Goal: Transaction & Acquisition: Purchase product/service

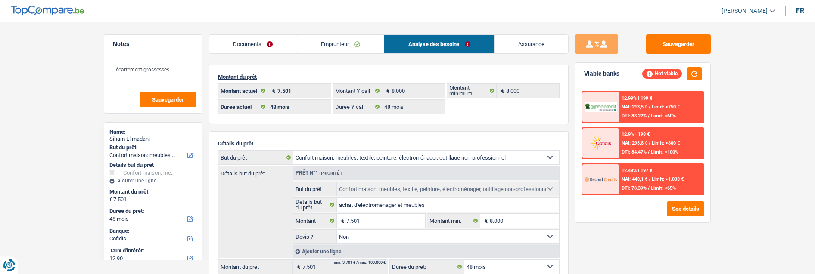
select select "household"
select select "48"
select select "cofidis"
select select "48"
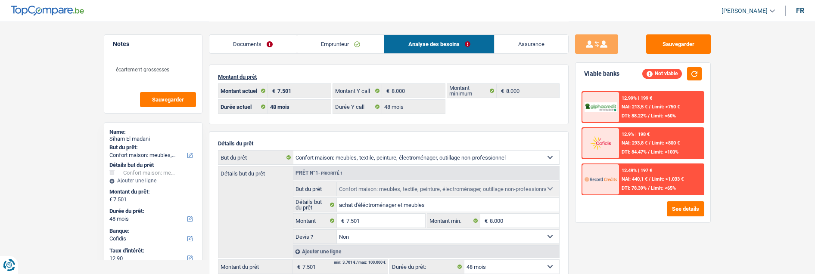
select select "48"
select select "household"
select select "false"
select select "48"
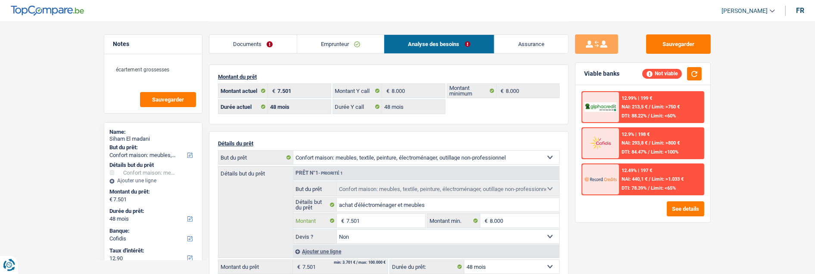
click at [387, 223] on input "7.501" at bounding box center [385, 221] width 79 height 14
click at [684, 204] on button "See details" at bounding box center [685, 209] width 37 height 15
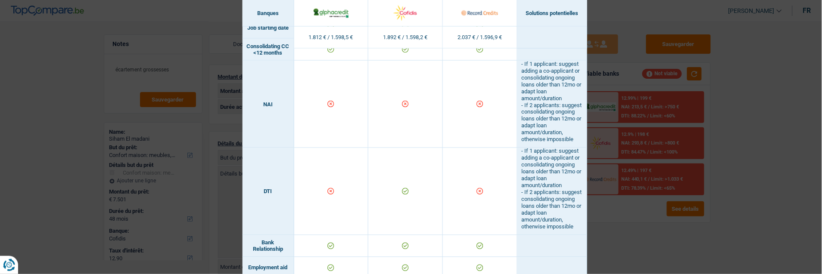
scroll to position [335, 0]
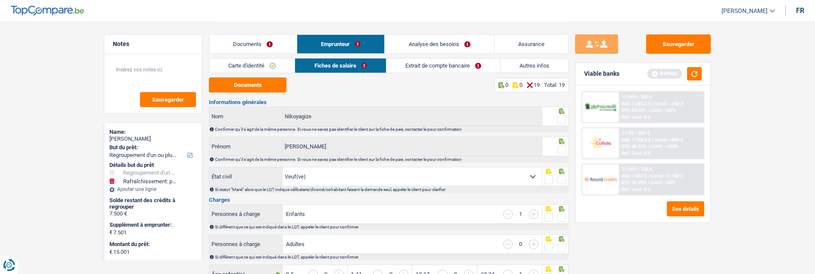
select select "refinancing"
select select "houseOrGarden"
select select "84"
select select "record credits"
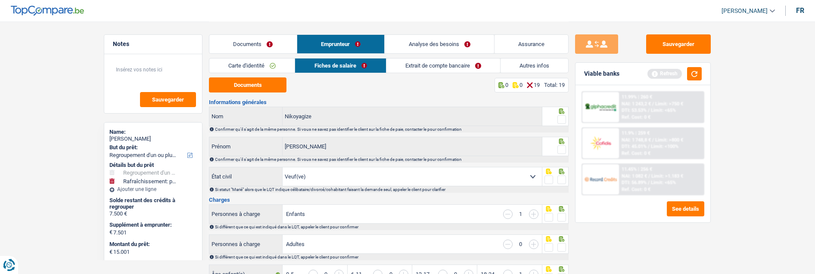
select select "widowed"
select select "BE"
select select "privateEmployee"
select select "familyAllowances"
select select "netSalary"
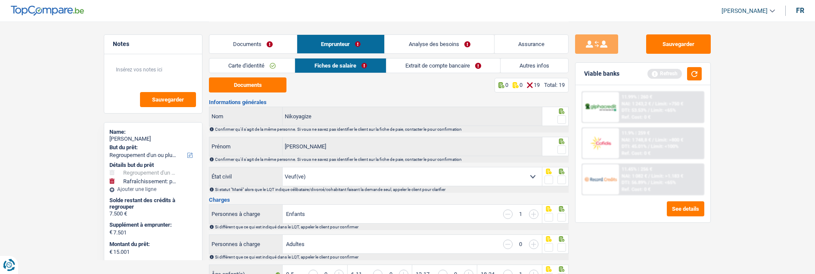
select select "mealVouchers"
select select "BE"
click at [236, 85] on button "Documents" at bounding box center [248, 85] width 78 height 15
click at [562, 116] on span at bounding box center [561, 119] width 9 height 9
click at [0, 0] on input "radio" at bounding box center [0, 0] width 0 height 0
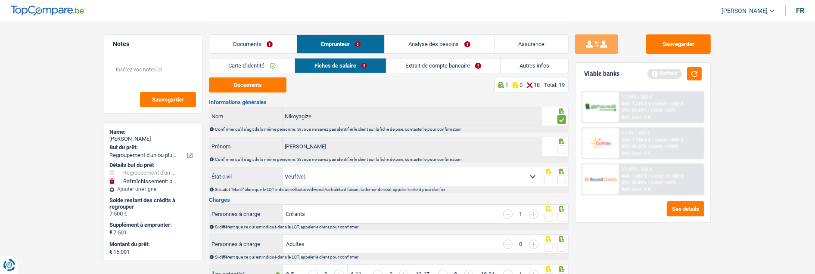
click at [563, 145] on div at bounding box center [561, 150] width 9 height 11
click at [563, 149] on span at bounding box center [561, 150] width 9 height 9
click at [0, 0] on input "radio" at bounding box center [0, 0] width 0 height 0
click at [562, 176] on span at bounding box center [561, 180] width 9 height 9
click at [0, 0] on input "radio" at bounding box center [0, 0] width 0 height 0
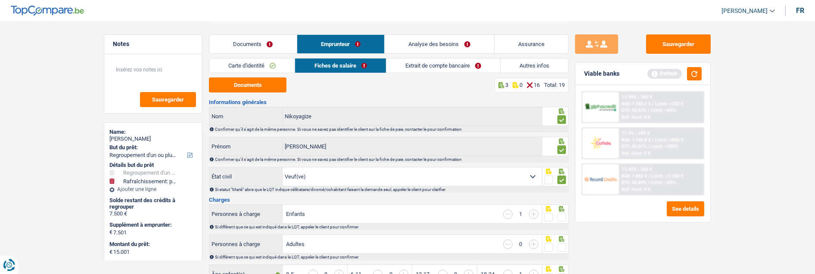
click at [560, 213] on span at bounding box center [561, 217] width 9 height 9
click at [0, 0] on input "radio" at bounding box center [0, 0] width 0 height 0
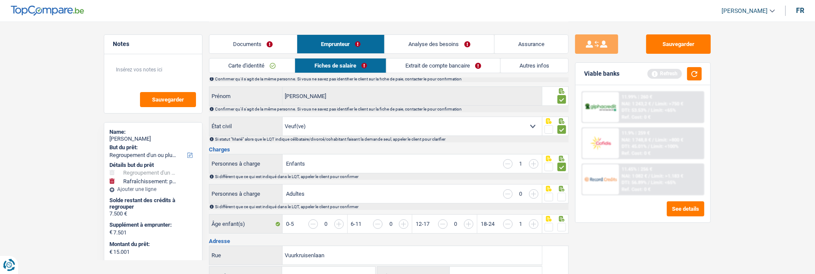
scroll to position [143, 0]
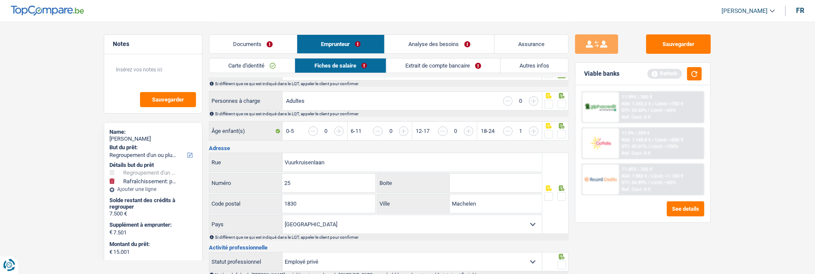
click at [561, 100] on span at bounding box center [561, 104] width 9 height 9
click at [0, 0] on input "radio" at bounding box center [0, 0] width 0 height 0
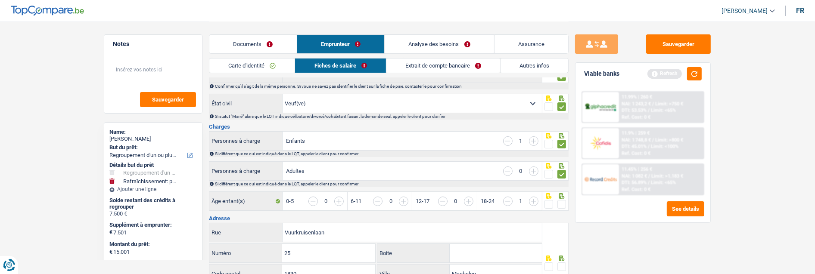
scroll to position [96, 0]
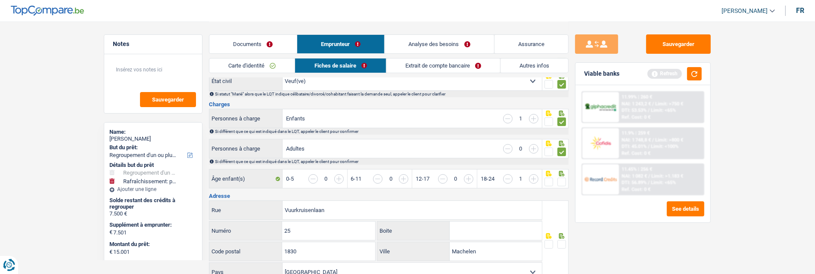
click at [560, 178] on span at bounding box center [561, 182] width 9 height 9
click at [0, 0] on input "radio" at bounding box center [0, 0] width 0 height 0
click at [560, 243] on span at bounding box center [561, 244] width 9 height 9
click at [0, 0] on input "radio" at bounding box center [0, 0] width 0 height 0
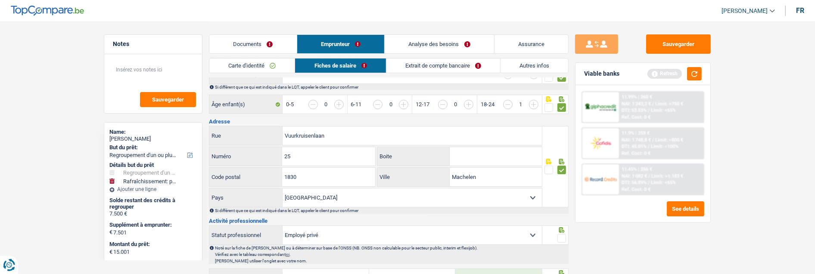
scroll to position [191, 0]
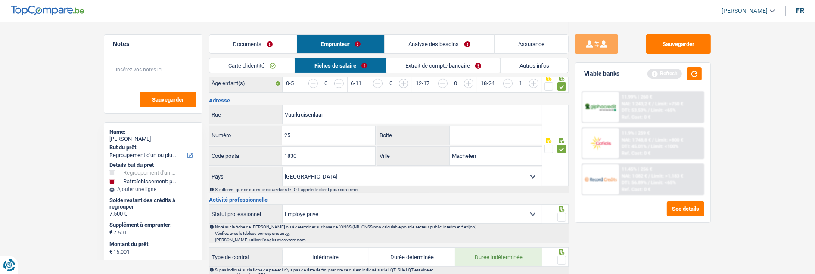
drag, startPoint x: 561, startPoint y: 216, endPoint x: 557, endPoint y: 235, distance: 19.3
click at [561, 216] on span at bounding box center [561, 217] width 9 height 9
click at [0, 0] on input "radio" at bounding box center [0, 0] width 0 height 0
click at [560, 256] on span at bounding box center [561, 260] width 9 height 9
click at [0, 0] on input "radio" at bounding box center [0, 0] width 0 height 0
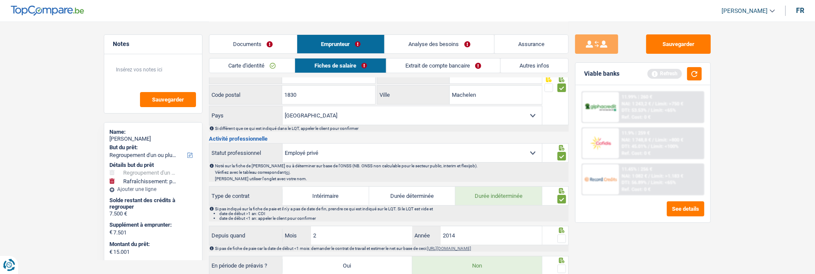
scroll to position [287, 0]
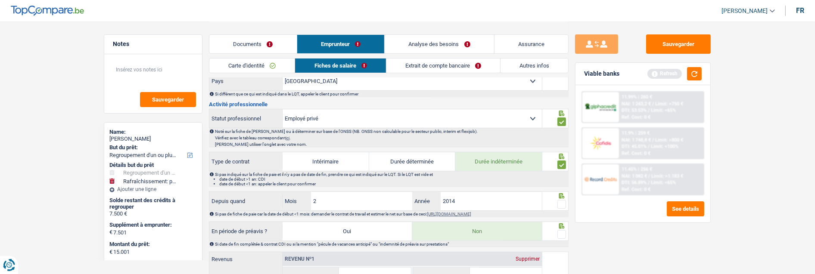
drag, startPoint x: 560, startPoint y: 200, endPoint x: 568, endPoint y: 227, distance: 27.7
click at [561, 202] on span at bounding box center [561, 204] width 9 height 9
click at [0, 0] on input "radio" at bounding box center [0, 0] width 0 height 0
click at [561, 236] on span at bounding box center [561, 234] width 9 height 9
click at [0, 0] on input "radio" at bounding box center [0, 0] width 0 height 0
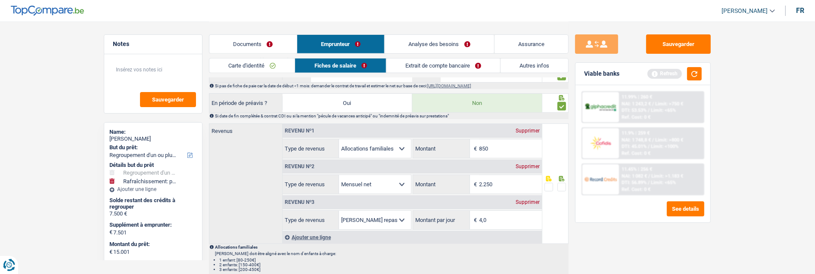
scroll to position [431, 0]
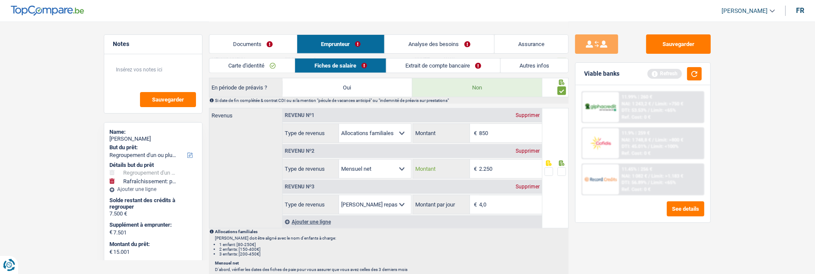
drag, startPoint x: 507, startPoint y: 165, endPoint x: 455, endPoint y: 166, distance: 52.1
click at [457, 166] on div "2.250 € Montant" at bounding box center [477, 169] width 128 height 19
type input "2.179"
click at [561, 169] on span at bounding box center [561, 172] width 9 height 9
click at [0, 0] on input "radio" at bounding box center [0, 0] width 0 height 0
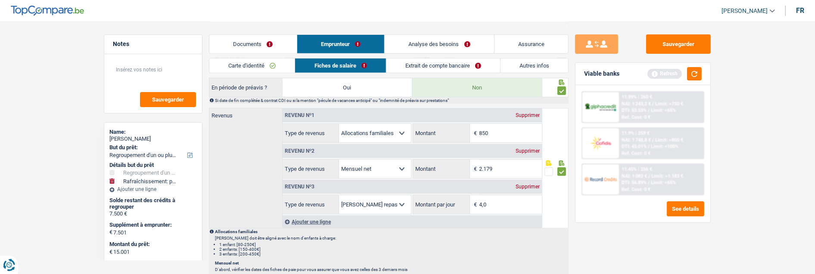
click at [257, 170] on div "Revenus Revenu nº1 Supprimer Allocation d'handicap Allocations chômage Allocati…" at bounding box center [375, 168] width 333 height 121
drag, startPoint x: 495, startPoint y: 203, endPoint x: 467, endPoint y: 203, distance: 28.4
click at [467, 203] on div "4,0 € Montant par jour" at bounding box center [477, 205] width 128 height 19
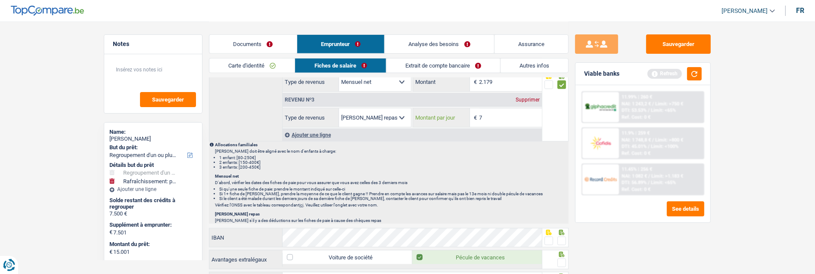
scroll to position [526, 0]
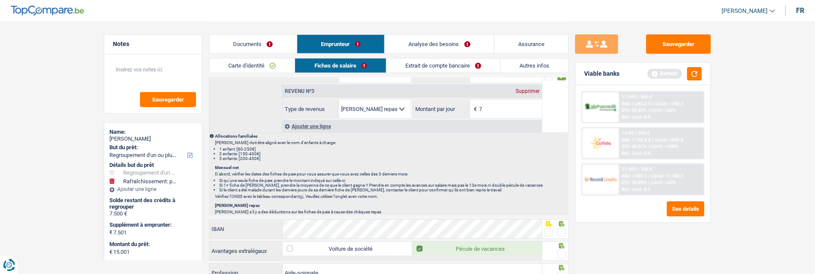
type input "7,0"
drag, startPoint x: 562, startPoint y: 228, endPoint x: 557, endPoint y: 250, distance: 22.1
click at [562, 229] on span at bounding box center [561, 232] width 9 height 9
click at [0, 0] on input "radio" at bounding box center [0, 0] width 0 height 0
click at [561, 251] on span at bounding box center [561, 254] width 9 height 9
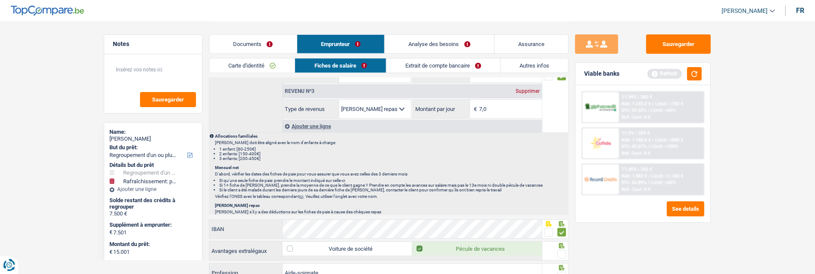
click at [0, 0] on input "radio" at bounding box center [0, 0] width 0 height 0
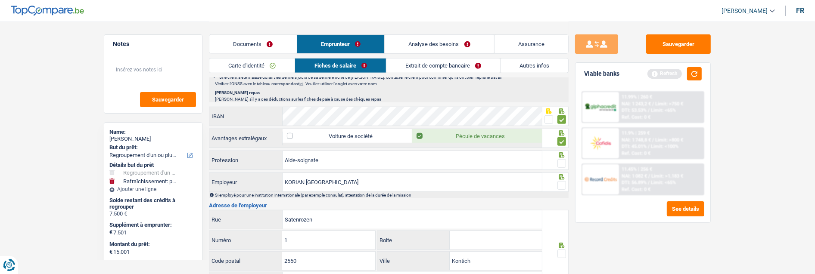
scroll to position [670, 0]
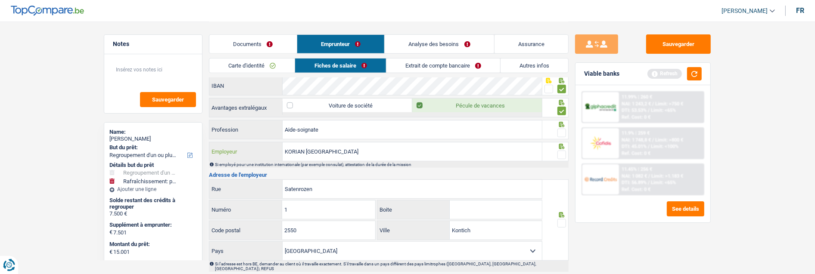
drag, startPoint x: 381, startPoint y: 152, endPoint x: 244, endPoint y: 158, distance: 137.1
click at [244, 158] on div "KORIAN BELGIUM Employeur" at bounding box center [375, 152] width 333 height 19
type input "Nouv. res le saule"
click at [565, 152] on div at bounding box center [555, 151] width 27 height 19
click at [564, 152] on span at bounding box center [561, 155] width 9 height 9
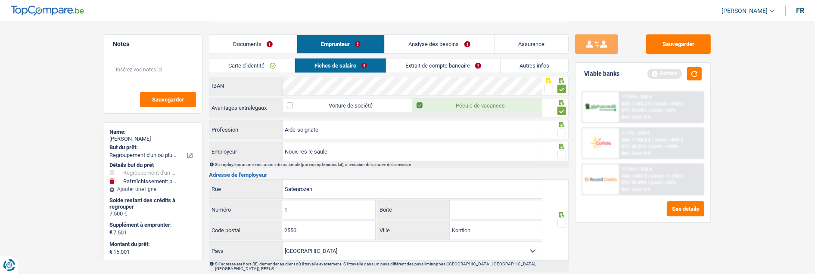
click at [0, 0] on input "radio" at bounding box center [0, 0] width 0 height 0
click at [563, 132] on span at bounding box center [561, 133] width 9 height 9
click at [0, 0] on input "radio" at bounding box center [0, 0] width 0 height 0
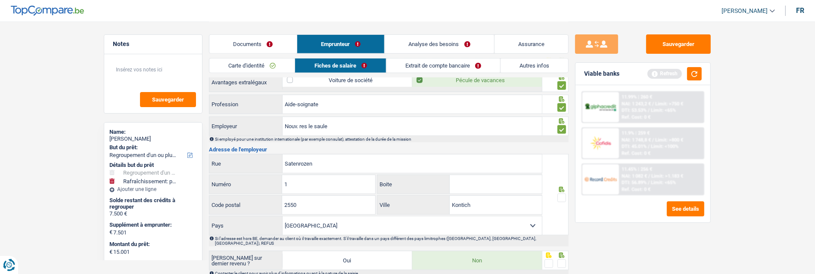
scroll to position [718, 0]
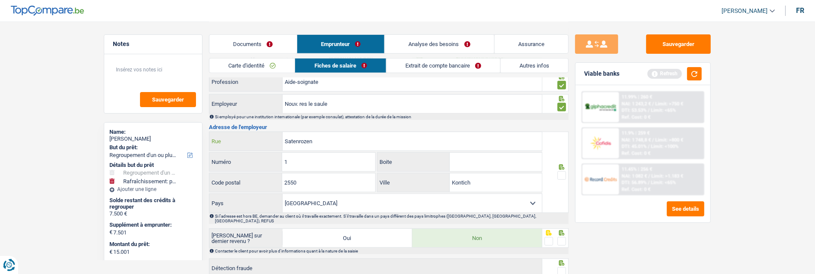
drag, startPoint x: 343, startPoint y: 140, endPoint x: 32, endPoint y: 148, distance: 310.7
type input "Avenue des pléiades"
drag, startPoint x: 311, startPoint y: 165, endPoint x: 158, endPoint y: 164, distance: 153.8
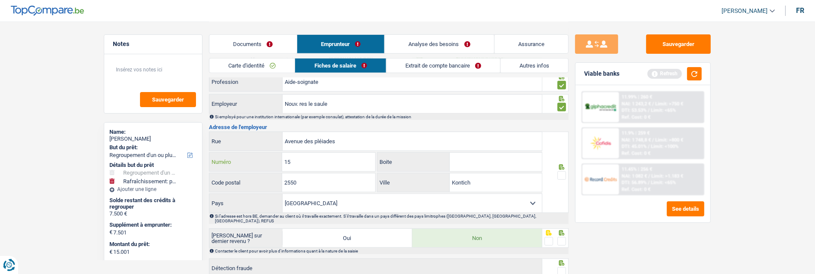
type input "15"
drag, startPoint x: 327, startPoint y: 182, endPoint x: 186, endPoint y: 191, distance: 142.0
type input "1200"
drag, startPoint x: 485, startPoint y: 181, endPoint x: 389, endPoint y: 180, distance: 96.5
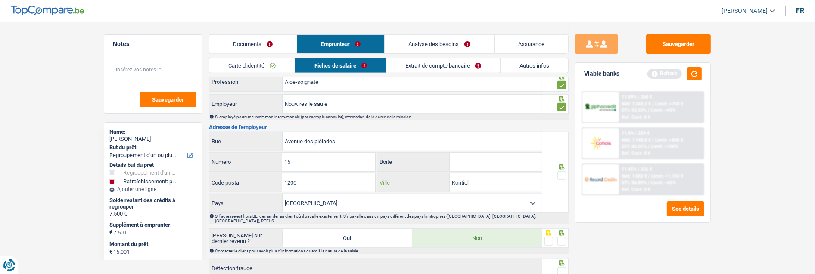
click at [389, 180] on div "Kontich Ville" at bounding box center [459, 183] width 165 height 19
type input "Bruxelles"
click at [555, 173] on fieldset at bounding box center [555, 176] width 22 height 11
click at [563, 177] on span at bounding box center [561, 175] width 9 height 9
click at [0, 0] on input "radio" at bounding box center [0, 0] width 0 height 0
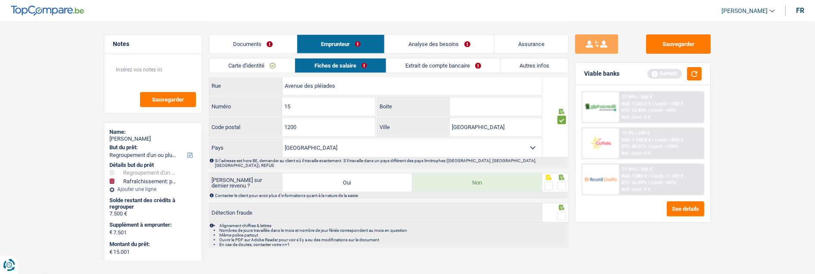
scroll to position [774, 0]
drag, startPoint x: 565, startPoint y: 177, endPoint x: 564, endPoint y: 199, distance: 21.6
click at [565, 181] on span at bounding box center [561, 185] width 9 height 9
click at [0, 0] on input "radio" at bounding box center [0, 0] width 0 height 0
click at [561, 211] on span at bounding box center [561, 215] width 9 height 9
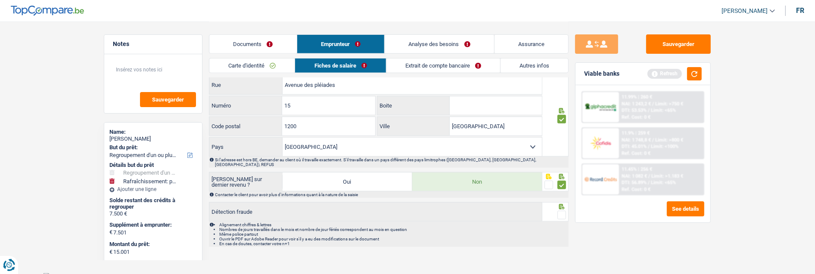
click at [0, 0] on input "radio" at bounding box center [0, 0] width 0 height 0
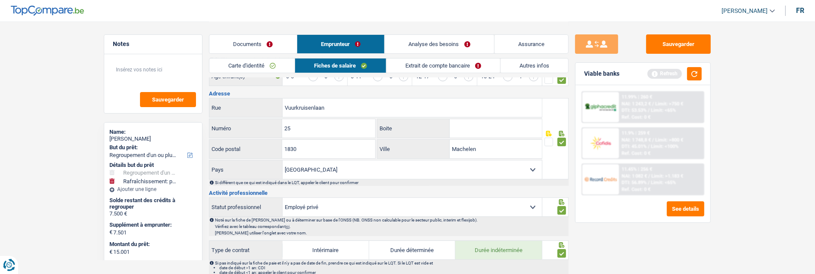
scroll to position [0, 0]
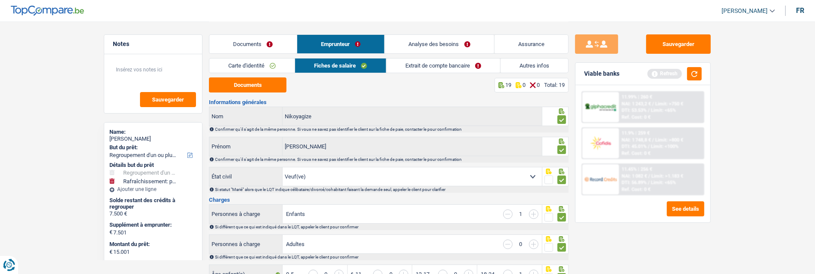
click at [460, 68] on link "Extrait de compte bancaire" at bounding box center [443, 66] width 114 height 14
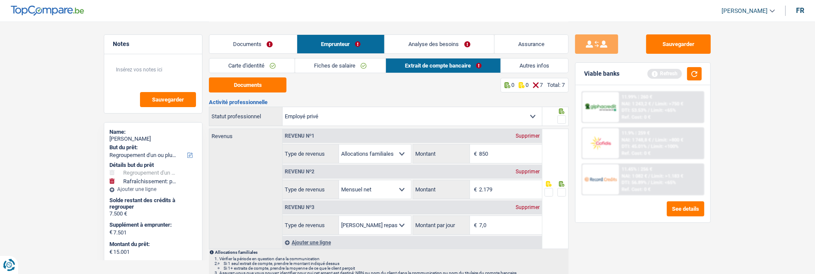
click at [239, 87] on button "Documents" at bounding box center [248, 85] width 78 height 15
drag, startPoint x: 515, startPoint y: 158, endPoint x: 395, endPoint y: 160, distance: 119.8
click at [395, 160] on div "Allocation d'handicap Allocations chômage Allocations familiales Chèques repas …" at bounding box center [412, 153] width 259 height 19
type input "550"
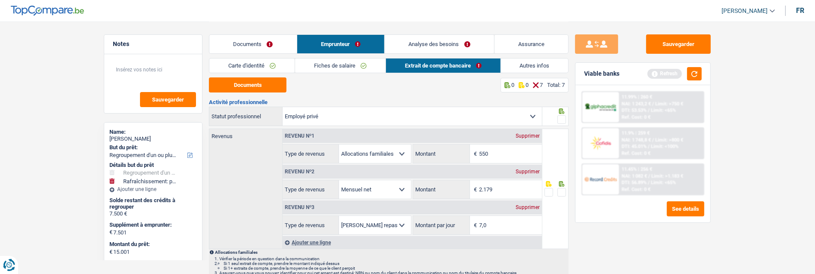
click at [560, 196] on div at bounding box center [561, 192] width 9 height 11
click at [559, 193] on span at bounding box center [561, 192] width 9 height 9
click at [0, 0] on input "radio" at bounding box center [0, 0] width 0 height 0
click at [566, 118] on div at bounding box center [555, 116] width 27 height 19
click at [560, 118] on span at bounding box center [561, 119] width 9 height 9
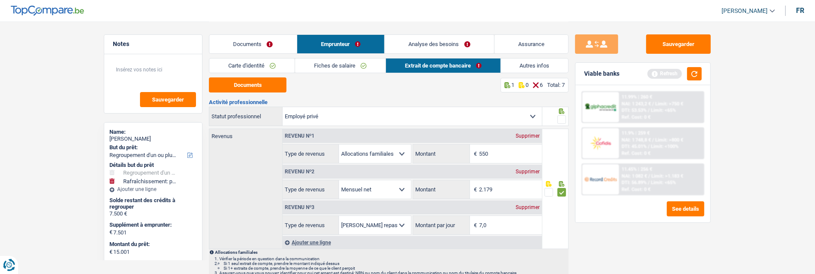
click at [0, 0] on input "radio" at bounding box center [0, 0] width 0 height 0
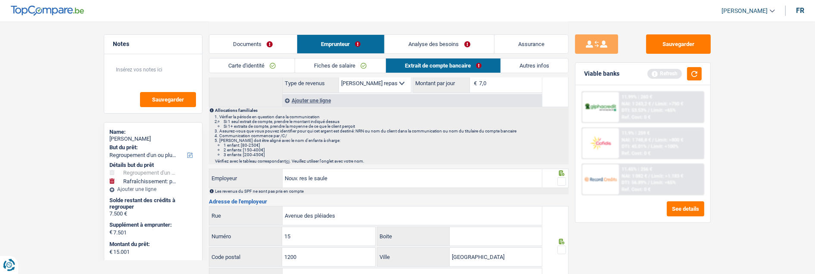
scroll to position [143, 0]
click at [563, 179] on span at bounding box center [561, 180] width 9 height 9
click at [0, 0] on input "radio" at bounding box center [0, 0] width 0 height 0
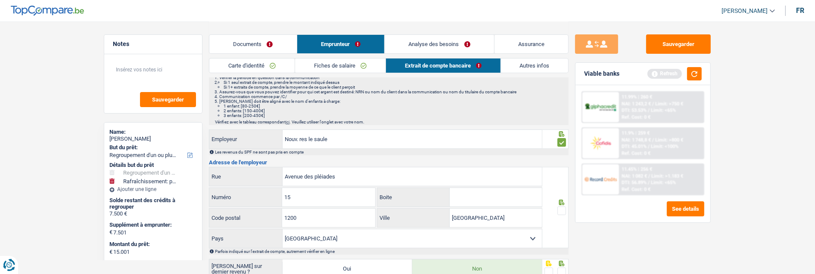
scroll to position [239, 0]
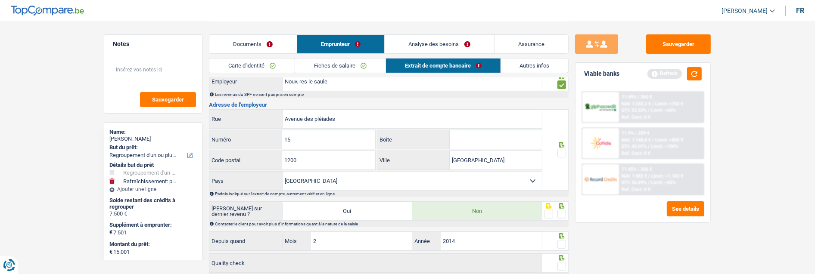
click at [566, 156] on span at bounding box center [561, 153] width 9 height 9
click at [0, 0] on input "radio" at bounding box center [0, 0] width 0 height 0
click at [561, 212] on span at bounding box center [561, 214] width 9 height 9
click at [0, 0] on input "radio" at bounding box center [0, 0] width 0 height 0
click at [563, 243] on span at bounding box center [561, 244] width 9 height 9
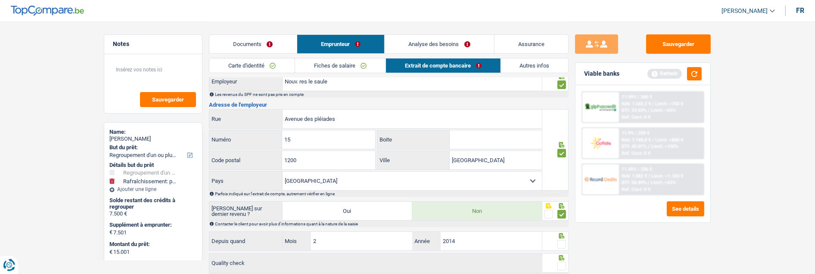
click at [0, 0] on input "radio" at bounding box center [0, 0] width 0 height 0
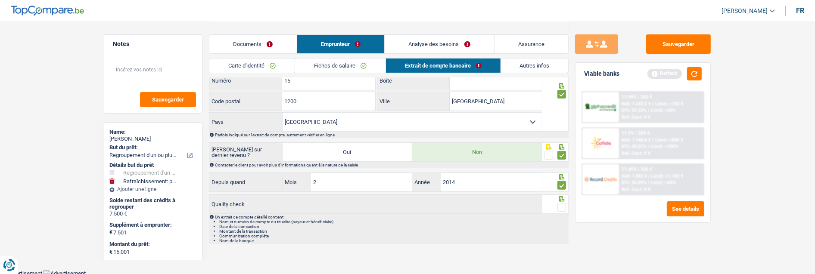
scroll to position [299, 0]
click at [561, 205] on span at bounding box center [561, 206] width 9 height 9
click at [0, 0] on input "radio" at bounding box center [0, 0] width 0 height 0
drag, startPoint x: 533, startPoint y: 66, endPoint x: 535, endPoint y: 71, distance: 4.5
click at [533, 66] on link "Autres infos" at bounding box center [535, 66] width 68 height 14
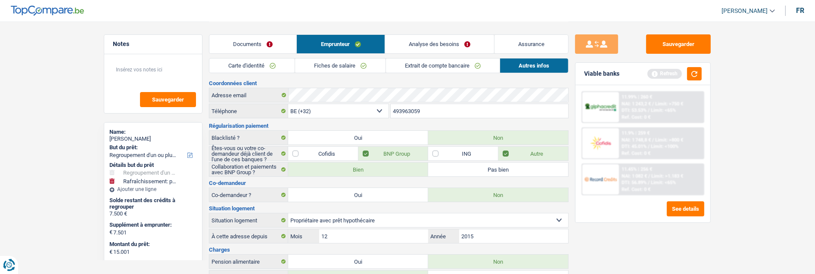
scroll to position [0, 0]
click at [459, 43] on link "Analyse des besoins" at bounding box center [439, 44] width 109 height 19
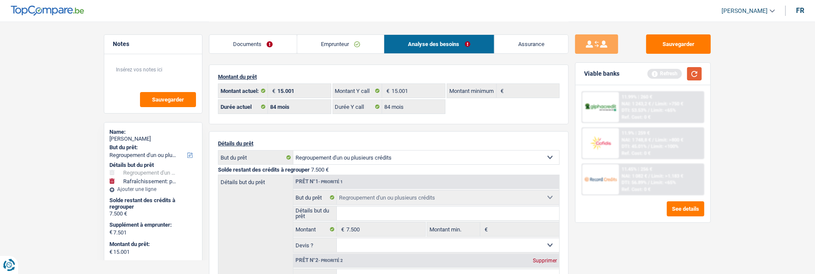
click at [690, 72] on button "button" at bounding box center [694, 73] width 15 height 13
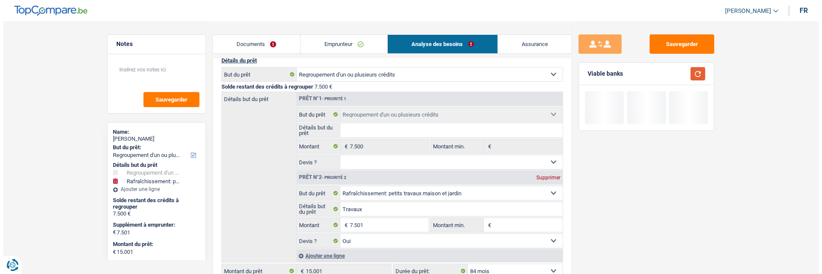
scroll to position [96, 0]
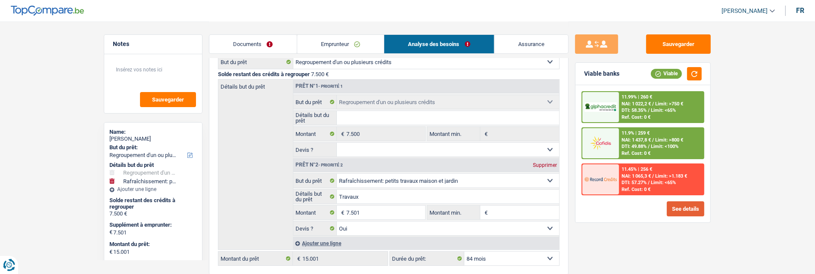
click at [685, 207] on button "See details" at bounding box center [685, 209] width 37 height 15
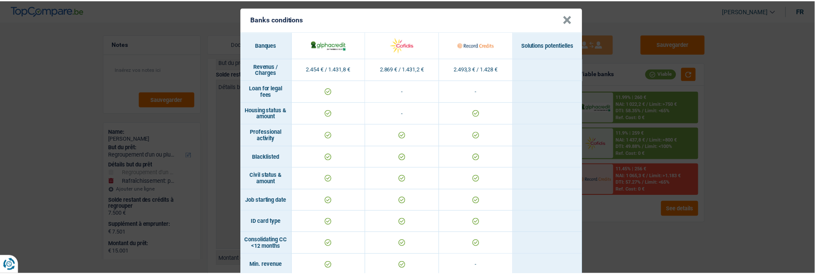
scroll to position [0, 0]
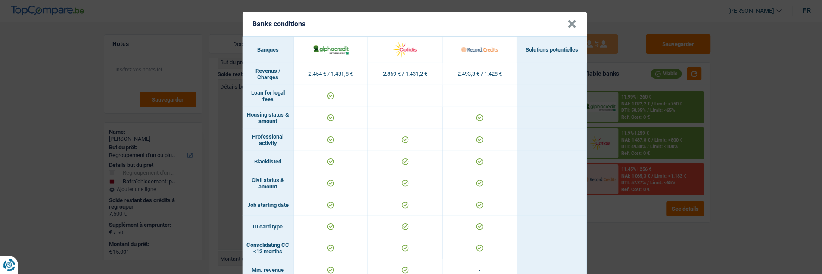
click at [626, 220] on div "Banks conditions × Banques Solutions potentielles Revenus / Charges 2.454 € / 1…" at bounding box center [411, 137] width 822 height 274
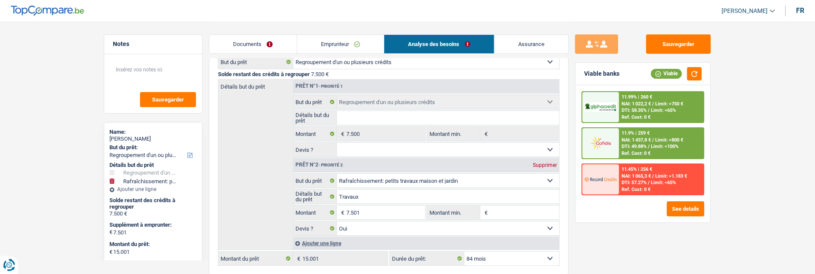
click at [663, 144] on span "Limit: <100%" at bounding box center [665, 147] width 28 height 6
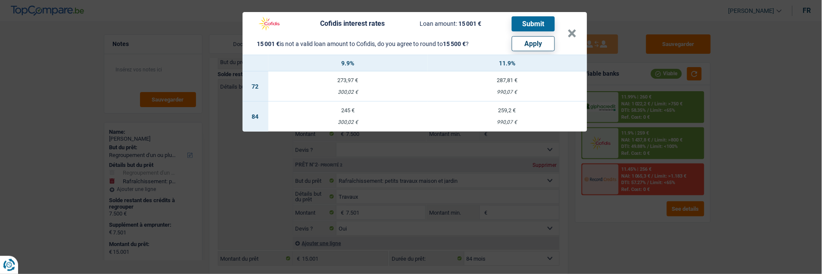
click at [540, 44] on button "Apply" at bounding box center [533, 43] width 43 height 15
type input "8.000"
type input "15.500"
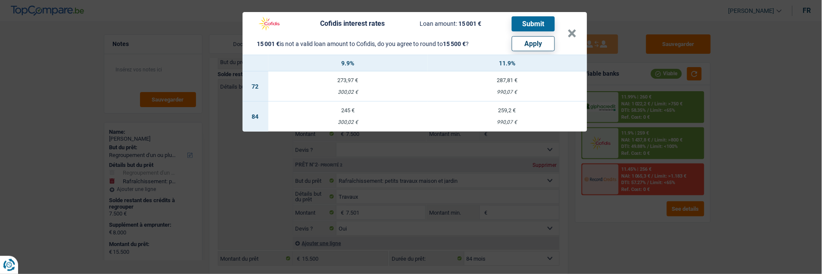
select select "other"
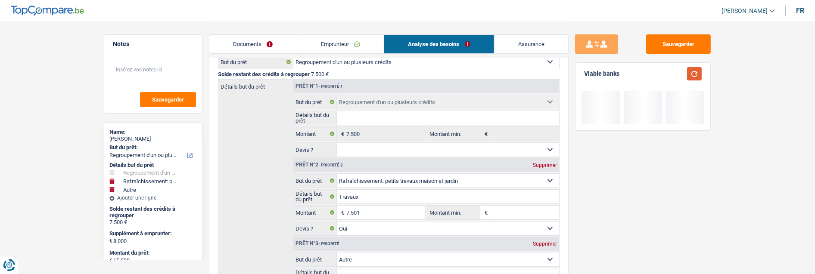
click at [695, 72] on button "button" at bounding box center [694, 73] width 15 height 13
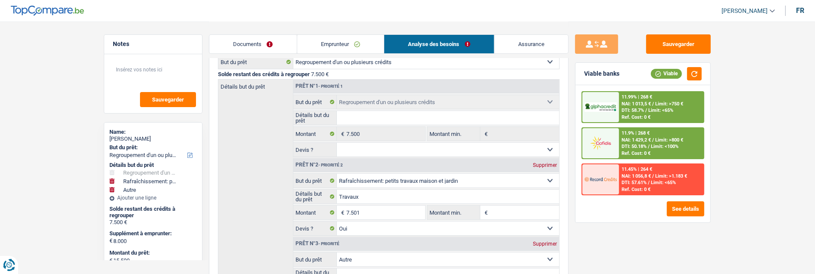
click at [660, 144] on span "Limit: <100%" at bounding box center [665, 147] width 28 height 6
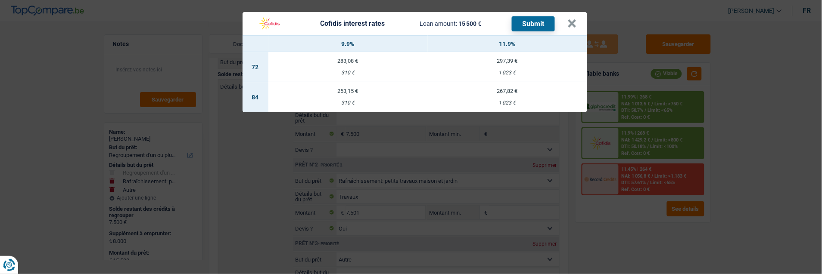
click at [516, 93] on td "267,82 € 1 023 €" at bounding box center [507, 97] width 159 height 30
select select "cofidis"
type input "11,90"
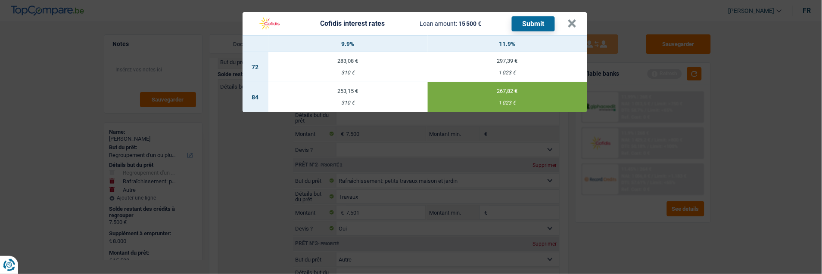
click at [531, 16] on button "Submit" at bounding box center [533, 23] width 43 height 15
click at [571, 19] on button "×" at bounding box center [572, 23] width 9 height 9
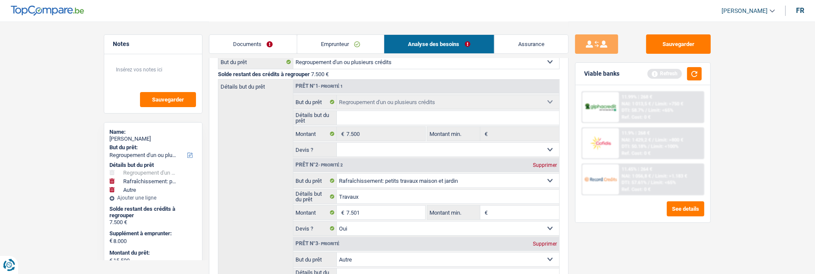
click at [262, 42] on link "Documents" at bounding box center [252, 44] width 87 height 19
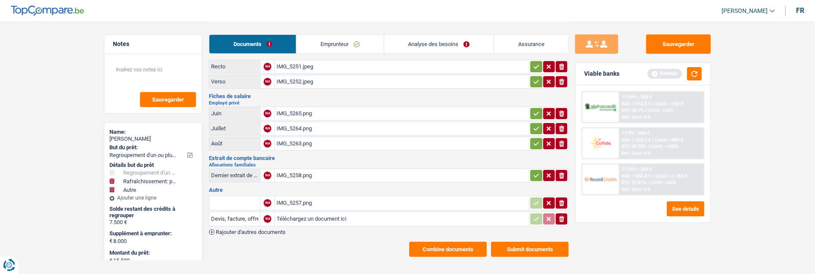
click at [529, 242] on button "Submit documents" at bounding box center [530, 249] width 78 height 15
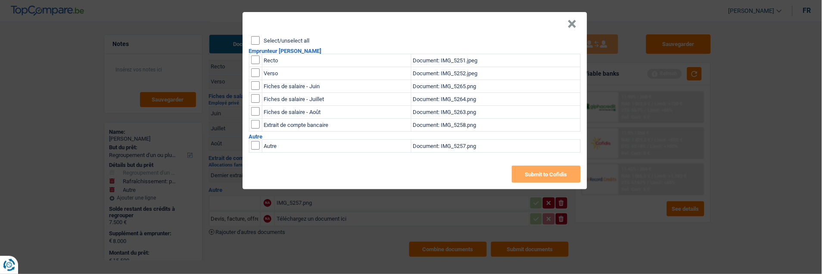
drag, startPoint x: 257, startPoint y: 36, endPoint x: 286, endPoint y: 56, distance: 34.7
click at [257, 37] on input "Select/unselect all" at bounding box center [255, 40] width 9 height 9
checkbox input "true"
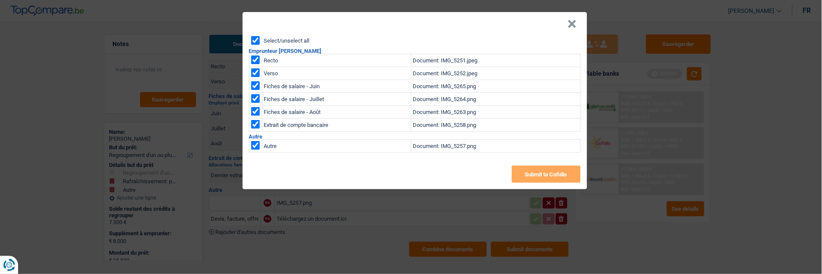
checkbox input "true"
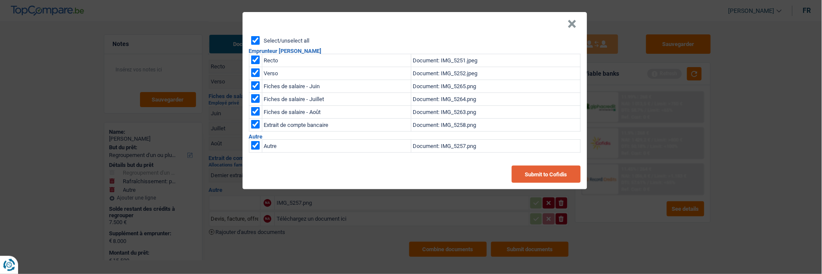
click at [542, 168] on button "Submit to Cofidis" at bounding box center [546, 174] width 69 height 17
click at [572, 23] on button "×" at bounding box center [572, 24] width 9 height 9
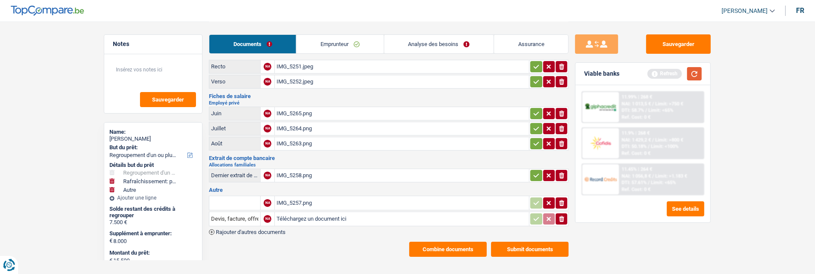
click at [697, 72] on button "button" at bounding box center [694, 73] width 15 height 13
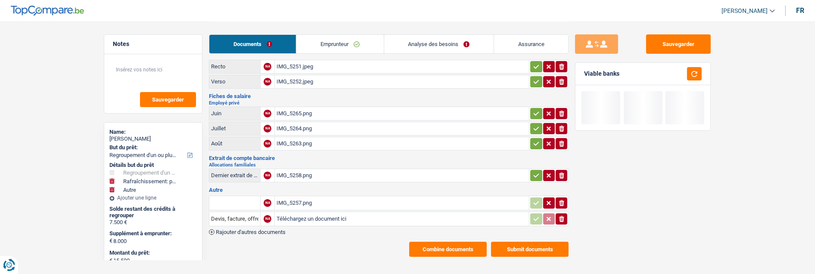
click at [475, 43] on link "Analyse des besoins" at bounding box center [438, 44] width 109 height 19
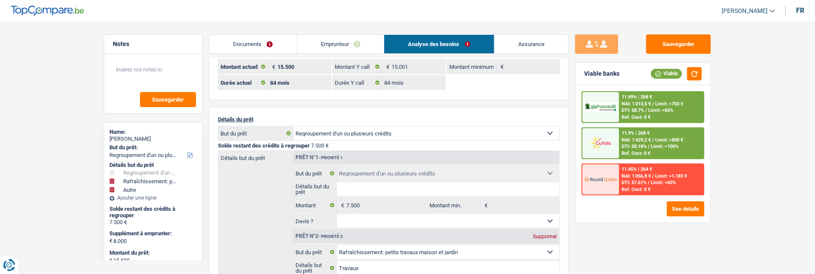
click at [648, 109] on span "Limit: <65%" at bounding box center [660, 111] width 25 height 6
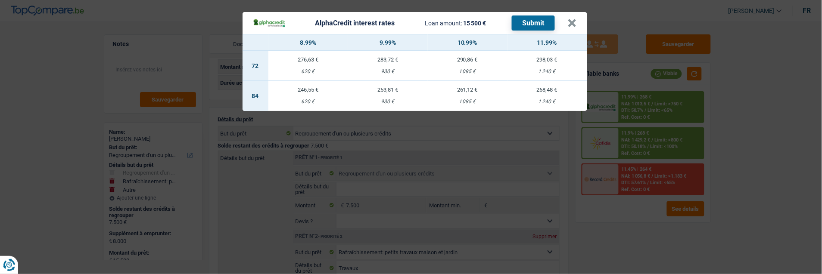
click at [548, 87] on div "268,48 €" at bounding box center [547, 90] width 80 height 6
select select "alphacredit"
type input "11,99"
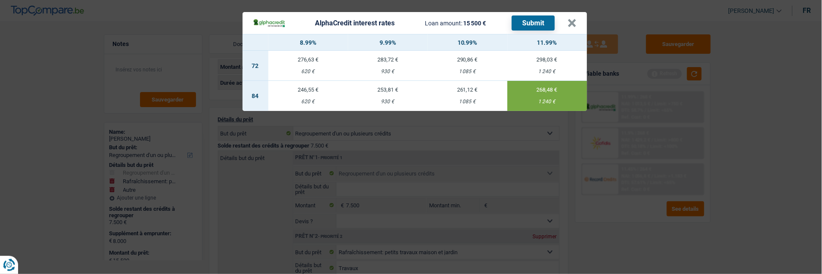
click at [530, 22] on button "Submit" at bounding box center [533, 23] width 43 height 15
click at [575, 20] on button "×" at bounding box center [572, 23] width 9 height 9
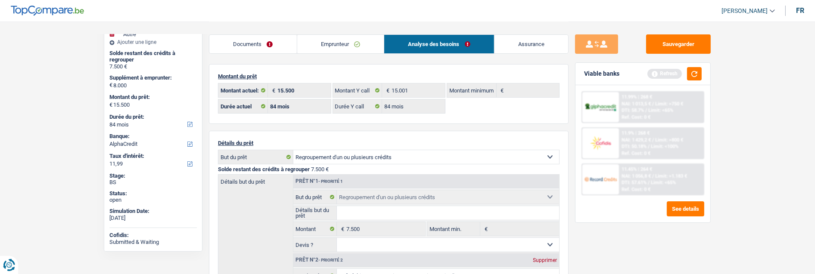
scroll to position [0, 0]
click at [694, 70] on button "button" at bounding box center [694, 73] width 15 height 13
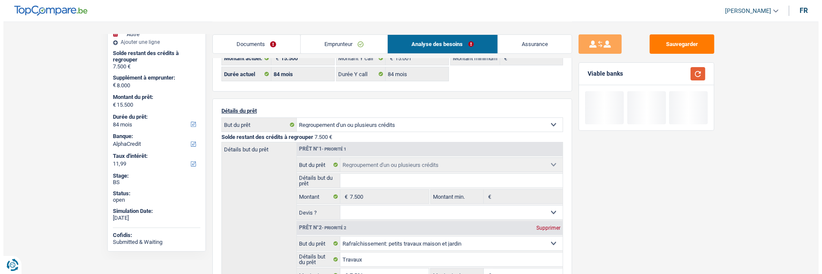
scroll to position [143, 0]
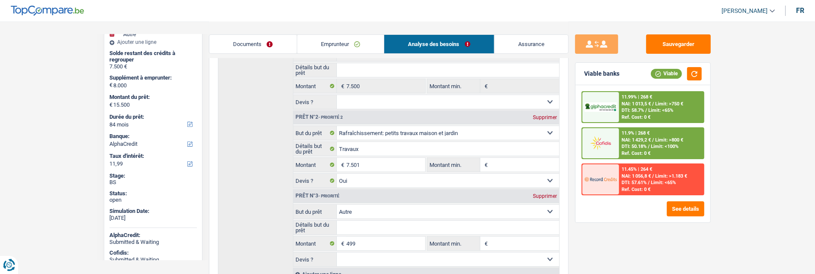
click at [552, 194] on div "Supprimer" at bounding box center [545, 196] width 28 height 5
type input "7.501"
type input "15.001"
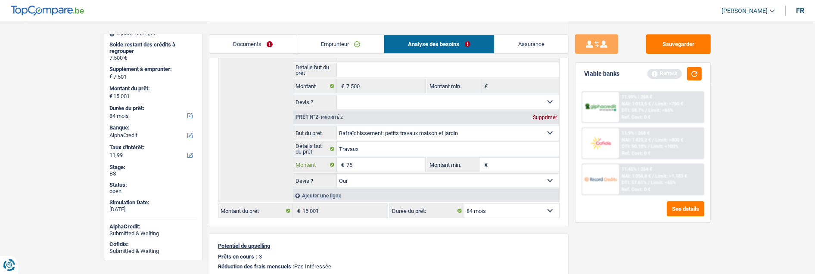
type input "7"
type input "5.000"
type input "12.500"
select select "60"
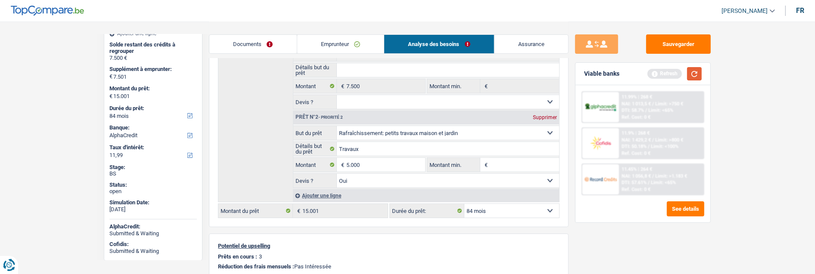
type input "12.500"
select select "60"
type input "12.500"
select select "60"
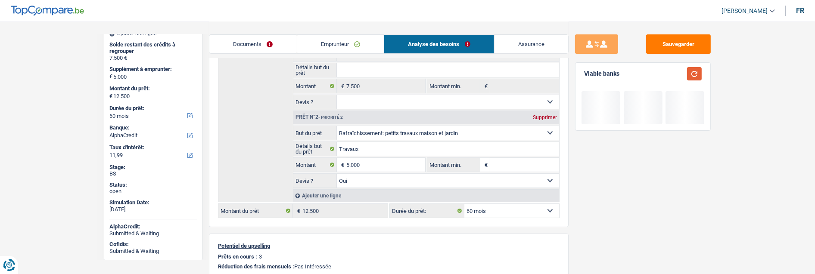
click at [696, 71] on button "button" at bounding box center [694, 73] width 15 height 13
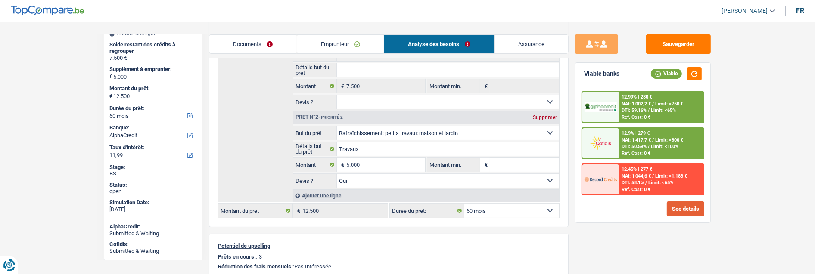
click at [691, 203] on button "See details" at bounding box center [685, 209] width 37 height 15
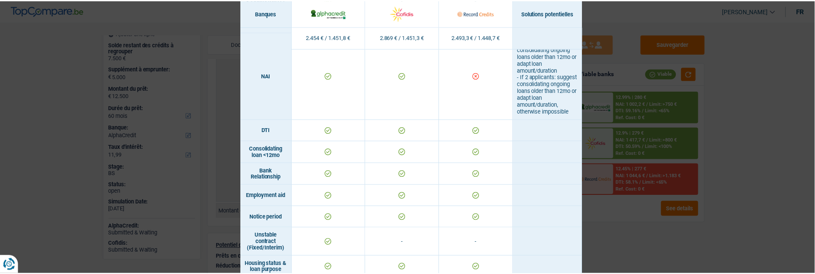
scroll to position [335, 0]
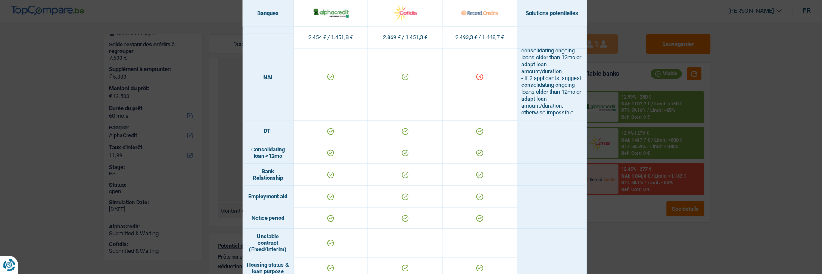
click at [741, 212] on div "Banks conditions × Banques Solutions potentielles Revenus / Charges 2.454 € / 1…" at bounding box center [411, 137] width 822 height 274
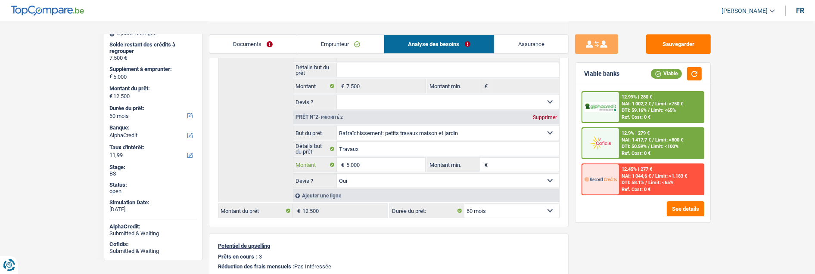
click at [374, 166] on input "5.000" at bounding box center [385, 165] width 79 height 14
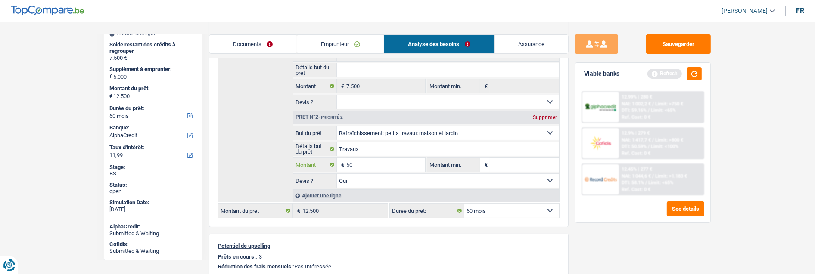
type input "5"
type input "3.000"
type input "10.500"
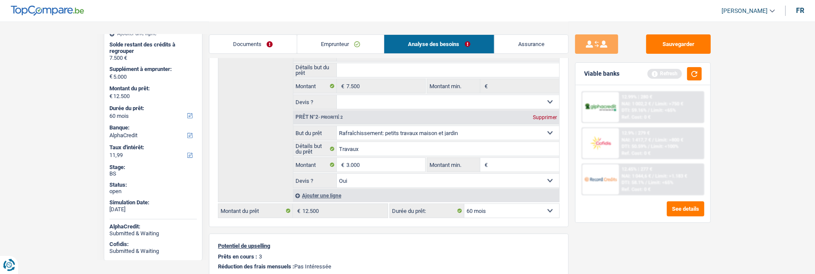
type input "10.500"
click at [692, 71] on button "button" at bounding box center [694, 73] width 15 height 13
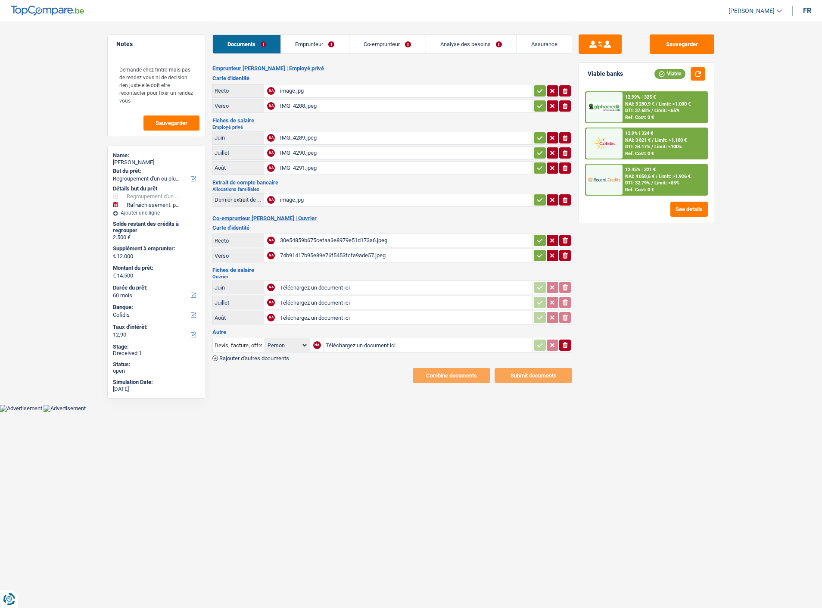
select select "refinancing"
select select "houseOrGarden"
select select "60"
select select "cofidis"
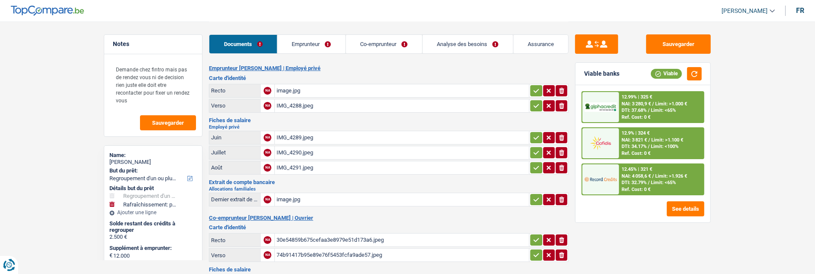
click at [316, 41] on link "Emprunteur" at bounding box center [311, 44] width 68 height 19
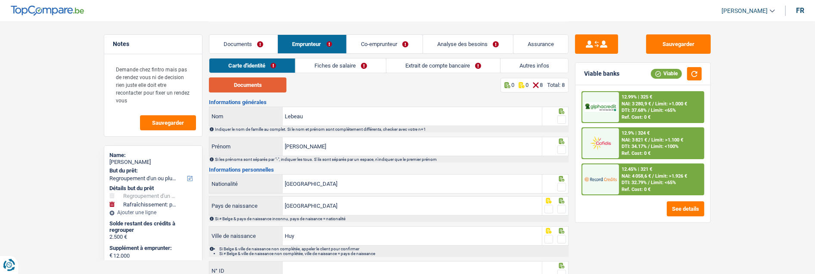
click at [248, 82] on button "Documents" at bounding box center [248, 85] width 78 height 15
click at [560, 115] on span at bounding box center [561, 119] width 9 height 9
click at [0, 0] on input "radio" at bounding box center [0, 0] width 0 height 0
click at [562, 146] on span at bounding box center [561, 150] width 9 height 9
click at [0, 0] on input "radio" at bounding box center [0, 0] width 0 height 0
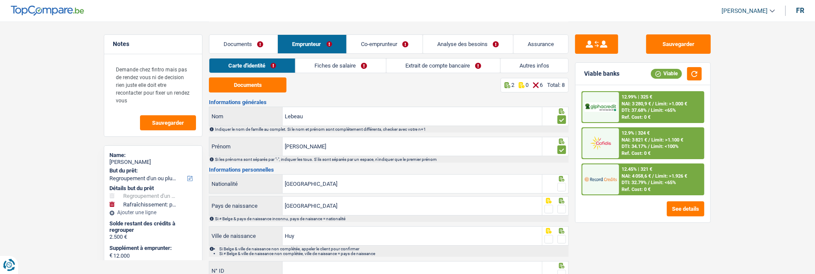
click at [563, 183] on span at bounding box center [561, 187] width 9 height 9
click at [0, 0] on input "radio" at bounding box center [0, 0] width 0 height 0
click at [564, 205] on span at bounding box center [561, 209] width 9 height 9
click at [0, 0] on input "radio" at bounding box center [0, 0] width 0 height 0
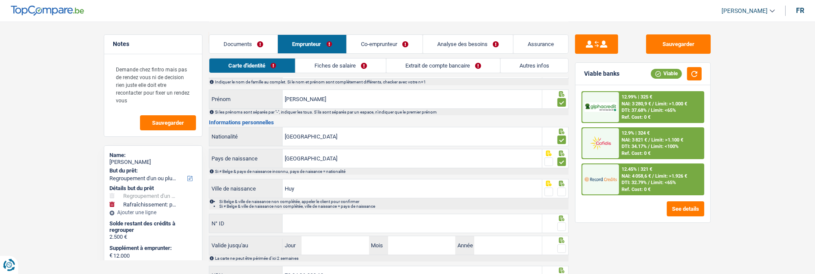
scroll to position [48, 0]
click at [563, 190] on span at bounding box center [561, 191] width 9 height 9
click at [0, 0] on input "radio" at bounding box center [0, 0] width 0 height 0
click at [421, 214] on input "N° ID" at bounding box center [412, 223] width 259 height 19
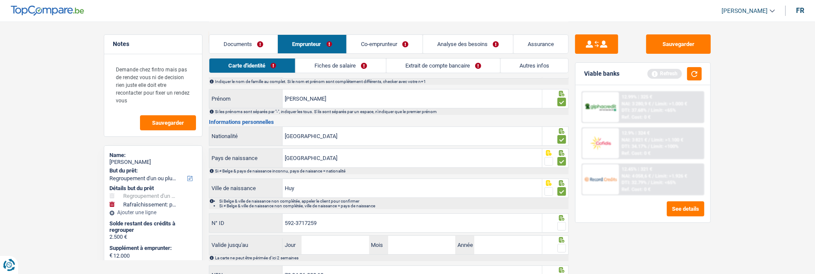
scroll to position [88, 0]
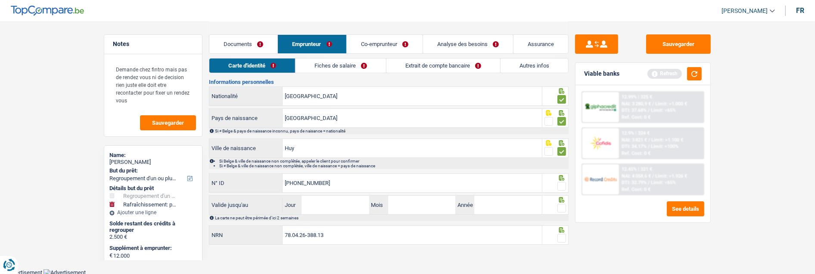
type input "592-3717259-09"
click at [564, 184] on span at bounding box center [561, 186] width 9 height 9
click at [0, 0] on input "radio" at bounding box center [0, 0] width 0 height 0
click at [357, 204] on input "Jour" at bounding box center [335, 205] width 67 height 19
type input "18"
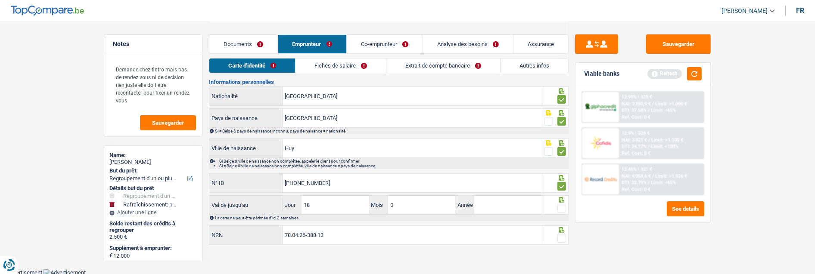
type input "05"
type input "2026"
click at [565, 210] on span at bounding box center [561, 208] width 9 height 9
click at [0, 0] on input "radio" at bounding box center [0, 0] width 0 height 0
click at [561, 236] on span at bounding box center [561, 238] width 9 height 9
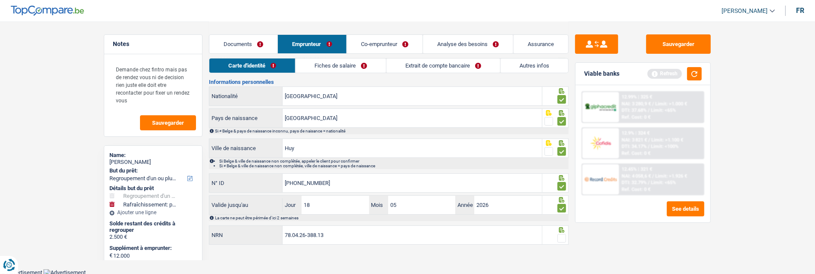
click at [0, 0] on input "radio" at bounding box center [0, 0] width 0 height 0
click at [350, 68] on link "Fiches de salaire" at bounding box center [341, 66] width 90 height 14
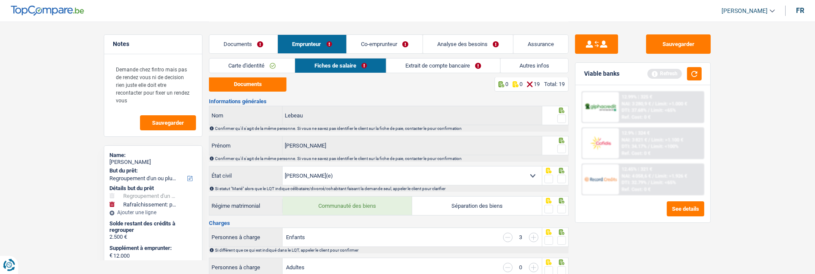
scroll to position [0, 0]
click at [265, 89] on button "Documents" at bounding box center [248, 85] width 78 height 15
click at [565, 116] on span at bounding box center [561, 119] width 9 height 9
click at [0, 0] on input "radio" at bounding box center [0, 0] width 0 height 0
click at [562, 147] on span at bounding box center [561, 150] width 9 height 9
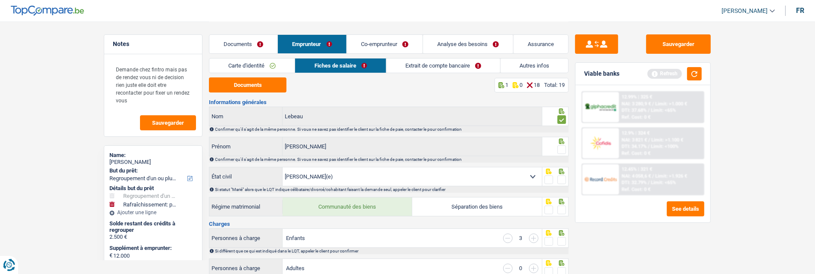
click at [0, 0] on input "radio" at bounding box center [0, 0] width 0 height 0
click at [563, 180] on span at bounding box center [561, 180] width 9 height 9
click at [0, 0] on input "radio" at bounding box center [0, 0] width 0 height 0
click at [564, 208] on span at bounding box center [561, 210] width 9 height 9
click at [0, 0] on input "radio" at bounding box center [0, 0] width 0 height 0
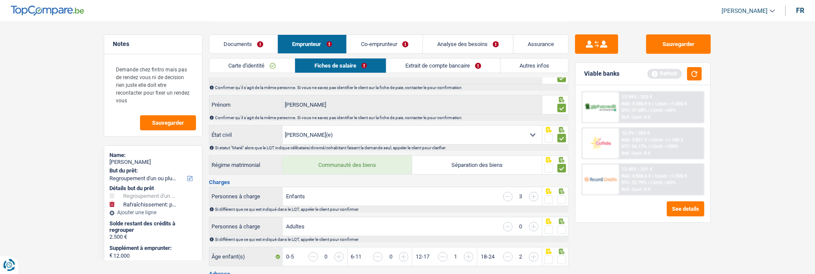
scroll to position [48, 0]
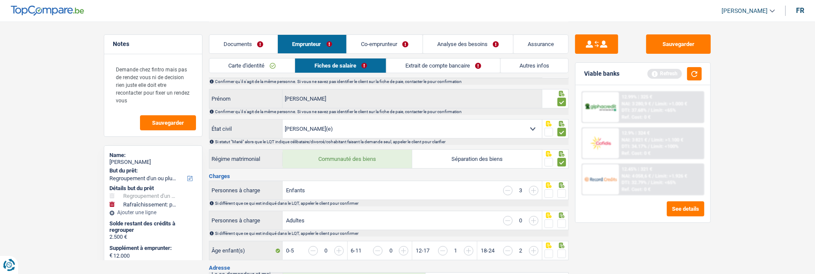
click at [562, 191] on span at bounding box center [561, 194] width 9 height 9
click at [0, 0] on input "radio" at bounding box center [0, 0] width 0 height 0
click at [563, 221] on span at bounding box center [561, 224] width 9 height 9
click at [0, 0] on input "radio" at bounding box center [0, 0] width 0 height 0
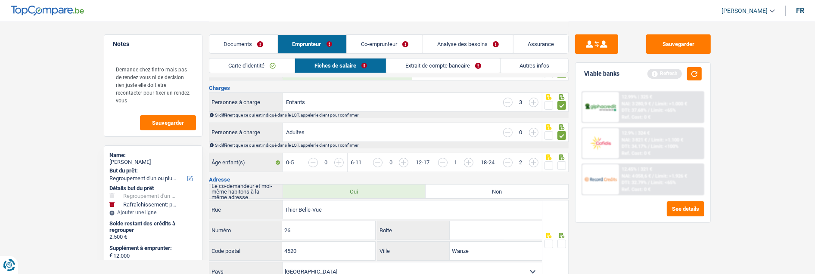
scroll to position [143, 0]
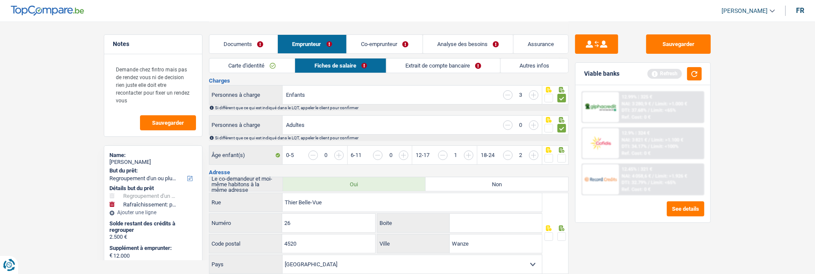
drag, startPoint x: 561, startPoint y: 156, endPoint x: 549, endPoint y: 188, distance: 34.9
click at [560, 159] on span at bounding box center [561, 158] width 9 height 9
click at [0, 0] on input "radio" at bounding box center [0, 0] width 0 height 0
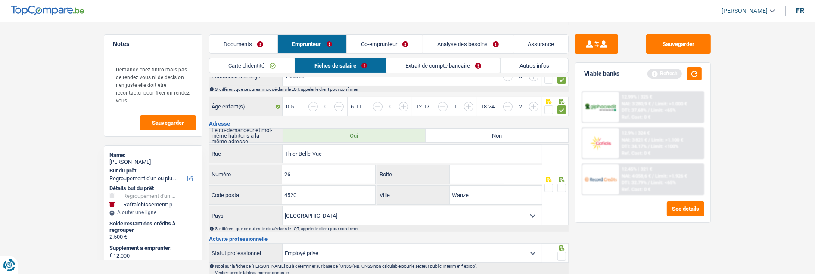
scroll to position [239, 0]
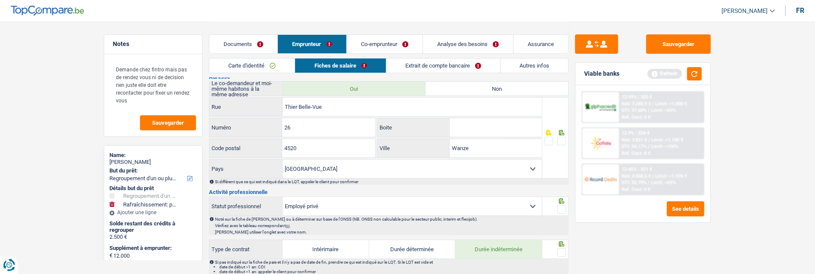
click at [558, 138] on span at bounding box center [561, 141] width 9 height 9
click at [0, 0] on input "radio" at bounding box center [0, 0] width 0 height 0
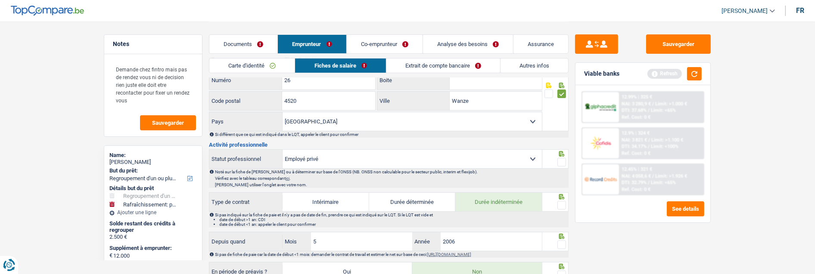
scroll to position [287, 0]
drag, startPoint x: 563, startPoint y: 156, endPoint x: 559, endPoint y: 177, distance: 21.8
click at [563, 158] on span at bounding box center [561, 162] width 9 height 9
click at [0, 0] on input "radio" at bounding box center [0, 0] width 0 height 0
click at [562, 201] on span at bounding box center [561, 205] width 9 height 9
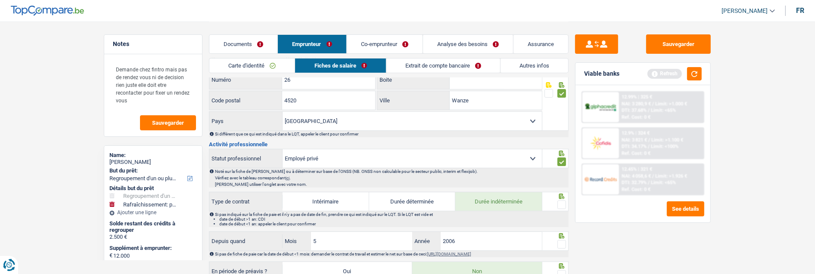
click at [0, 0] on input "radio" at bounding box center [0, 0] width 0 height 0
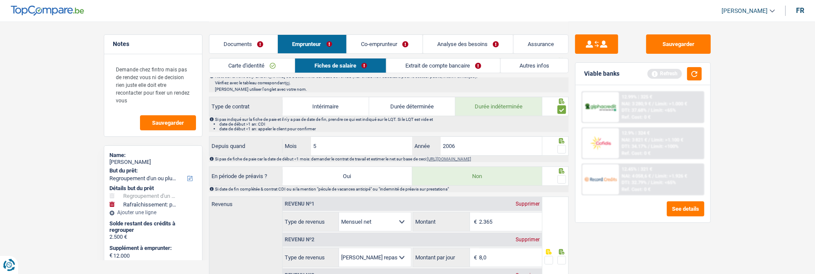
scroll to position [383, 0]
click at [559, 147] on span at bounding box center [561, 149] width 9 height 9
click at [0, 0] on input "radio" at bounding box center [0, 0] width 0 height 0
drag, startPoint x: 343, startPoint y: 145, endPoint x: 335, endPoint y: 139, distance: 10.4
click at [341, 144] on input "5" at bounding box center [361, 146] width 101 height 19
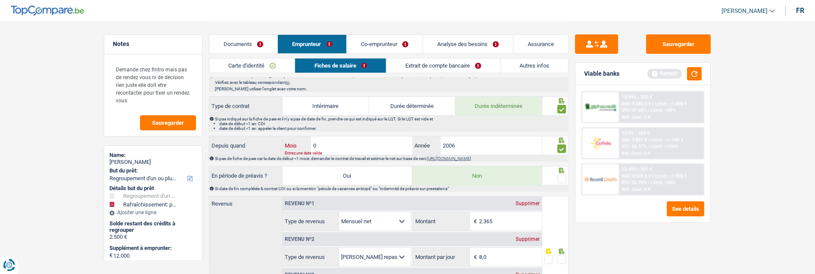
type input "07"
type input "2015"
click at [563, 175] on span at bounding box center [561, 179] width 9 height 9
click at [0, 0] on input "radio" at bounding box center [0, 0] width 0 height 0
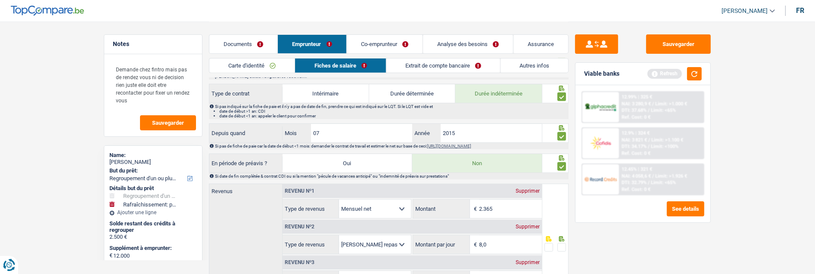
scroll to position [479, 0]
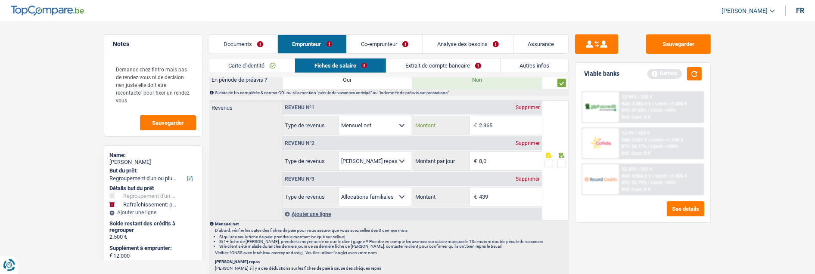
click at [513, 119] on input "2.365" at bounding box center [510, 125] width 62 height 19
type input "2.367"
click at [561, 160] on span at bounding box center [561, 164] width 9 height 9
click at [0, 0] on input "radio" at bounding box center [0, 0] width 0 height 0
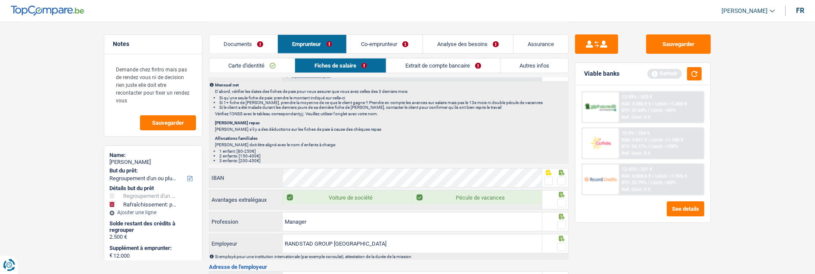
scroll to position [622, 0]
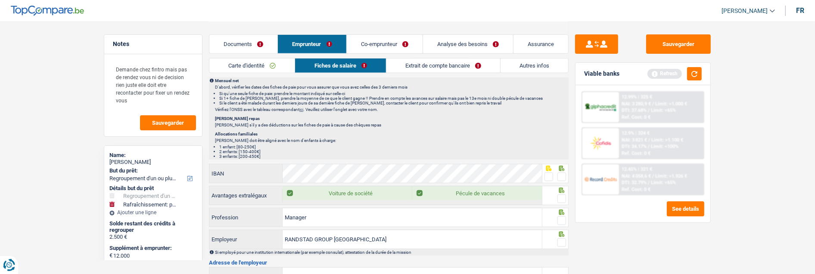
drag, startPoint x: 563, startPoint y: 173, endPoint x: 560, endPoint y: 181, distance: 8.6
click at [563, 174] on span at bounding box center [561, 177] width 9 height 9
click at [0, 0] on input "radio" at bounding box center [0, 0] width 0 height 0
click at [558, 196] on span at bounding box center [561, 199] width 9 height 9
click at [0, 0] on input "radio" at bounding box center [0, 0] width 0 height 0
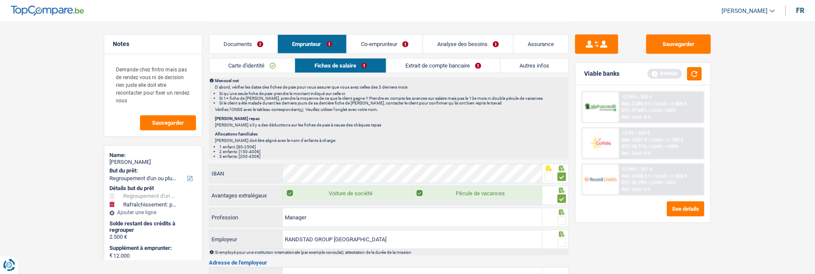
click at [559, 218] on span at bounding box center [561, 221] width 9 height 9
click at [0, 0] on input "radio" at bounding box center [0, 0] width 0 height 0
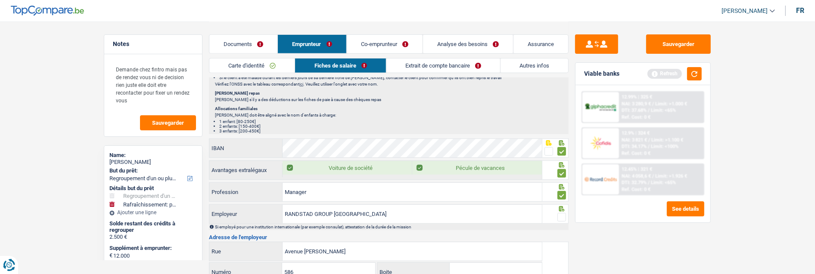
scroll to position [670, 0]
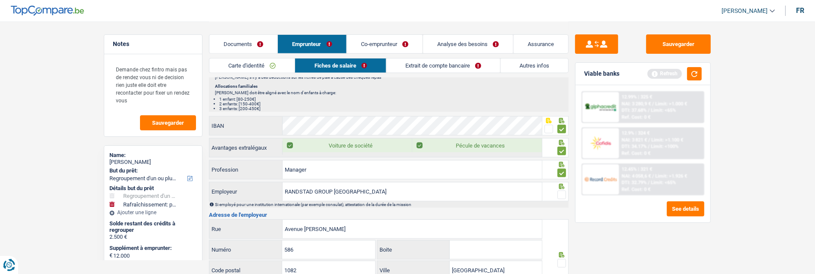
click at [562, 192] on span at bounding box center [561, 195] width 9 height 9
click at [0, 0] on input "radio" at bounding box center [0, 0] width 0 height 0
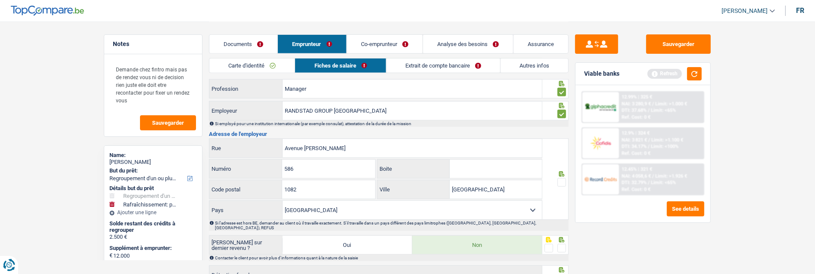
scroll to position [765, 0]
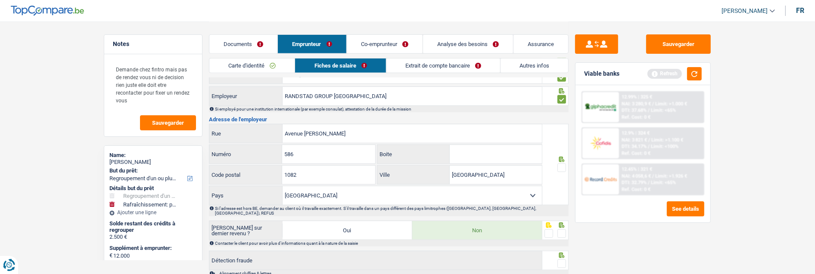
drag, startPoint x: 487, startPoint y: 147, endPoint x: 488, endPoint y: 153, distance: 6.7
click at [488, 151] on input "Boite" at bounding box center [496, 154] width 92 height 19
type input "8"
click at [567, 168] on div at bounding box center [555, 164] width 27 height 81
click at [559, 164] on span at bounding box center [561, 168] width 9 height 9
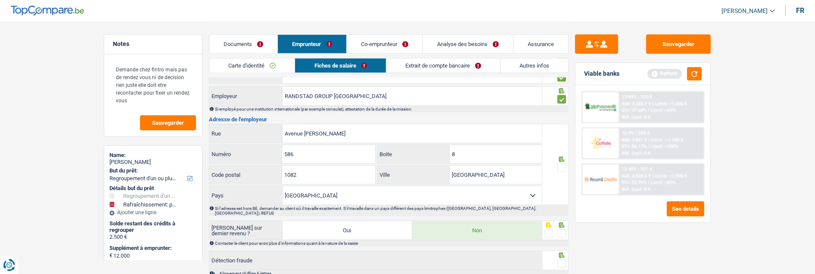
click at [0, 0] on input "radio" at bounding box center [0, 0] width 0 height 0
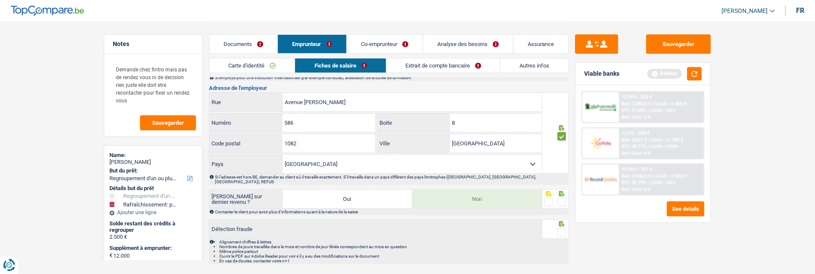
scroll to position [813, 0]
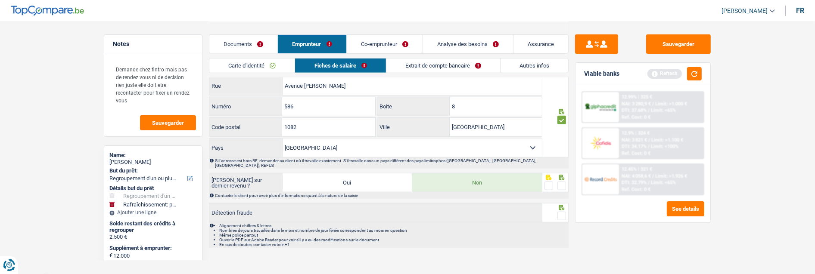
click at [561, 182] on span at bounding box center [561, 186] width 9 height 9
click at [0, 0] on input "radio" at bounding box center [0, 0] width 0 height 0
click at [563, 212] on span at bounding box center [561, 216] width 9 height 9
click at [0, 0] on input "radio" at bounding box center [0, 0] width 0 height 0
click at [463, 67] on link "Extrait de compte bancaire" at bounding box center [443, 66] width 114 height 14
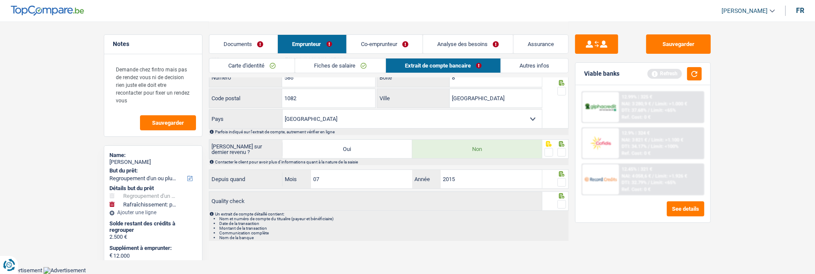
scroll to position [299, 0]
click at [699, 76] on button "button" at bounding box center [694, 73] width 15 height 13
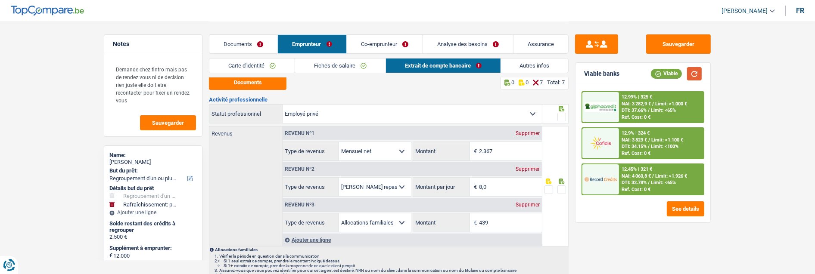
scroll to position [0, 0]
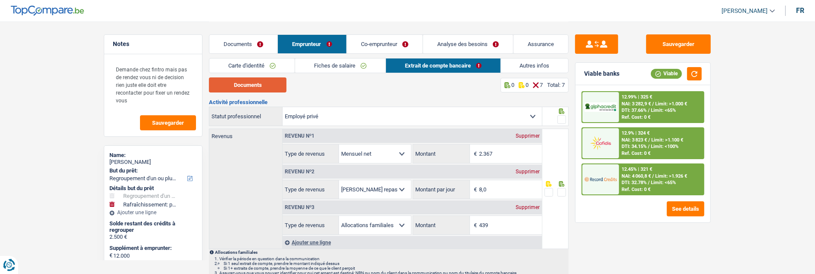
click at [276, 87] on button "Documents" at bounding box center [248, 85] width 78 height 15
click at [565, 189] on span at bounding box center [561, 192] width 9 height 9
click at [0, 0] on input "radio" at bounding box center [0, 0] width 0 height 0
click at [560, 115] on span at bounding box center [561, 119] width 9 height 9
click at [0, 0] on input "radio" at bounding box center [0, 0] width 0 height 0
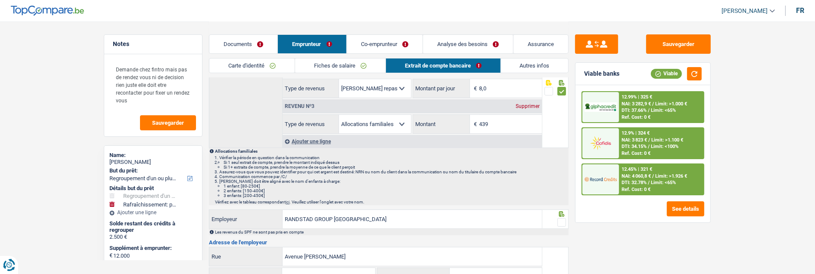
scroll to position [191, 0]
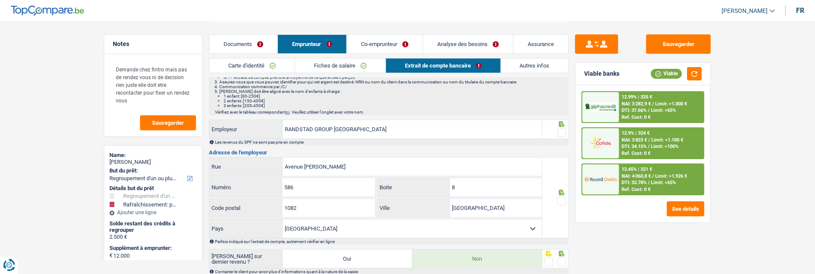
click at [562, 128] on span at bounding box center [561, 132] width 9 height 9
click at [0, 0] on input "radio" at bounding box center [0, 0] width 0 height 0
click at [562, 199] on span at bounding box center [561, 201] width 9 height 9
click at [0, 0] on input "radio" at bounding box center [0, 0] width 0 height 0
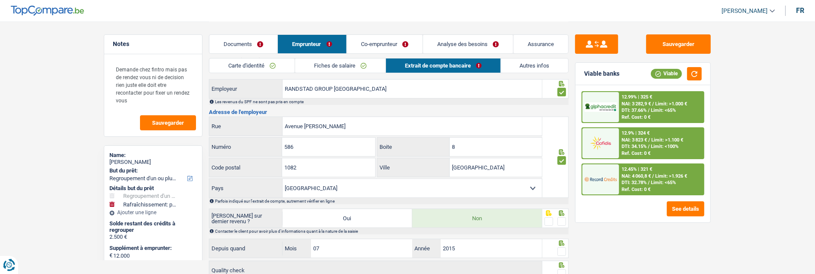
scroll to position [287, 0]
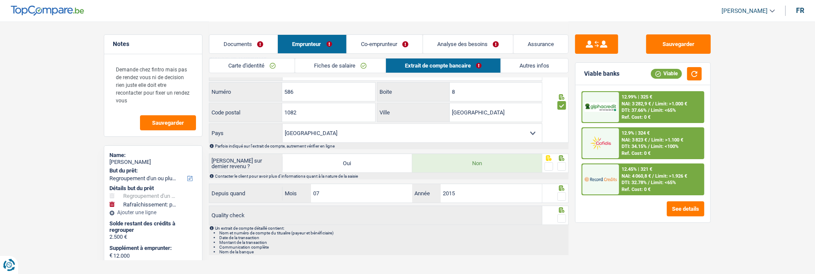
drag, startPoint x: 558, startPoint y: 162, endPoint x: 561, endPoint y: 169, distance: 7.1
click at [561, 167] on span at bounding box center [561, 166] width 9 height 9
click at [0, 0] on input "radio" at bounding box center [0, 0] width 0 height 0
click at [562, 199] on span at bounding box center [561, 197] width 9 height 9
click at [0, 0] on input "radio" at bounding box center [0, 0] width 0 height 0
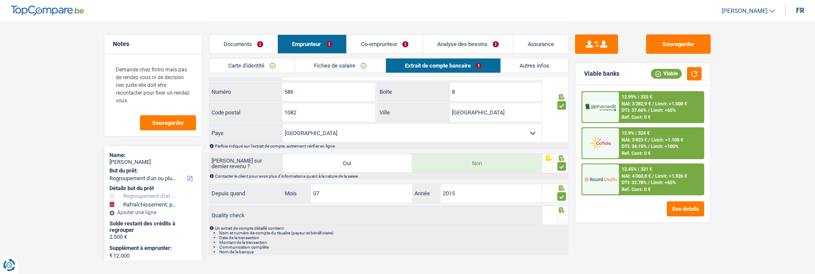
click at [562, 214] on div at bounding box center [561, 219] width 9 height 11
click at [563, 217] on span at bounding box center [561, 219] width 9 height 9
click at [0, 0] on input "radio" at bounding box center [0, 0] width 0 height 0
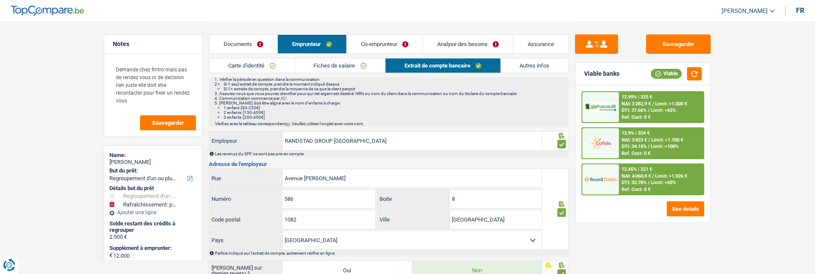
scroll to position [0, 0]
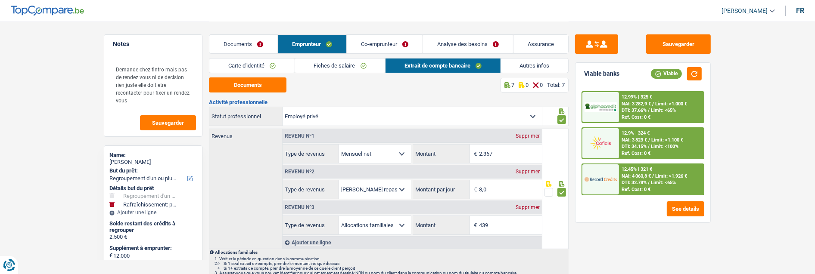
click at [527, 66] on link "Autres infos" at bounding box center [535, 66] width 68 height 14
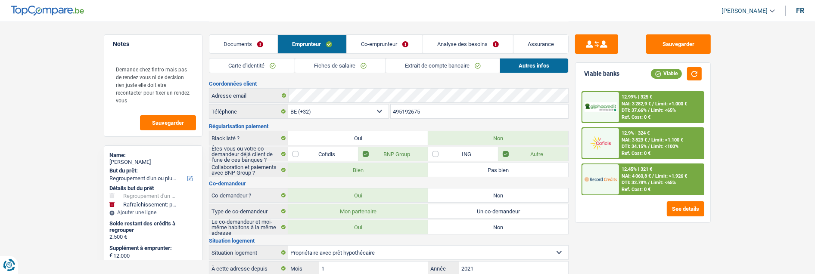
click at [388, 43] on link "Co-emprunteur" at bounding box center [385, 44] width 76 height 19
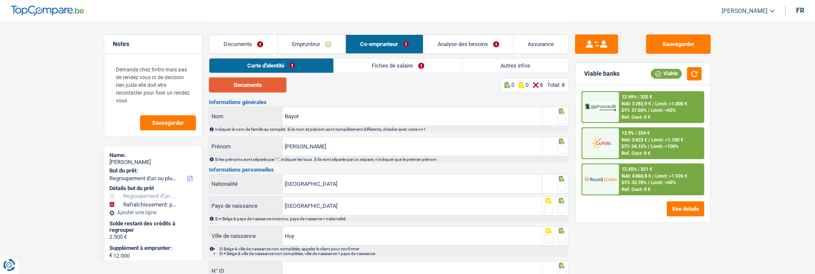
click at [249, 84] on button "Documents" at bounding box center [248, 85] width 78 height 15
drag, startPoint x: 562, startPoint y: 117, endPoint x: 556, endPoint y: 124, distance: 8.8
click at [562, 117] on span at bounding box center [561, 119] width 9 height 9
click at [0, 0] on input "radio" at bounding box center [0, 0] width 0 height 0
click at [557, 146] on span at bounding box center [561, 150] width 9 height 9
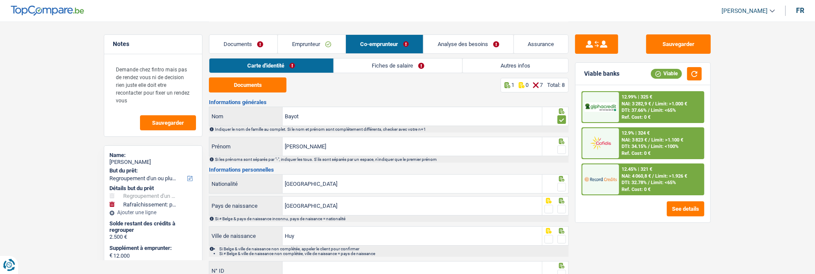
click at [0, 0] on input "radio" at bounding box center [0, 0] width 0 height 0
click at [561, 184] on span at bounding box center [561, 187] width 9 height 9
click at [0, 0] on input "radio" at bounding box center [0, 0] width 0 height 0
click at [561, 205] on span at bounding box center [561, 209] width 9 height 9
click at [0, 0] on input "radio" at bounding box center [0, 0] width 0 height 0
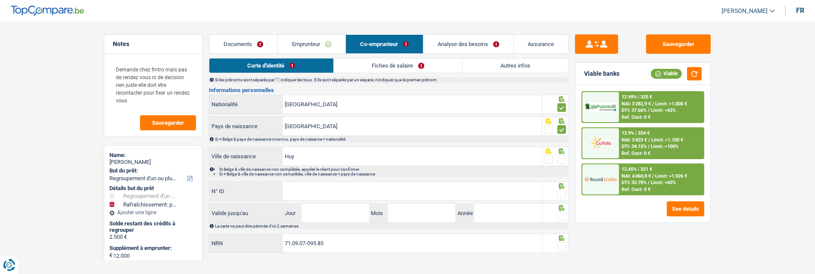
scroll to position [88, 0]
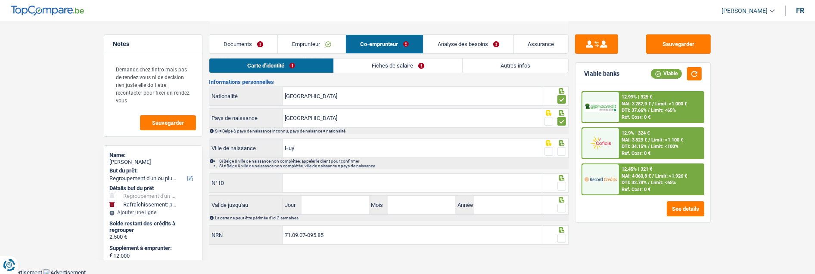
click at [563, 149] on span at bounding box center [561, 151] width 9 height 9
click at [0, 0] on input "radio" at bounding box center [0, 0] width 0 height 0
drag, startPoint x: 354, startPoint y: 184, endPoint x: 349, endPoint y: 185, distance: 4.9
click at [353, 185] on input "N° ID" at bounding box center [412, 183] width 259 height 19
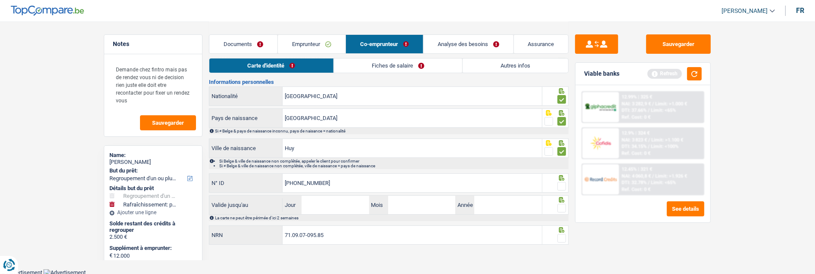
type input "592-2966325-49"
click at [565, 184] on span at bounding box center [561, 186] width 9 height 9
click at [0, 0] on input "radio" at bounding box center [0, 0] width 0 height 0
click at [338, 208] on input "Jour" at bounding box center [335, 205] width 67 height 19
type input "03"
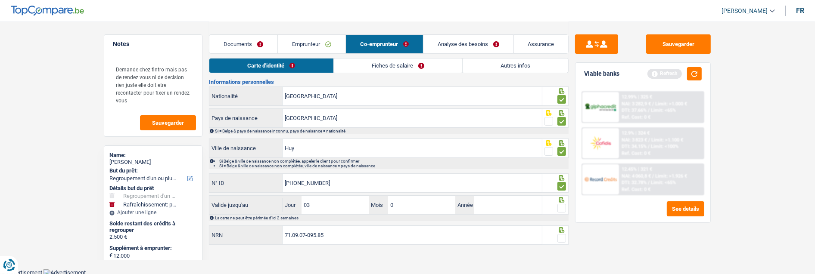
type input "02"
type input "2026"
click at [559, 208] on span at bounding box center [561, 208] width 9 height 9
click at [0, 0] on input "radio" at bounding box center [0, 0] width 0 height 0
click at [562, 234] on span at bounding box center [561, 238] width 9 height 9
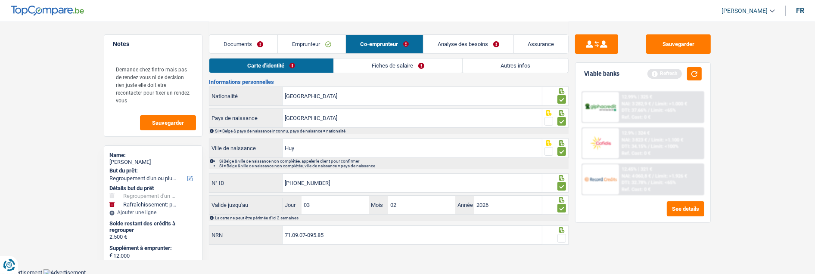
click at [0, 0] on input "radio" at bounding box center [0, 0] width 0 height 0
click at [387, 65] on link "Fiches de salaire" at bounding box center [398, 66] width 128 height 14
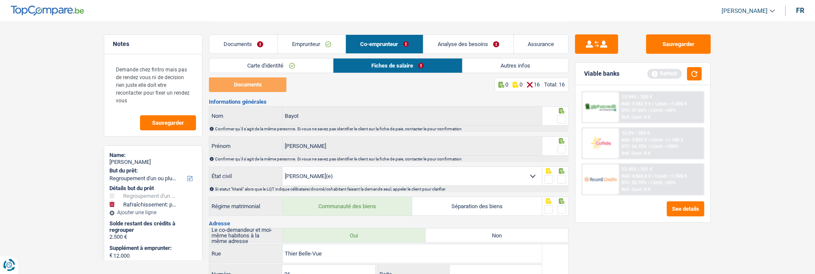
scroll to position [0, 0]
click at [256, 44] on link "Documents" at bounding box center [243, 44] width 68 height 19
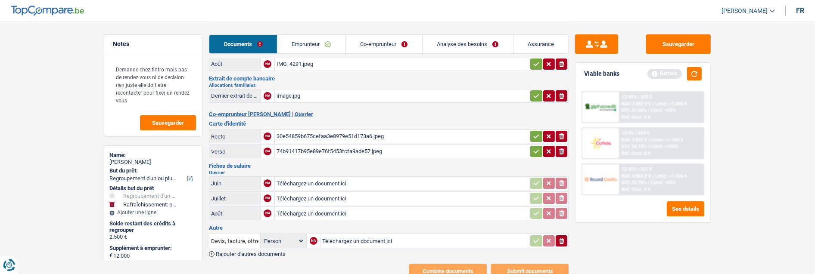
scroll to position [121, 0]
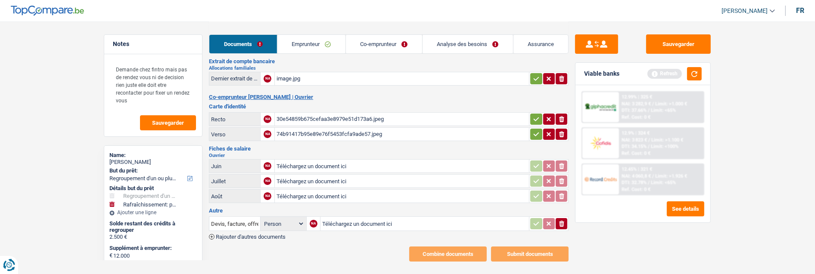
type input "C:\fakepath\IMG_4297.jpeg"
type input "C:\fakepath\IMG_4296.jpeg"
type input "C:\fakepath\IMG_4295.jpeg"
click at [215, 234] on button "Rajouter d'autres documents" at bounding box center [247, 237] width 77 height 6
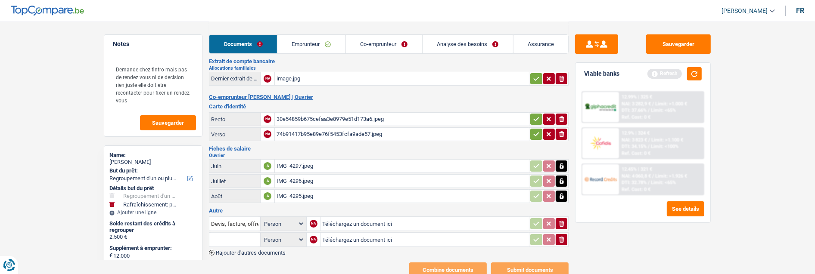
click at [224, 233] on input "text" at bounding box center [234, 240] width 47 height 14
click at [223, 262] on li "Carte bancaire" at bounding box center [286, 267] width 145 height 11
type input "Carte bancaire"
type input "C:\fakepath\IMG_4294.jpeg"
click at [566, 218] on button "ionicons-v5-e" at bounding box center [562, 223] width 12 height 11
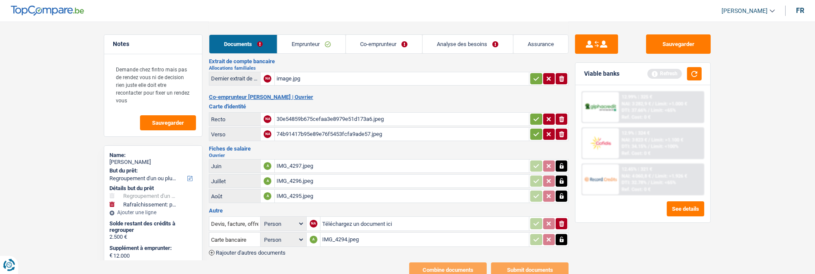
click at [562, 220] on icon "ionicons-v5-e" at bounding box center [561, 224] width 7 height 9
drag, startPoint x: 535, startPoint y: 68, endPoint x: 536, endPoint y: 77, distance: 9.2
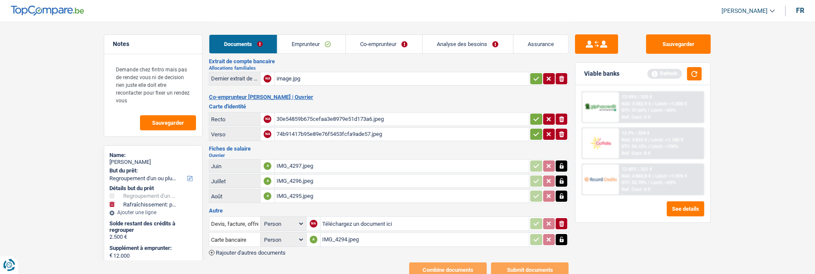
click at [535, 75] on icon "button" at bounding box center [536, 79] width 7 height 9
drag, startPoint x: 537, startPoint y: 106, endPoint x: 537, endPoint y: 111, distance: 5.2
click at [537, 115] on icon "button" at bounding box center [536, 119] width 7 height 9
click at [536, 130] on icon "button" at bounding box center [536, 134] width 7 height 9
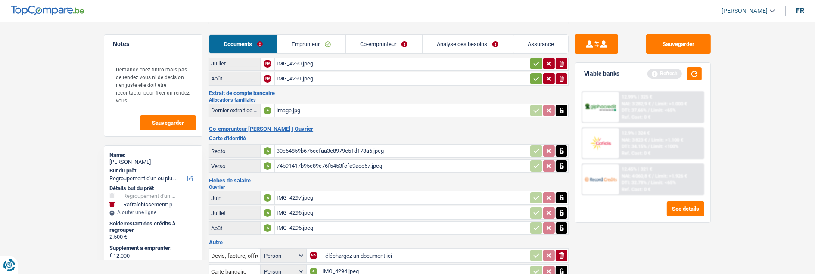
scroll to position [0, 0]
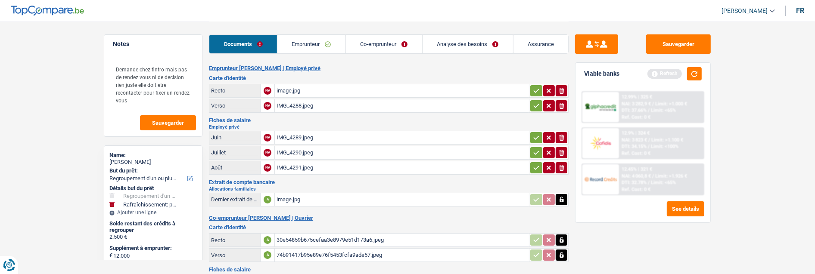
click at [537, 87] on icon "button" at bounding box center [536, 91] width 7 height 9
click at [534, 102] on icon "button" at bounding box center [536, 106] width 7 height 9
click at [530, 132] on button "button" at bounding box center [536, 137] width 12 height 11
click at [535, 151] on icon "button" at bounding box center [537, 153] width 6 height 4
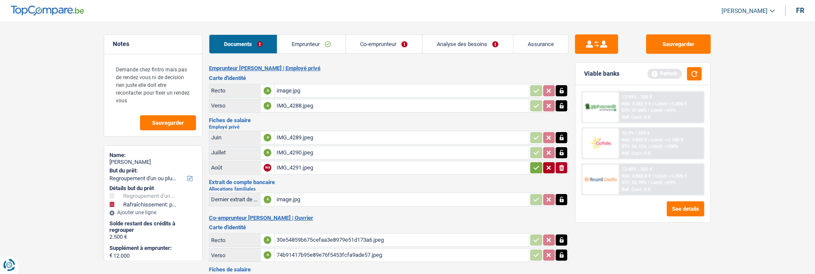
click at [536, 164] on icon "button" at bounding box center [536, 168] width 7 height 9
drag, startPoint x: 402, startPoint y: 40, endPoint x: 401, endPoint y: 47, distance: 6.9
click at [402, 41] on link "Co-emprunteur" at bounding box center [384, 44] width 76 height 19
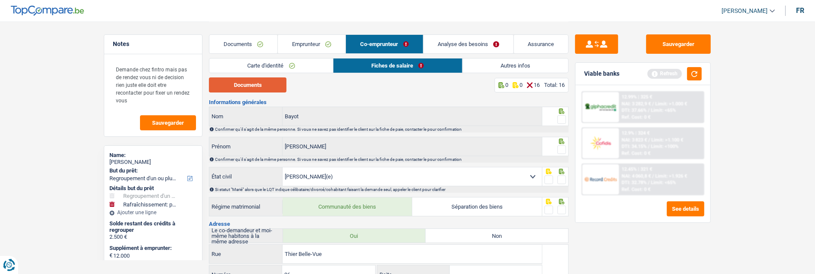
click at [263, 85] on button "Documents" at bounding box center [248, 85] width 78 height 15
click at [564, 115] on span at bounding box center [561, 119] width 9 height 9
click at [0, 0] on input "radio" at bounding box center [0, 0] width 0 height 0
drag, startPoint x: 563, startPoint y: 141, endPoint x: 563, endPoint y: 149, distance: 8.2
click at [563, 143] on div at bounding box center [555, 146] width 27 height 19
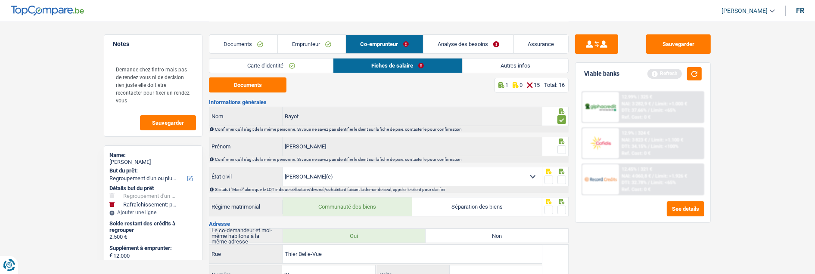
drag, startPoint x: 561, startPoint y: 146, endPoint x: 563, endPoint y: 158, distance: 11.3
click at [561, 148] on span at bounding box center [561, 150] width 9 height 9
click at [0, 0] on input "radio" at bounding box center [0, 0] width 0 height 0
drag, startPoint x: 562, startPoint y: 180, endPoint x: 561, endPoint y: 192, distance: 12.1
click at [562, 182] on span at bounding box center [561, 180] width 9 height 9
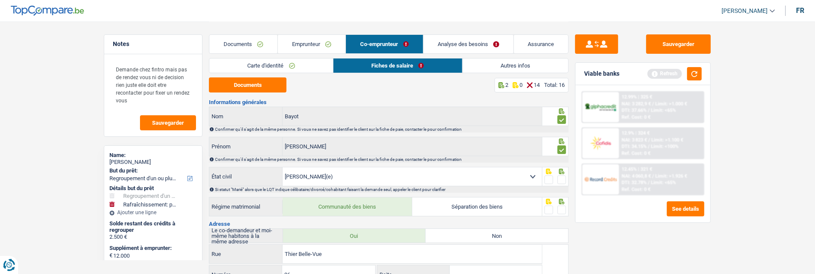
click at [0, 0] on input "radio" at bounding box center [0, 0] width 0 height 0
click at [562, 207] on span at bounding box center [561, 210] width 9 height 9
click at [0, 0] on input "radio" at bounding box center [0, 0] width 0 height 0
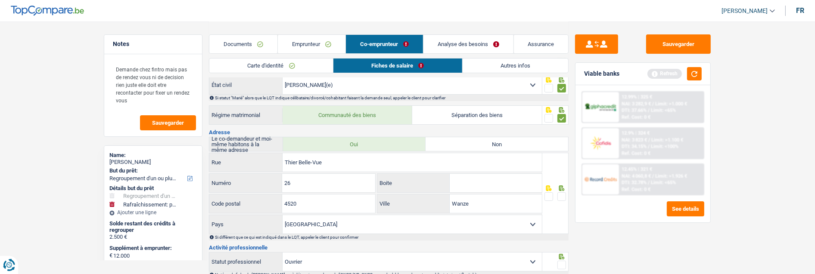
scroll to position [96, 0]
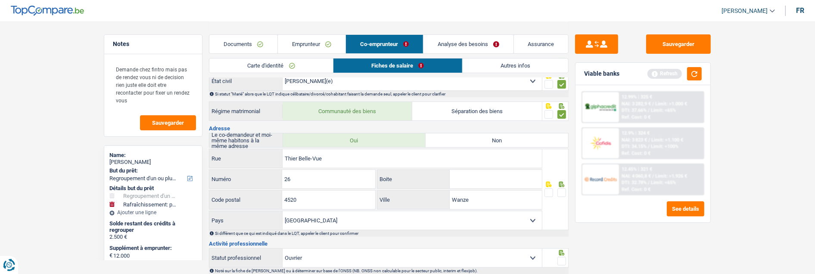
click at [562, 191] on span at bounding box center [561, 193] width 9 height 9
click at [0, 0] on input "radio" at bounding box center [0, 0] width 0 height 0
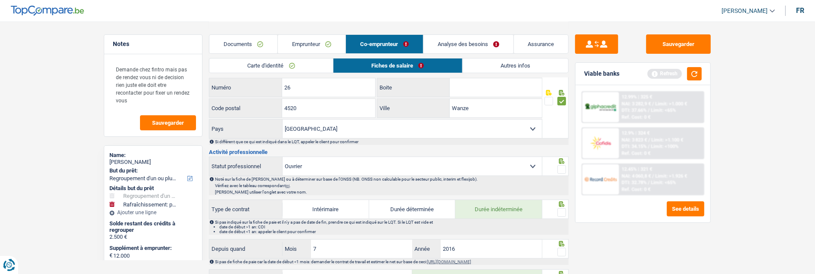
scroll to position [191, 0]
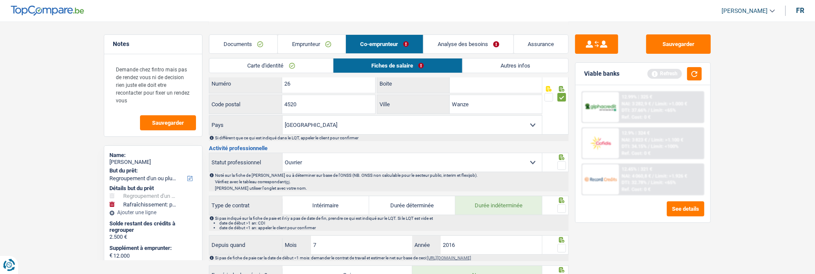
drag, startPoint x: 560, startPoint y: 164, endPoint x: 565, endPoint y: 178, distance: 15.3
click at [561, 165] on span at bounding box center [561, 166] width 9 height 9
click at [0, 0] on input "radio" at bounding box center [0, 0] width 0 height 0
click at [562, 205] on span at bounding box center [561, 209] width 9 height 9
click at [0, 0] on input "radio" at bounding box center [0, 0] width 0 height 0
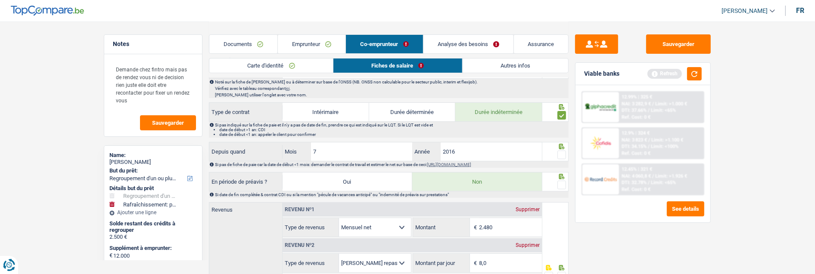
scroll to position [287, 0]
click at [558, 148] on div at bounding box center [561, 153] width 9 height 11
drag, startPoint x: 559, startPoint y: 149, endPoint x: 563, endPoint y: 162, distance: 13.4
click at [559, 152] on span at bounding box center [561, 153] width 9 height 9
click at [0, 0] on input "radio" at bounding box center [0, 0] width 0 height 0
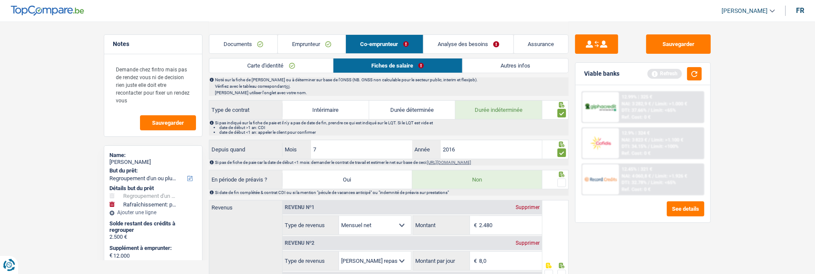
click at [561, 181] on span at bounding box center [561, 183] width 9 height 9
click at [0, 0] on input "radio" at bounding box center [0, 0] width 0 height 0
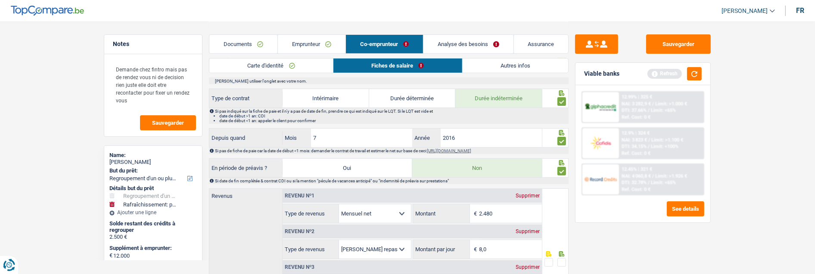
scroll to position [383, 0]
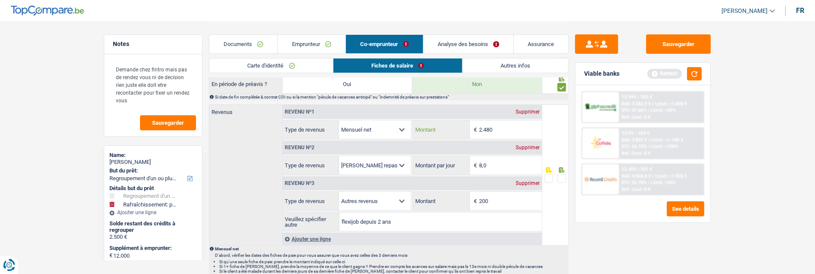
click at [505, 128] on input "2.480" at bounding box center [510, 130] width 62 height 19
type input "2.421"
click at [562, 177] on span at bounding box center [561, 178] width 9 height 9
click at [0, 0] on input "radio" at bounding box center [0, 0] width 0 height 0
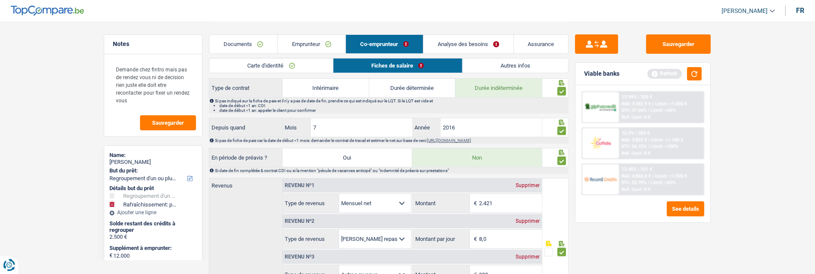
scroll to position [287, 0]
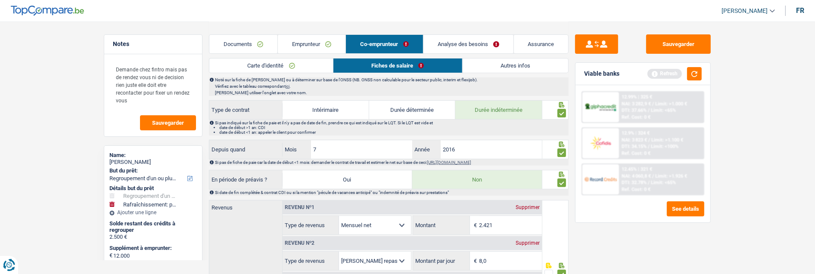
click at [559, 181] on span at bounding box center [561, 183] width 9 height 9
click at [0, 0] on input "radio" at bounding box center [0, 0] width 0 height 0
click at [561, 149] on span at bounding box center [561, 153] width 9 height 9
click at [0, 0] on input "radio" at bounding box center [0, 0] width 0 height 0
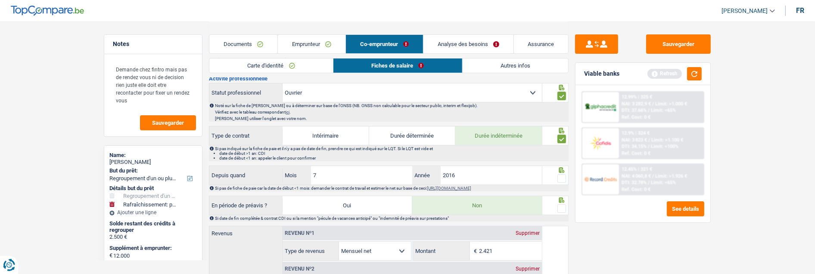
scroll to position [191, 0]
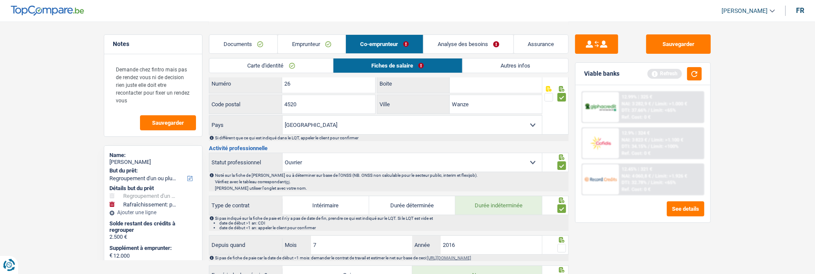
click at [560, 205] on span at bounding box center [561, 209] width 9 height 9
click at [0, 0] on input "radio" at bounding box center [0, 0] width 0 height 0
click at [558, 162] on span at bounding box center [561, 166] width 9 height 9
click at [0, 0] on input "radio" at bounding box center [0, 0] width 0 height 0
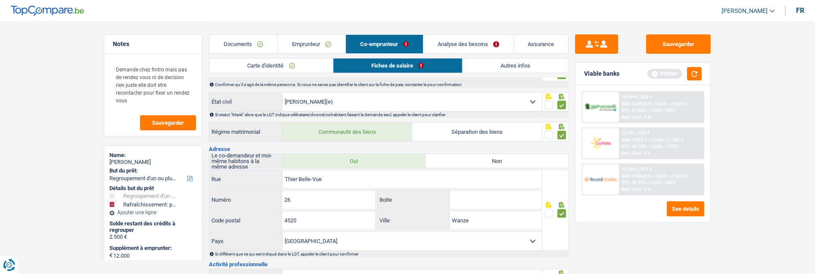
scroll to position [48, 0]
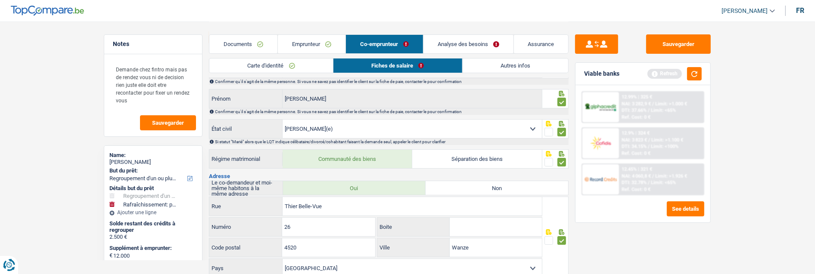
click at [563, 236] on span at bounding box center [561, 240] width 9 height 9
click at [0, 0] on input "radio" at bounding box center [0, 0] width 0 height 0
click at [563, 160] on span at bounding box center [561, 162] width 9 height 9
click at [0, 0] on input "radio" at bounding box center [0, 0] width 0 height 0
click at [563, 128] on span at bounding box center [561, 132] width 9 height 9
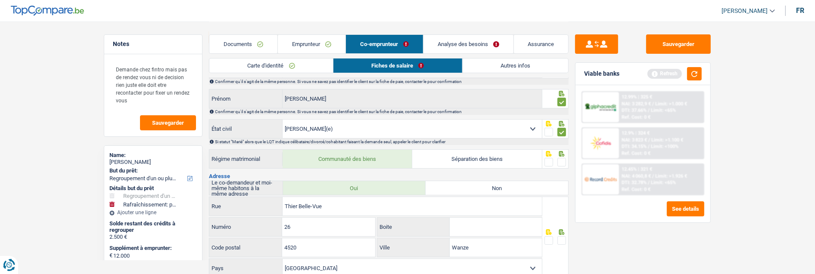
click at [0, 0] on input "radio" at bounding box center [0, 0] width 0 height 0
click at [559, 101] on span at bounding box center [561, 102] width 9 height 9
click at [0, 0] on input "radio" at bounding box center [0, 0] width 0 height 0
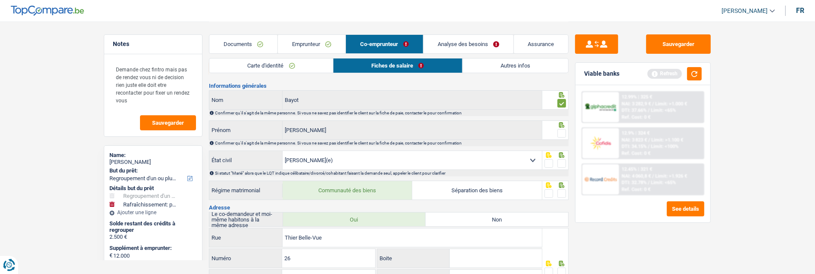
scroll to position [0, 0]
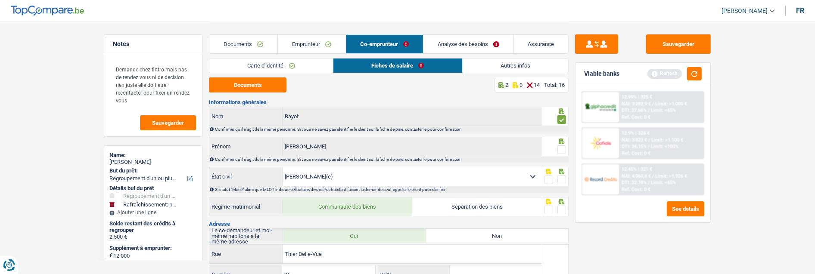
click at [566, 115] on div at bounding box center [555, 116] width 27 height 19
click at [563, 116] on span at bounding box center [561, 119] width 9 height 9
click at [0, 0] on input "radio" at bounding box center [0, 0] width 0 height 0
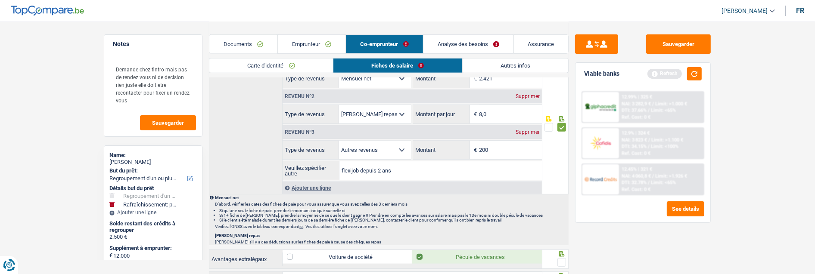
scroll to position [431, 0]
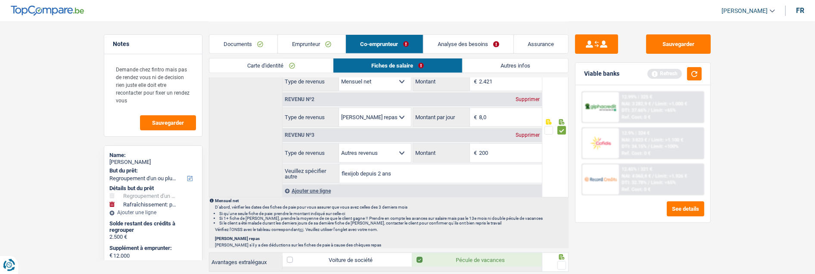
click at [246, 42] on link "Documents" at bounding box center [243, 44] width 68 height 19
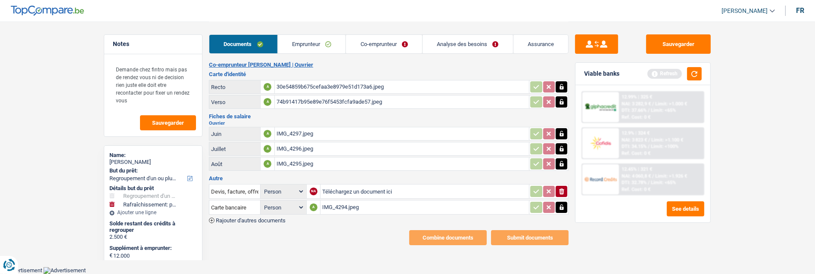
scroll to position [137, 0]
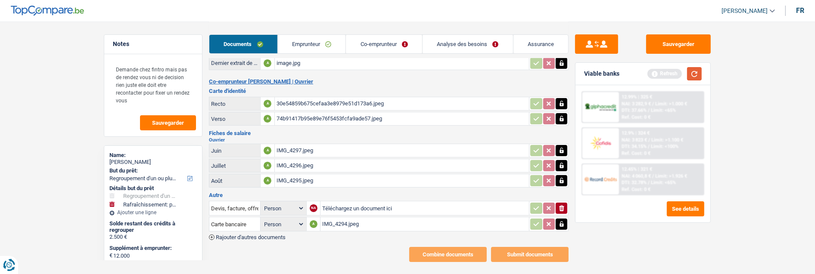
click at [698, 74] on button "button" at bounding box center [694, 73] width 15 height 13
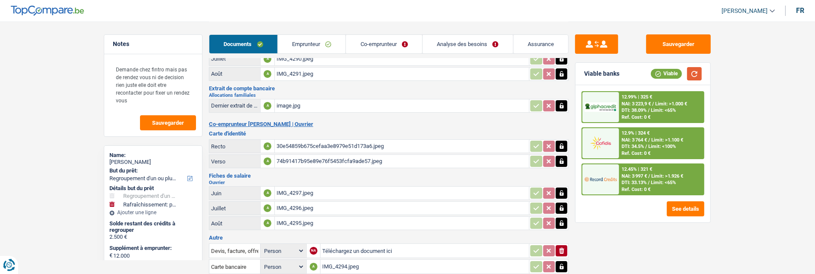
scroll to position [96, 0]
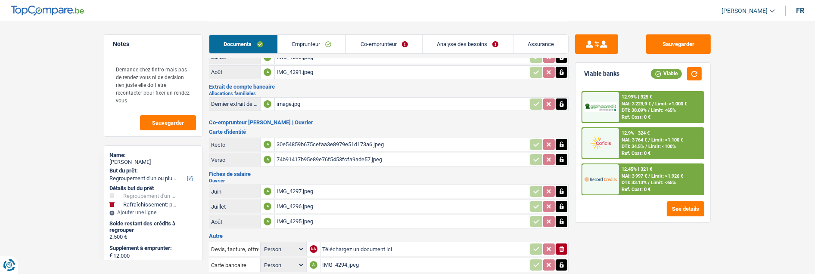
click at [315, 200] on div "IMG_4296.jpeg" at bounding box center [402, 206] width 251 height 13
click at [666, 42] on button "Sauvegarder" at bounding box center [678, 43] width 65 height 19
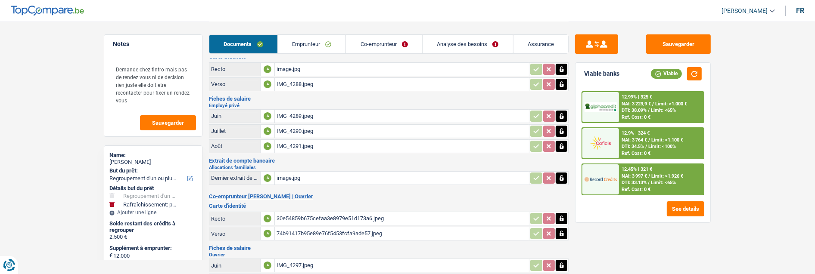
scroll to position [0, 0]
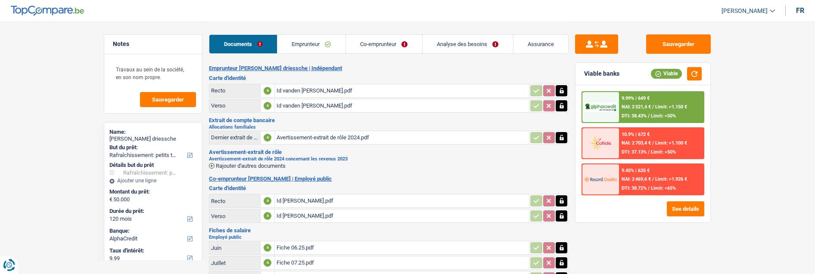
select select "houseOrGarden"
select select "120"
select select "alphacredit"
click at [470, 45] on link "Analyse des besoins" at bounding box center [468, 44] width 90 height 19
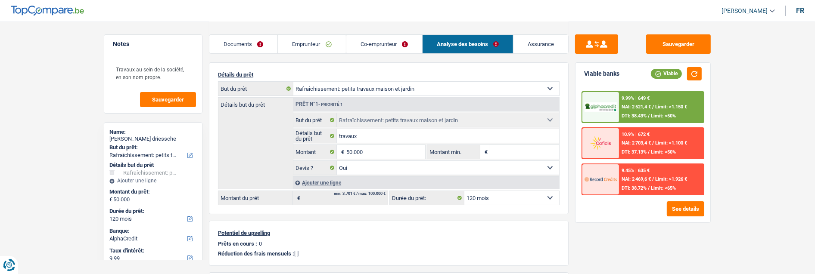
scroll to position [96, 0]
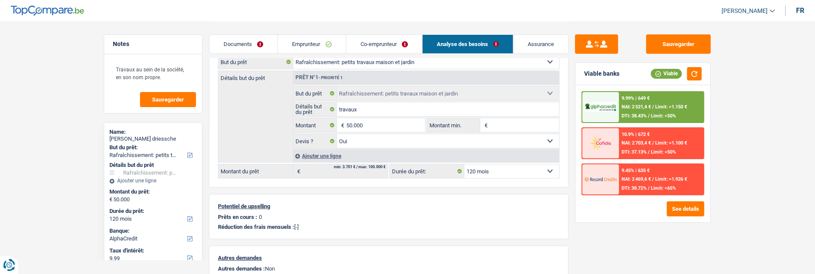
click at [268, 39] on link "Documents" at bounding box center [243, 44] width 68 height 19
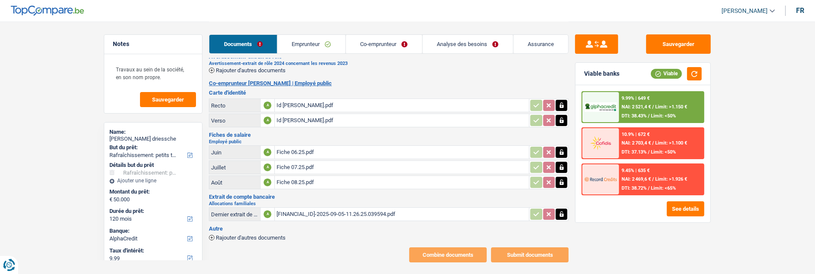
click at [442, 40] on link "Analyse des besoins" at bounding box center [468, 44] width 90 height 19
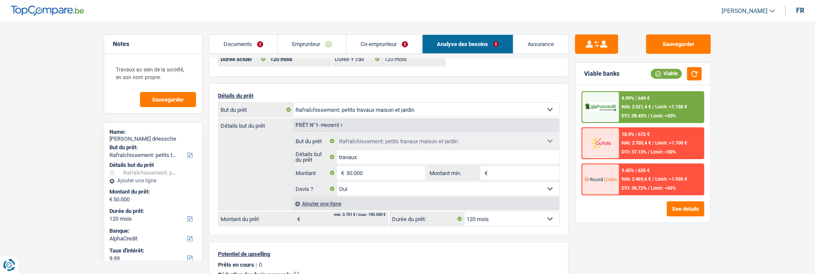
scroll to position [0, 0]
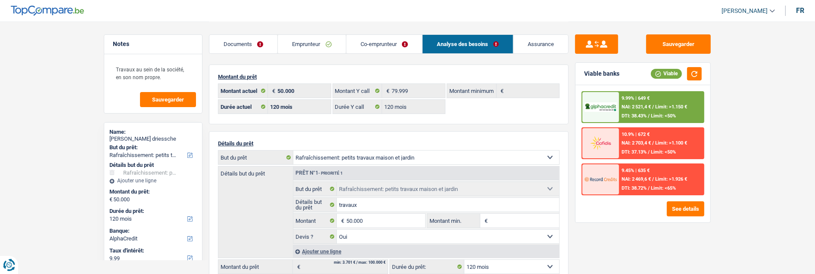
click at [337, 23] on div "Documents Emprunteur Co-emprunteur Analyse des besoins Assurance" at bounding box center [389, 40] width 360 height 37
drag, startPoint x: 328, startPoint y: 40, endPoint x: 342, endPoint y: 42, distance: 13.8
click at [328, 40] on link "Emprunteur" at bounding box center [312, 44] width 68 height 19
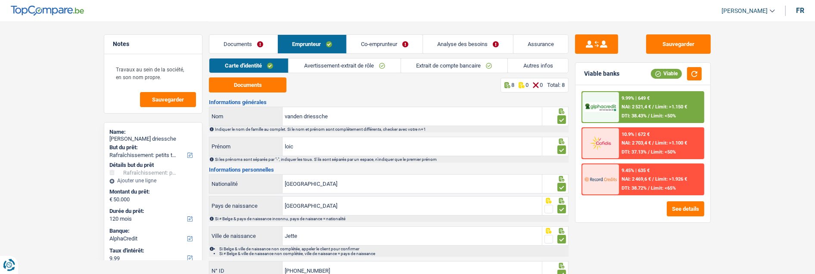
click at [527, 63] on link "Autres infos" at bounding box center [538, 66] width 60 height 14
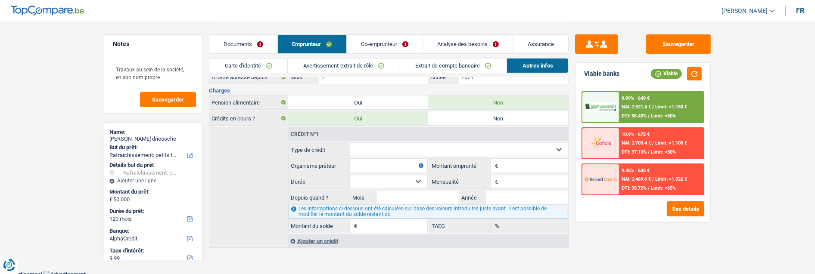
scroll to position [192, 0]
click at [460, 113] on label "Non" at bounding box center [498, 118] width 140 height 14
click at [460, 113] on input "Non" at bounding box center [498, 118] width 140 height 14
radio input "true"
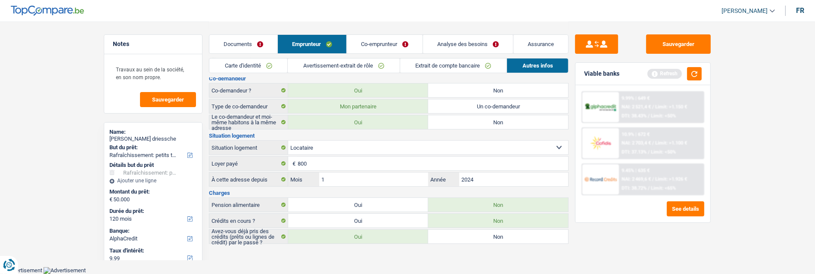
scroll to position [85, 0]
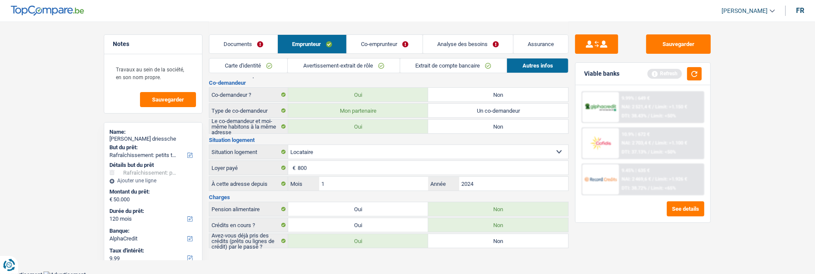
click at [686, 60] on div "Sauvegarder Viable banks Refresh 9.99% | 649 € NAI: 2 521,4 € / Limit: >1.150 €…" at bounding box center [643, 147] width 149 height 226
click at [694, 73] on button "button" at bounding box center [694, 73] width 15 height 13
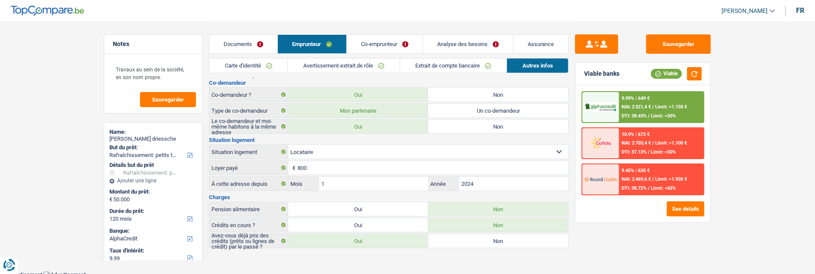
click at [342, 59] on link "Avertissement-extrait de rôle" at bounding box center [344, 66] width 112 height 14
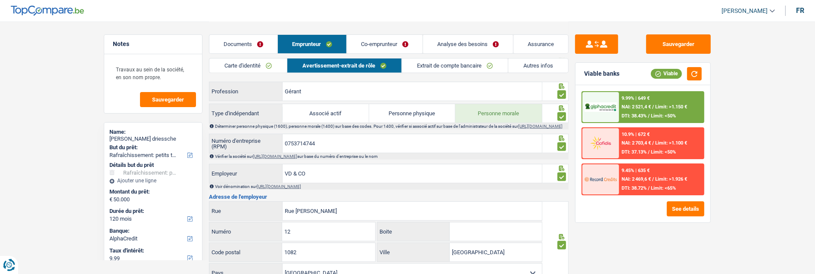
scroll to position [372, 0]
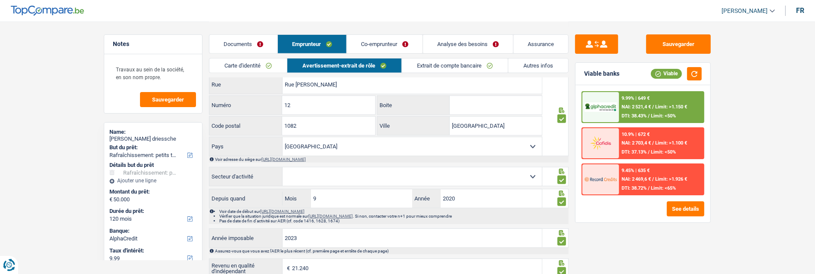
click at [536, 61] on link "Autres infos" at bounding box center [538, 66] width 60 height 14
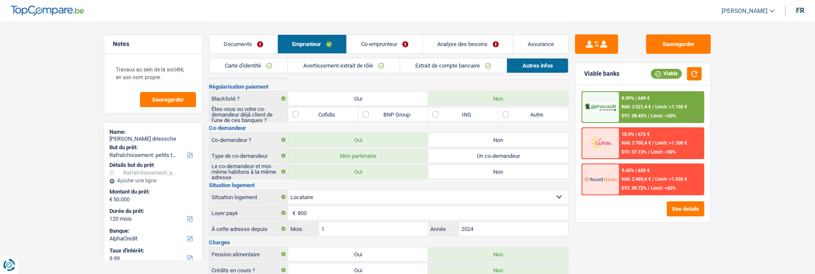
scroll to position [0, 0]
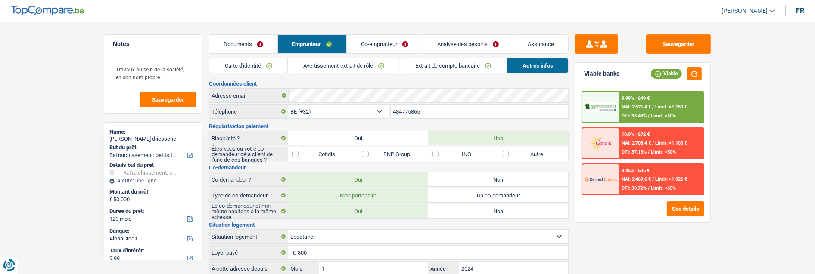
click at [330, 65] on link "Avertissement-extrait de rôle" at bounding box center [344, 66] width 112 height 14
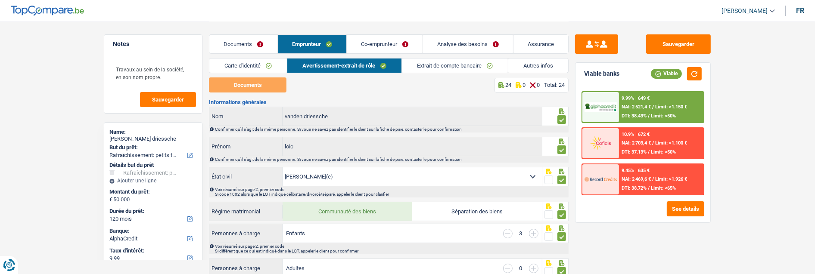
click at [530, 62] on link "Autres infos" at bounding box center [538, 66] width 60 height 14
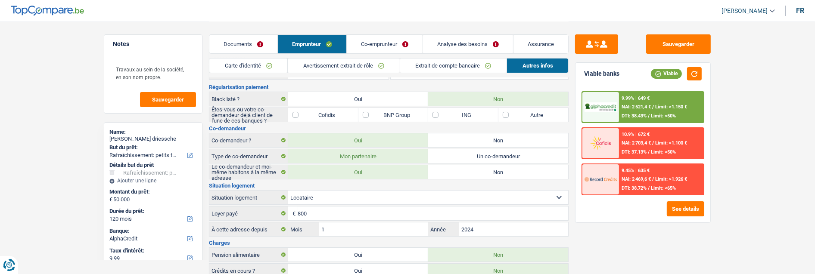
scroll to position [85, 0]
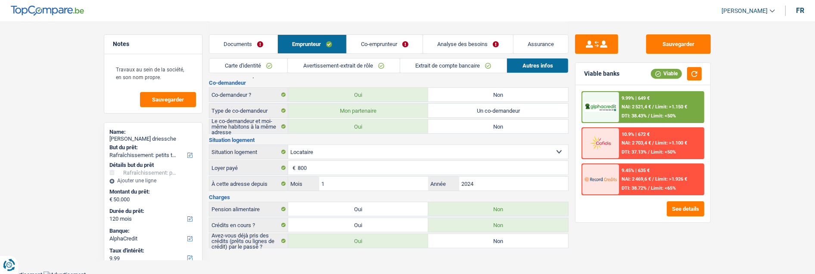
click at [449, 36] on link "Analyse des besoins" at bounding box center [468, 44] width 90 height 19
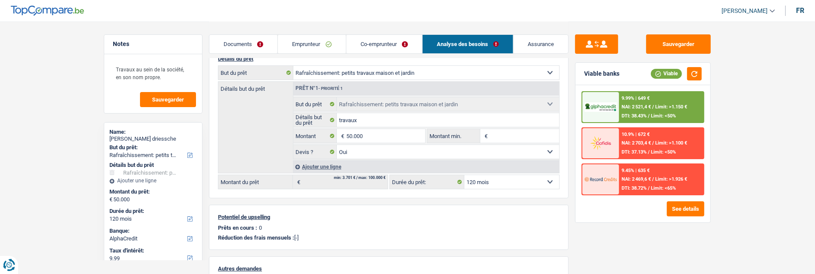
click at [306, 47] on link "Emprunteur" at bounding box center [312, 44] width 68 height 19
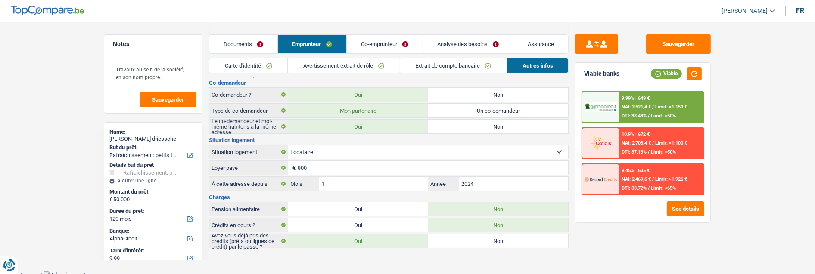
click at [474, 42] on link "Analyse des besoins" at bounding box center [468, 44] width 90 height 19
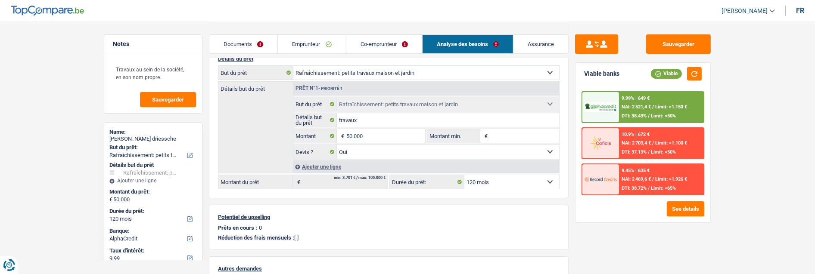
click at [303, 39] on link "Emprunteur" at bounding box center [312, 44] width 68 height 19
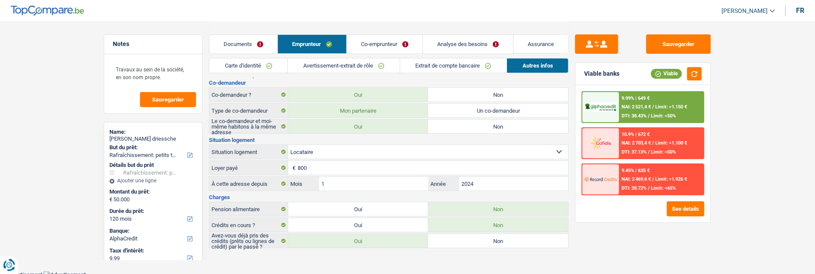
click at [384, 40] on link "Co-emprunteur" at bounding box center [385, 44] width 76 height 19
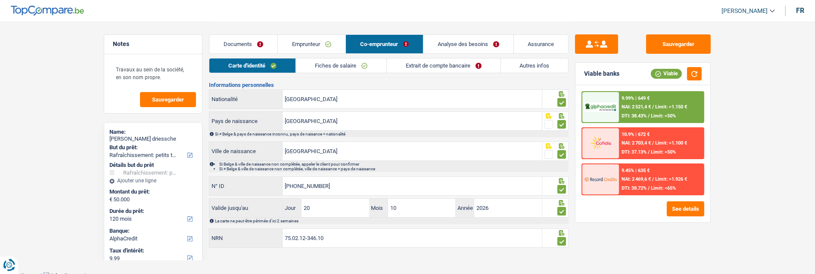
click at [464, 66] on link "Extrait de compte bancaire" at bounding box center [444, 66] width 114 height 14
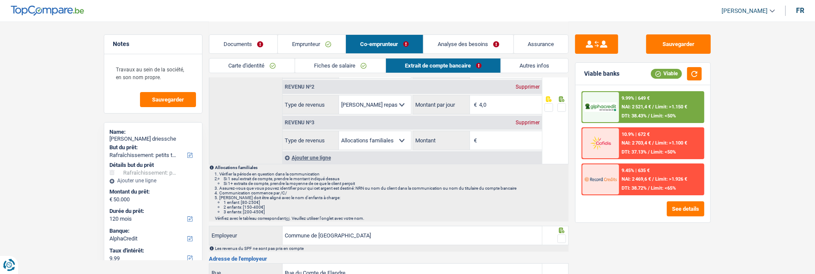
click at [526, 116] on div "Revenu nº3 Supprimer" at bounding box center [412, 123] width 259 height 14
click at [526, 121] on div "Supprimer" at bounding box center [527, 122] width 28 height 5
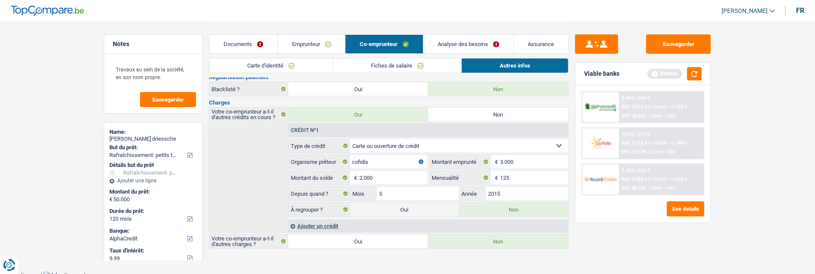
scroll to position [51, 0]
click at [397, 62] on link "Fiches de salaire" at bounding box center [397, 66] width 128 height 14
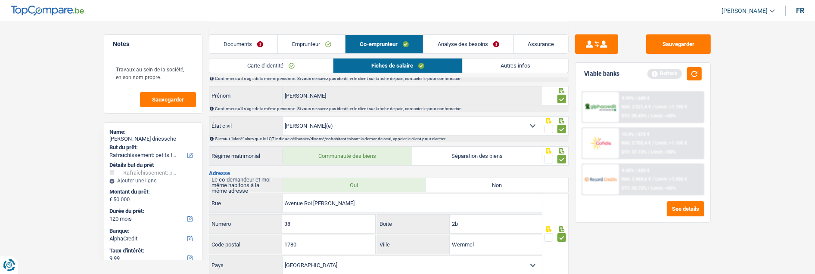
scroll to position [0, 0]
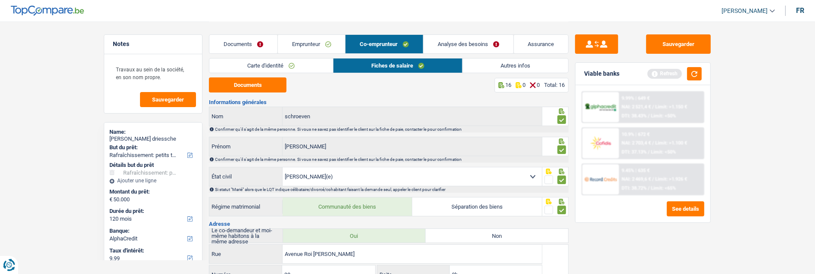
click at [453, 42] on link "Analyse des besoins" at bounding box center [468, 44] width 90 height 19
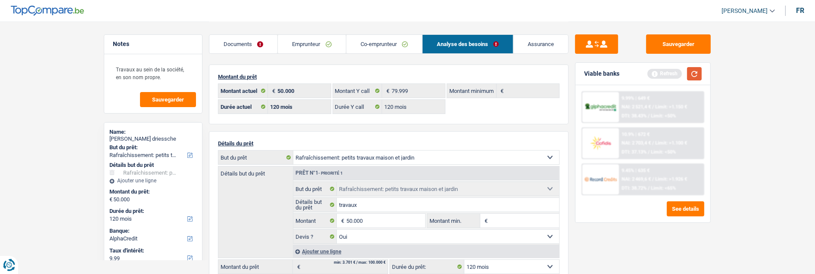
drag, startPoint x: 698, startPoint y: 72, endPoint x: 556, endPoint y: 69, distance: 142.2
click at [696, 72] on button "button" at bounding box center [694, 73] width 15 height 13
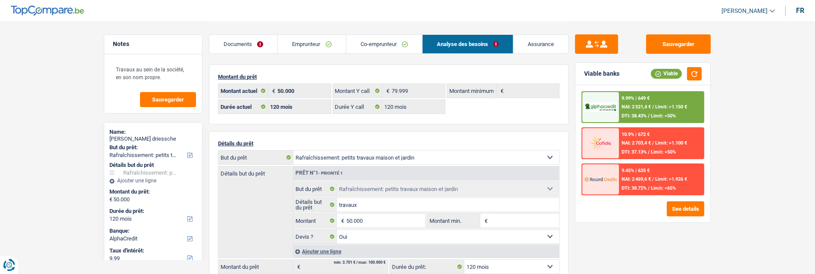
click at [301, 47] on link "Emprunteur" at bounding box center [312, 44] width 68 height 19
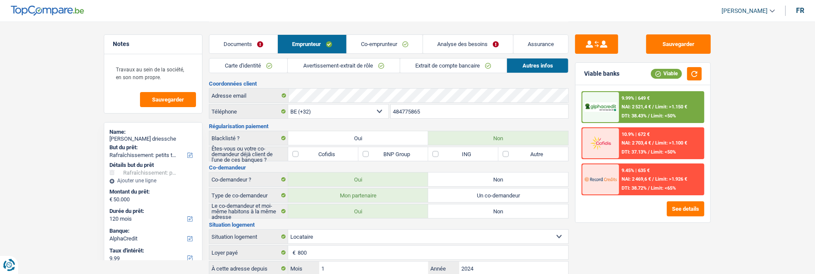
click at [447, 44] on link "Analyse des besoins" at bounding box center [468, 44] width 90 height 19
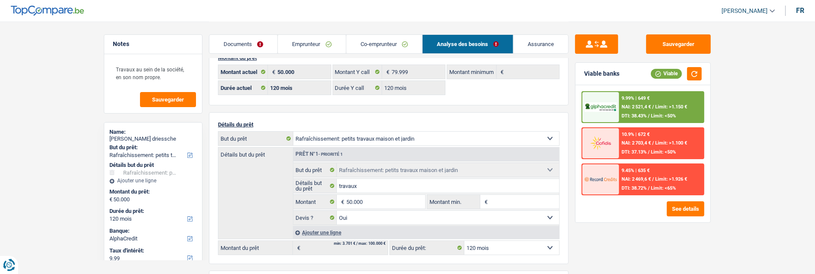
scroll to position [48, 0]
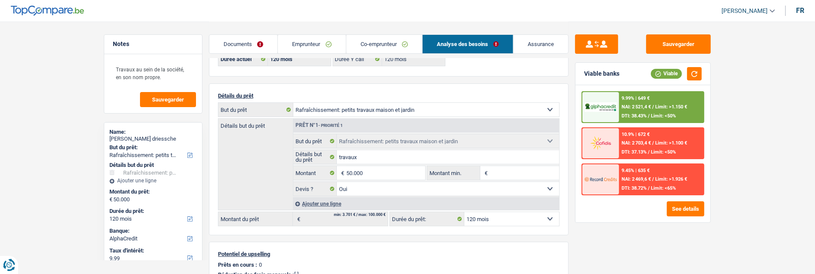
click at [293, 40] on link "Emprunteur" at bounding box center [312, 44] width 68 height 19
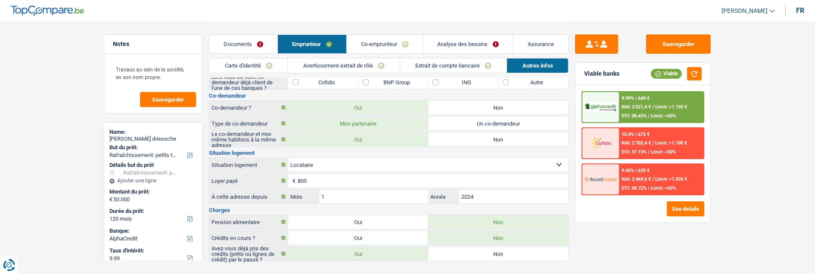
scroll to position [85, 0]
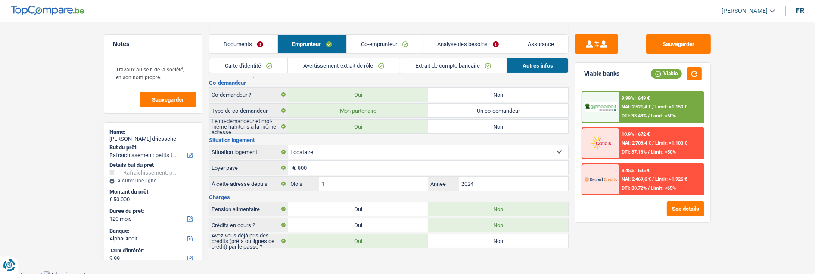
drag, startPoint x: 240, startPoint y: 66, endPoint x: 388, endPoint y: 86, distance: 149.1
click at [241, 66] on link "Carte d'identité" at bounding box center [248, 66] width 78 height 14
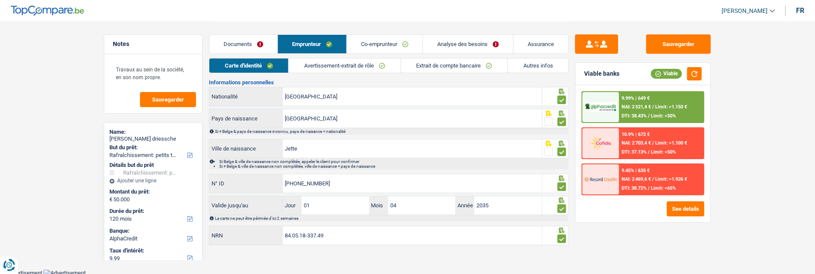
scroll to position [88, 0]
click at [371, 65] on link "Avertissement-extrait de rôle" at bounding box center [345, 66] width 112 height 14
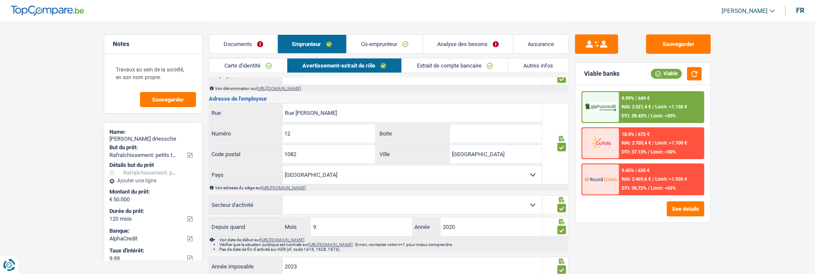
scroll to position [487, 0]
drag, startPoint x: 159, startPoint y: 78, endPoint x: 106, endPoint y: 65, distance: 54.5
click at [106, 65] on div "Travaux au sein de la société, en son nom propre. Sauvegarder" at bounding box center [153, 83] width 98 height 59
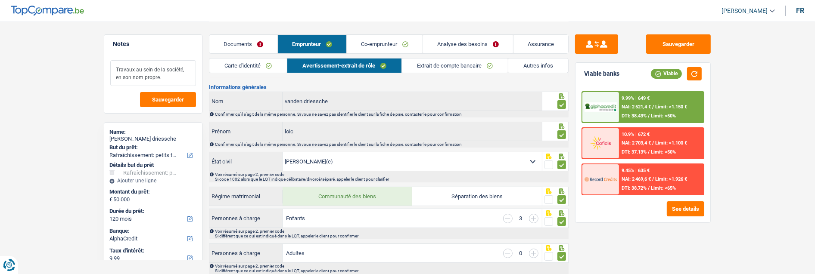
scroll to position [0, 0]
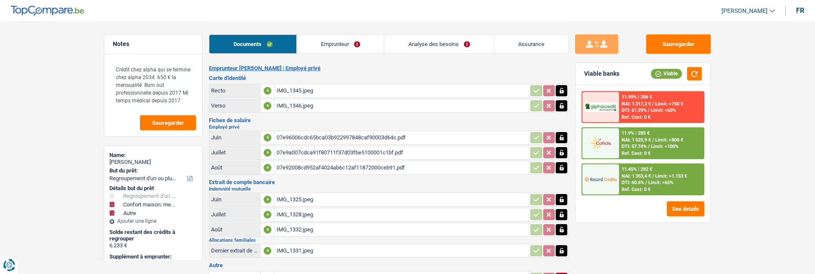
select select "refinancing"
select select "household"
select select "other"
select select "84"
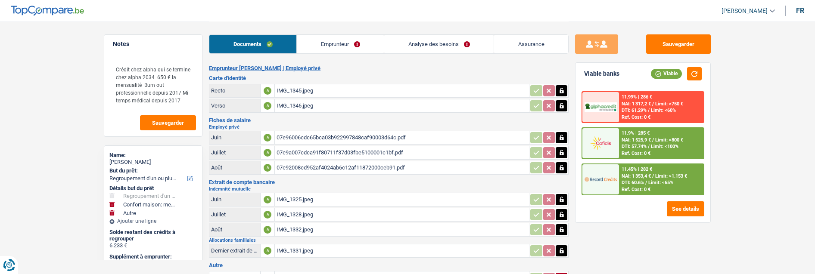
select select "cofidis"
select select "32"
select select "rents"
select select "cardOrCredit"
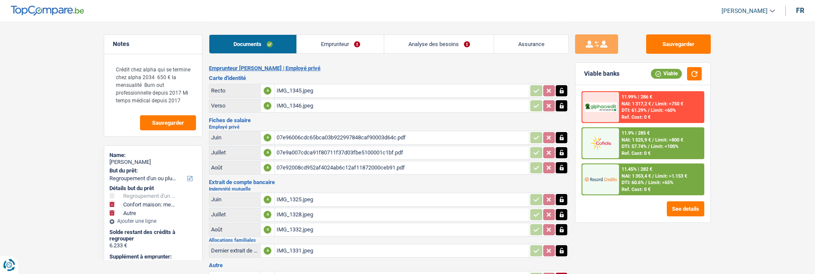
select select "cardOrCredit"
select select "creditConsolidation"
select select "120"
drag, startPoint x: 337, startPoint y: 45, endPoint x: 345, endPoint y: 48, distance: 8.7
click at [337, 45] on link "Emprunteur" at bounding box center [340, 44] width 87 height 19
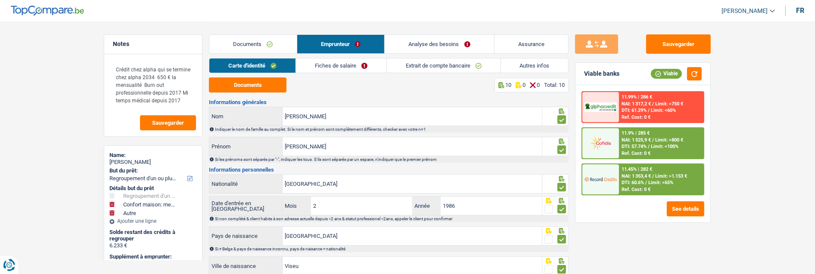
click at [545, 67] on link "Autres infos" at bounding box center [535, 66] width 68 height 14
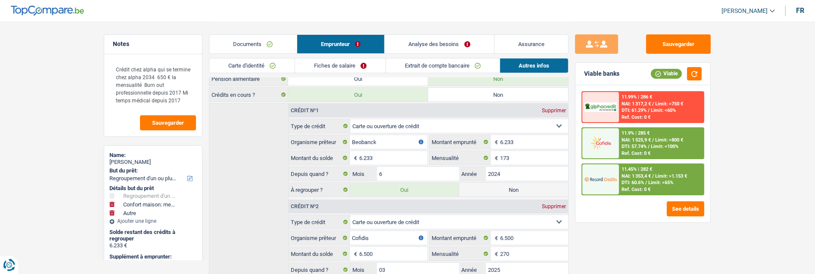
scroll to position [210, 0]
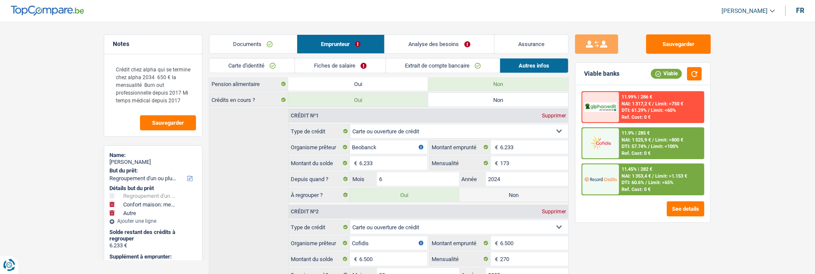
click at [401, 127] on select "Carte ou ouverture de crédit Prêt hypothécaire Vente à tempérament Prêt à tempé…" at bounding box center [459, 131] width 218 height 14
drag, startPoint x: 234, startPoint y: 158, endPoint x: 252, endPoint y: 168, distance: 21.2
drag, startPoint x: 425, startPoint y: 44, endPoint x: 419, endPoint y: 72, distance: 29.1
click at [425, 44] on link "Analyse des besoins" at bounding box center [439, 44] width 109 height 19
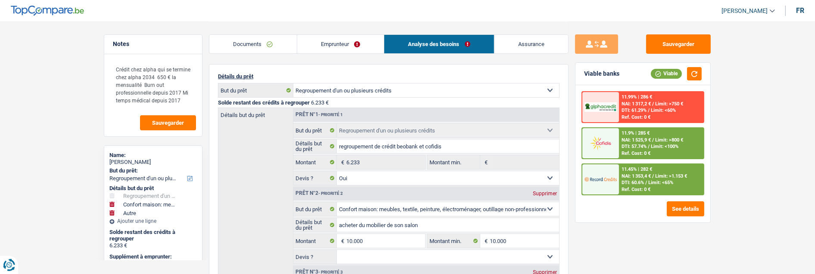
scroll to position [67, 0]
click at [349, 44] on link "Emprunteur" at bounding box center [340, 44] width 87 height 19
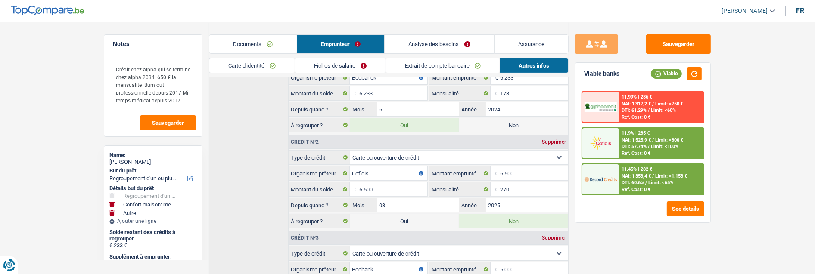
scroll to position [258, 0]
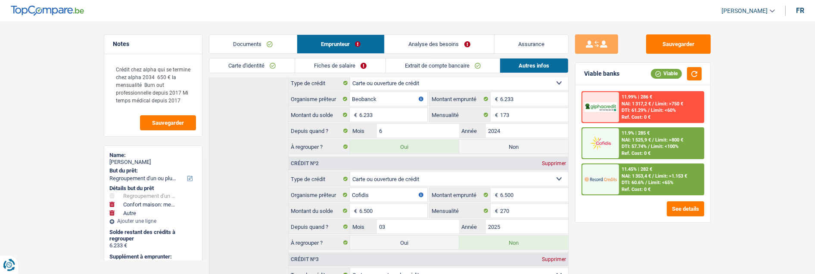
click at [526, 140] on label "Non" at bounding box center [513, 147] width 109 height 14
click at [526, 140] on input "Non" at bounding box center [513, 147] width 109 height 14
radio input "true"
select select "household"
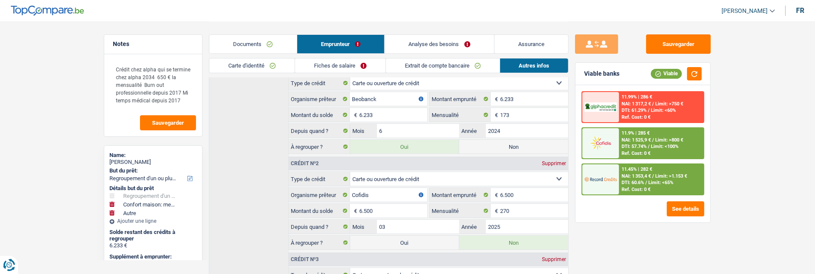
select select
select select "60"
radio input "false"
select select "other"
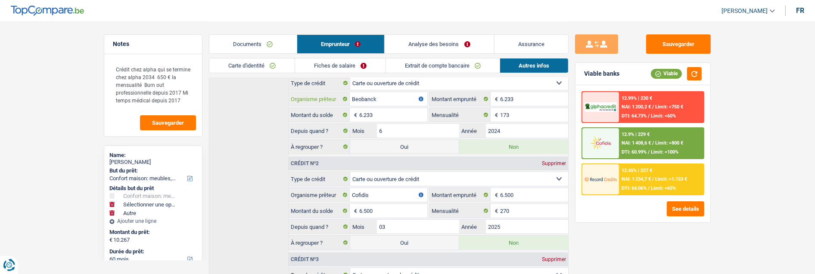
drag, startPoint x: 375, startPoint y: 93, endPoint x: 391, endPoint y: 101, distance: 17.3
click at [378, 96] on input "Beobanck" at bounding box center [389, 99] width 78 height 14
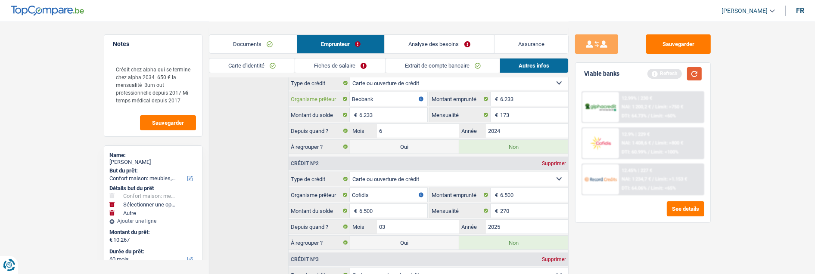
type input "Beobank"
click at [696, 74] on button "button" at bounding box center [694, 73] width 15 height 13
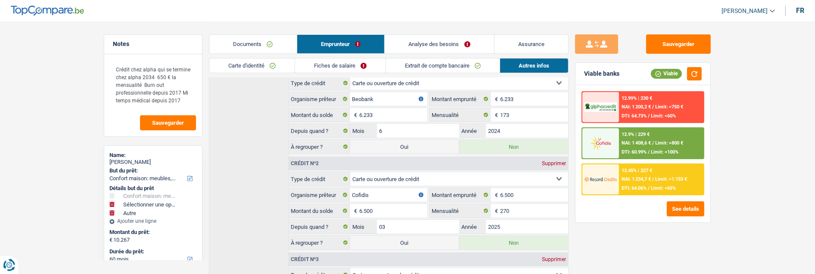
click at [448, 40] on link "Analyse des besoins" at bounding box center [439, 44] width 109 height 19
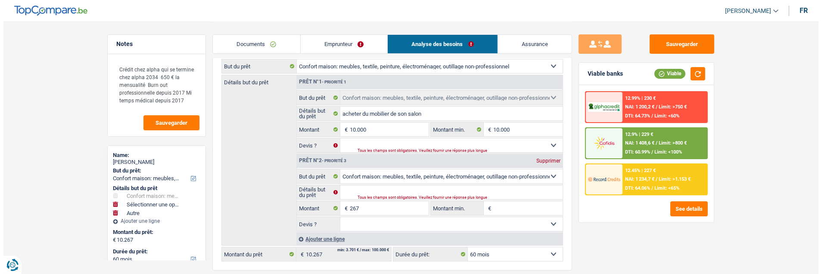
scroll to position [96, 0]
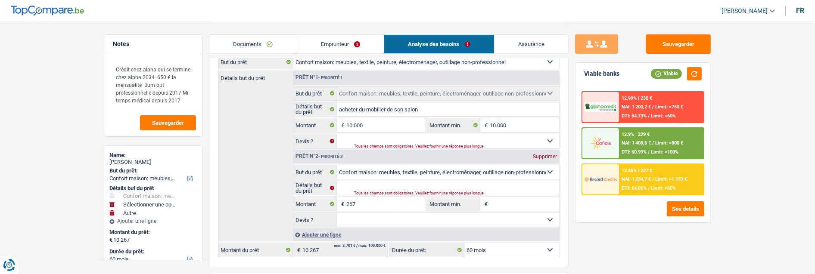
click at [542, 150] on div "Prêt n°2 - Priorité 3 Supprimer" at bounding box center [426, 157] width 266 height 14
click at [542, 154] on div "Supprimer" at bounding box center [545, 156] width 28 height 5
select select "48"
type input "10.000"
select select "48"
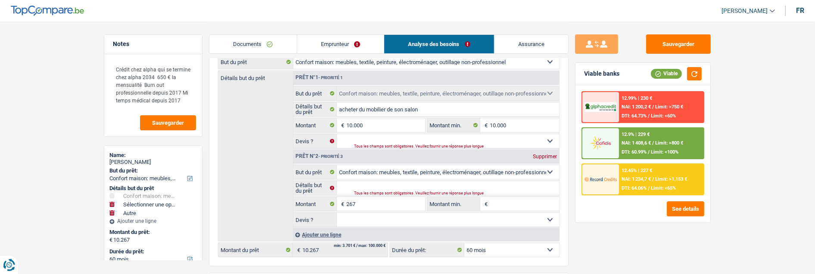
select select "48"
type input "10.000"
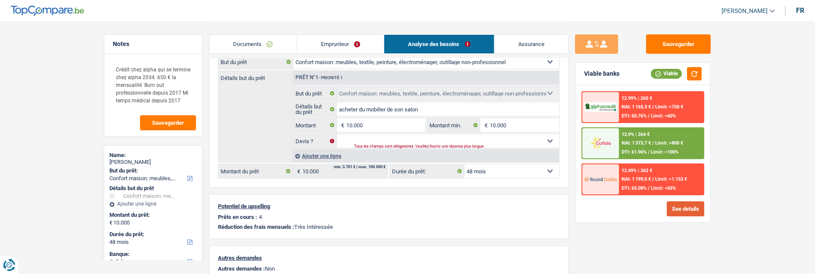
click at [698, 203] on button "See details" at bounding box center [685, 209] width 37 height 15
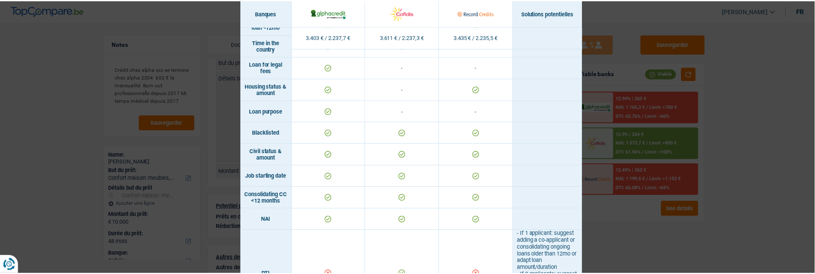
scroll to position [191, 0]
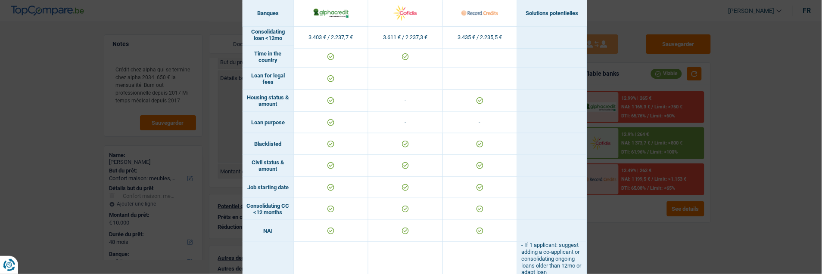
click at [685, 169] on div "Banks conditions × Banques Solutions potentielles Revenus / Charges 3.403 € / 2…" at bounding box center [411, 137] width 822 height 274
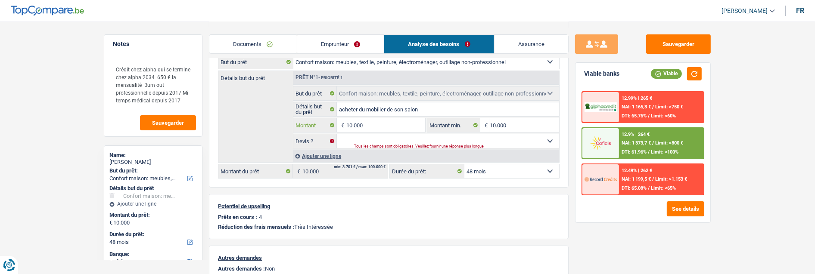
click at [374, 127] on input "10.000" at bounding box center [385, 125] width 79 height 14
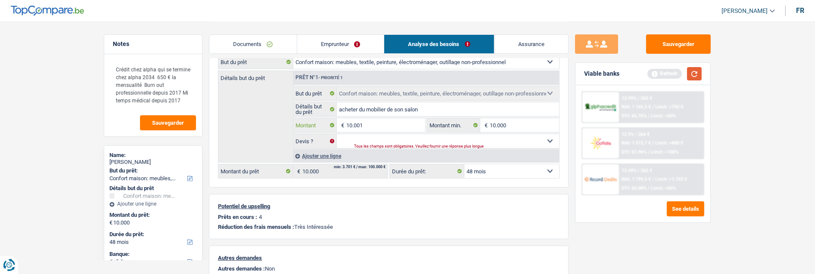
type input "10.001"
select select "60"
type input "10.001"
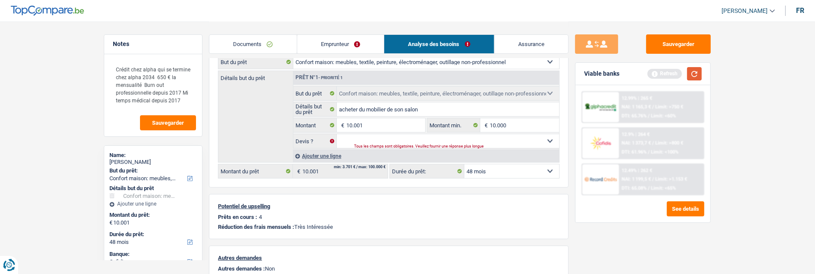
select select "60"
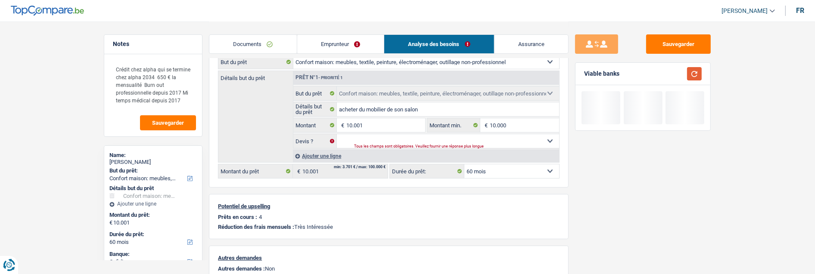
click at [694, 78] on button "button" at bounding box center [694, 73] width 15 height 13
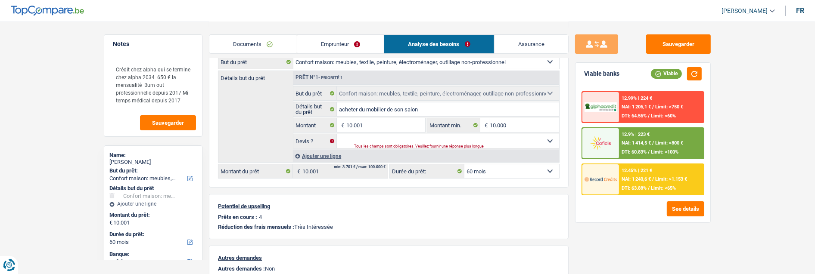
click at [756, 119] on main "Notes Crédit chez alpha qui se termine chez alpha 2034 650 € la mensualité Burn…" at bounding box center [407, 147] width 815 height 487
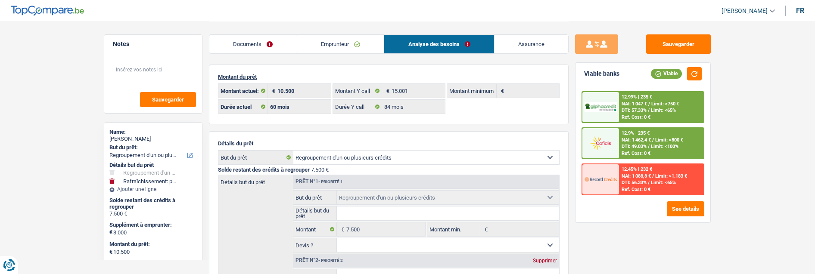
select select "refinancing"
select select "houseOrGarden"
select select "60"
select select "alphacredit"
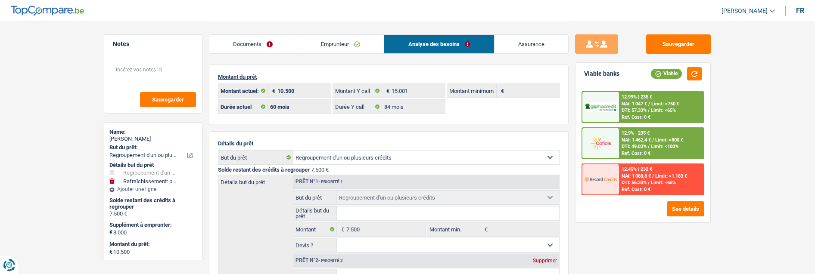
select select "60"
select select "84"
select select "refinancing"
select select "houseOrGarden"
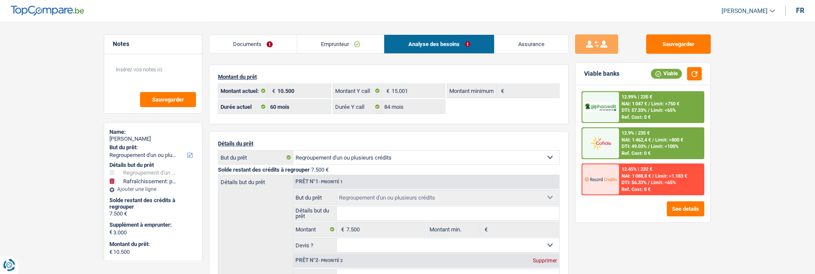
select select "yes"
select select "60"
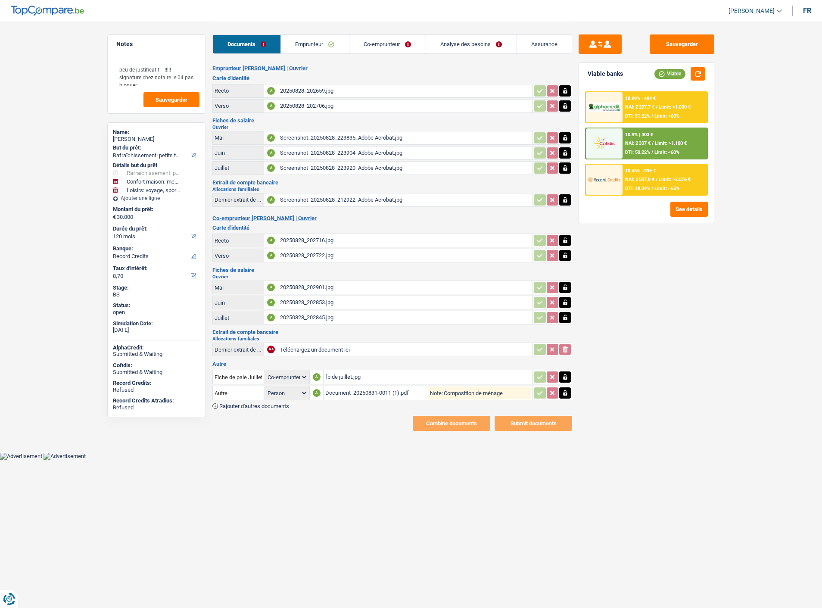
select select "houseOrGarden"
select select "household"
select select "hobbies"
select select "120"
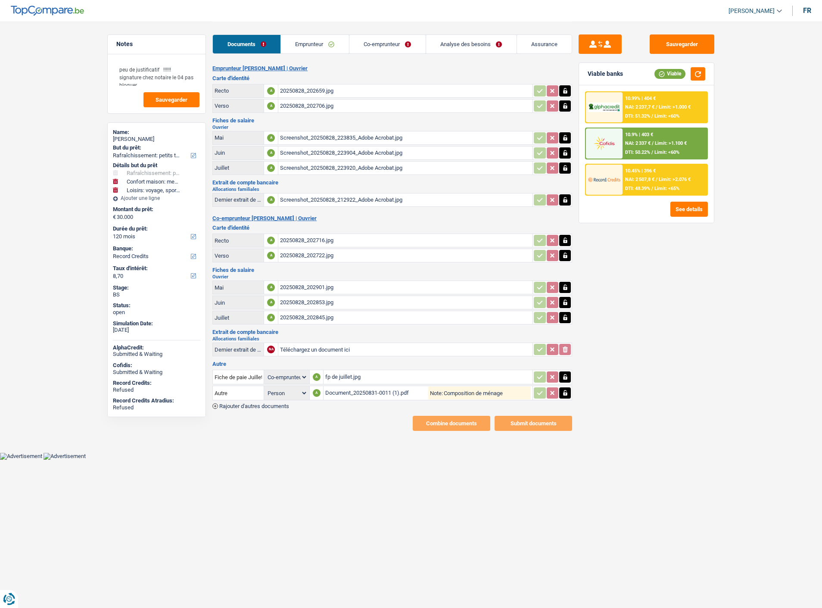
select select "record credits"
select select "coApplicant"
select select "120"
select select "houseOrGarden"
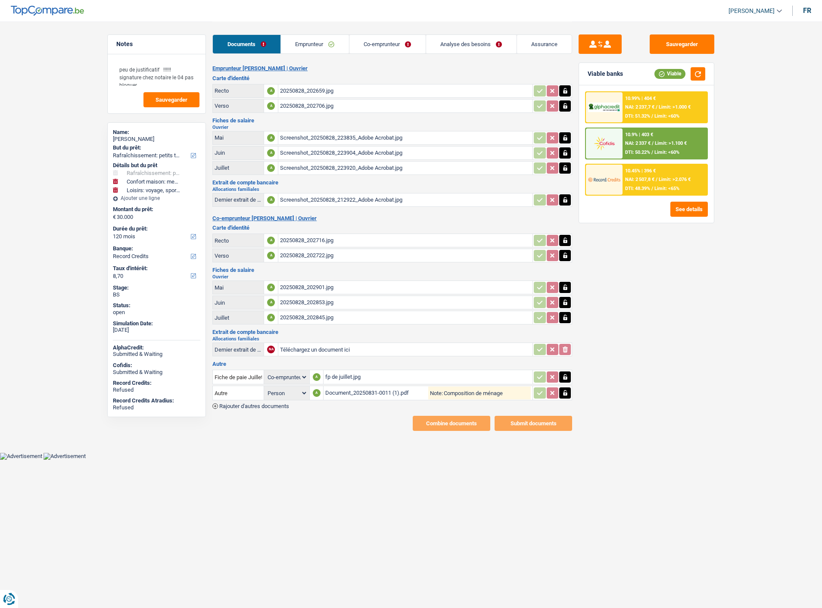
select select "houseOrGarden"
select select "false"
select select "household"
select select "hobbies"
select select "120"
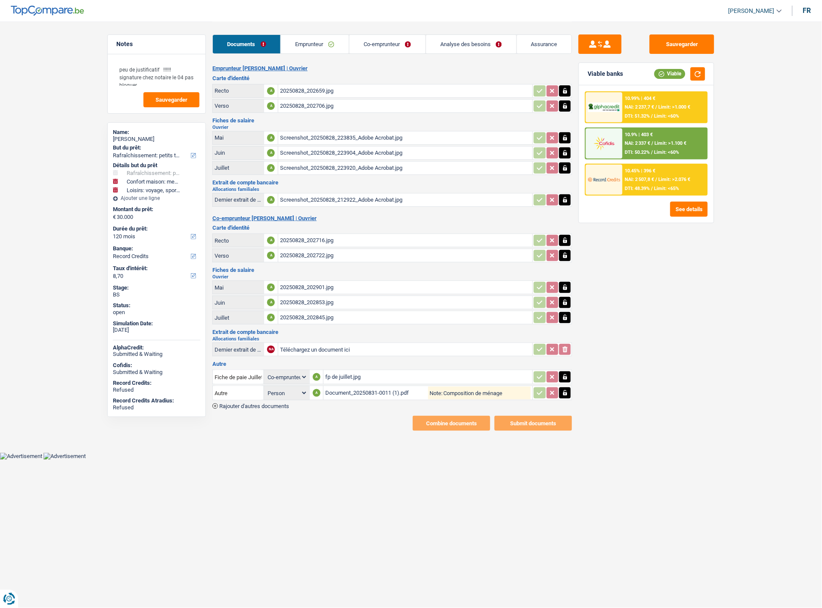
click at [457, 45] on link "Analyse des besoins" at bounding box center [471, 44] width 90 height 19
select select "houseOrGarden"
select select "household"
select select "hobbies"
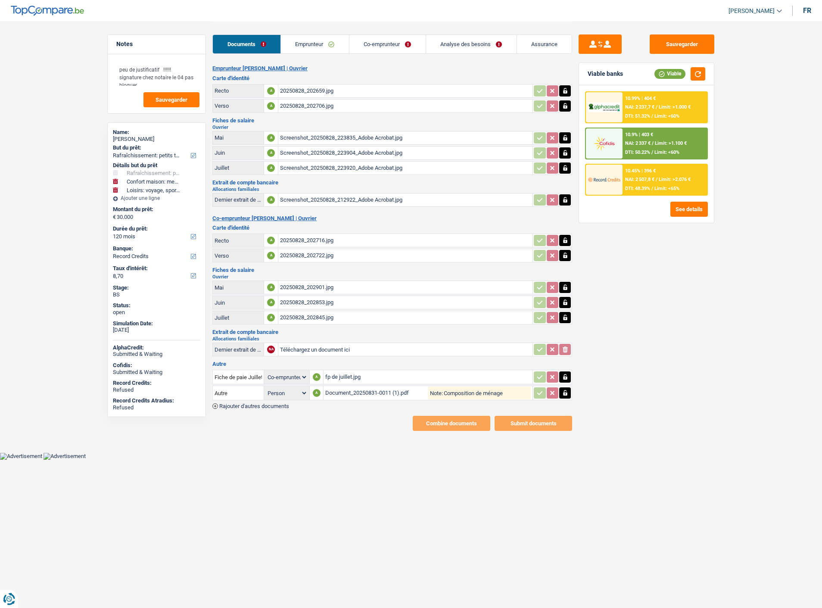
select select "120"
select select "record credits"
select select "coApplicant"
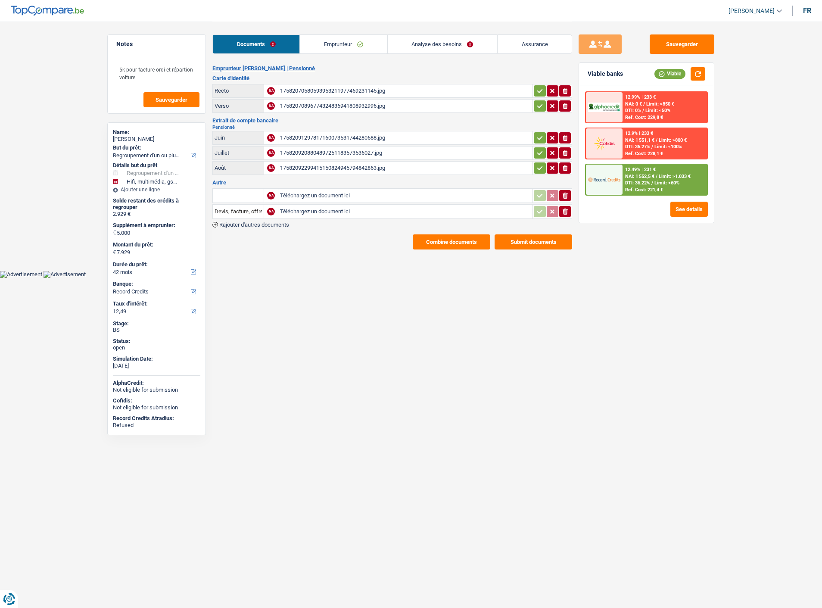
select select "refinancing"
select select "tech"
select select "42"
select select "record credits"
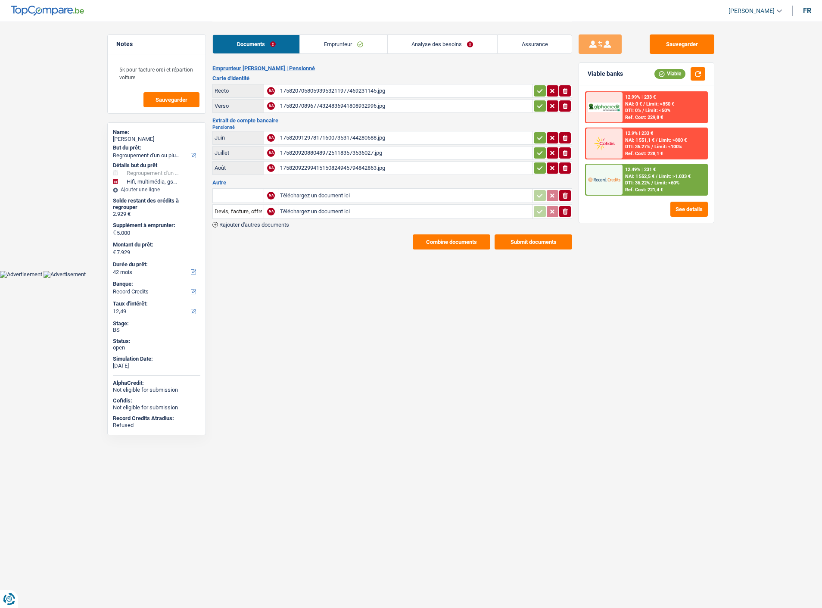
select select "42"
select select "refinancing"
select select "tech"
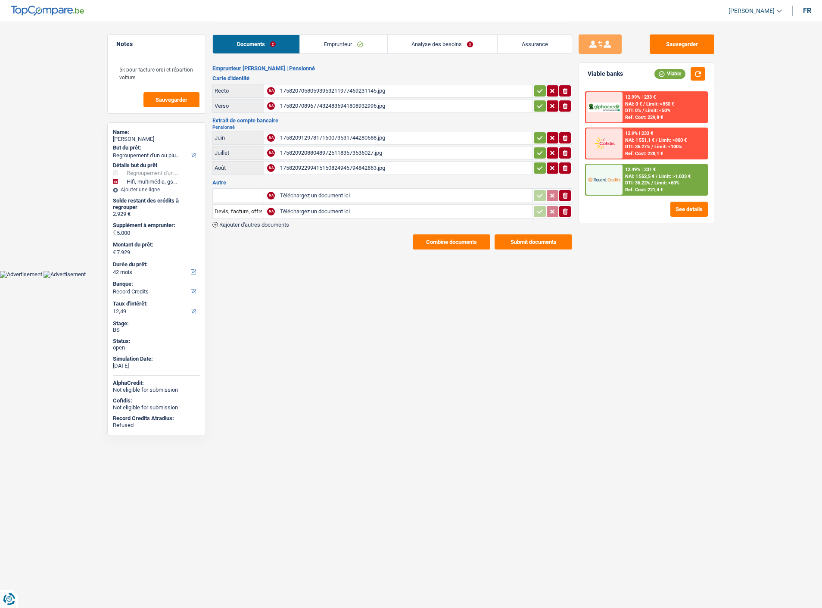
select select "42"
click at [471, 48] on link "Analyse des besoins" at bounding box center [442, 44] width 109 height 19
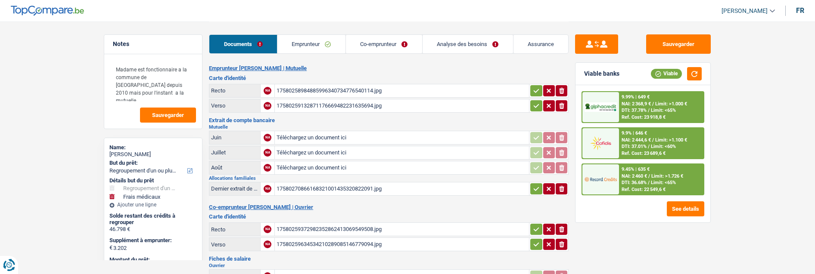
select select "refinancing"
select select "medical"
select select "120"
select select "alphacredit"
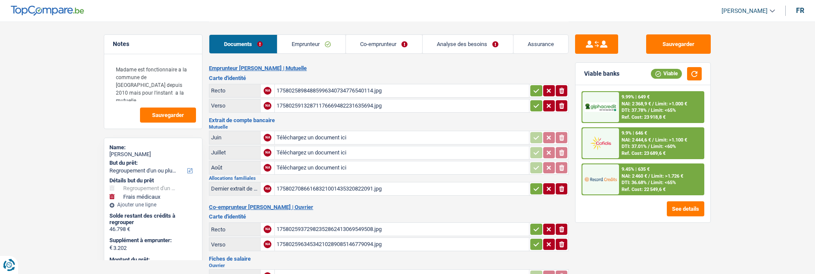
select select "applicant"
click at [454, 44] on link "Analyse des besoins" at bounding box center [468, 44] width 90 height 19
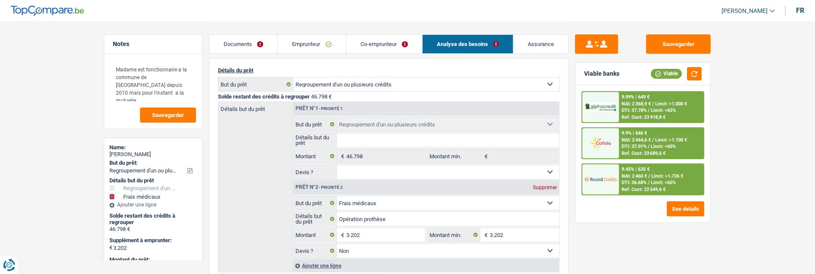
scroll to position [96, 0]
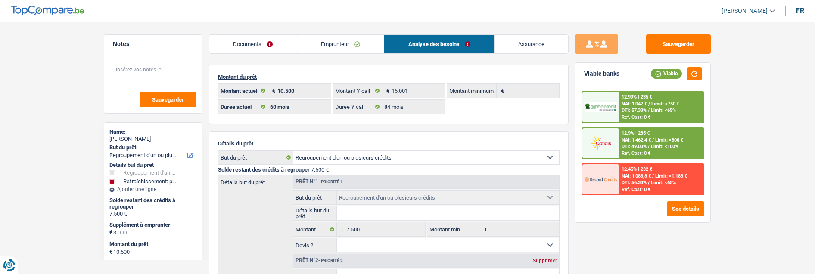
select select "refinancing"
select select "houseOrGarden"
select select "60"
select select "alphacredit"
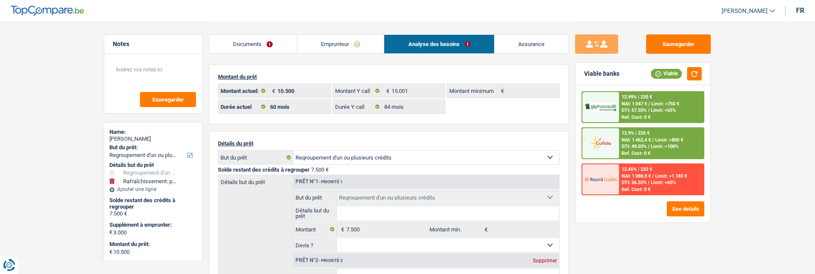
select select "60"
select select "84"
select select "refinancing"
select select "houseOrGarden"
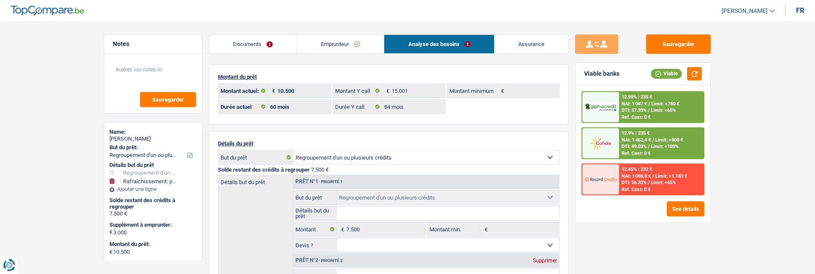
select select "yes"
select select "60"
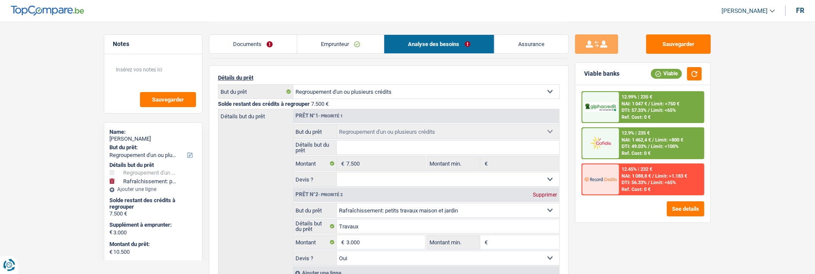
scroll to position [191, 0]
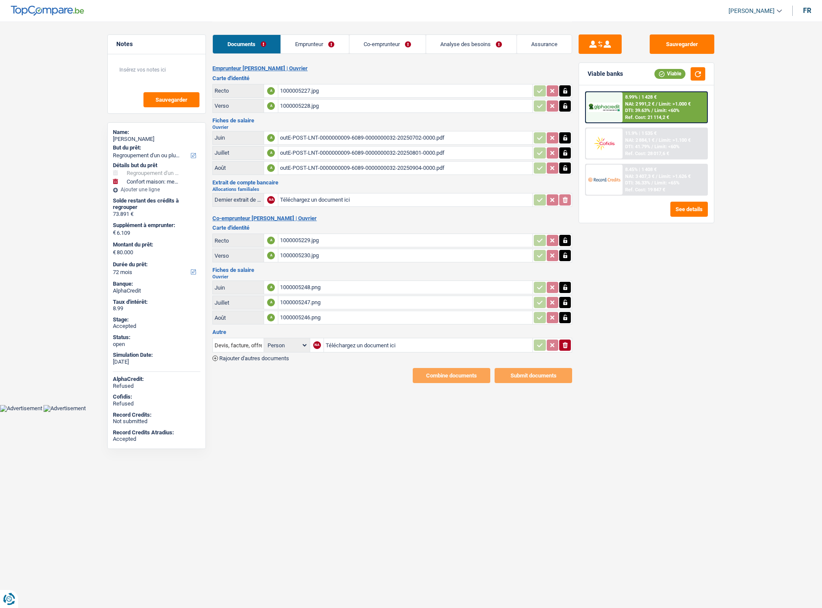
select select "refinancing"
select select "household"
select select "72"
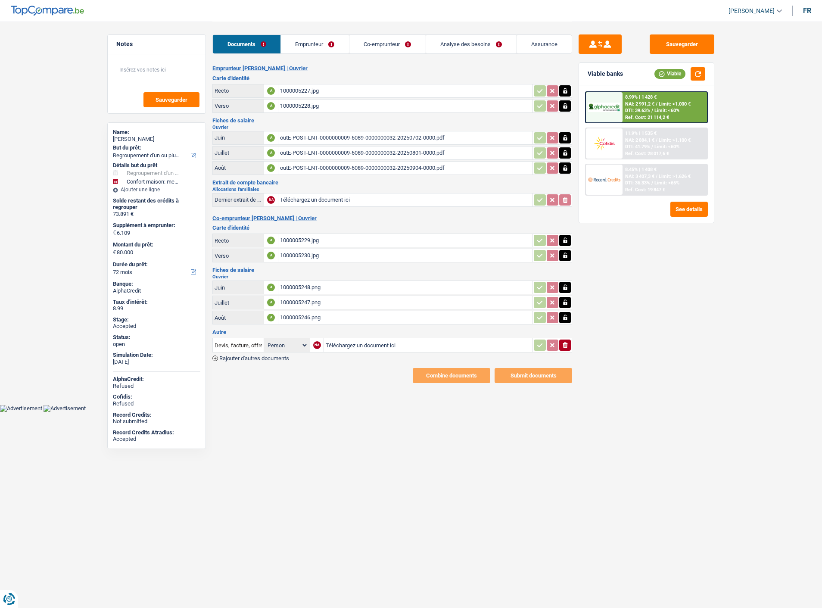
select select "72"
select select "refinancing"
select select "household"
select select "false"
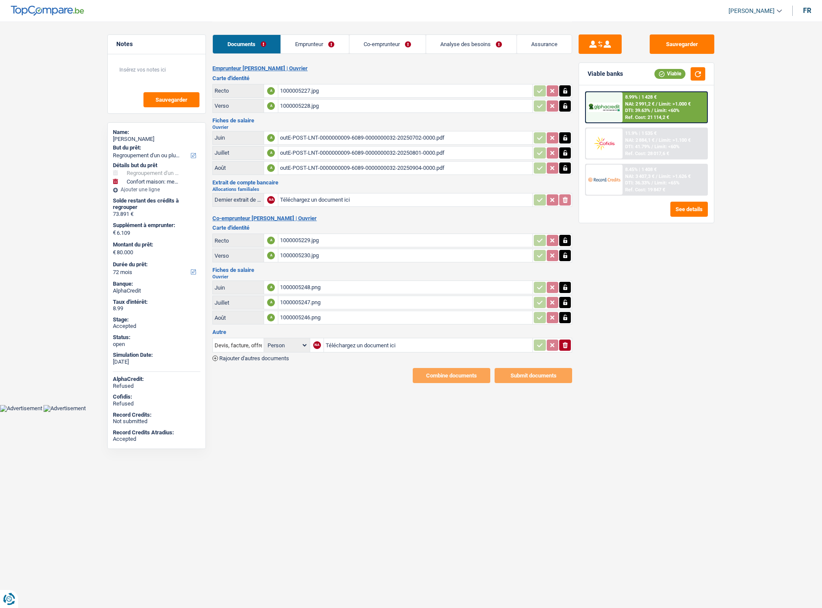
select select "72"
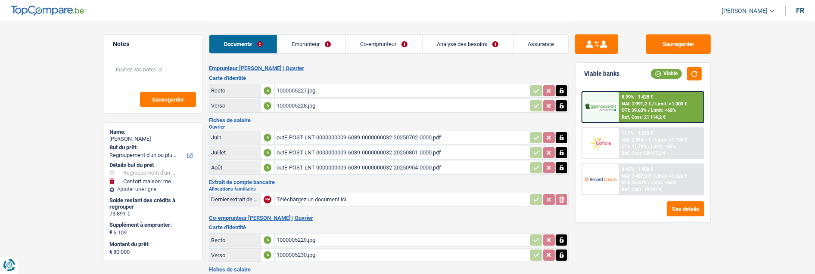
click at [456, 40] on link "Analyse des besoins" at bounding box center [468, 44] width 90 height 19
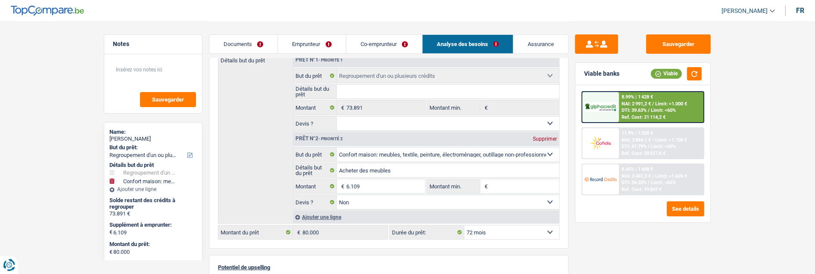
scroll to position [143, 0]
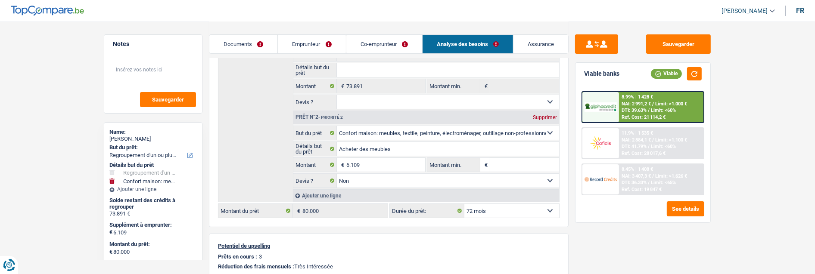
click at [655, 174] on span "Limit: >1.626 €" at bounding box center [671, 177] width 32 height 6
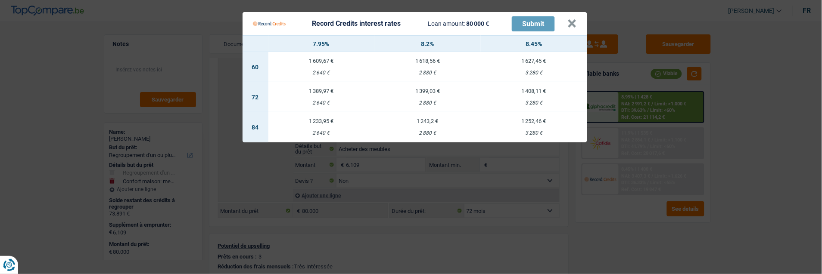
click at [535, 120] on td "1 252,46 € 3 280 €" at bounding box center [534, 127] width 106 height 30
select select "84"
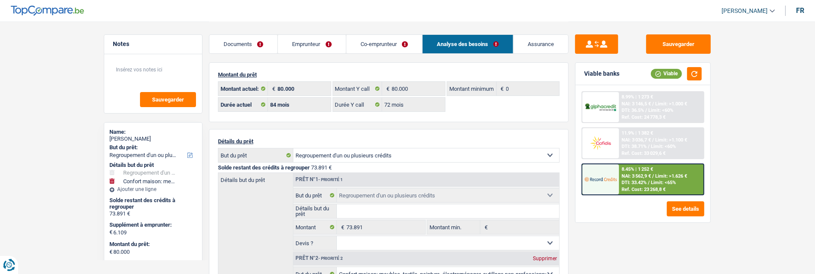
scroll to position [0, 0]
click at [325, 40] on link "Emprunteur" at bounding box center [312, 44] width 68 height 19
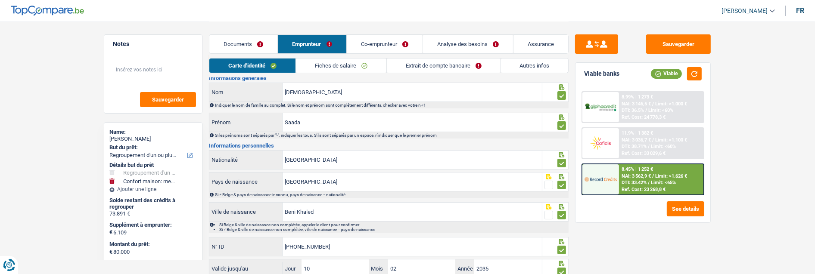
scroll to position [48, 0]
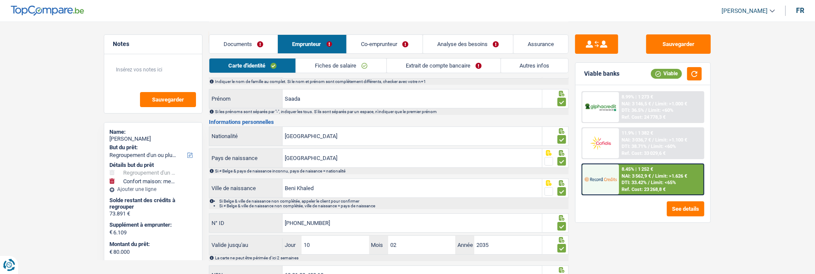
click at [518, 59] on link "Autres infos" at bounding box center [535, 66] width 68 height 14
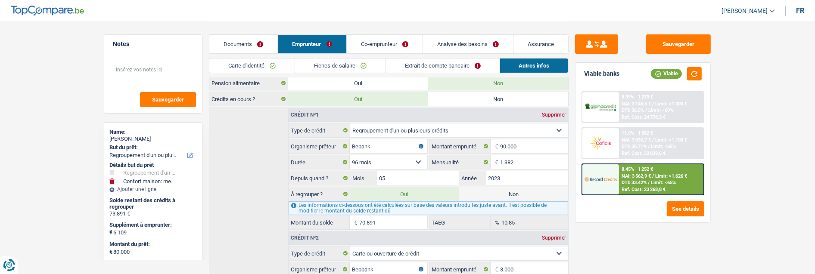
scroll to position [191, 0]
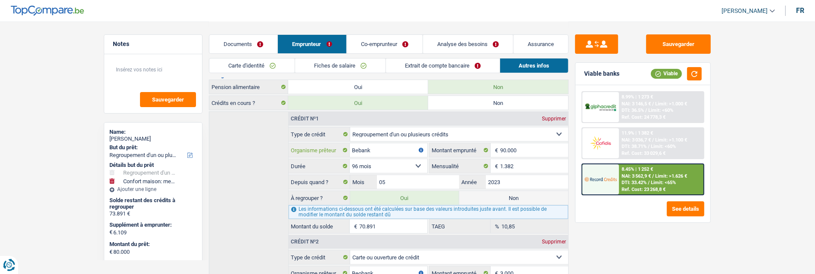
click at [358, 147] on input "Bebank" at bounding box center [389, 150] width 78 height 14
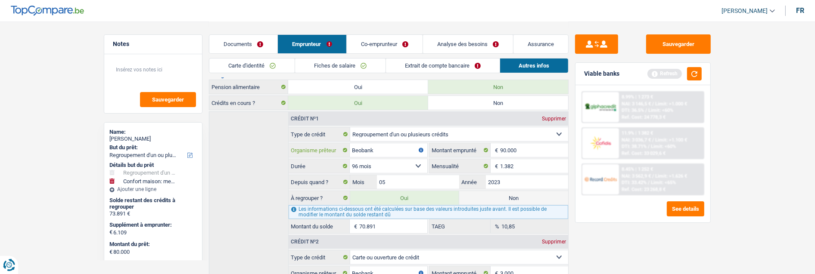
type input "Beobank"
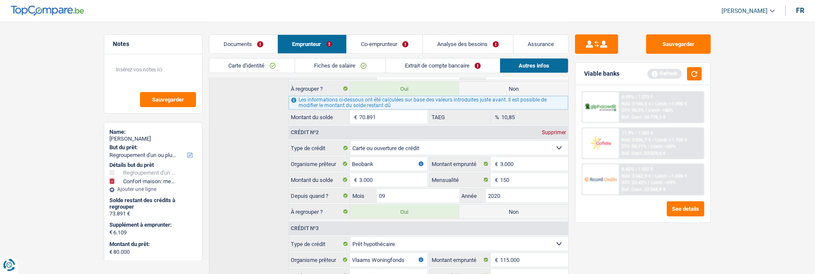
scroll to position [253, 0]
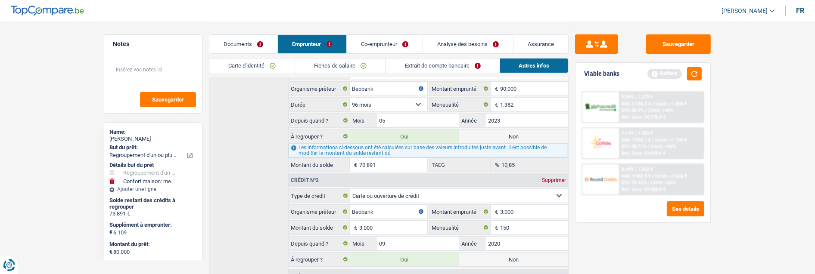
click at [654, 169] on div "8.45% | 1 252 € NAI: 3 562,9 € / Limit: >1.626 € DTI: 33.42% / Limit: <65% Ref.…" at bounding box center [661, 180] width 85 height 30
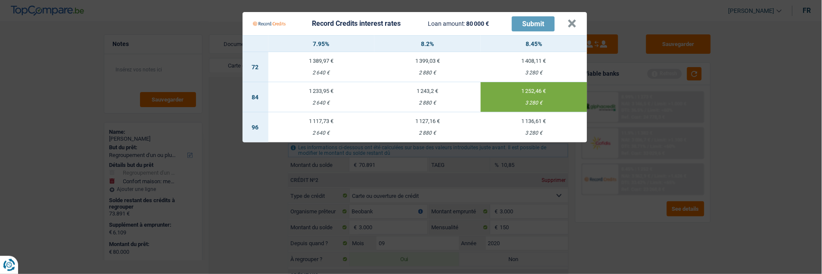
click at [510, 195] on Credits "Record Credits interest rates Loan amount: 80 000 € Submit × 7.95% 8.2% 8.45% 7…" at bounding box center [411, 137] width 822 height 274
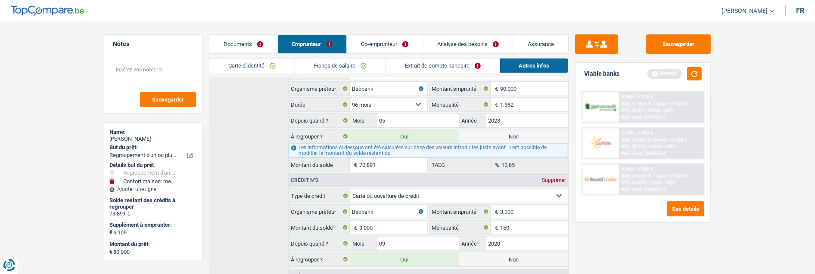
click at [476, 47] on link "Analyse des besoins" at bounding box center [468, 44] width 90 height 19
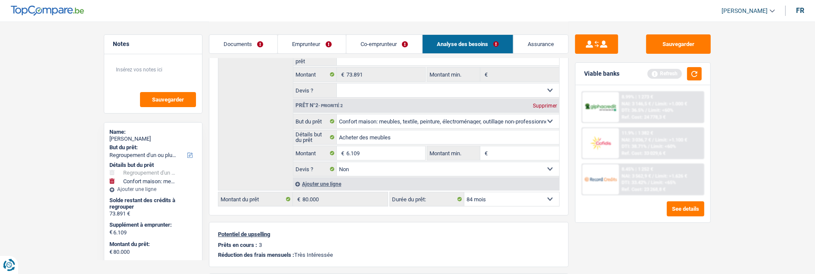
scroll to position [109, 0]
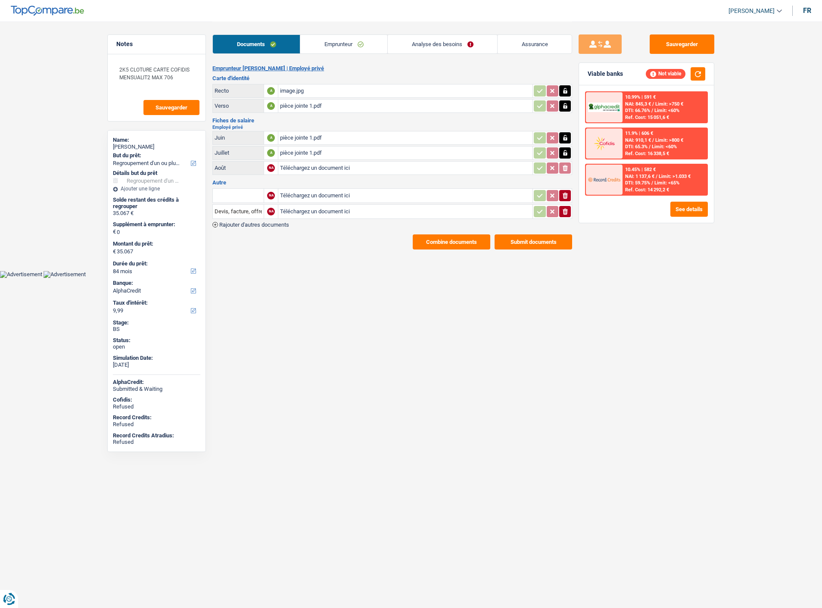
select select "refinancing"
select select "84"
select select "alphacredit"
select select "84"
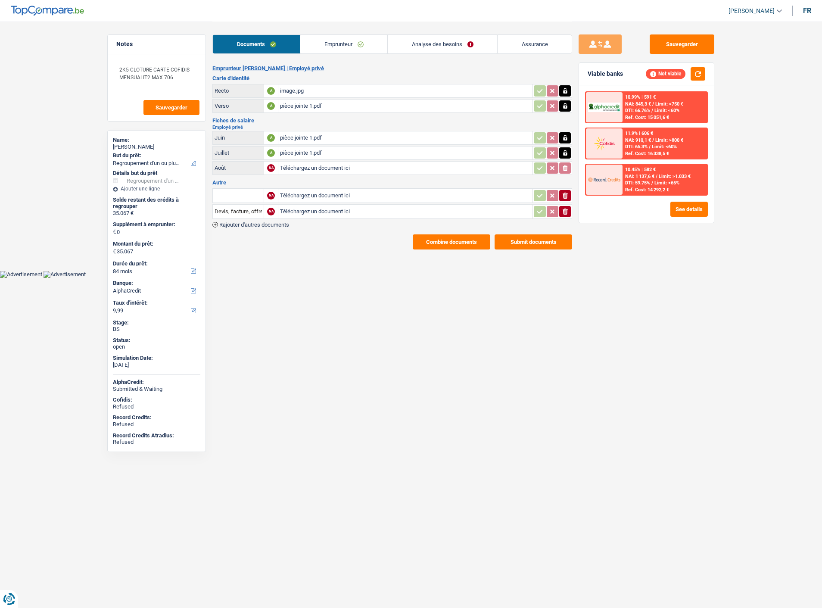
select select "84"
select select "refinancing"
select select "yes"
select select "84"
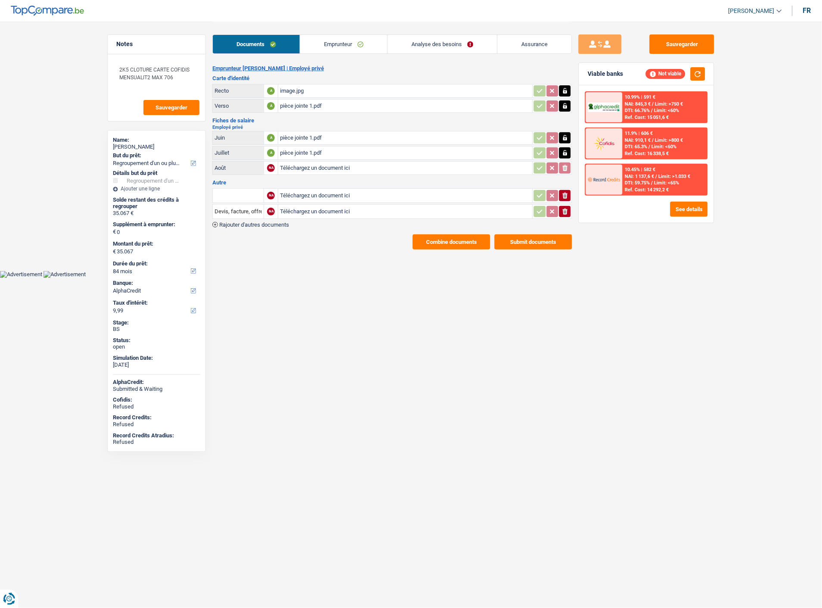
click at [456, 40] on link "Analyse des besoins" at bounding box center [442, 44] width 109 height 19
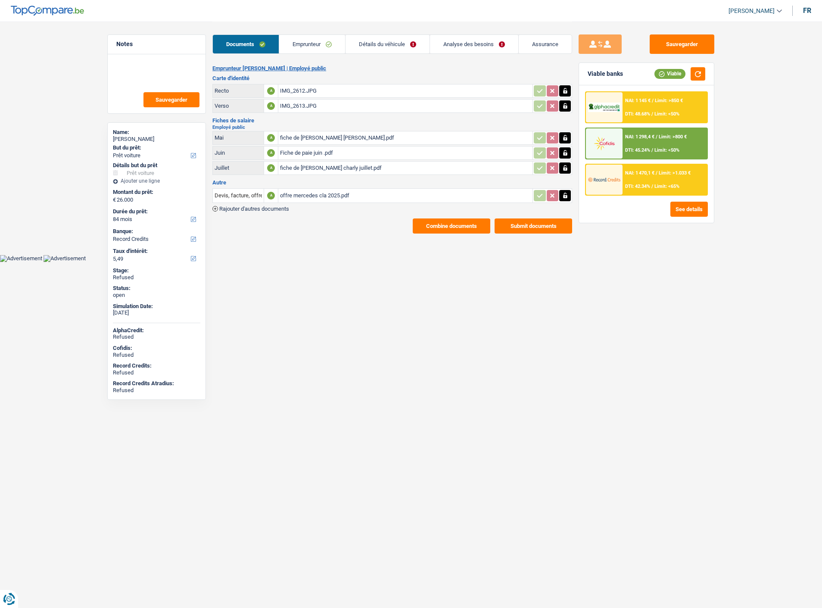
select select "car"
select select "84"
select select "record credits"
select select "84"
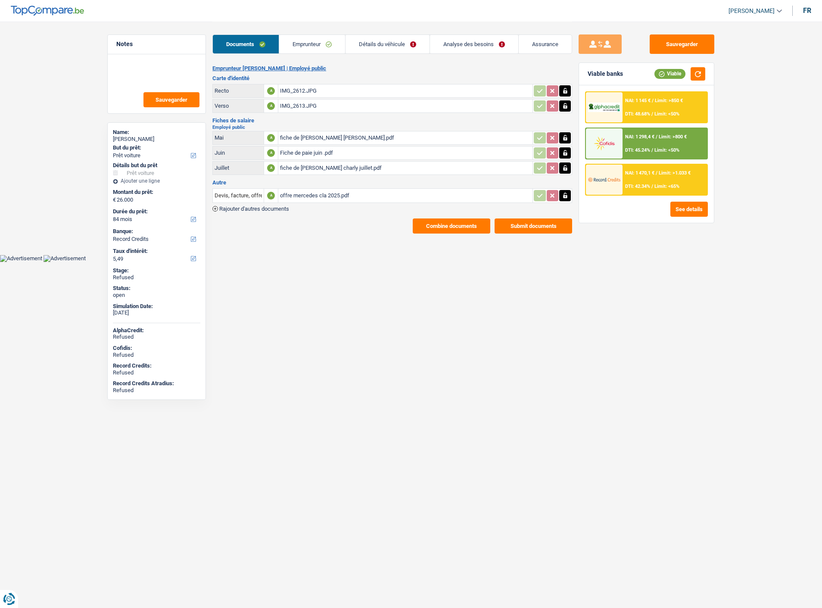
select select "84"
select select "car"
select select "yes"
select select "84"
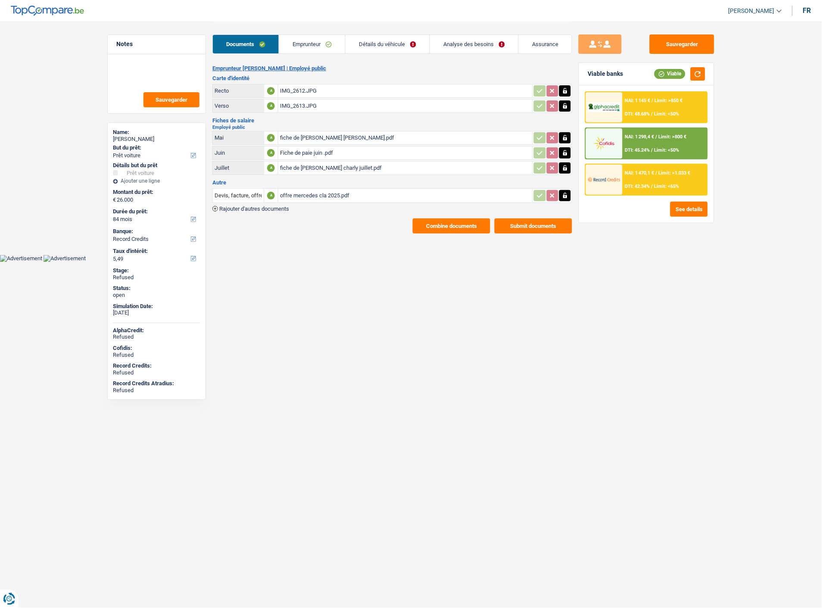
click at [464, 42] on link "Analyse des besoins" at bounding box center [474, 44] width 88 height 19
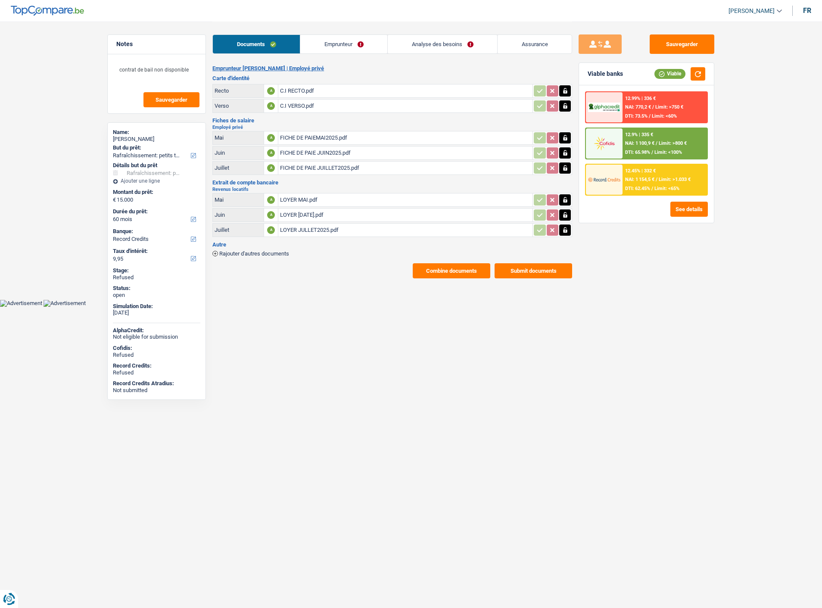
select select "houseOrGarden"
select select "60"
select select "record credits"
select select "32"
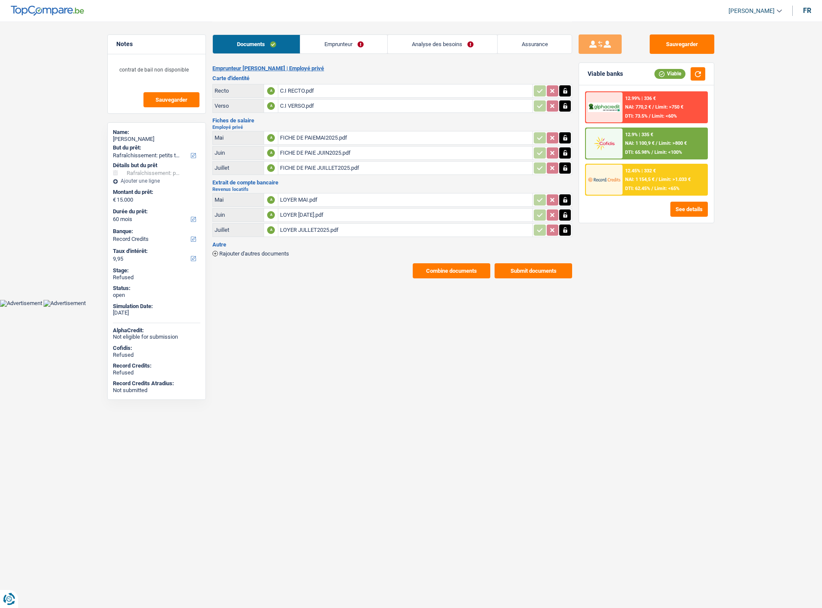
select select "ownerWithMortgage"
select select "mortgage"
select select "300"
select select "personalLoan"
select select "homeFurnishingOrRelocation"
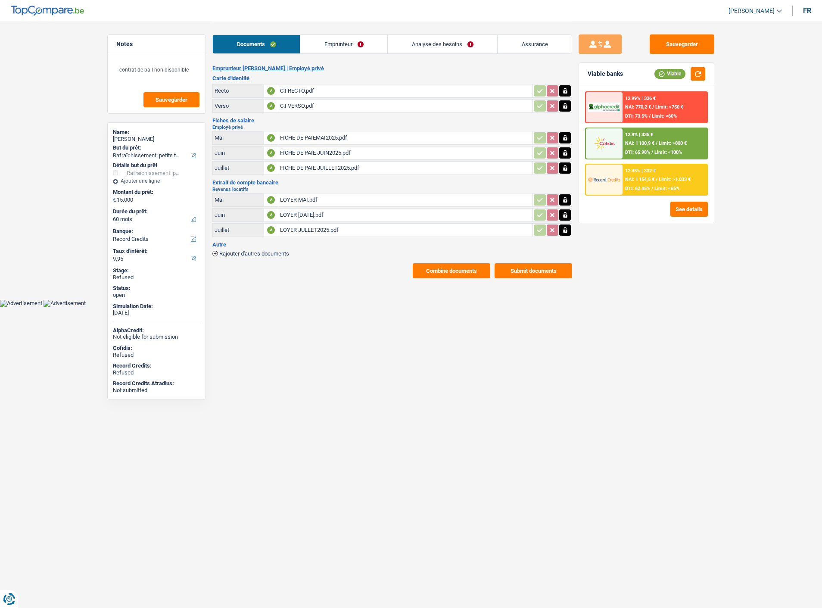
select select "60"
select select "cardOrCredit"
click at [332, 47] on link "Emprunteur" at bounding box center [343, 44] width 87 height 19
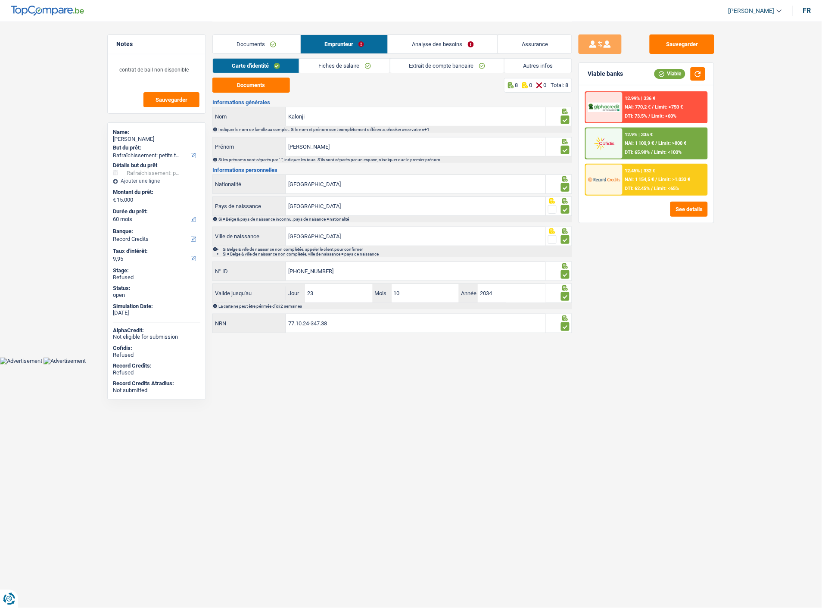
click at [532, 65] on link "Autres infos" at bounding box center [538, 66] width 68 height 14
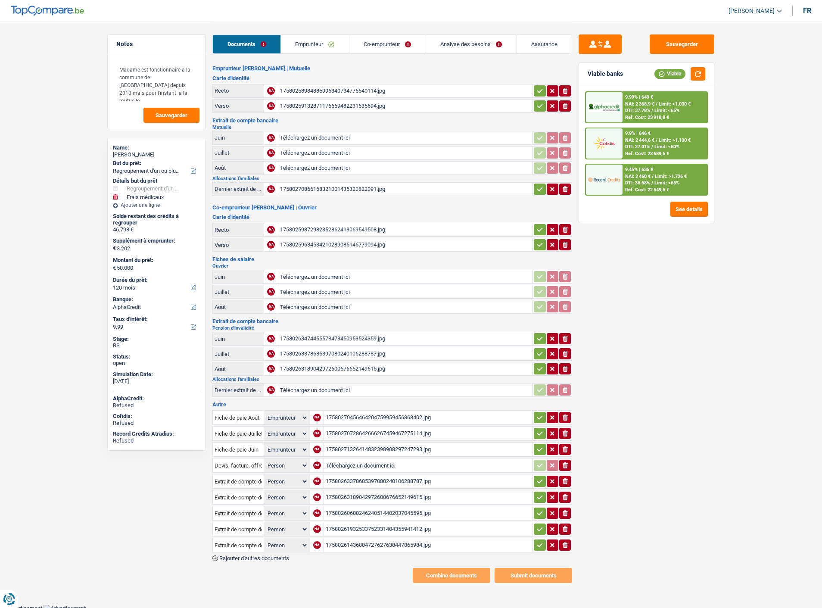
select select "refinancing"
select select "medical"
select select "120"
select select "alphacredit"
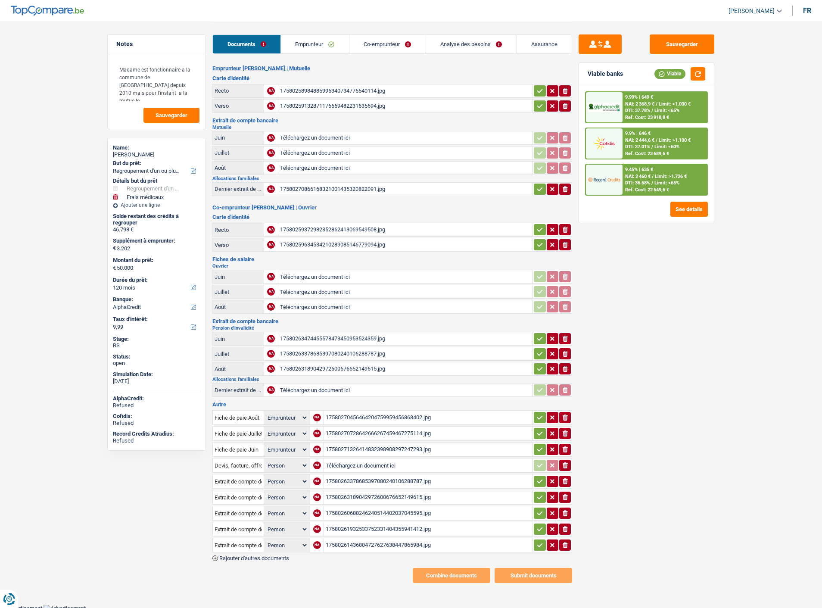
select select "applicant"
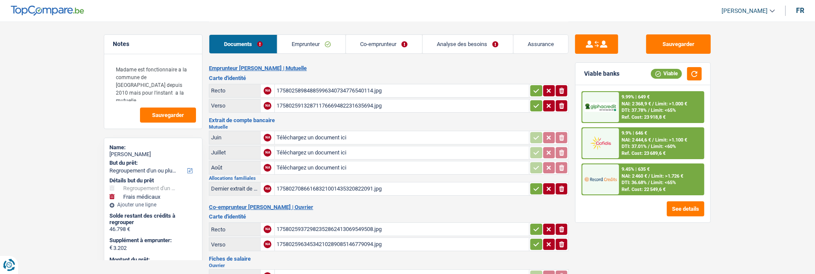
click at [329, 47] on link "Emprunteur" at bounding box center [311, 44] width 68 height 19
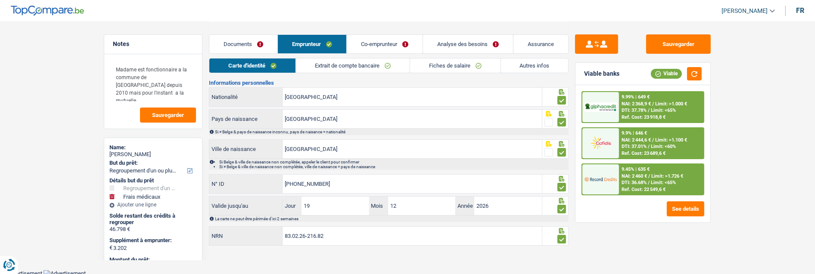
scroll to position [88, 0]
click at [535, 68] on link "Autres infos" at bounding box center [535, 66] width 68 height 14
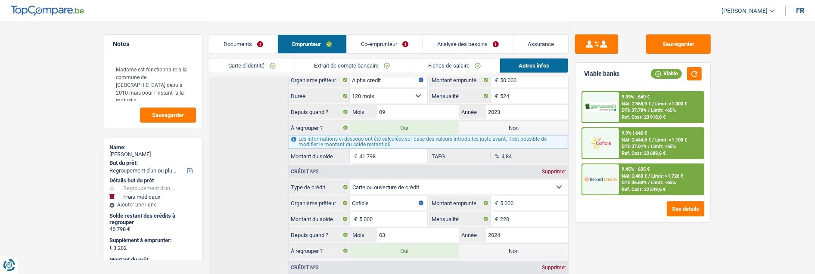
scroll to position [438, 0]
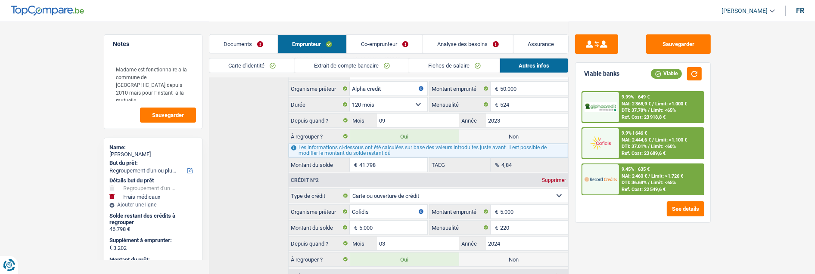
click at [476, 42] on link "Analyse des besoins" at bounding box center [468, 44] width 90 height 19
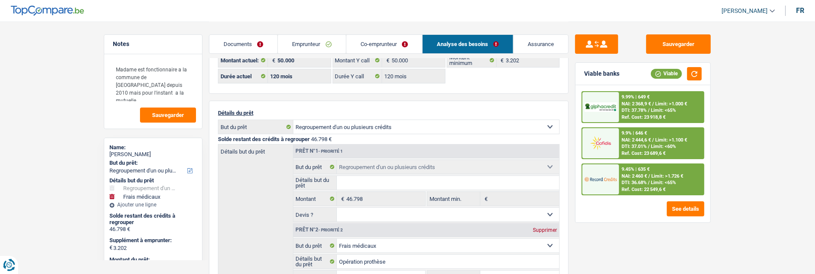
scroll to position [48, 0]
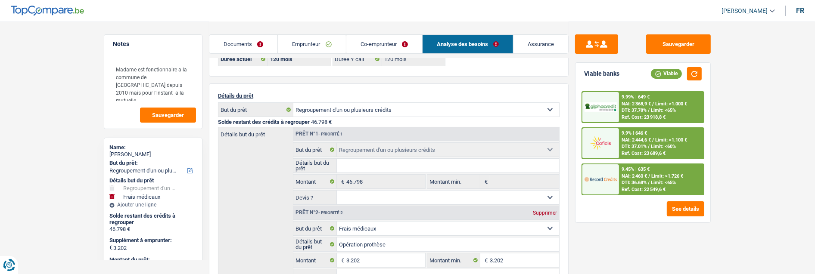
click at [376, 43] on link "Co-emprunteur" at bounding box center [384, 44] width 76 height 19
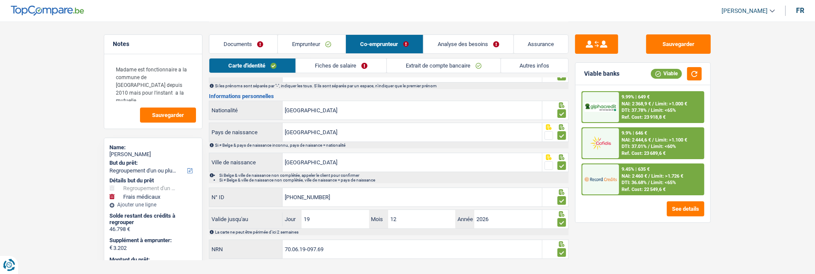
scroll to position [88, 0]
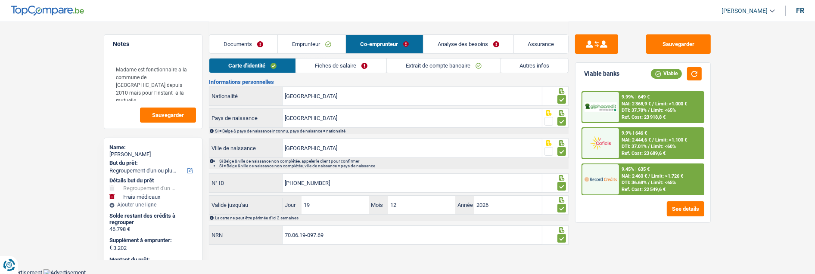
click at [321, 40] on link "Emprunteur" at bounding box center [312, 44] width 68 height 19
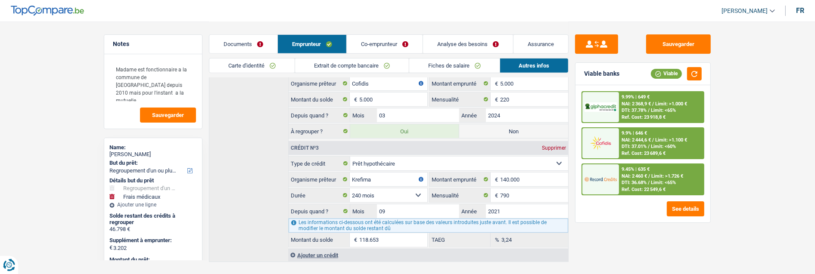
scroll to position [582, 0]
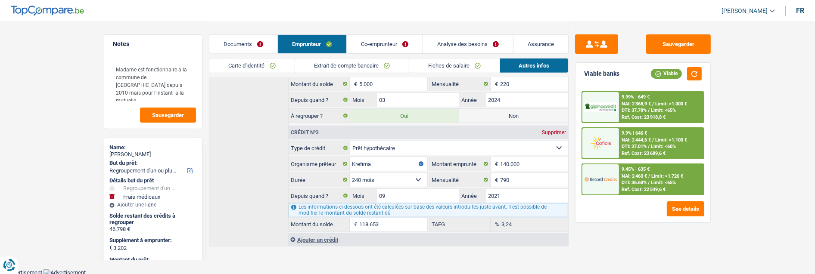
click at [398, 45] on link "Co-emprunteur" at bounding box center [385, 44] width 76 height 19
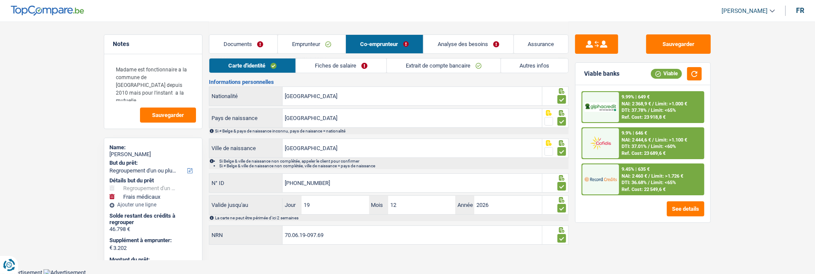
click at [523, 68] on link "Autres infos" at bounding box center [535, 66] width 68 height 14
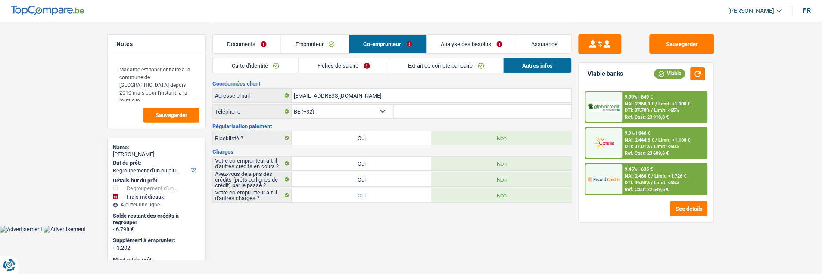
click at [257, 42] on link "Documents" at bounding box center [247, 44] width 68 height 19
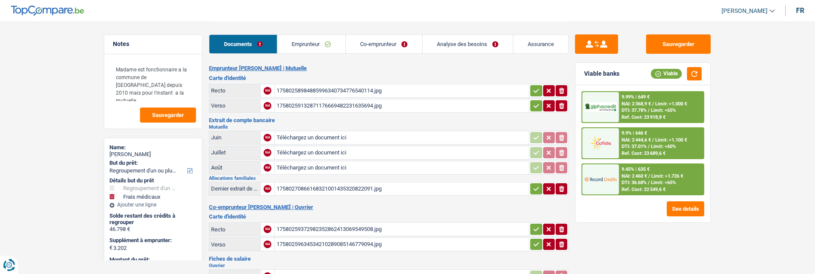
click at [339, 47] on link "Emprunteur" at bounding box center [311, 44] width 68 height 19
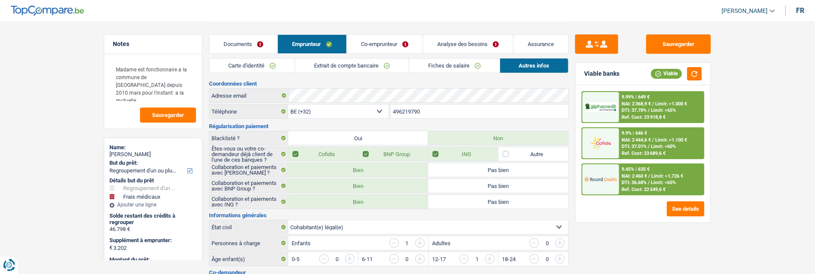
click at [256, 41] on link "Documents" at bounding box center [243, 44] width 68 height 19
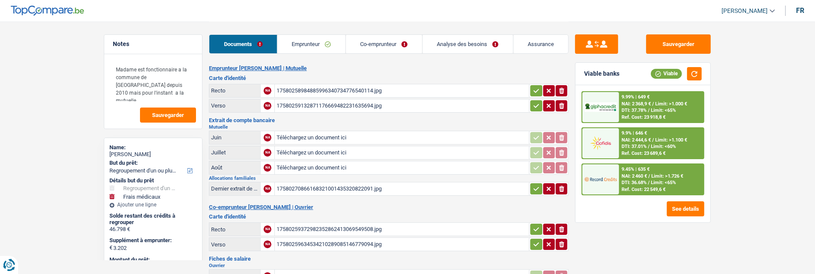
click at [679, 173] on div "9.45% | 635 € NAI: 2 460 € / Limit: >1.726 € DTI: 36.68% / Limit: <65% Ref. Cos…" at bounding box center [661, 180] width 85 height 30
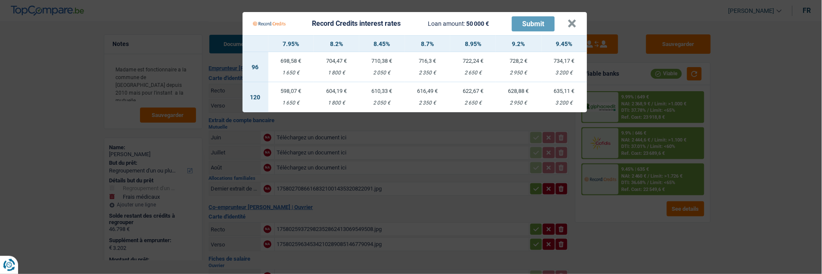
click at [527, 88] on div "628,88 €" at bounding box center [519, 91] width 46 height 6
select select "record credits"
type input "9,20"
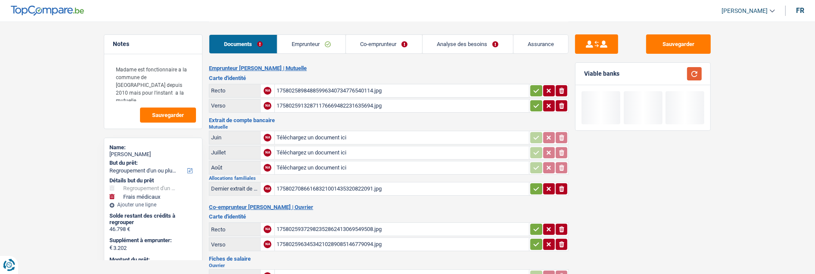
click at [694, 72] on button "button" at bounding box center [694, 73] width 15 height 13
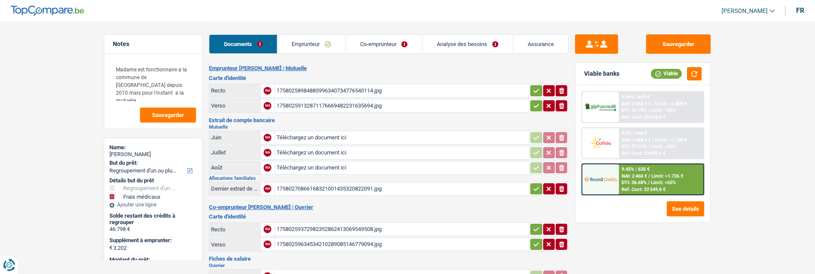
drag, startPoint x: 671, startPoint y: 178, endPoint x: 665, endPoint y: 171, distance: 9.4
click at [665, 171] on div "9.45% | 635 € NAI: 2 460 € / Limit: >1.726 € DTI: 36.68% / Limit: <65% Ref. Cos…" at bounding box center [661, 180] width 85 height 30
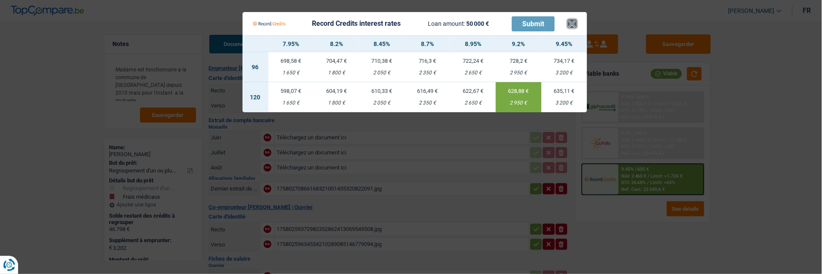
click at [574, 19] on button "×" at bounding box center [572, 23] width 9 height 9
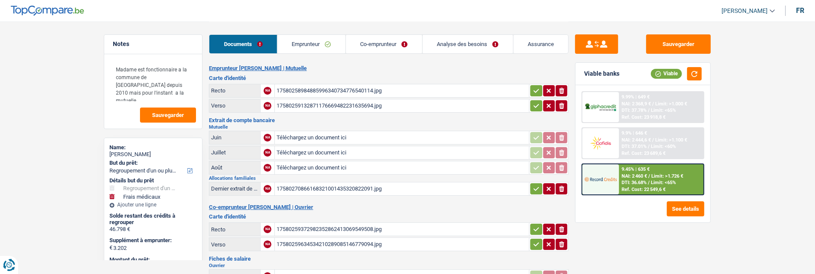
click at [403, 42] on link "Co-emprunteur" at bounding box center [384, 44] width 76 height 19
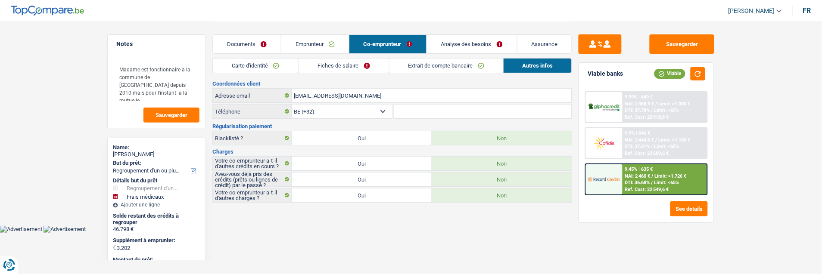
drag, startPoint x: 338, startPoint y: 63, endPoint x: 342, endPoint y: 67, distance: 5.5
click at [339, 64] on link "Fiches de salaire" at bounding box center [344, 66] width 90 height 14
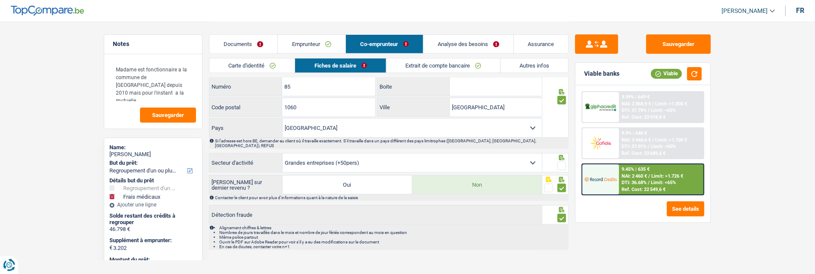
scroll to position [775, 0]
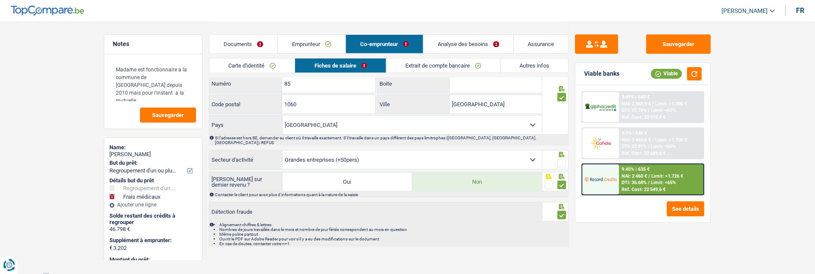
click at [560, 159] on span at bounding box center [561, 163] width 9 height 9
click at [0, 0] on input "radio" at bounding box center [0, 0] width 0 height 0
click at [253, 42] on link "Documents" at bounding box center [243, 44] width 68 height 19
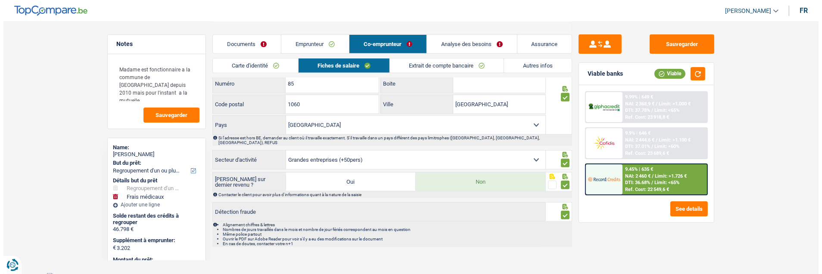
scroll to position [317, 0]
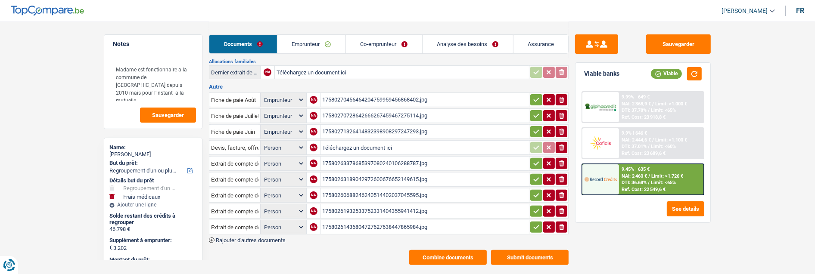
click at [456, 250] on button "Combine documents" at bounding box center [448, 257] width 78 height 15
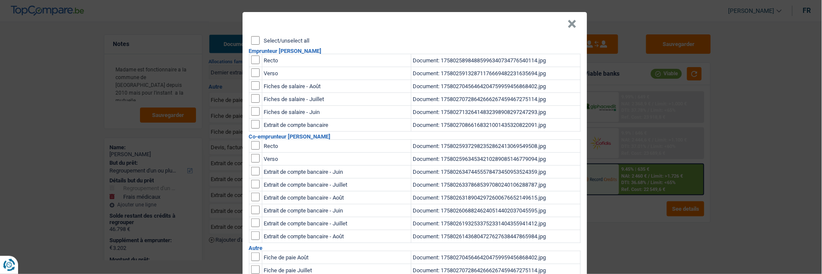
scroll to position [0, 0]
click at [251, 36] on input "Select/unselect all" at bounding box center [255, 40] width 9 height 9
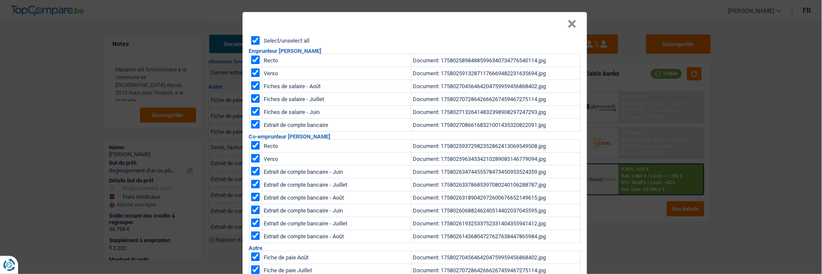
checkbox input "true"
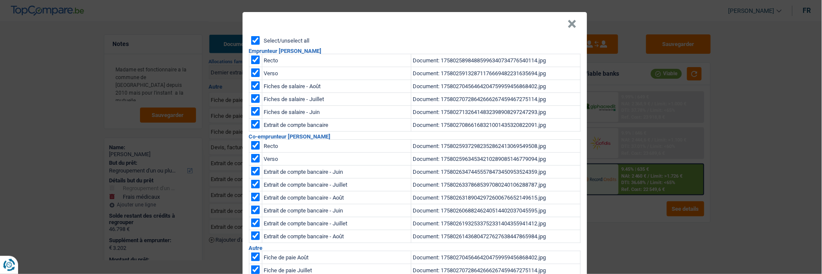
checkbox input "true"
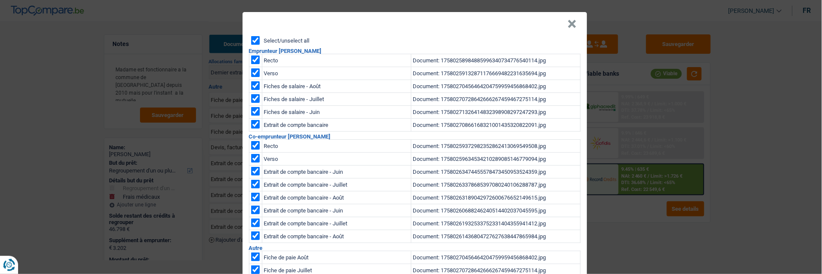
checkbox input "true"
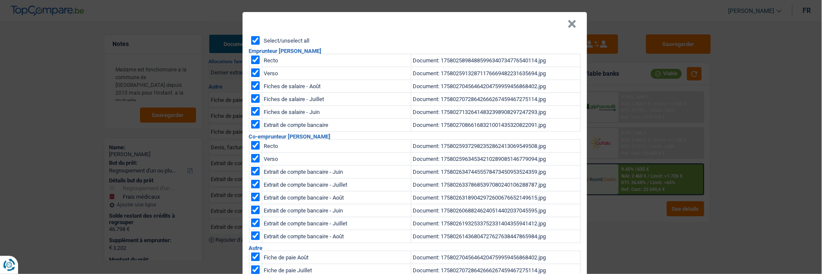
checkbox input "true"
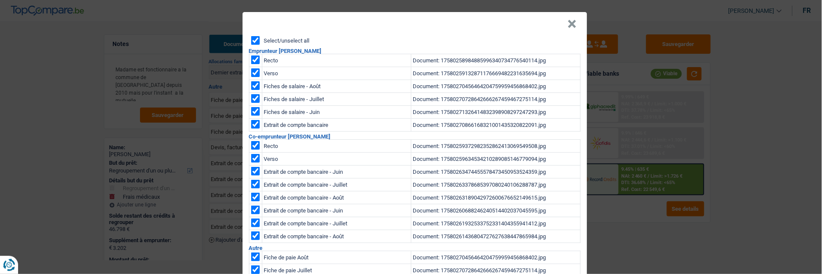
checkbox input "true"
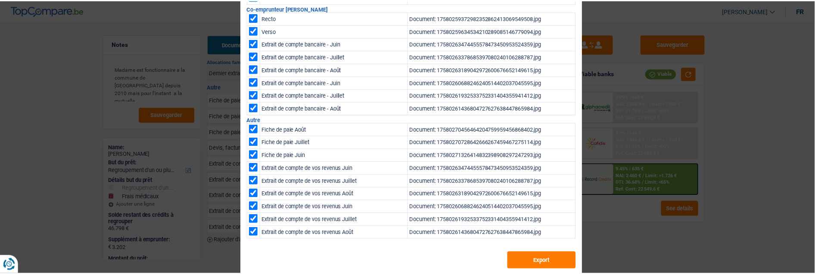
scroll to position [135, 0]
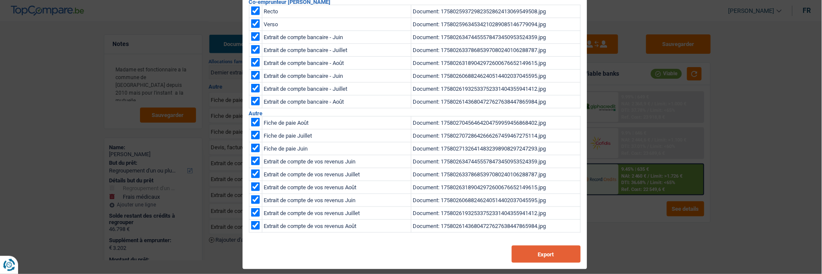
click at [556, 253] on button "Export" at bounding box center [546, 254] width 69 height 17
click at [12, 109] on div "× Select/unselect all Emprunteur Virginie Roussel Recto Document: 1758025898488…" at bounding box center [411, 137] width 822 height 274
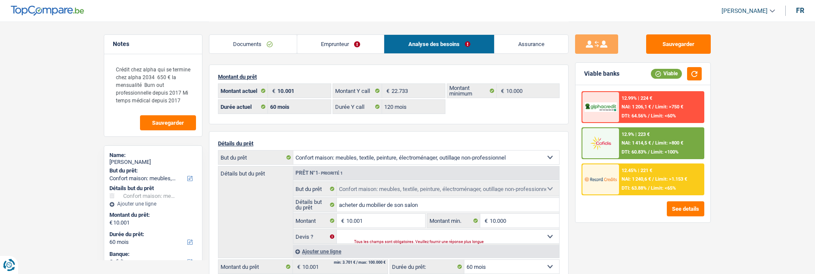
select select "household"
select select "60"
select select "cofidis"
select select "60"
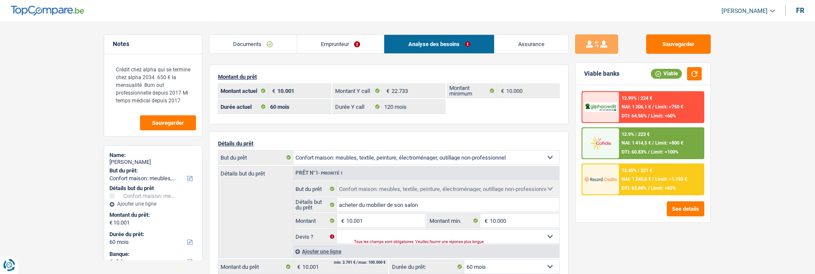
select select "120"
select select "household"
select select "60"
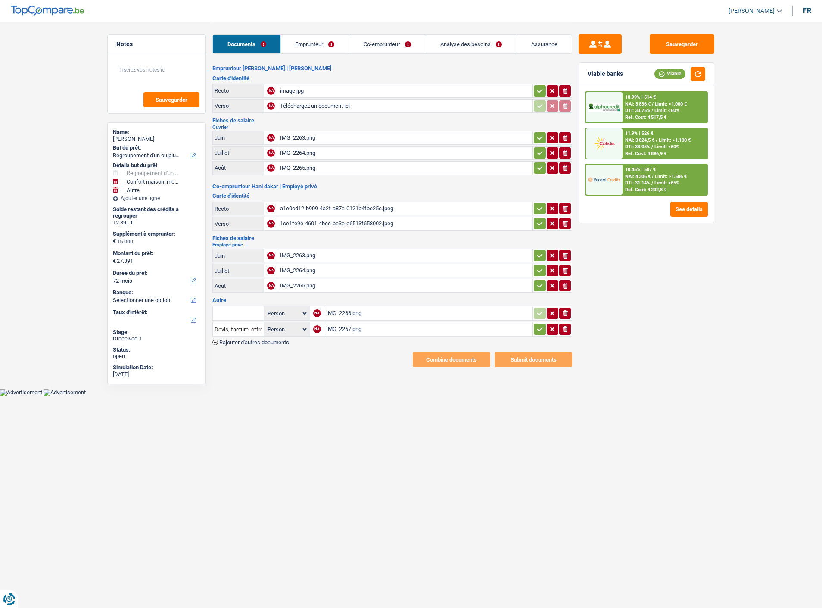
select select "refinancing"
select select "household"
select select "other"
select select "72"
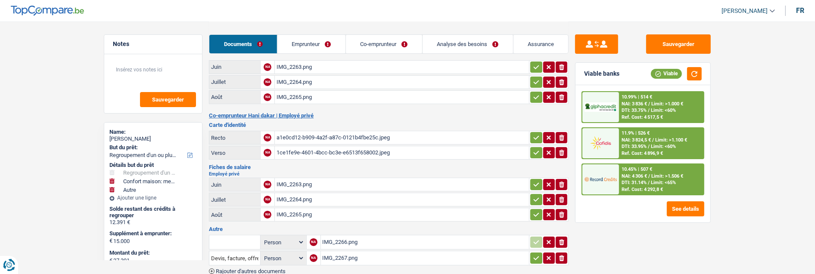
scroll to position [106, 0]
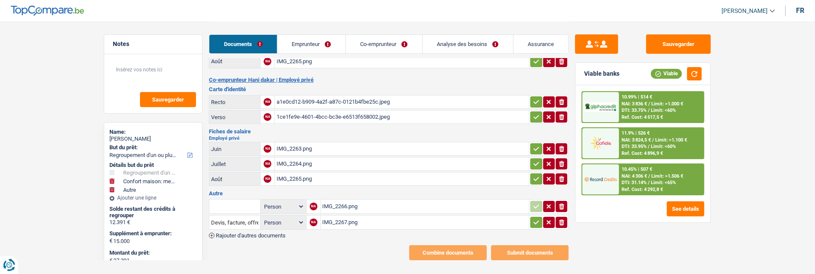
click at [316, 42] on link "Emprunteur" at bounding box center [311, 44] width 68 height 19
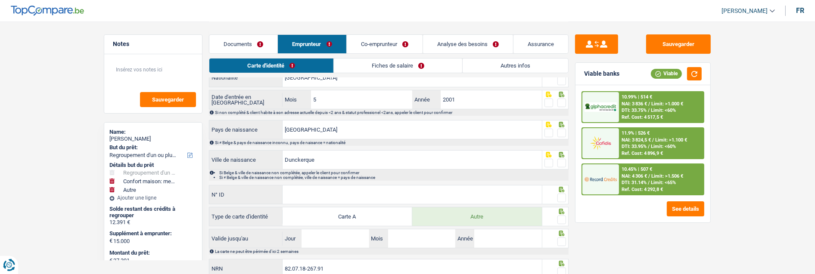
scroll to position [0, 0]
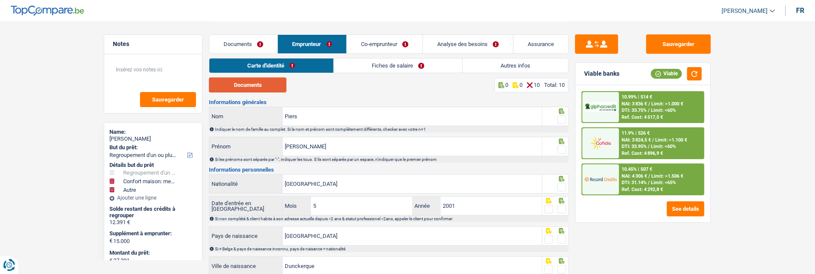
click at [270, 87] on button "Documents" at bounding box center [248, 85] width 78 height 15
click at [562, 116] on span at bounding box center [561, 119] width 9 height 9
click at [0, 0] on input "radio" at bounding box center [0, 0] width 0 height 0
click at [564, 146] on span at bounding box center [561, 150] width 9 height 9
click at [0, 0] on input "radio" at bounding box center [0, 0] width 0 height 0
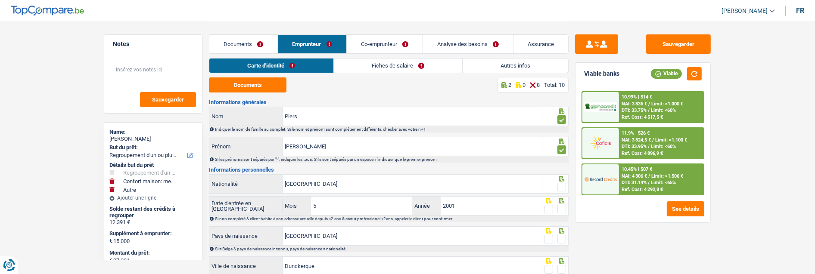
click at [562, 186] on span at bounding box center [561, 187] width 9 height 9
click at [0, 0] on input "radio" at bounding box center [0, 0] width 0 height 0
click at [561, 207] on span at bounding box center [561, 209] width 9 height 9
click at [0, 0] on input "radio" at bounding box center [0, 0] width 0 height 0
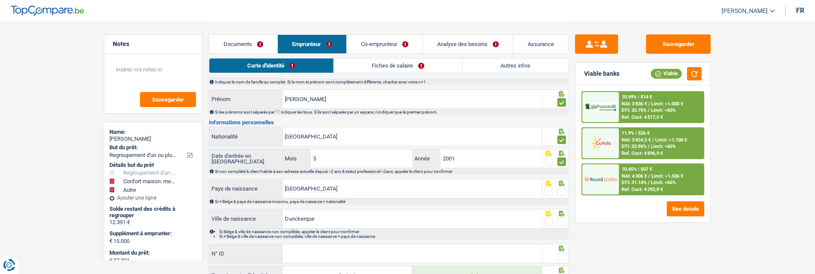
scroll to position [48, 0]
click at [565, 190] on span at bounding box center [561, 191] width 9 height 9
click at [0, 0] on input "radio" at bounding box center [0, 0] width 0 height 0
click at [565, 222] on span at bounding box center [561, 222] width 9 height 9
click at [0, 0] on input "radio" at bounding box center [0, 0] width 0 height 0
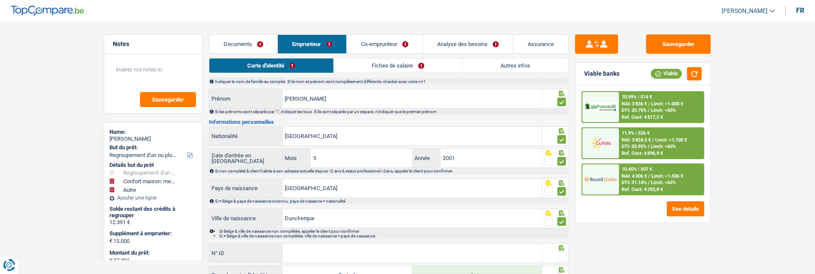
click at [564, 255] on span at bounding box center [561, 256] width 9 height 9
click at [0, 0] on input "radio" at bounding box center [0, 0] width 0 height 0
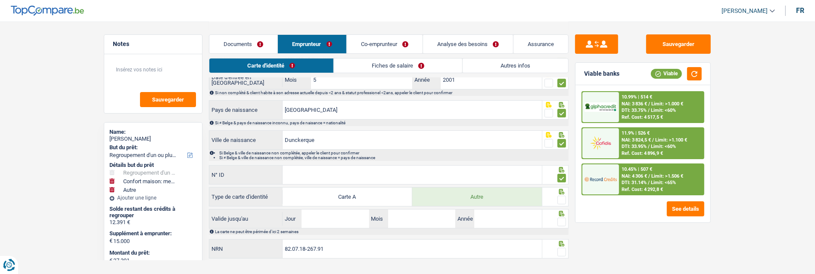
scroll to position [140, 0]
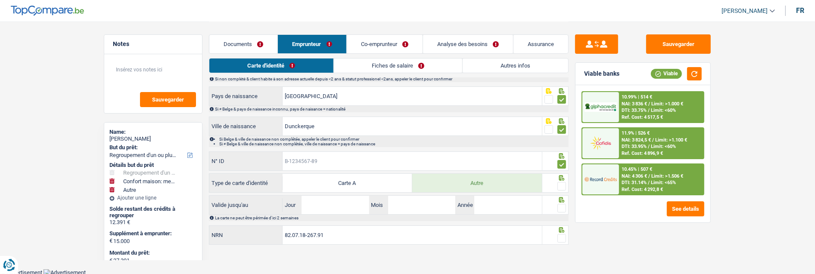
click at [350, 156] on input "N° ID" at bounding box center [412, 161] width 259 height 19
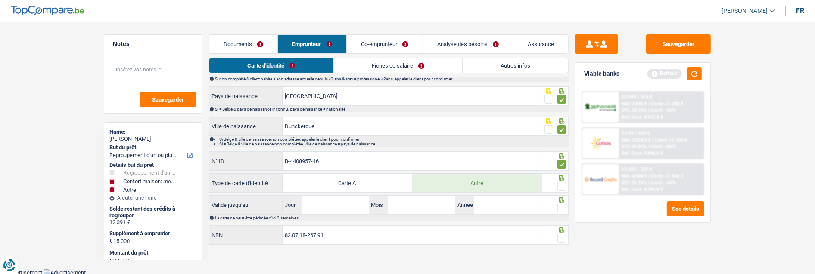
type input "B-4408957-16"
drag, startPoint x: 559, startPoint y: 184, endPoint x: 559, endPoint y: 190, distance: 6.5
click at [559, 185] on span at bounding box center [561, 186] width 9 height 9
click at [0, 0] on input "radio" at bounding box center [0, 0] width 0 height 0
click at [339, 205] on input "Jour" at bounding box center [335, 205] width 67 height 19
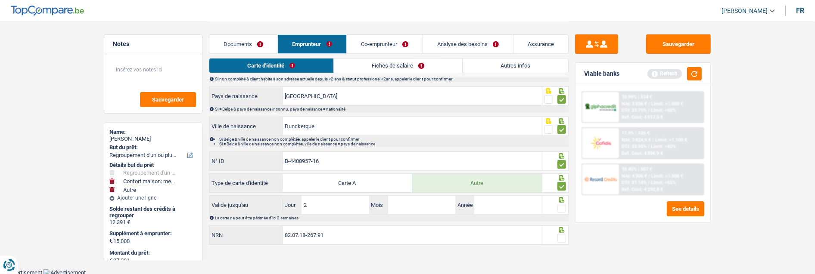
type input "28"
click at [417, 199] on input "04" at bounding box center [421, 205] width 67 height 19
type input "01"
type input "2026"
click at [563, 207] on span at bounding box center [561, 208] width 9 height 9
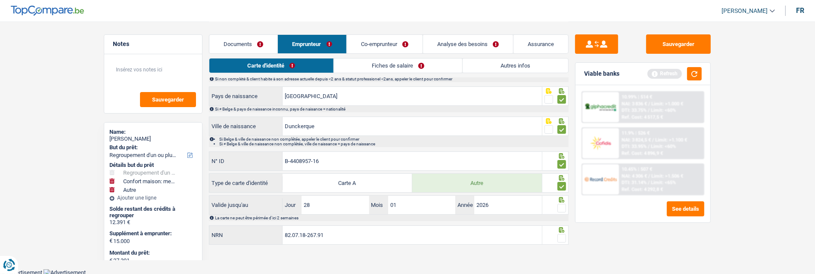
click at [0, 0] on input "radio" at bounding box center [0, 0] width 0 height 0
click at [562, 235] on span at bounding box center [561, 238] width 9 height 9
click at [0, 0] on input "radio" at bounding box center [0, 0] width 0 height 0
click at [412, 65] on link "Fiches de salaire" at bounding box center [398, 66] width 128 height 14
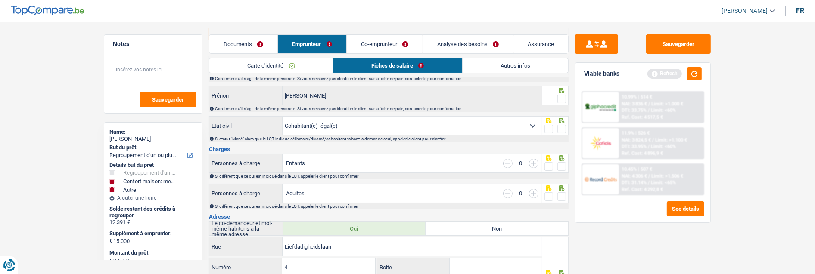
scroll to position [0, 0]
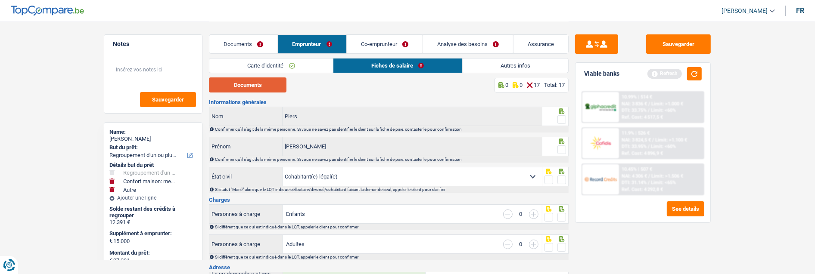
click at [258, 87] on button "Documents" at bounding box center [248, 85] width 78 height 15
click at [561, 115] on span at bounding box center [561, 119] width 9 height 9
click at [0, 0] on input "radio" at bounding box center [0, 0] width 0 height 0
click at [561, 149] on span at bounding box center [561, 150] width 9 height 9
click at [0, 0] on input "radio" at bounding box center [0, 0] width 0 height 0
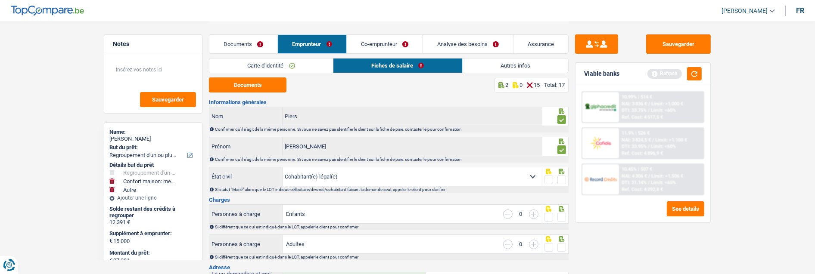
click at [561, 177] on span at bounding box center [561, 180] width 9 height 9
click at [0, 0] on input "radio" at bounding box center [0, 0] width 0 height 0
click at [560, 213] on span at bounding box center [561, 217] width 9 height 9
click at [0, 0] on input "radio" at bounding box center [0, 0] width 0 height 0
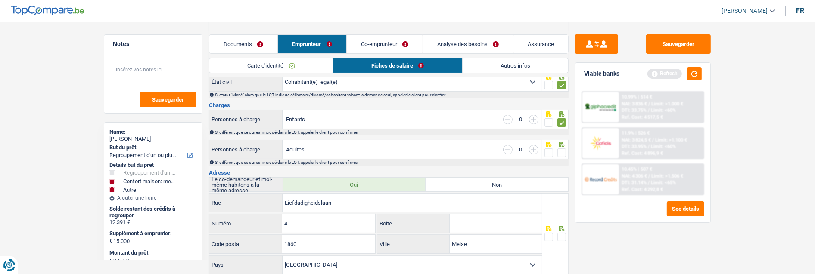
scroll to position [96, 0]
click at [563, 148] on span at bounding box center [561, 152] width 9 height 9
click at [0, 0] on input "radio" at bounding box center [0, 0] width 0 height 0
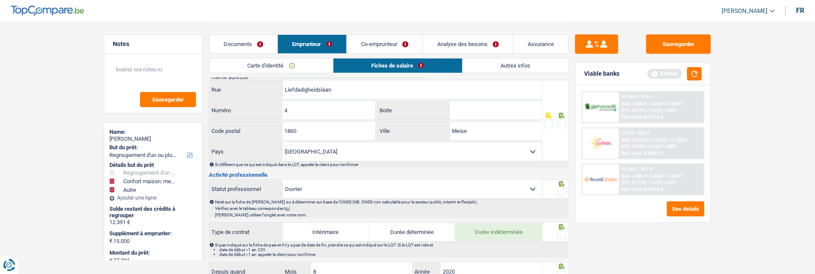
scroll to position [191, 0]
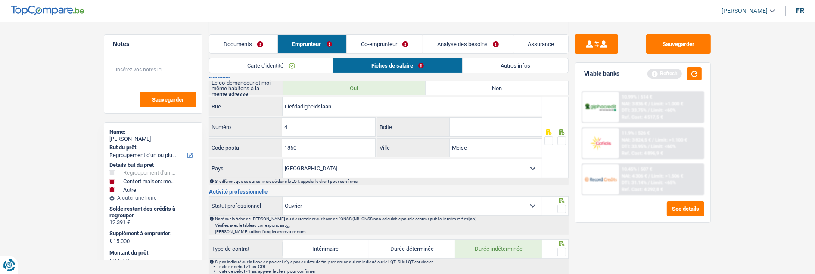
click at [386, 46] on link "Co-emprunteur" at bounding box center [385, 44] width 76 height 19
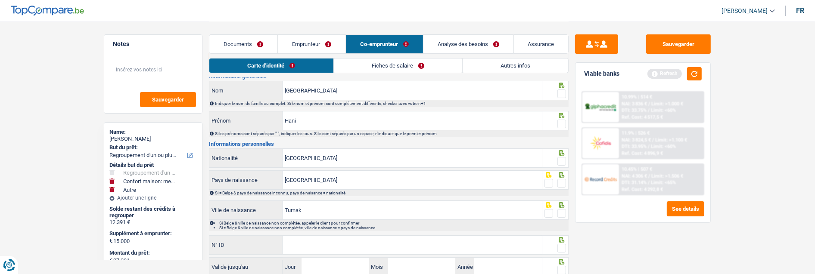
scroll to position [0, 0]
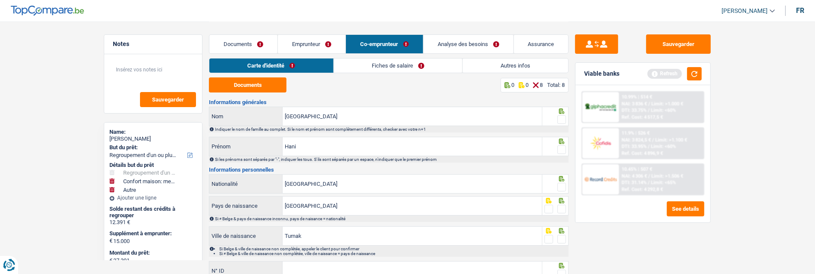
click at [396, 64] on link "Fiches de salaire" at bounding box center [398, 66] width 128 height 14
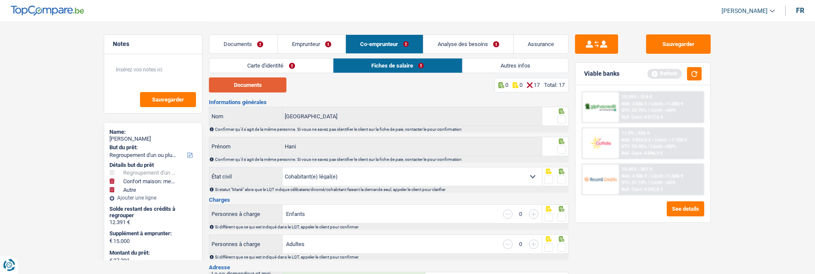
click at [276, 83] on button "Documents" at bounding box center [248, 85] width 78 height 15
click at [322, 42] on link "Emprunteur" at bounding box center [312, 44] width 68 height 19
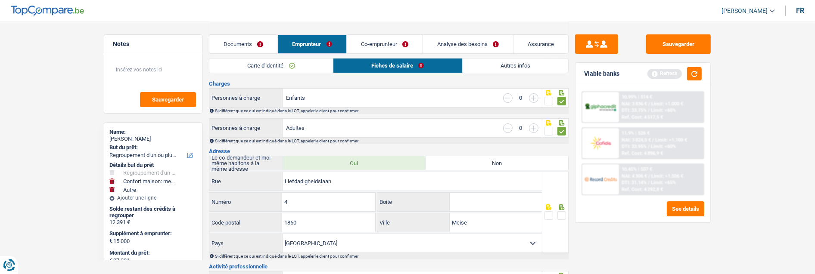
scroll to position [191, 0]
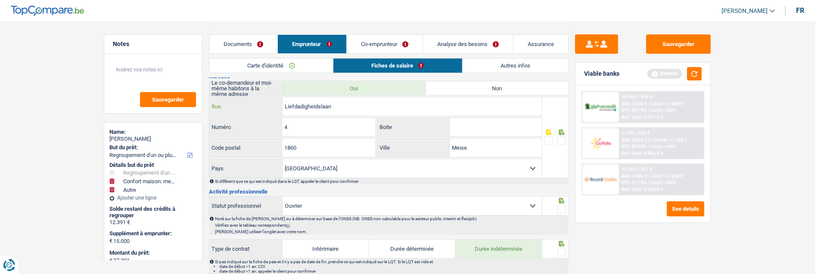
drag, startPoint x: 349, startPoint y: 106, endPoint x: 274, endPoint y: 102, distance: 75.9
click at [274, 105] on div "Liefdadigheidslaan Rue" at bounding box center [375, 106] width 333 height 19
type input "Rue du General Eenens"
drag, startPoint x: 314, startPoint y: 119, endPoint x: 218, endPoint y: 131, distance: 96.3
click at [218, 131] on div "4 Numéro" at bounding box center [292, 127] width 166 height 19
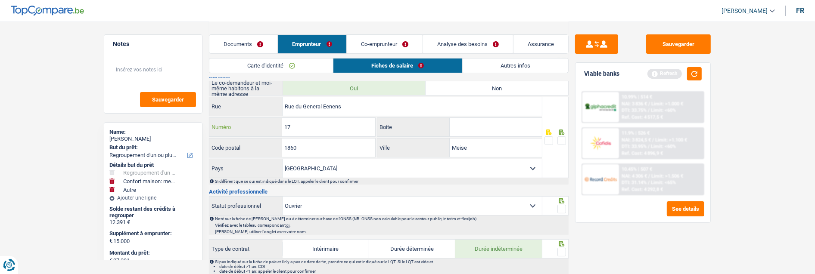
type input "17"
drag, startPoint x: 315, startPoint y: 146, endPoint x: 138, endPoint y: 143, distance: 176.7
click at [138, 143] on div "Notes Sauvegarder Name: [PERSON_NAME] But du prêt: Confort maison: meubles, tex…" at bounding box center [407, 268] width 620 height 877
type input "1030"
drag, startPoint x: 503, startPoint y: 149, endPoint x: 317, endPoint y: 148, distance: 185.7
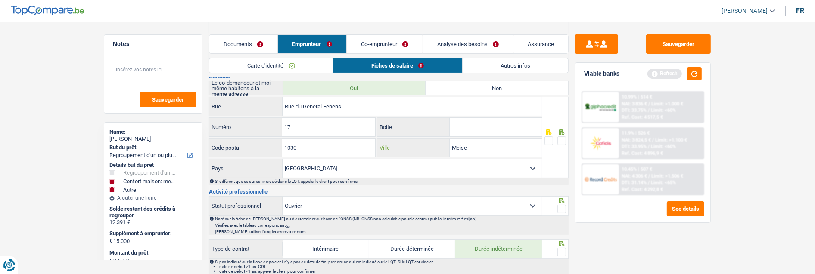
click at [317, 148] on div "1030 Code postal Meise Ville" at bounding box center [375, 148] width 333 height 21
type input "[GEOGRAPHIC_DATA]"
click at [563, 140] on span at bounding box center [561, 141] width 9 height 9
click at [0, 0] on input "radio" at bounding box center [0, 0] width 0 height 0
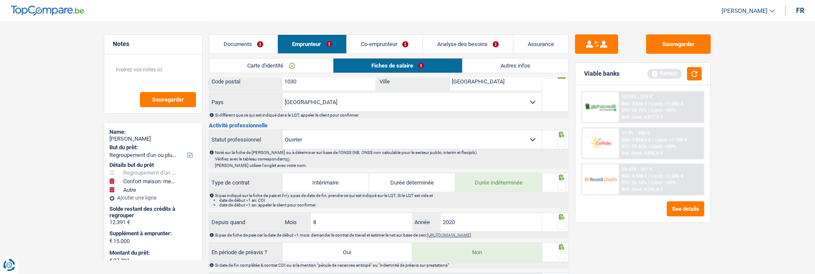
scroll to position [287, 0]
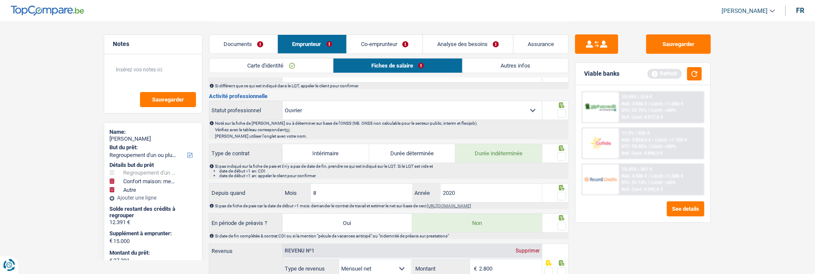
click at [565, 114] on span at bounding box center [561, 113] width 9 height 9
click at [0, 0] on input "radio" at bounding box center [0, 0] width 0 height 0
click at [558, 152] on span at bounding box center [561, 156] width 9 height 9
click at [0, 0] on input "radio" at bounding box center [0, 0] width 0 height 0
drag, startPoint x: 353, startPoint y: 195, endPoint x: 245, endPoint y: 193, distance: 108.6
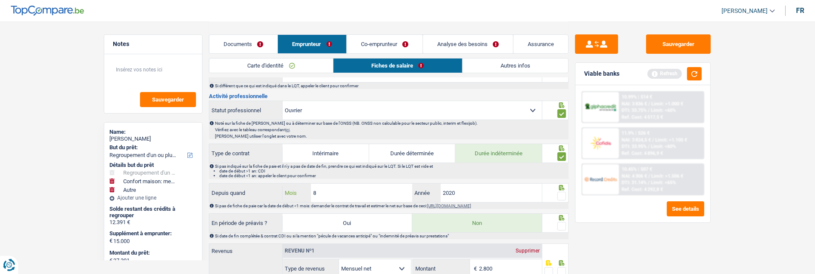
click at [245, 193] on div "Depuis quand 8 Mois / 2020 Année" at bounding box center [375, 193] width 333 height 19
type input "9"
click at [563, 198] on span at bounding box center [561, 196] width 9 height 9
click at [0, 0] on input "radio" at bounding box center [0, 0] width 0 height 0
click at [563, 226] on span at bounding box center [561, 226] width 9 height 9
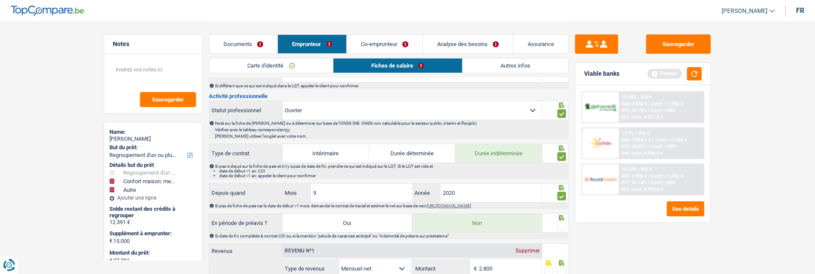
click at [0, 0] on input "radio" at bounding box center [0, 0] width 0 height 0
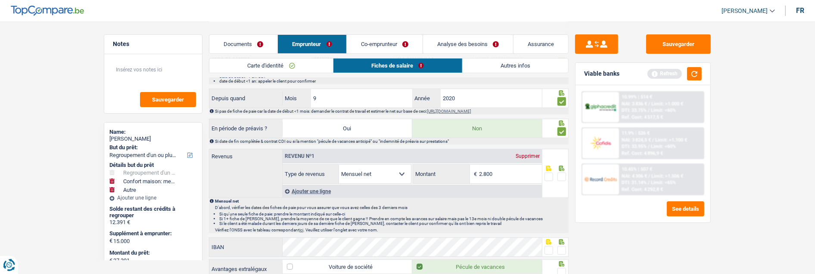
scroll to position [383, 0]
drag, startPoint x: 502, startPoint y: 172, endPoint x: 454, endPoint y: 173, distance: 47.8
click at [454, 173] on div "2.800 € Montant" at bounding box center [477, 173] width 128 height 19
type input "2.561"
click at [563, 174] on span at bounding box center [561, 176] width 9 height 9
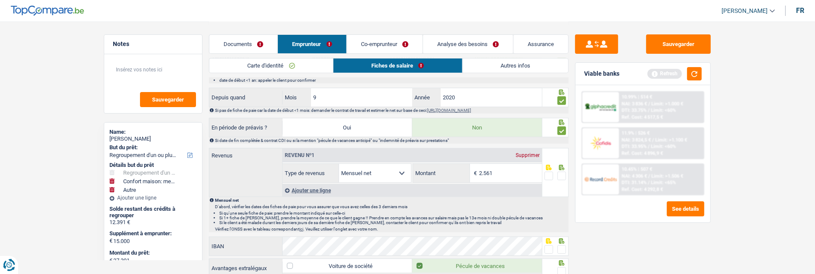
click at [0, 0] on input "radio" at bounding box center [0, 0] width 0 height 0
click at [559, 248] on span at bounding box center [561, 250] width 9 height 9
click at [0, 0] on input "radio" at bounding box center [0, 0] width 0 height 0
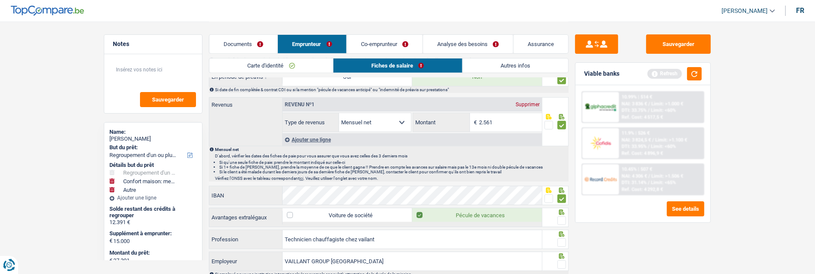
scroll to position [479, 0]
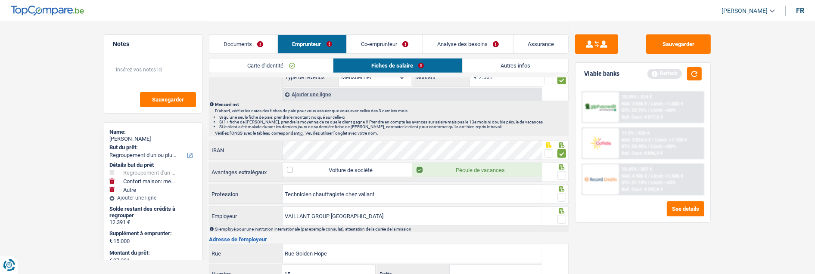
click at [563, 173] on span at bounding box center [561, 175] width 9 height 9
click at [0, 0] on input "radio" at bounding box center [0, 0] width 0 height 0
click at [563, 196] on span at bounding box center [561, 197] width 9 height 9
click at [0, 0] on input "radio" at bounding box center [0, 0] width 0 height 0
click at [564, 217] on span at bounding box center [561, 219] width 9 height 9
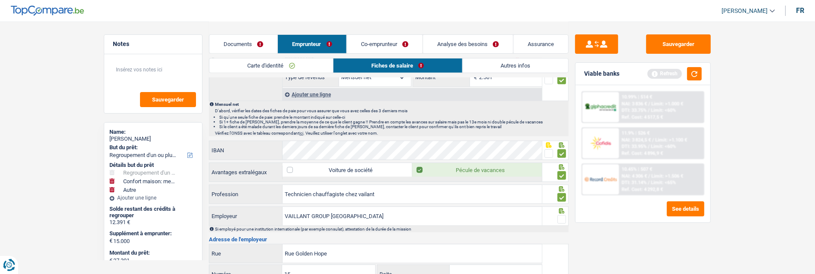
click at [0, 0] on input "radio" at bounding box center [0, 0] width 0 height 0
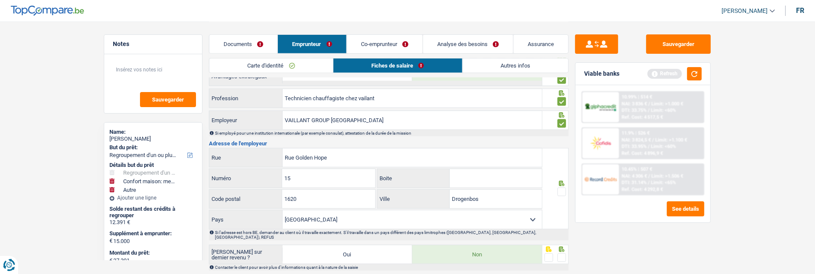
scroll to position [574, 0]
click at [561, 191] on span at bounding box center [561, 192] width 9 height 9
click at [0, 0] on input "radio" at bounding box center [0, 0] width 0 height 0
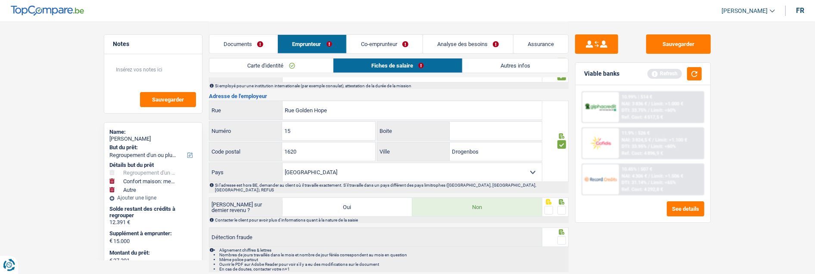
click at [562, 207] on span at bounding box center [561, 210] width 9 height 9
click at [0, 0] on input "radio" at bounding box center [0, 0] width 0 height 0
click at [566, 236] on span at bounding box center [561, 240] width 9 height 9
click at [0, 0] on input "radio" at bounding box center [0, 0] width 0 height 0
drag, startPoint x: 516, startPoint y: 63, endPoint x: 489, endPoint y: 63, distance: 26.3
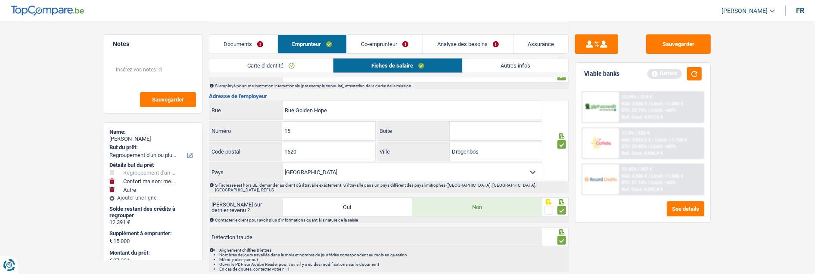
click at [516, 63] on link "Autres infos" at bounding box center [516, 66] width 106 height 14
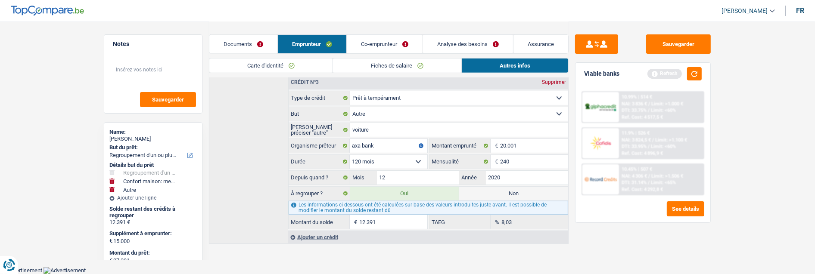
scroll to position [456, 0]
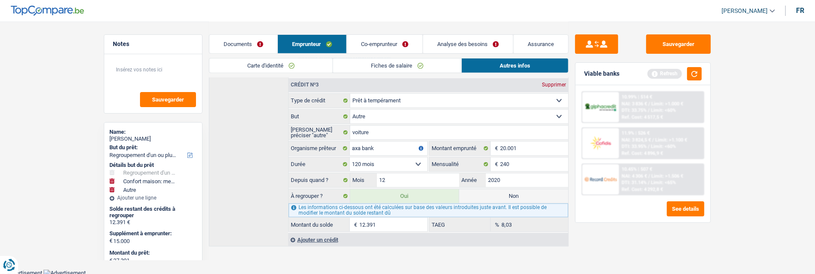
click at [383, 43] on link "Co-emprunteur" at bounding box center [385, 44] width 76 height 19
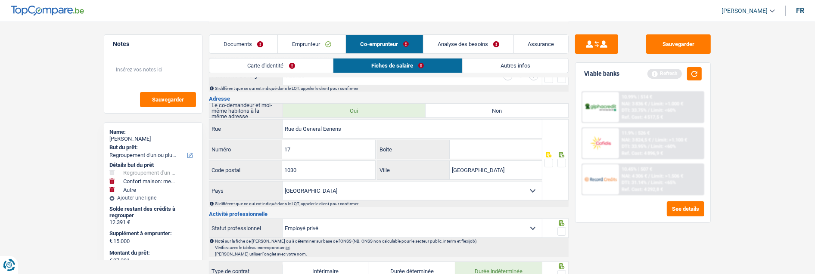
click at [291, 66] on link "Carte d'identité" at bounding box center [271, 66] width 124 height 14
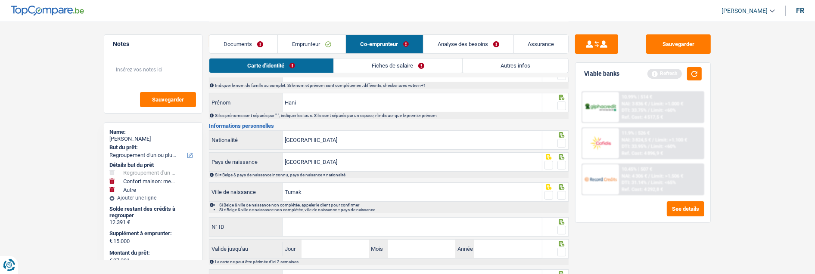
scroll to position [0, 0]
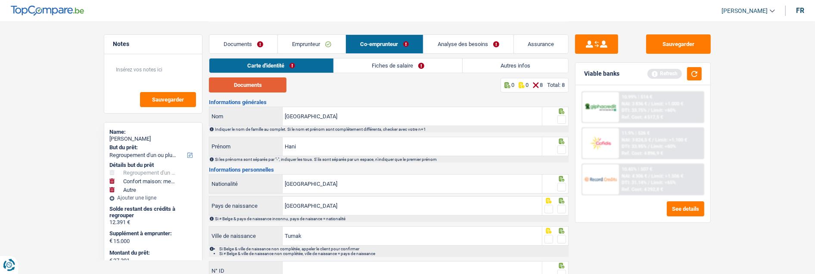
click at [267, 84] on button "Documents" at bounding box center [248, 85] width 78 height 15
click at [251, 41] on link "Documents" at bounding box center [243, 44] width 68 height 19
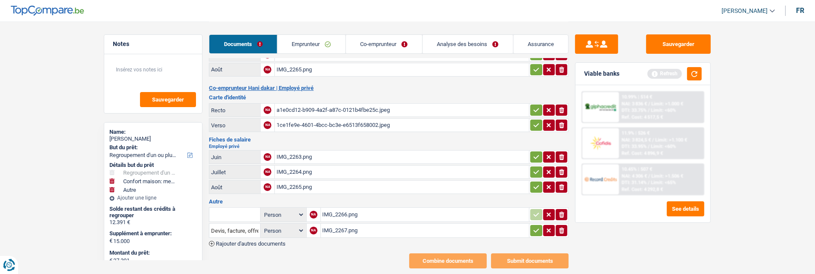
scroll to position [106, 0]
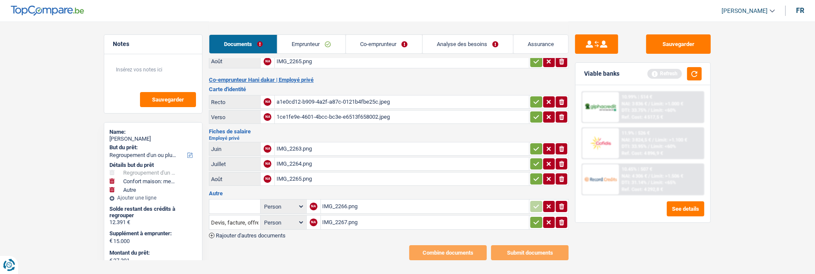
click at [345, 200] on div "IMG_2266.png" at bounding box center [425, 206] width 205 height 13
click at [338, 216] on div "IMG_2267.png" at bounding box center [425, 222] width 205 height 13
click at [289, 143] on div "IMG_2263.png" at bounding box center [402, 149] width 251 height 13
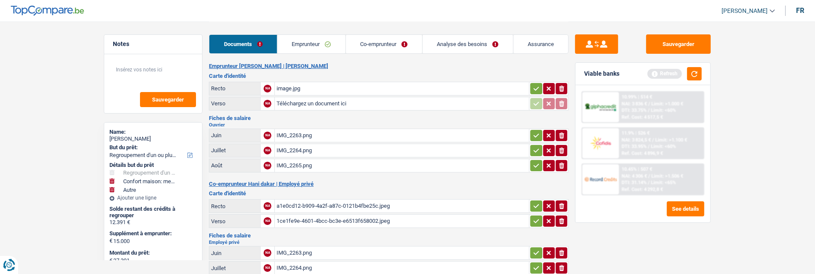
scroll to position [0, 0]
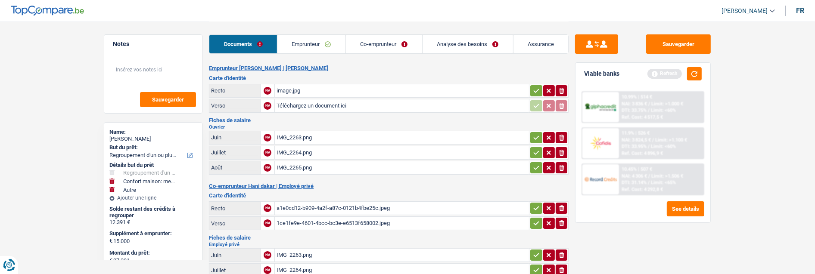
click at [311, 45] on link "Emprunteur" at bounding box center [311, 44] width 68 height 19
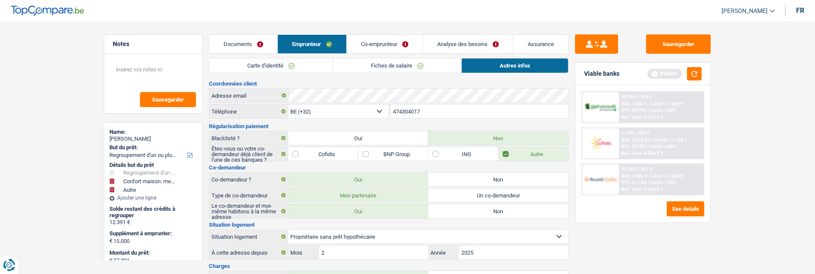
click at [273, 70] on link "Carte d'identité" at bounding box center [270, 66] width 123 height 14
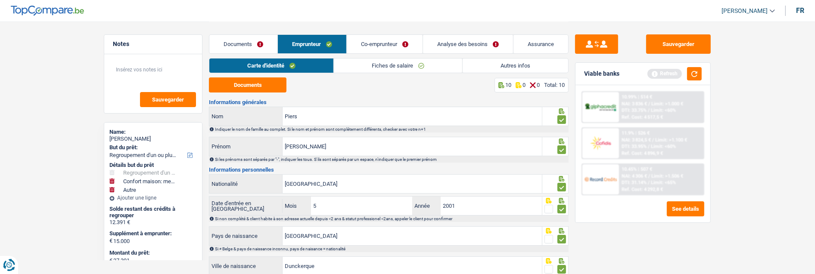
click at [406, 44] on link "Co-emprunteur" at bounding box center [385, 44] width 76 height 19
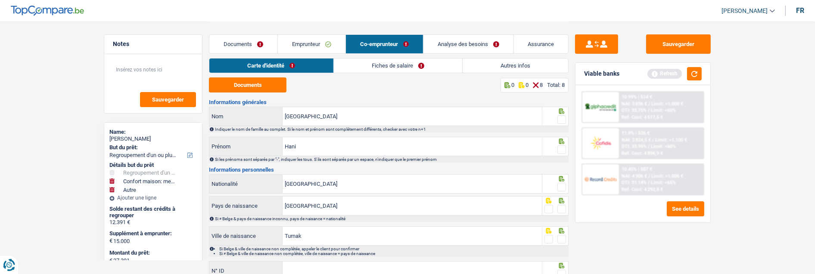
click at [399, 62] on link "Fiches de salaire" at bounding box center [398, 66] width 128 height 14
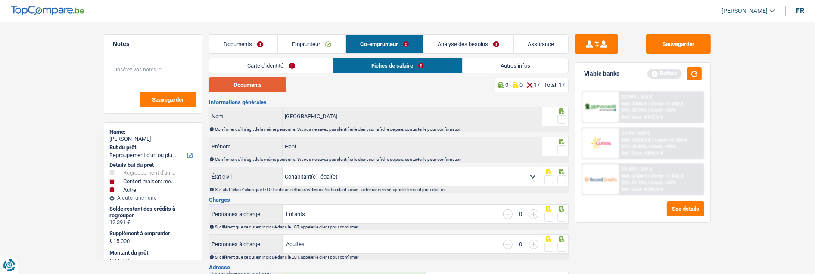
click at [257, 87] on button "Documents" at bounding box center [248, 85] width 78 height 15
click at [311, 42] on link "Emprunteur" at bounding box center [312, 44] width 68 height 19
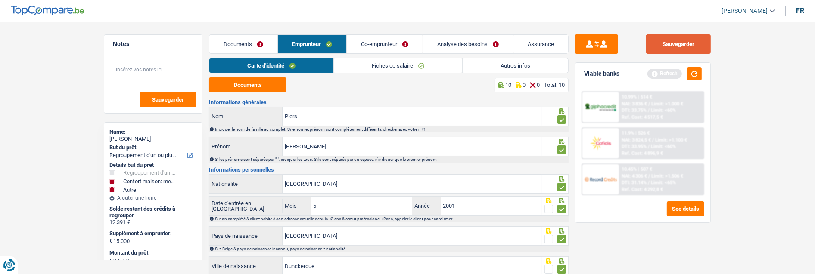
click at [697, 46] on button "Sauvegarder" at bounding box center [678, 43] width 65 height 19
click at [237, 39] on link "Documents" at bounding box center [243, 44] width 68 height 19
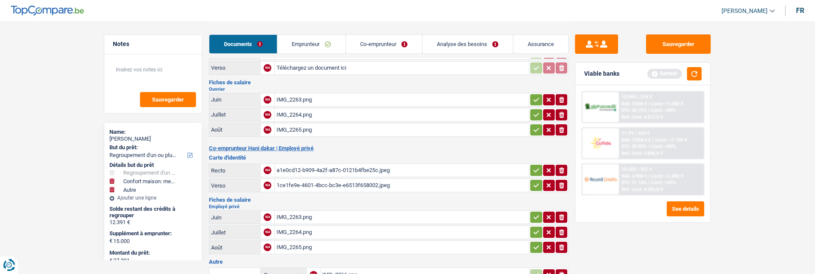
scroll to position [106, 0]
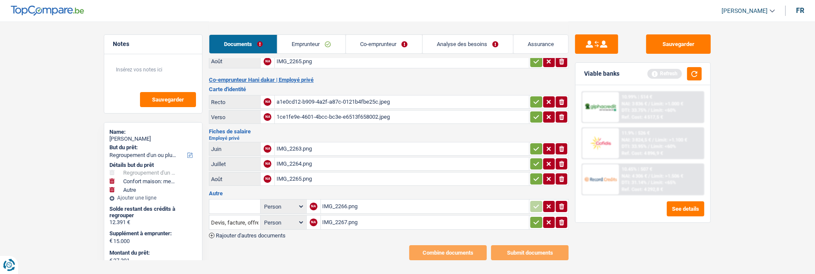
click at [466, 49] on link "Analyse des besoins" at bounding box center [468, 44] width 90 height 19
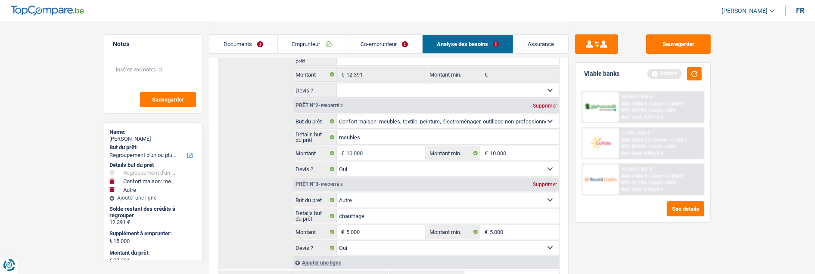
scroll to position [202, 0]
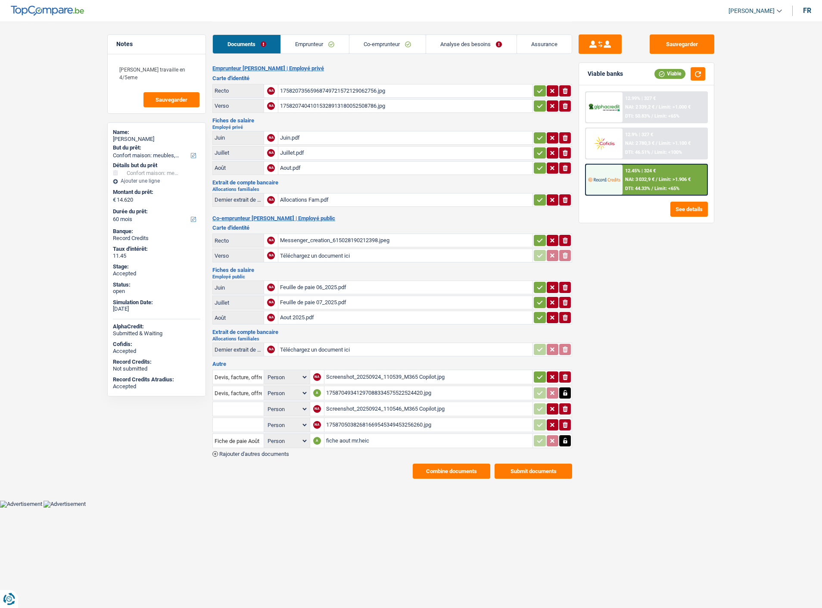
select select "household"
select select "60"
select select "32"
select select "ownerWithMortgage"
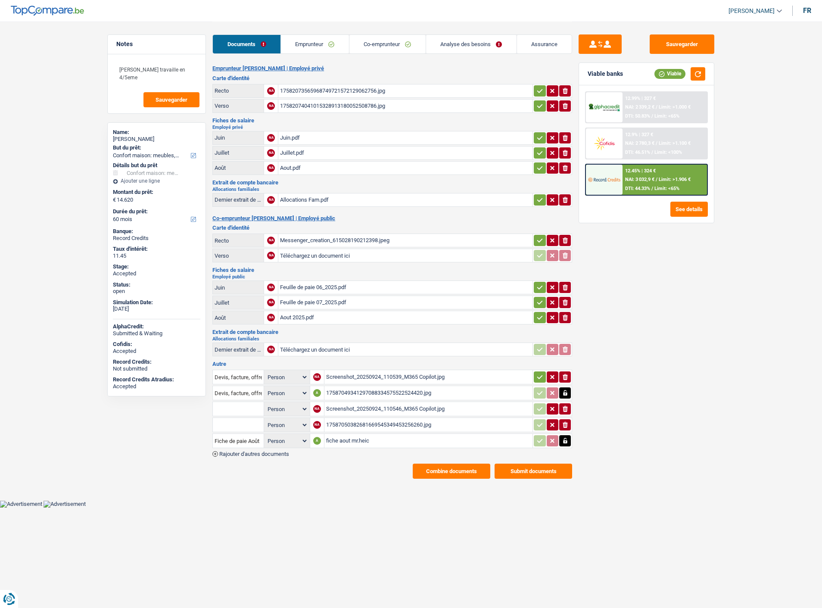
select select "mortgage"
select select "300"
select select "personalLoan"
select select "smallWorks"
select select "120"
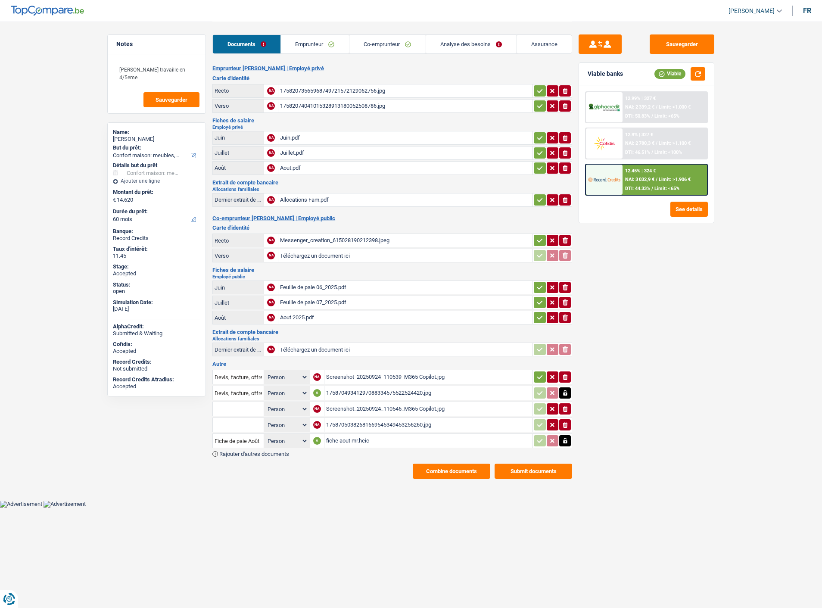
select select "personalLoan"
select select "homeFurnishingOrRelocation"
select select "36"
click at [467, 40] on link "Analyse des besoins" at bounding box center [471, 44] width 90 height 19
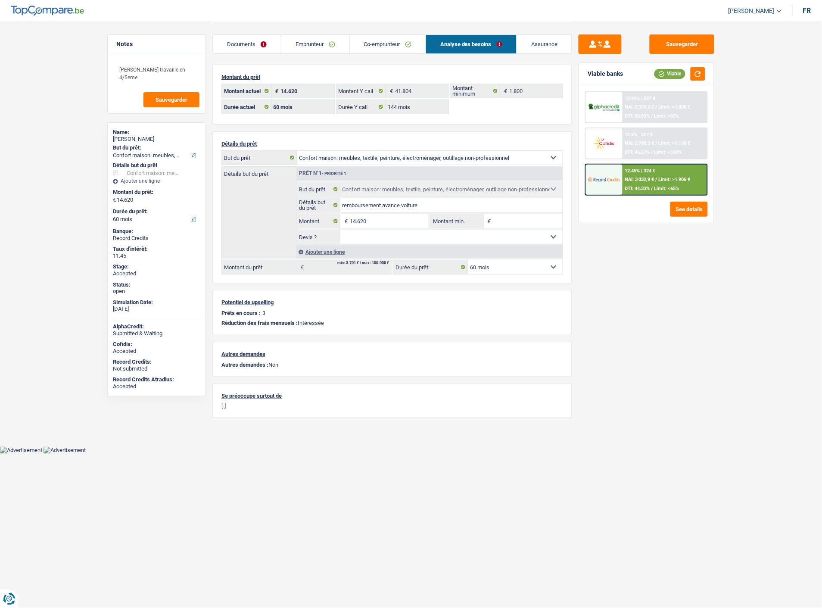
click at [327, 46] on link "Emprunteur" at bounding box center [315, 44] width 68 height 19
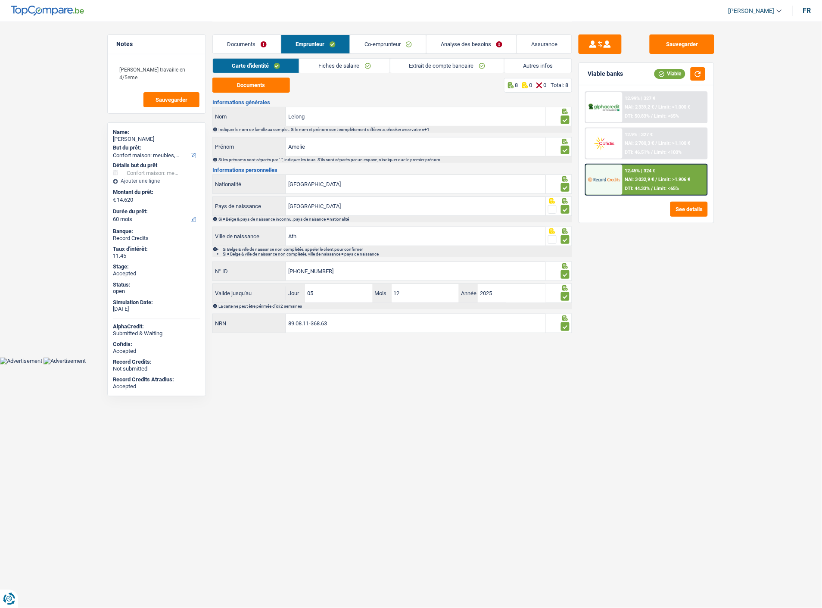
click at [534, 61] on link "Autres infos" at bounding box center [538, 66] width 68 height 14
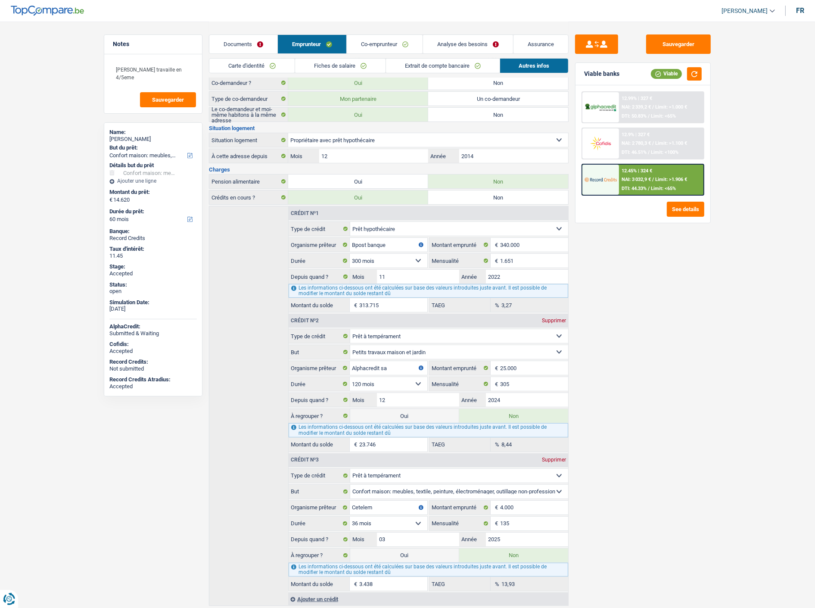
scroll to position [139, 0]
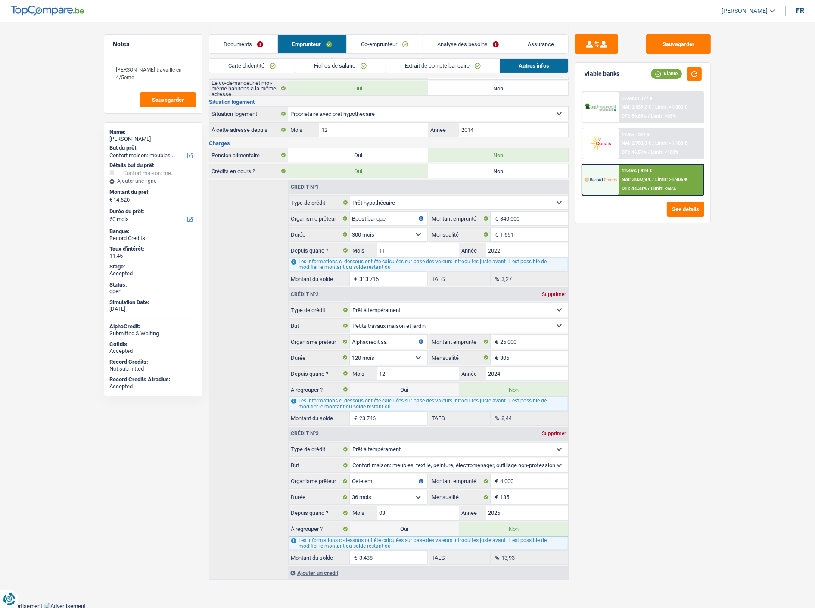
click at [477, 47] on link "Analyse des besoins" at bounding box center [468, 44] width 90 height 19
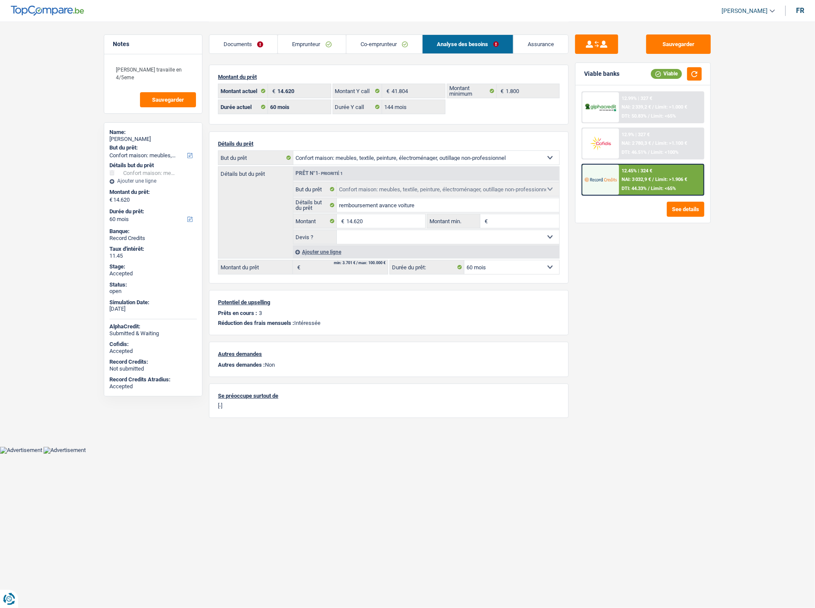
scroll to position [0, 0]
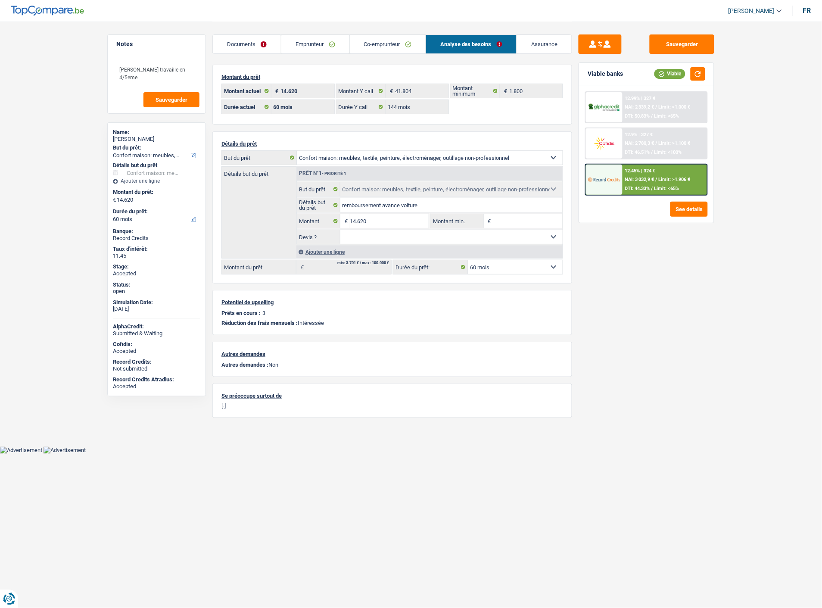
click at [401, 40] on link "Co-emprunteur" at bounding box center [388, 44] width 76 height 19
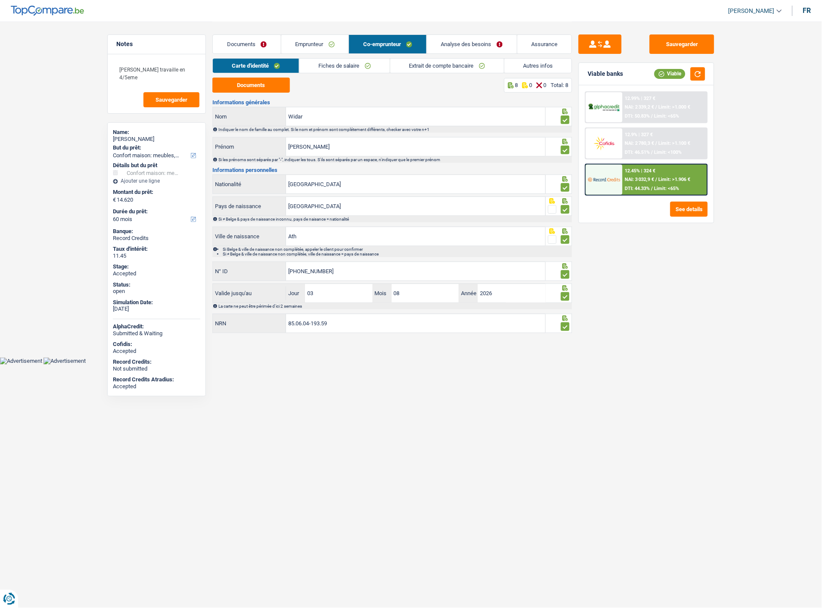
click at [315, 42] on link "Emprunteur" at bounding box center [315, 44] width 68 height 19
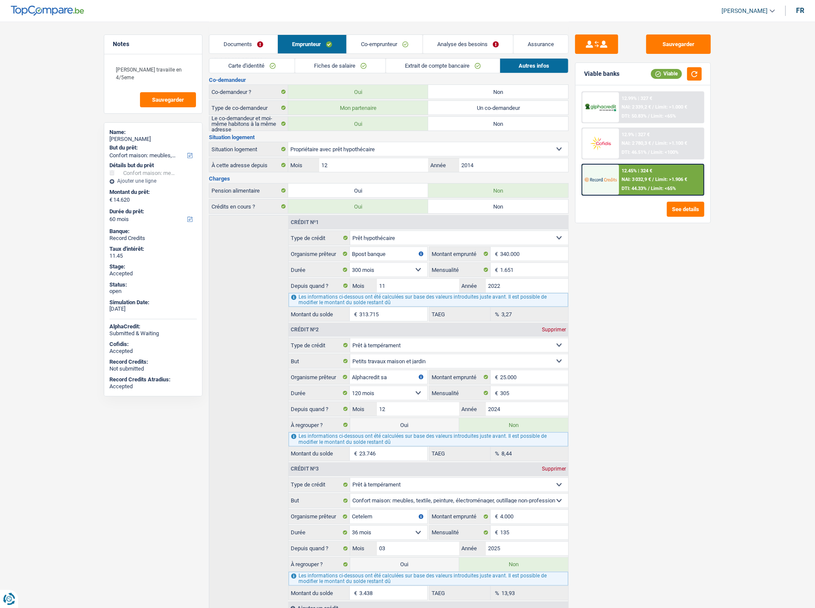
scroll to position [139, 0]
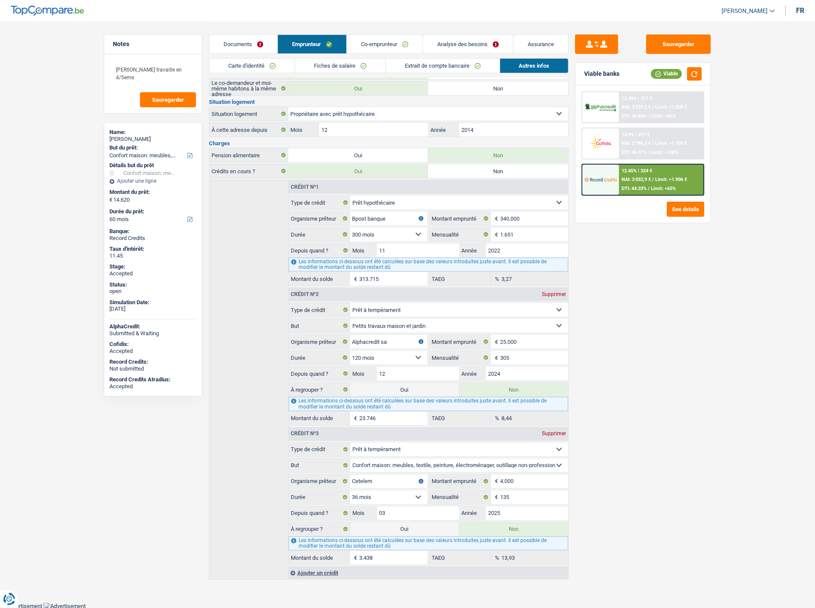
click at [405, 388] on label "Oui" at bounding box center [404, 390] width 109 height 14
click at [405, 388] on input "Oui" at bounding box center [404, 390] width 109 height 14
radio input "true"
type input "38.366"
radio input "false"
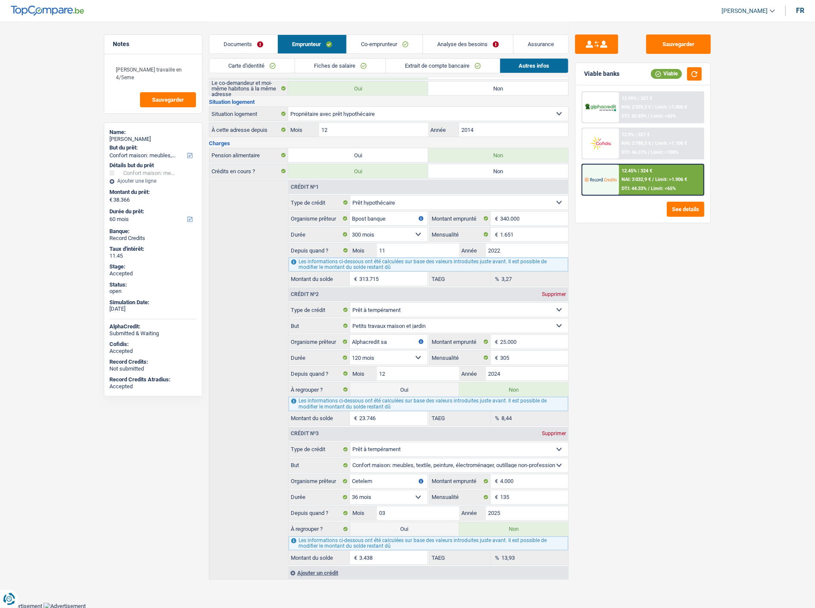
select select "refinancing"
select select "144"
select select "household"
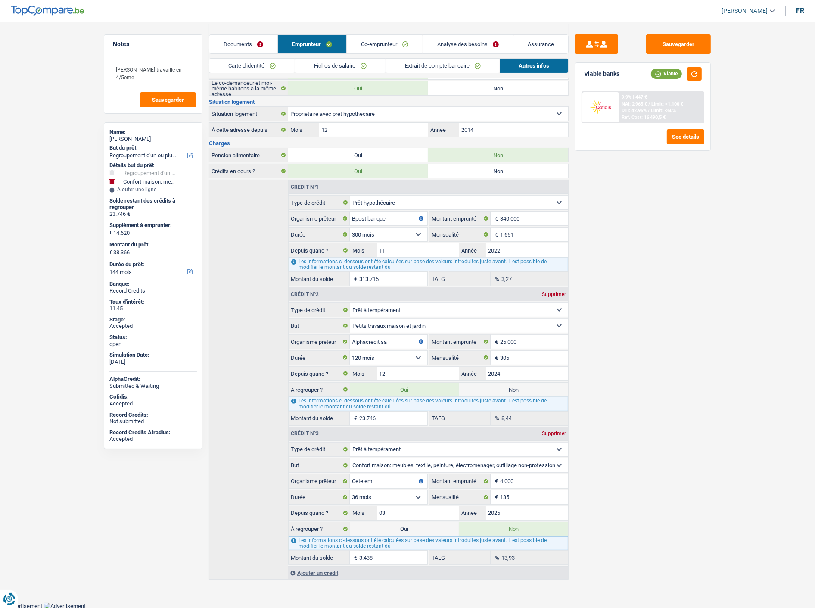
click at [481, 43] on link "Analyse des besoins" at bounding box center [468, 44] width 90 height 19
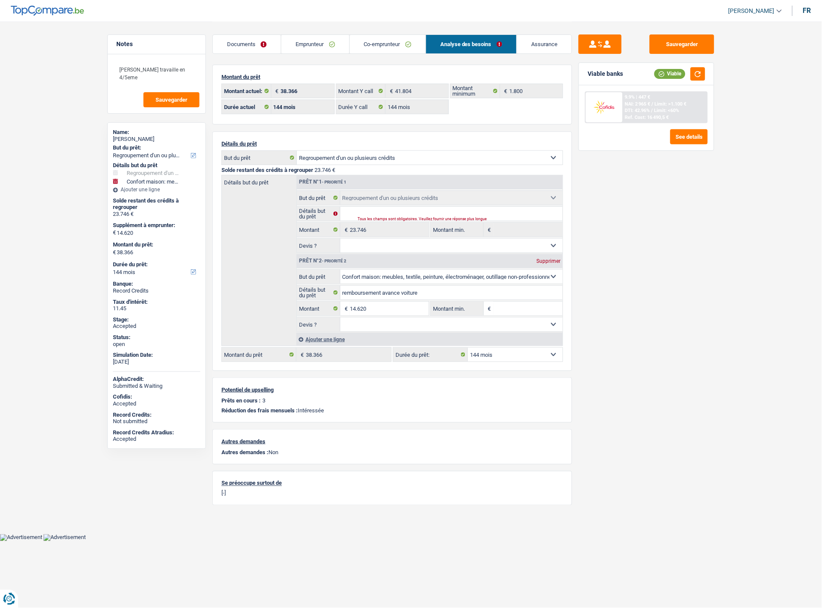
click at [317, 41] on link "Emprunteur" at bounding box center [315, 44] width 68 height 19
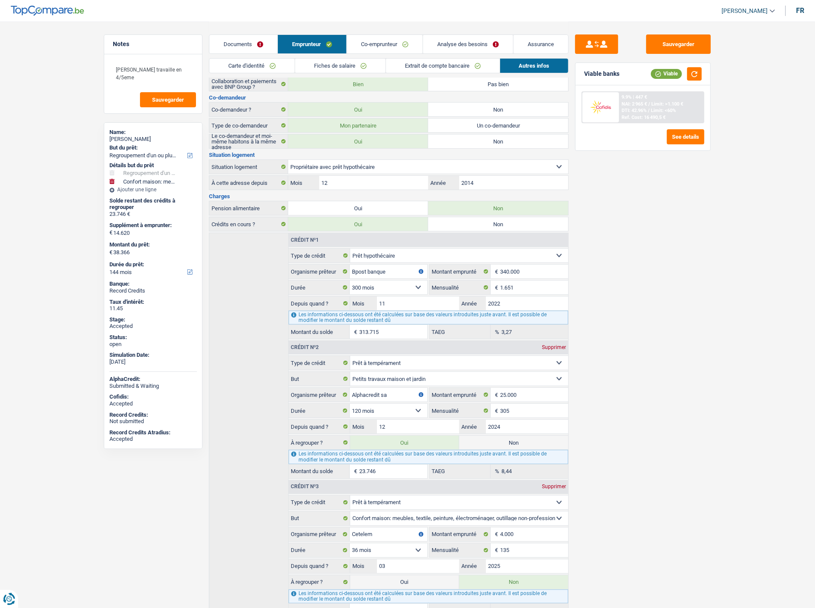
scroll to position [139, 0]
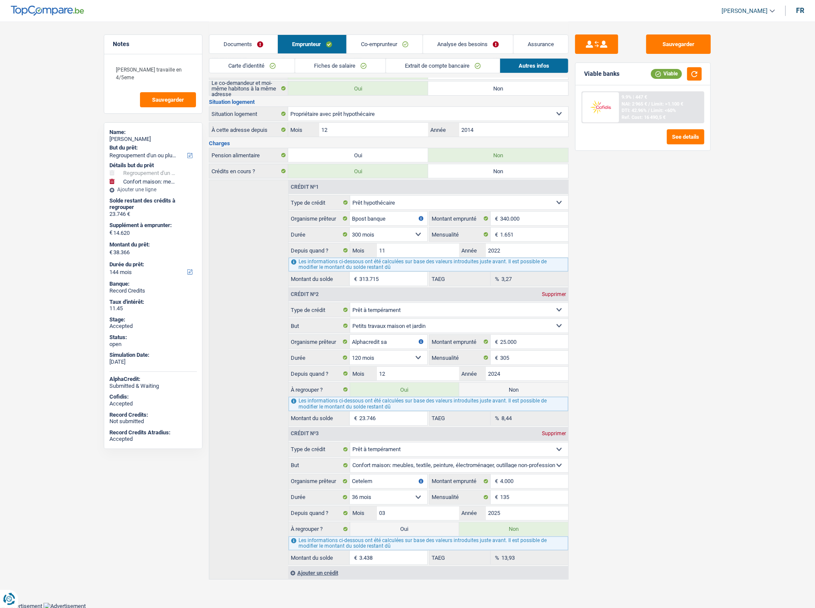
click at [412, 527] on label "Oui" at bounding box center [404, 529] width 109 height 14
click at [412, 527] on input "Oui" at bounding box center [404, 529] width 109 height 14
radio input "true"
radio input "false"
type input "41.804"
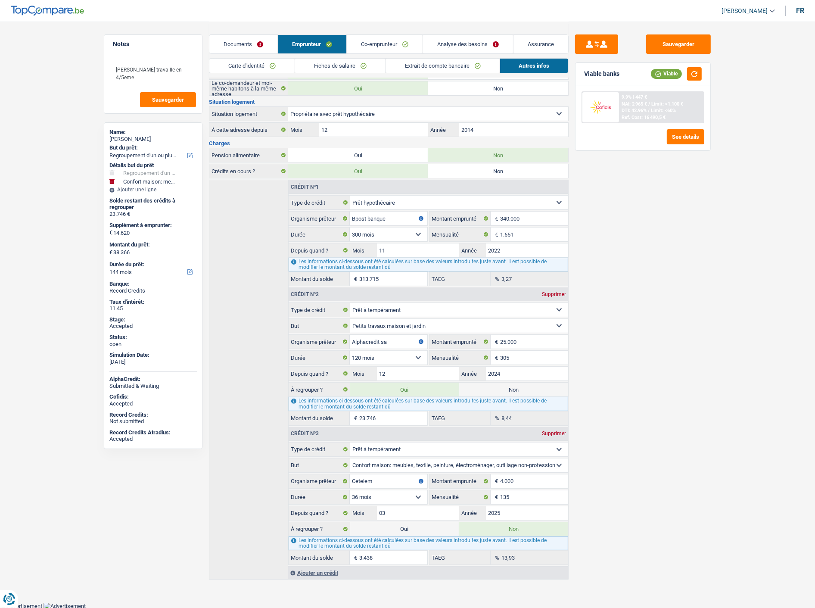
type input "27.184"
type input "41.804"
click at [475, 39] on link "Analyse des besoins" at bounding box center [468, 44] width 90 height 19
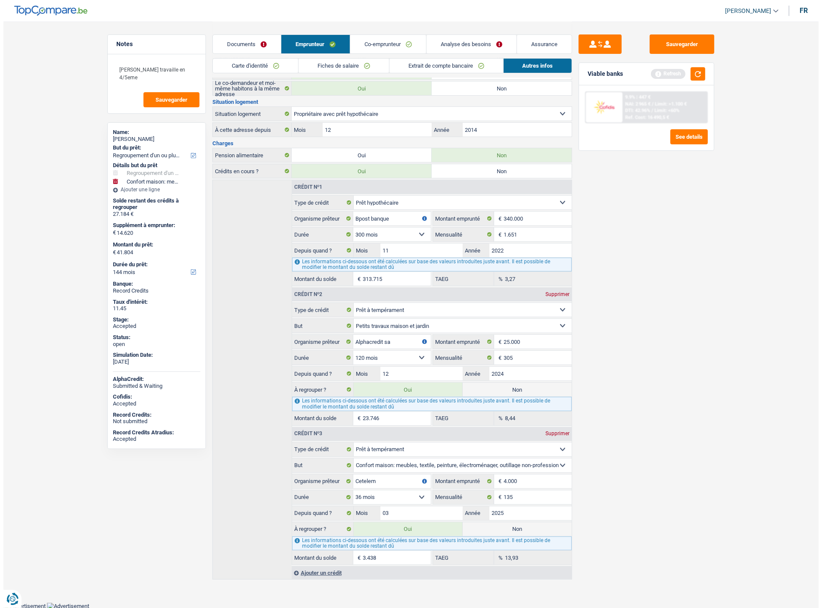
scroll to position [0, 0]
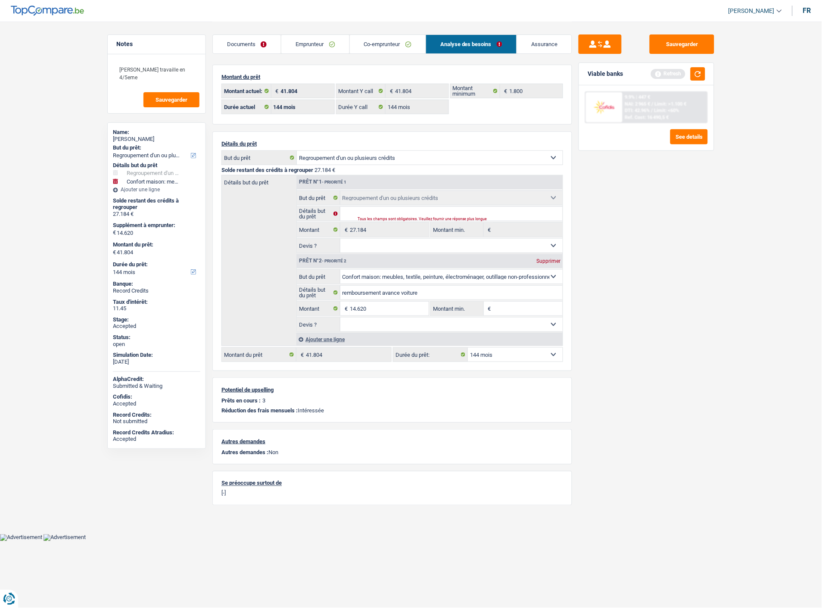
click at [261, 47] on link "Documents" at bounding box center [247, 44] width 68 height 19
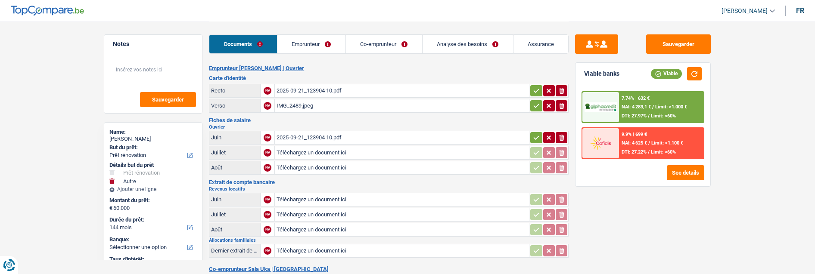
select select "renovation"
select select "other"
select select "144"
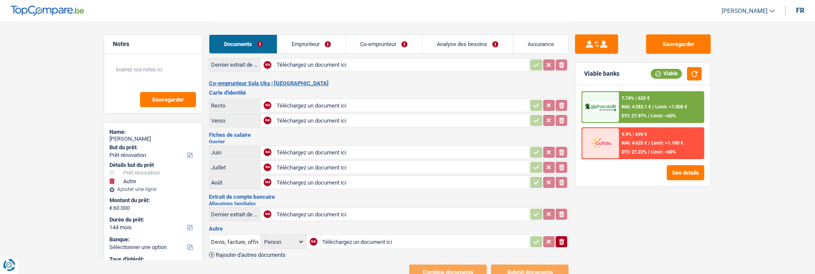
scroll to position [191, 0]
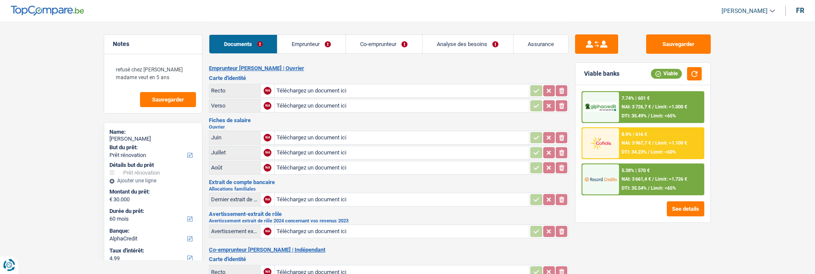
select select "renovation"
select select "60"
select select "alphacredit"
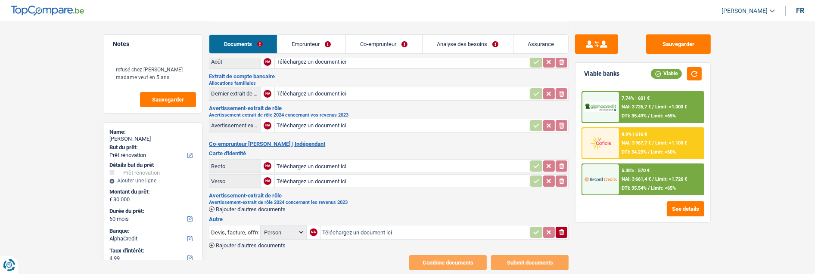
scroll to position [115, 0]
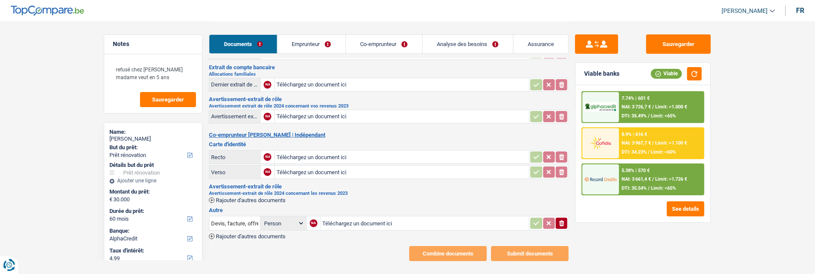
type input "C:\fakepath\020725 Seremet .pdf"
type input "C:\fakepath\Extrait du rôle .pdf"
click at [563, 219] on icon "button" at bounding box center [561, 223] width 7 height 9
drag, startPoint x: 563, startPoint y: 212, endPoint x: 554, endPoint y: 212, distance: 9.5
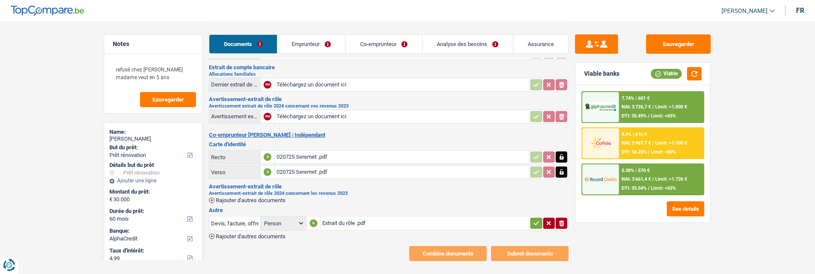
click at [563, 221] on icon "button" at bounding box center [561, 224] width 5 height 6
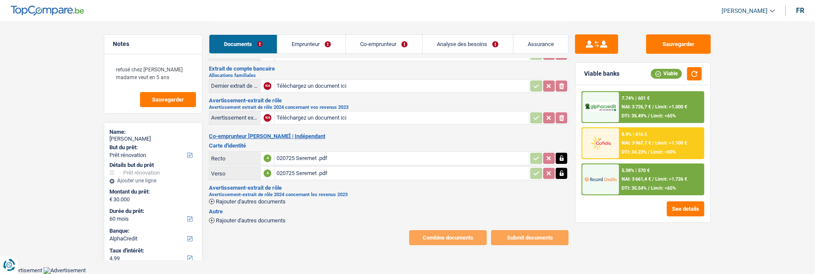
scroll to position [98, 0]
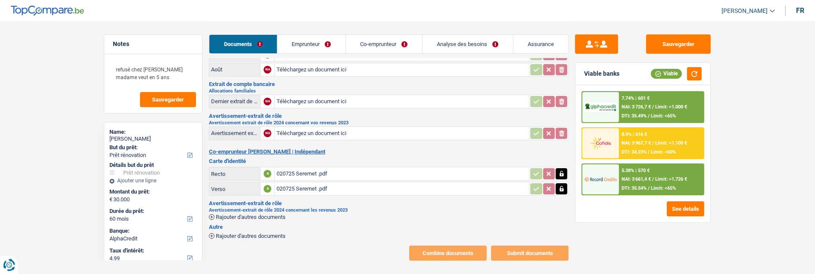
click at [265, 215] on span "Rajouter d'autres documents" at bounding box center [251, 218] width 70 height 6
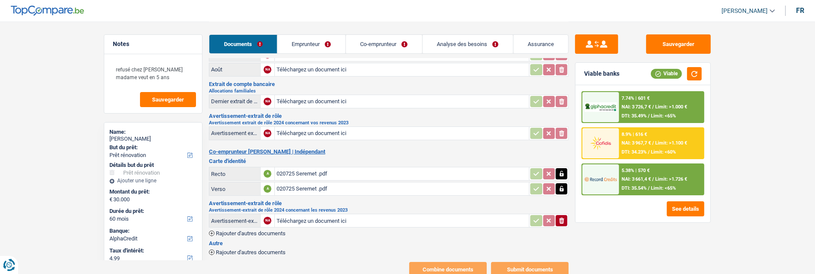
type input "C:\fakepath\Extrait du rôle .pdf"
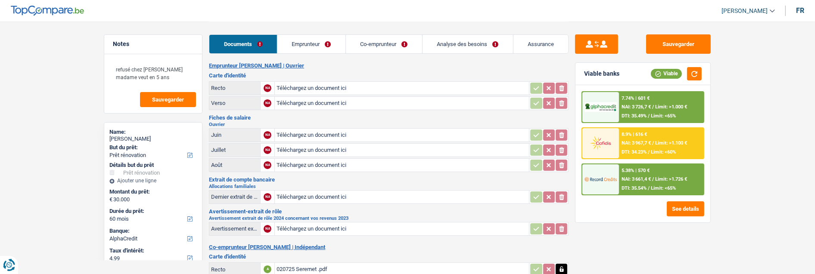
scroll to position [0, 0]
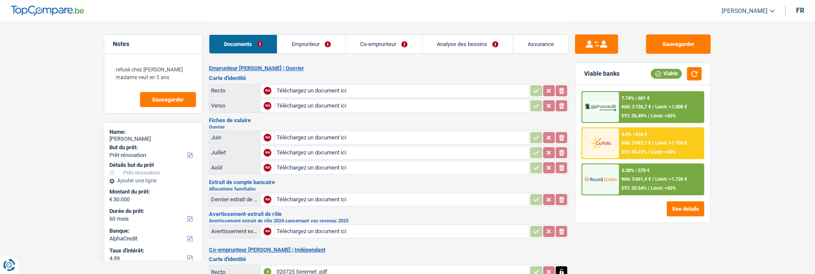
type input "C:\fakepath\Carte id..pdf"
click at [322, 45] on link "Emprunteur" at bounding box center [311, 44] width 68 height 19
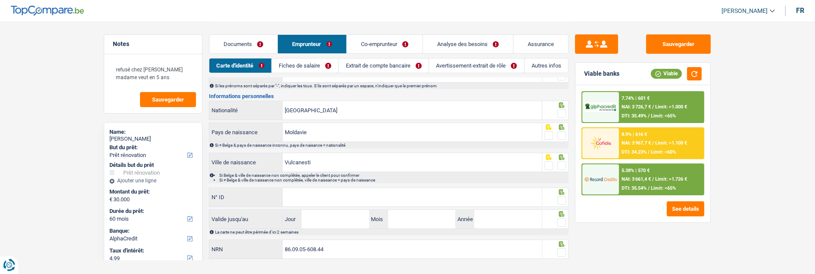
scroll to position [88, 0]
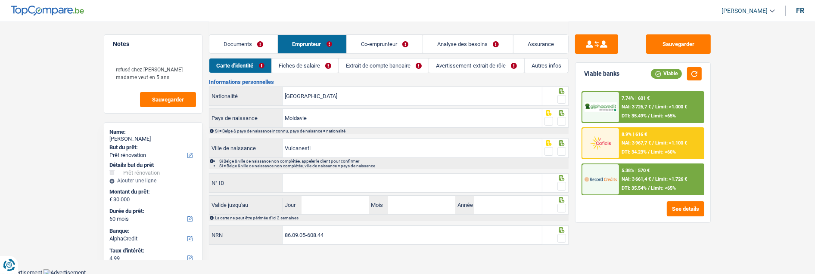
click at [314, 65] on link "Fiches de salaire" at bounding box center [305, 66] width 67 height 14
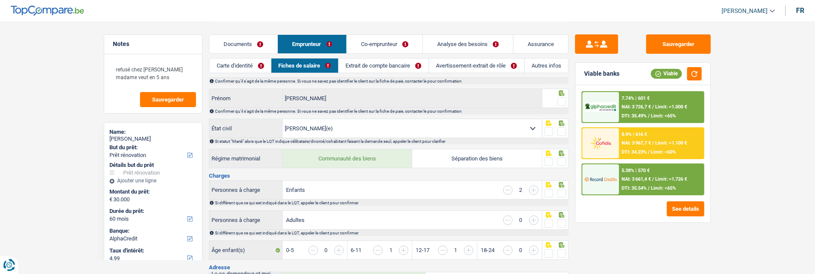
scroll to position [48, 0]
click at [400, 60] on link "Extrait de compte bancaire" at bounding box center [384, 66] width 90 height 14
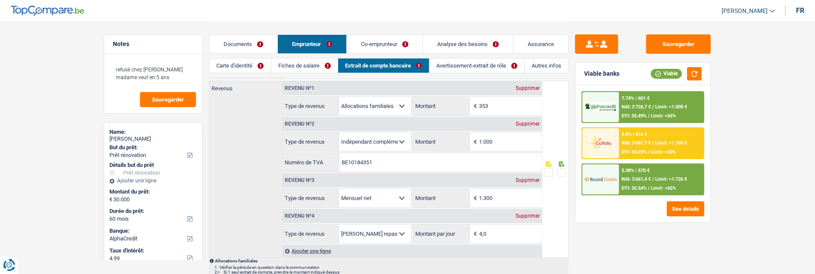
click at [253, 41] on link "Documents" at bounding box center [243, 44] width 68 height 19
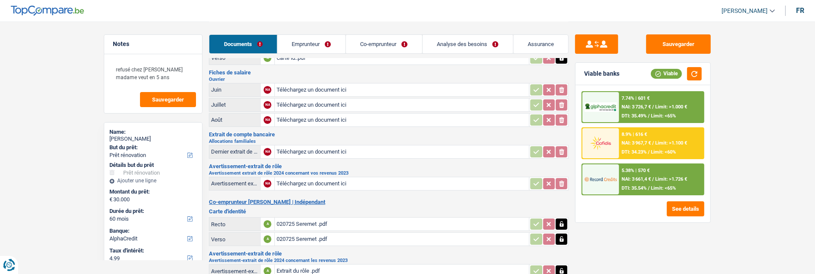
scroll to position [0, 0]
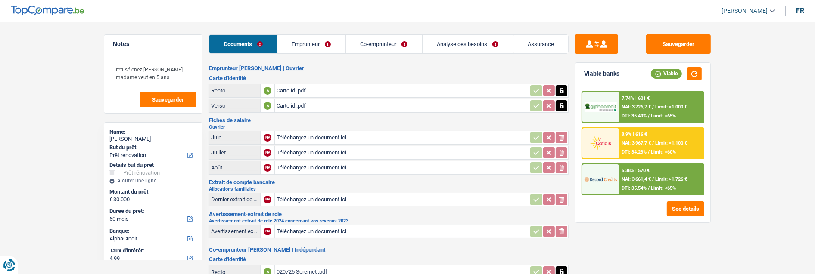
type input "C:\fakepath\Fishe de paye auot.pdf"
type input "C:\fakepath\Fishe de paye juillet.pdf"
type input "C:\fakepath\Fishe de paye juin.pdf"
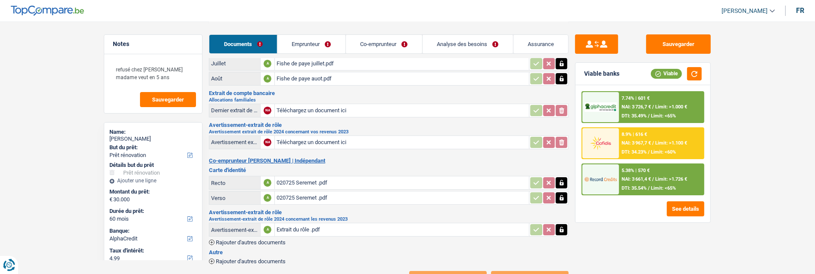
scroll to position [66, 0]
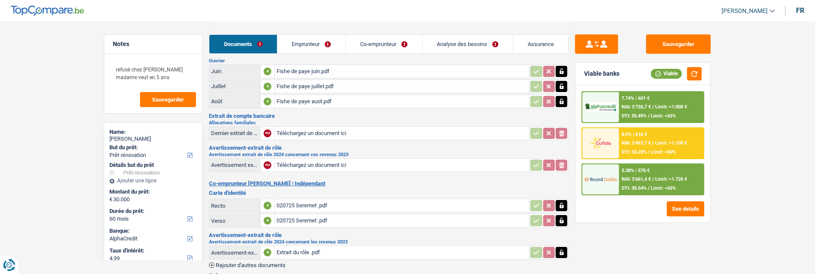
click at [321, 42] on link "Emprunteur" at bounding box center [311, 44] width 68 height 19
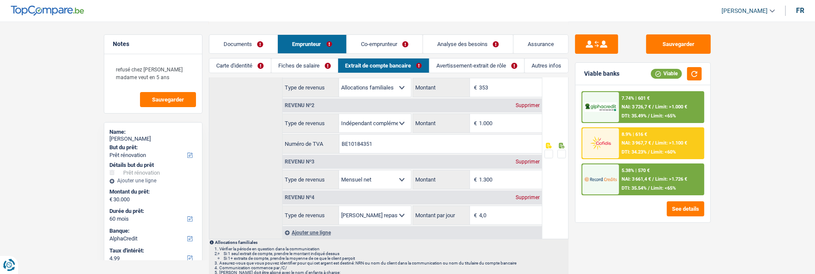
click at [255, 46] on link "Documents" at bounding box center [243, 44] width 68 height 19
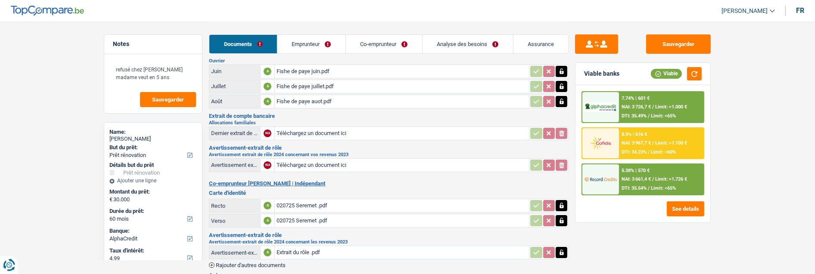
type input "C:\fakepath\Aloc. Septembre .pdf"
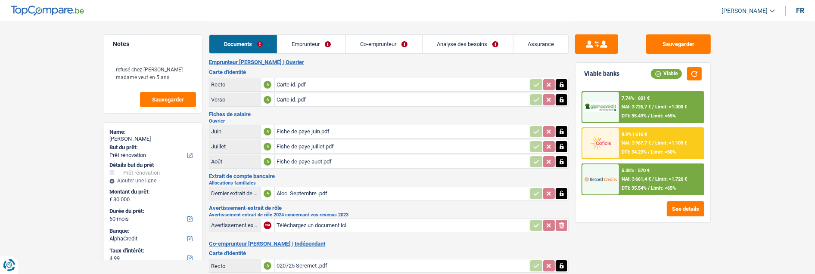
scroll to position [0, 0]
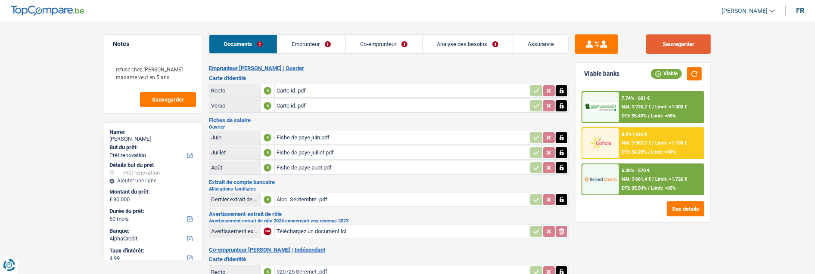
click at [695, 41] on button "Sauvegarder" at bounding box center [678, 43] width 65 height 19
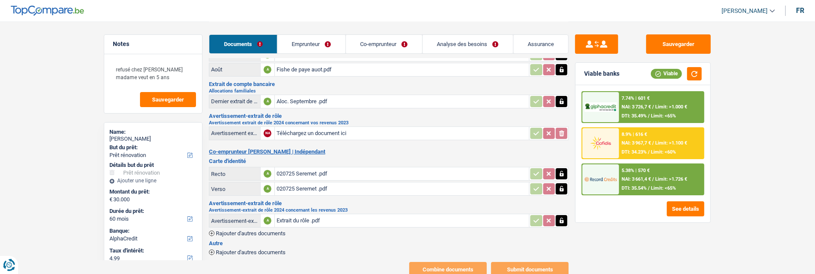
scroll to position [114, 0]
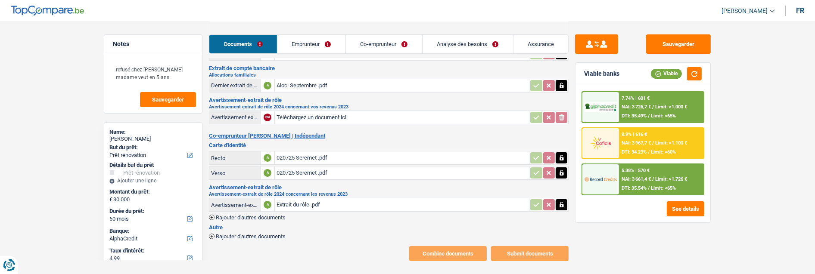
click at [317, 41] on link "Emprunteur" at bounding box center [311, 44] width 68 height 19
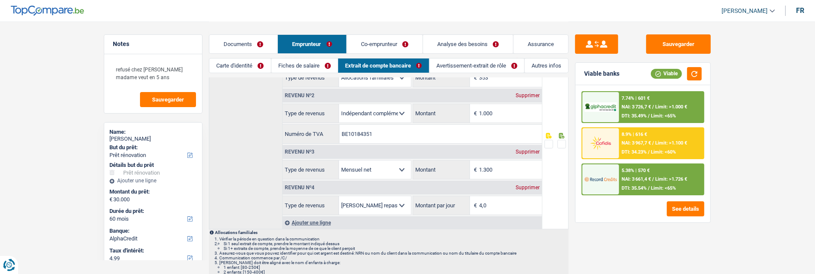
scroll to position [0, 0]
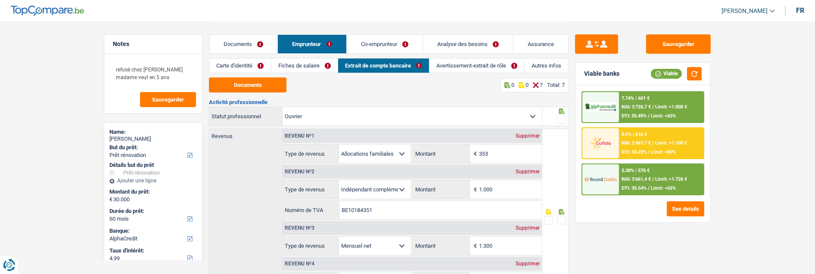
click at [249, 62] on link "Carte d'identité" at bounding box center [239, 66] width 61 height 14
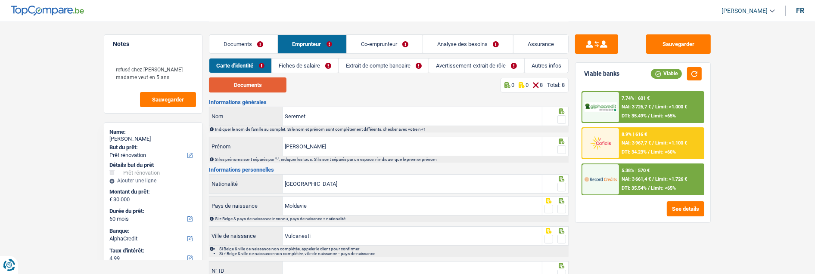
click at [271, 88] on button "Documents" at bounding box center [248, 85] width 78 height 15
drag, startPoint x: 564, startPoint y: 115, endPoint x: 569, endPoint y: 128, distance: 14.0
click at [564, 117] on span at bounding box center [561, 119] width 9 height 9
click at [0, 0] on input "radio" at bounding box center [0, 0] width 0 height 0
click at [561, 146] on span at bounding box center [561, 150] width 9 height 9
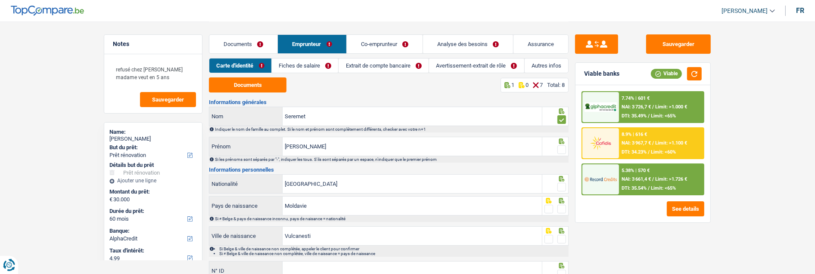
click at [0, 0] on input "radio" at bounding box center [0, 0] width 0 height 0
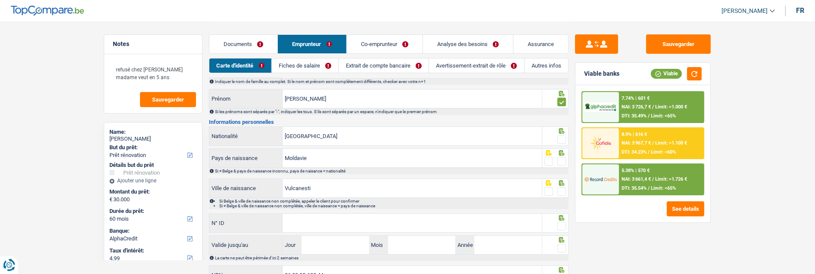
drag, startPoint x: 563, startPoint y: 134, endPoint x: 565, endPoint y: 150, distance: 16.6
click at [563, 137] on span at bounding box center [561, 139] width 9 height 9
click at [0, 0] on input "radio" at bounding box center [0, 0] width 0 height 0
click at [566, 153] on icon at bounding box center [561, 153] width 9 height 6
click at [565, 158] on span at bounding box center [561, 161] width 9 height 9
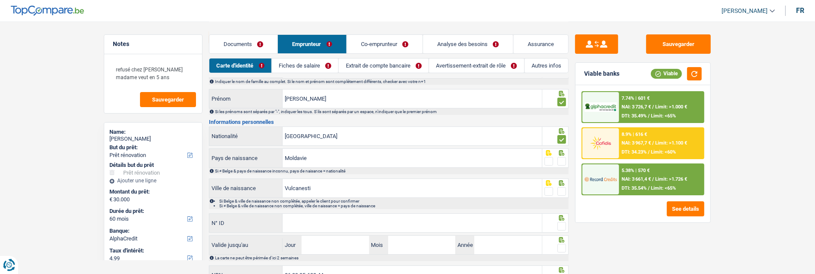
click at [0, 0] on input "radio" at bounding box center [0, 0] width 0 height 0
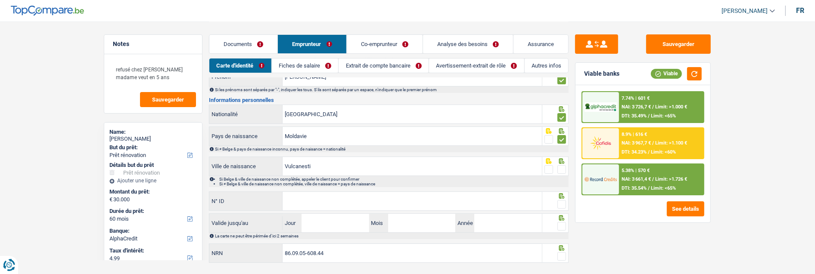
scroll to position [88, 0]
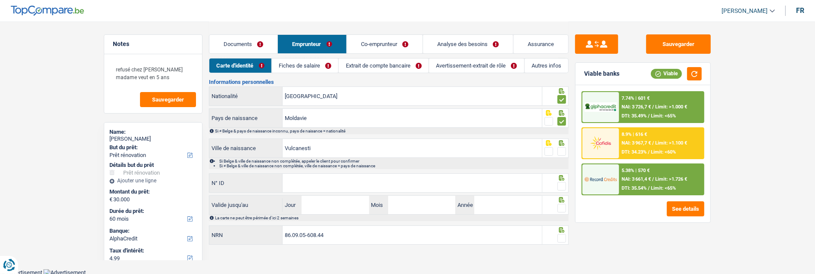
click at [558, 147] on span at bounding box center [561, 151] width 9 height 9
click at [0, 0] on input "radio" at bounding box center [0, 0] width 0 height 0
click at [342, 182] on input "N° ID" at bounding box center [412, 183] width 259 height 19
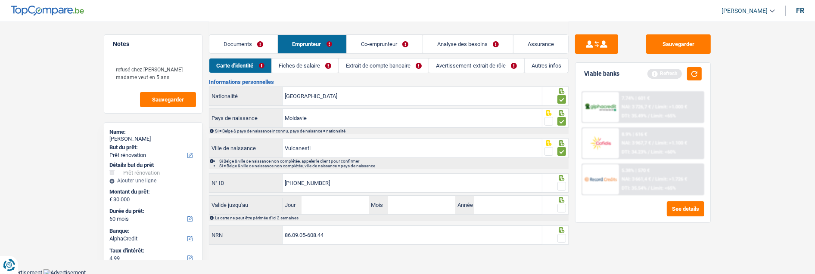
type input "595-4177654-76"
drag, startPoint x: 563, startPoint y: 183, endPoint x: 557, endPoint y: 188, distance: 8.3
click at [563, 184] on span at bounding box center [561, 186] width 9 height 9
click at [0, 0] on input "radio" at bounding box center [0, 0] width 0 height 0
click at [345, 206] on input "Jour" at bounding box center [335, 205] width 67 height 19
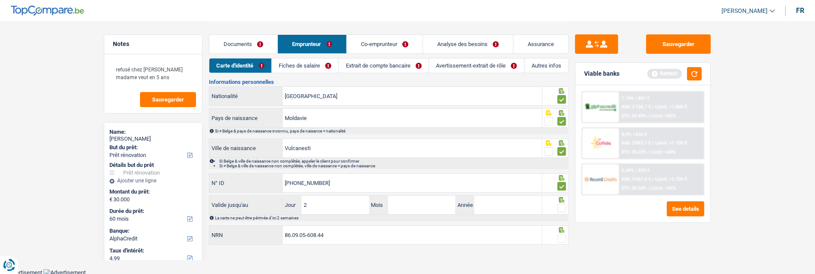
type input "27"
type input "05"
type input "2035"
click at [558, 204] on span at bounding box center [561, 208] width 9 height 9
click at [0, 0] on input "radio" at bounding box center [0, 0] width 0 height 0
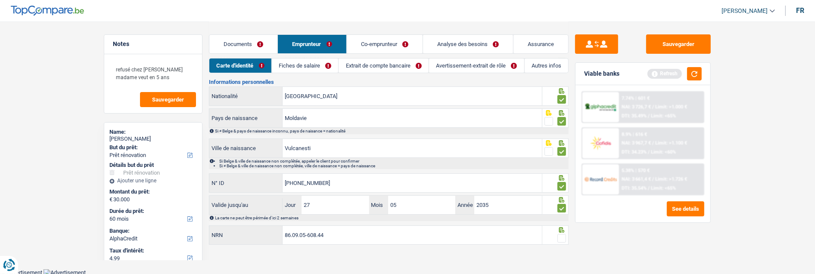
click at [560, 234] on span at bounding box center [561, 238] width 9 height 9
click at [0, 0] on input "radio" at bounding box center [0, 0] width 0 height 0
click at [308, 68] on link "Fiches de salaire" at bounding box center [305, 66] width 66 height 14
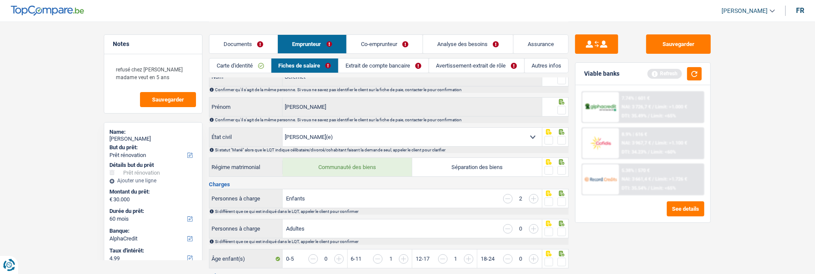
scroll to position [0, 0]
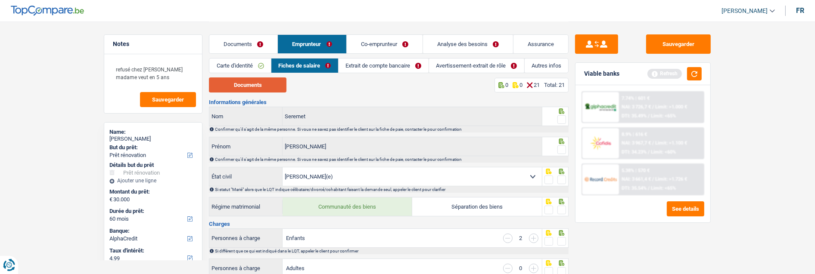
click at [269, 84] on button "Documents" at bounding box center [248, 85] width 78 height 15
click at [561, 115] on span at bounding box center [561, 119] width 9 height 9
click at [0, 0] on input "radio" at bounding box center [0, 0] width 0 height 0
click at [563, 158] on div "Confirmer qu'il s'agit de la même personne. Si vous ne savez pas identifier le …" at bounding box center [391, 159] width 353 height 5
drag, startPoint x: 565, startPoint y: 145, endPoint x: 563, endPoint y: 158, distance: 13.1
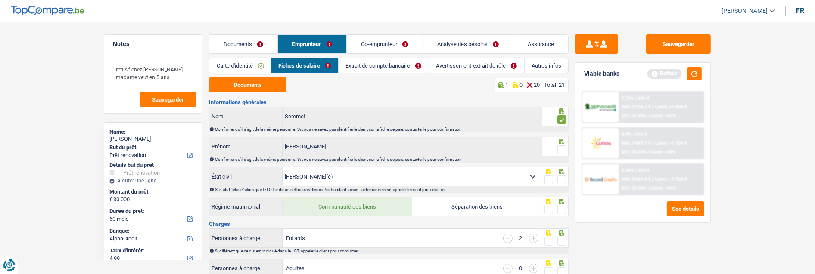
click at [565, 146] on span at bounding box center [561, 150] width 9 height 9
click at [0, 0] on input "radio" at bounding box center [0, 0] width 0 height 0
click at [562, 176] on span at bounding box center [561, 180] width 9 height 9
click at [0, 0] on input "radio" at bounding box center [0, 0] width 0 height 0
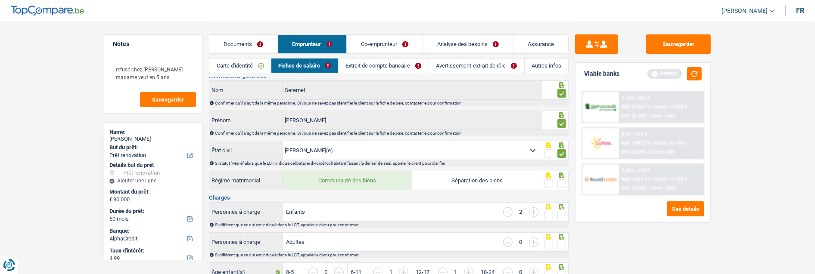
scroll to position [48, 0]
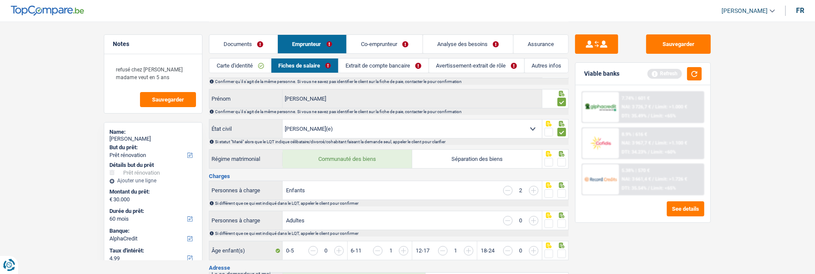
drag, startPoint x: 561, startPoint y: 161, endPoint x: 560, endPoint y: 167, distance: 6.1
click at [561, 162] on span at bounding box center [561, 162] width 9 height 9
click at [0, 0] on input "radio" at bounding box center [0, 0] width 0 height 0
click at [559, 192] on span at bounding box center [561, 194] width 9 height 9
click at [0, 0] on input "radio" at bounding box center [0, 0] width 0 height 0
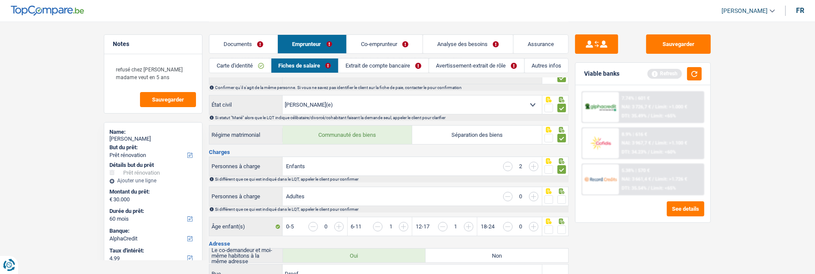
scroll to position [96, 0]
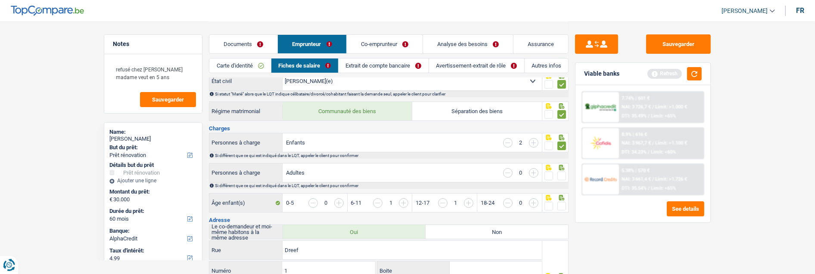
click at [559, 174] on span at bounding box center [561, 176] width 9 height 9
click at [0, 0] on input "radio" at bounding box center [0, 0] width 0 height 0
click at [564, 207] on span at bounding box center [561, 206] width 9 height 9
click at [0, 0] on input "radio" at bounding box center [0, 0] width 0 height 0
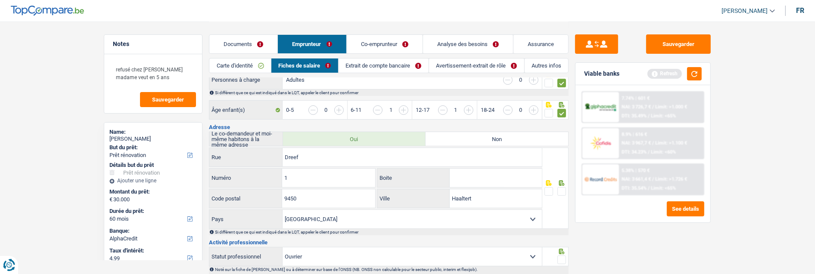
scroll to position [191, 0]
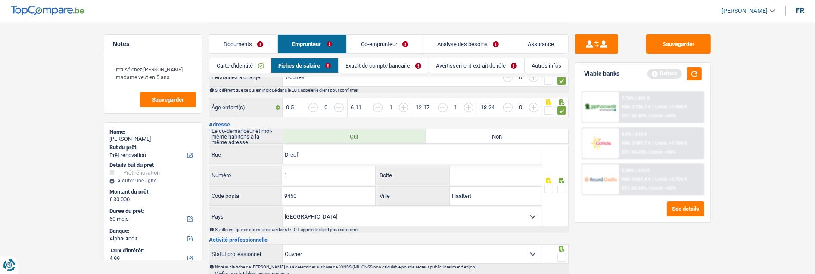
click at [562, 187] on span at bounding box center [561, 189] width 9 height 9
click at [0, 0] on input "radio" at bounding box center [0, 0] width 0 height 0
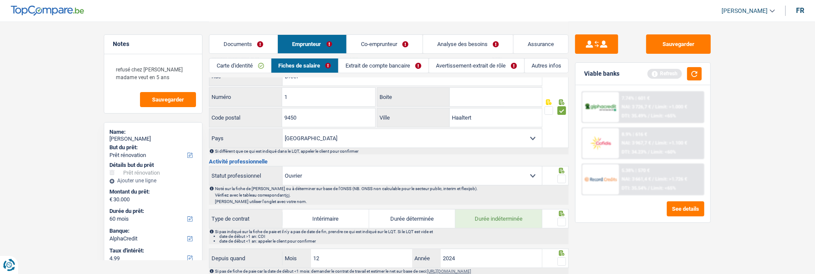
scroll to position [287, 0]
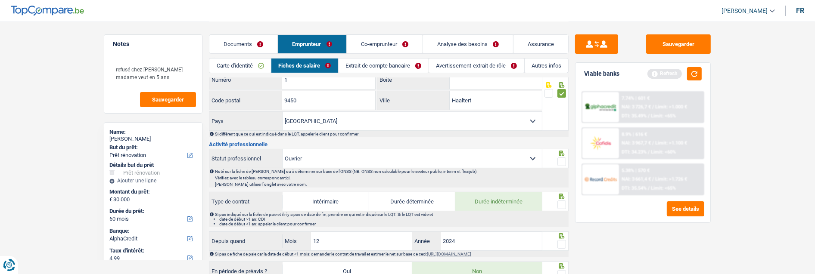
drag, startPoint x: 565, startPoint y: 157, endPoint x: 565, endPoint y: 165, distance: 7.8
click at [565, 158] on span at bounding box center [561, 162] width 9 height 9
click at [0, 0] on input "radio" at bounding box center [0, 0] width 0 height 0
click at [563, 202] on span at bounding box center [561, 205] width 9 height 9
click at [0, 0] on input "radio" at bounding box center [0, 0] width 0 height 0
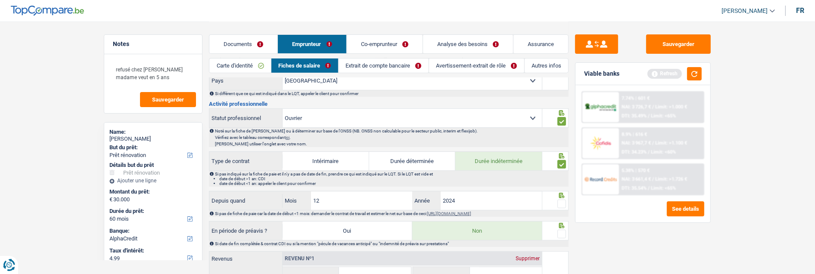
scroll to position [383, 0]
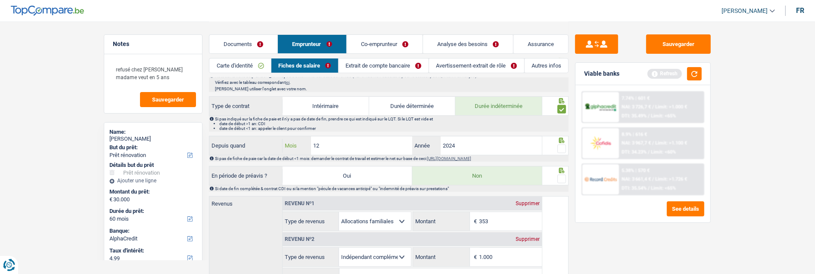
click at [341, 139] on input "12" at bounding box center [361, 146] width 101 height 19
type input "10"
type input "2023"
drag, startPoint x: 563, startPoint y: 143, endPoint x: 561, endPoint y: 153, distance: 9.6
click at [562, 146] on span at bounding box center [561, 149] width 9 height 9
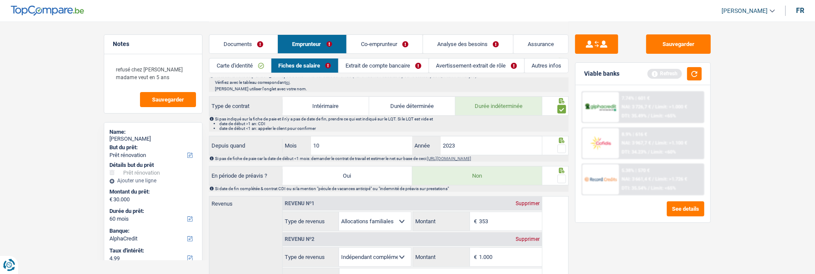
click at [0, 0] on input "radio" at bounding box center [0, 0] width 0 height 0
click at [563, 177] on span at bounding box center [561, 179] width 9 height 9
click at [0, 0] on input "radio" at bounding box center [0, 0] width 0 height 0
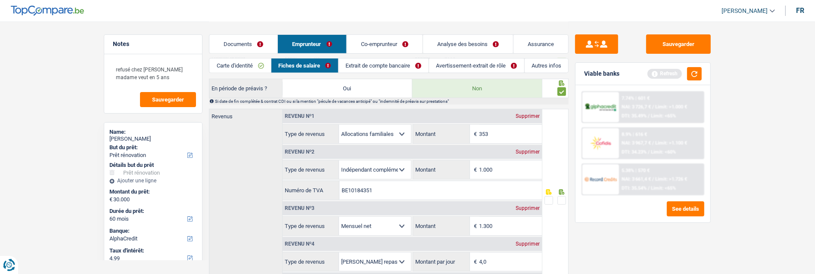
scroll to position [479, 0]
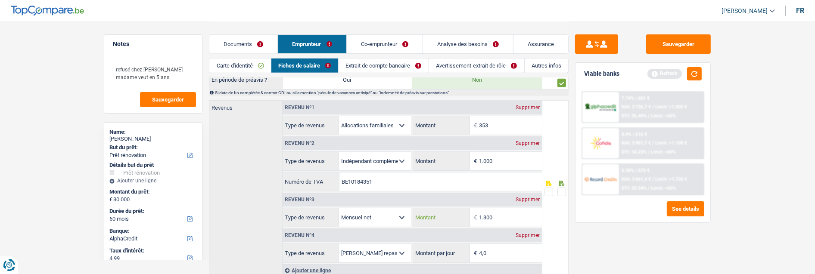
click at [503, 217] on input "1.300" at bounding box center [510, 217] width 62 height 19
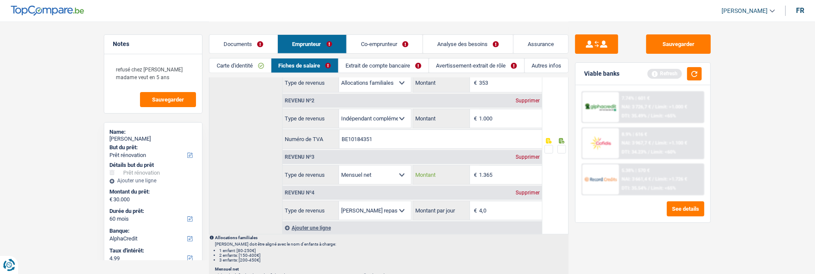
scroll to position [526, 0]
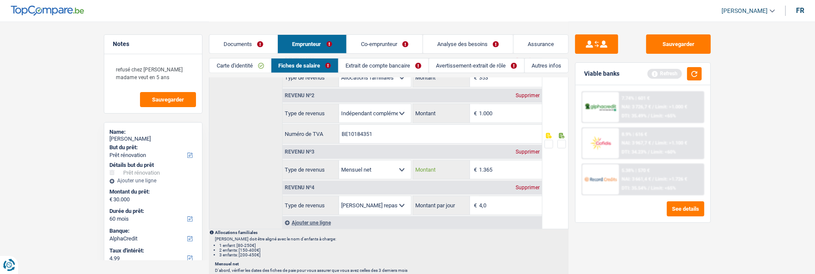
type input "1.365"
click at [551, 143] on span at bounding box center [548, 144] width 9 height 9
click at [0, 0] on input "radio" at bounding box center [0, 0] width 0 height 0
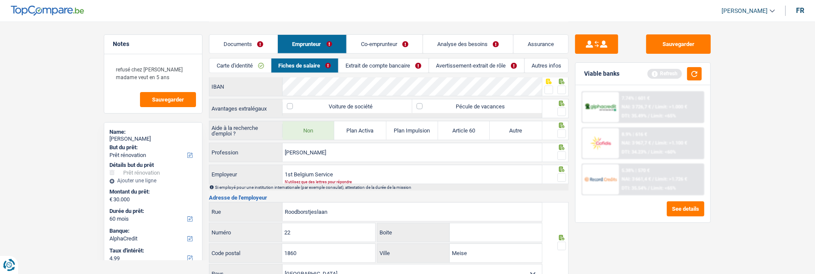
scroll to position [670, 0]
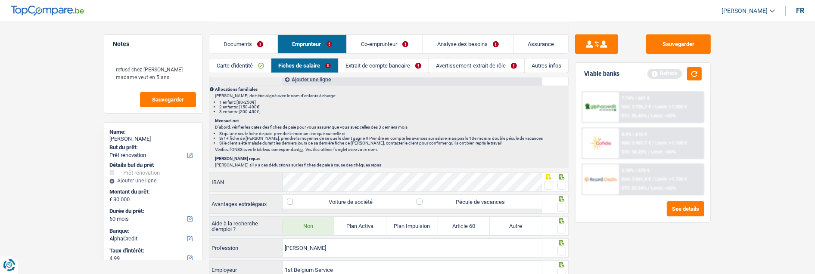
click at [560, 184] on span at bounding box center [561, 185] width 9 height 9
click at [0, 0] on input "radio" at bounding box center [0, 0] width 0 height 0
click at [494, 204] on label "Pécule de vacances" at bounding box center [477, 202] width 130 height 14
click at [494, 204] on input "Pécule de vacances" at bounding box center [477, 202] width 130 height 14
checkbox input "true"
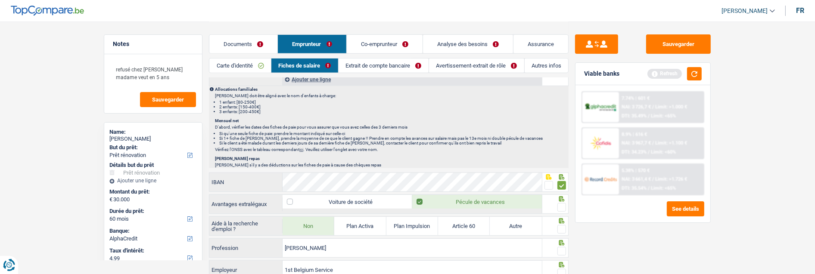
drag, startPoint x: 560, startPoint y: 204, endPoint x: 560, endPoint y: 218, distance: 13.8
click at [560, 206] on span at bounding box center [561, 207] width 9 height 9
click at [0, 0] on input "radio" at bounding box center [0, 0] width 0 height 0
click at [563, 231] on span at bounding box center [561, 229] width 9 height 9
click at [0, 0] on input "radio" at bounding box center [0, 0] width 0 height 0
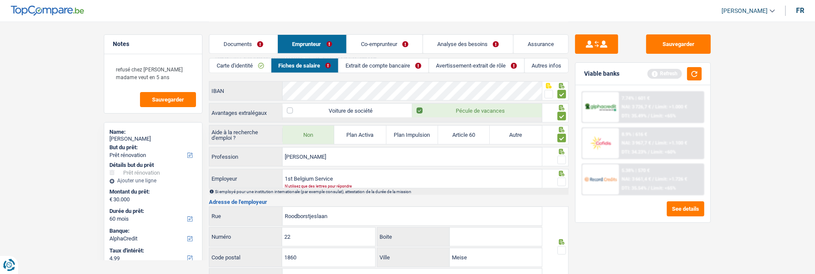
scroll to position [765, 0]
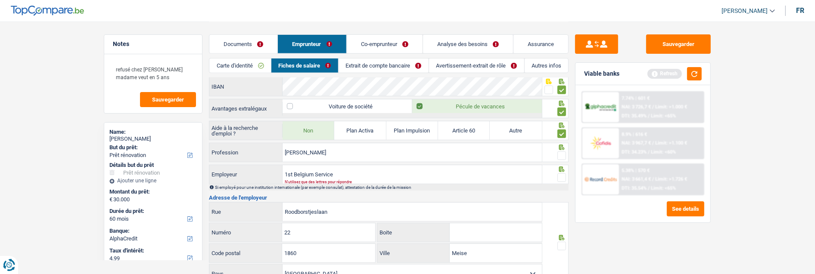
drag, startPoint x: 560, startPoint y: 153, endPoint x: 557, endPoint y: 173, distance: 20.1
click at [560, 157] on span at bounding box center [561, 156] width 9 height 9
click at [0, 0] on input "radio" at bounding box center [0, 0] width 0 height 0
drag, startPoint x: 557, startPoint y: 183, endPoint x: 557, endPoint y: 175, distance: 7.8
click at [557, 178] on div "1st Belgium Service Employeur N'utilisez que des lettres pour répondre Si emplo…" at bounding box center [389, 178] width 360 height 26
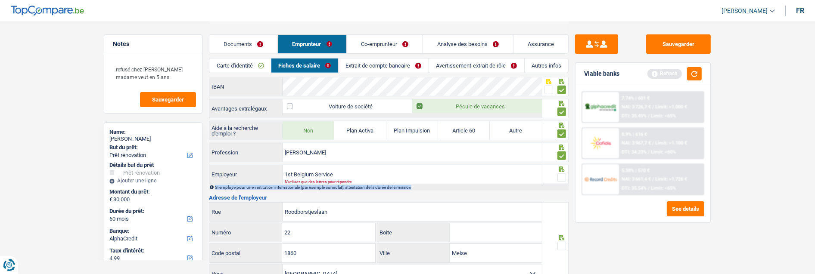
click at [562, 174] on span at bounding box center [561, 178] width 9 height 9
click at [0, 0] on input "radio" at bounding box center [0, 0] width 0 height 0
drag, startPoint x: 293, startPoint y: 171, endPoint x: 277, endPoint y: 170, distance: 16.4
click at [277, 170] on div "1st Belgium Service Employeur" at bounding box center [375, 174] width 333 height 19
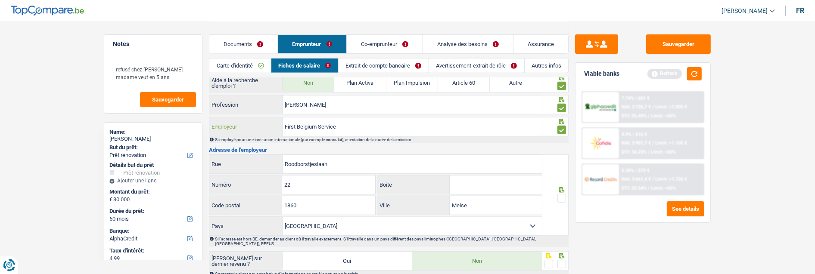
type input "First Belgium Service"
click at [561, 198] on span at bounding box center [561, 198] width 9 height 9
click at [0, 0] on input "radio" at bounding box center [0, 0] width 0 height 0
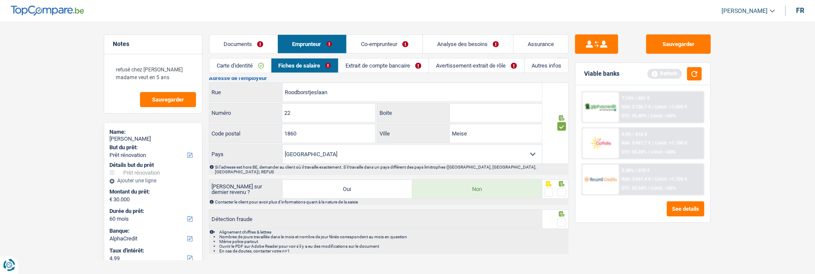
scroll to position [892, 0]
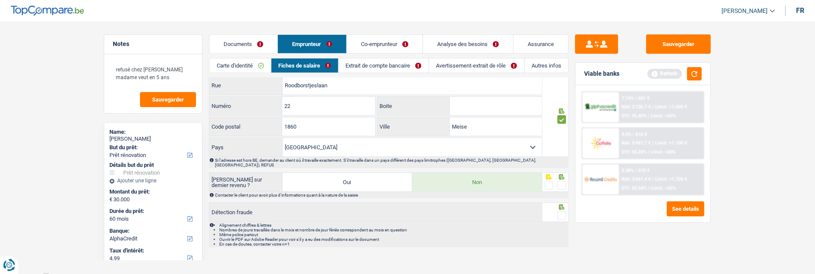
click at [560, 181] on span at bounding box center [561, 185] width 9 height 9
click at [0, 0] on input "radio" at bounding box center [0, 0] width 0 height 0
click at [565, 212] on span at bounding box center [561, 216] width 9 height 9
click at [0, 0] on input "radio" at bounding box center [0, 0] width 0 height 0
click at [679, 36] on button "Sauvegarder" at bounding box center [678, 43] width 65 height 19
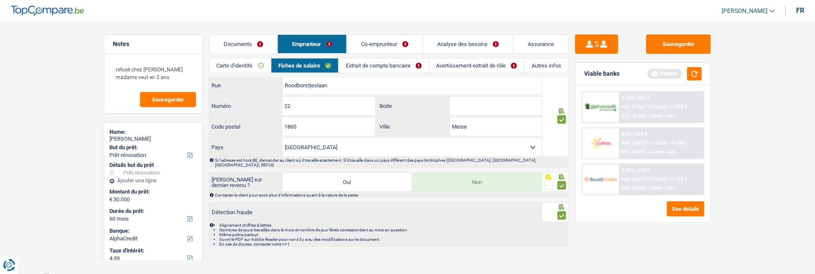
click at [381, 64] on link "Extrait de compte bancaire" at bounding box center [384, 66] width 90 height 14
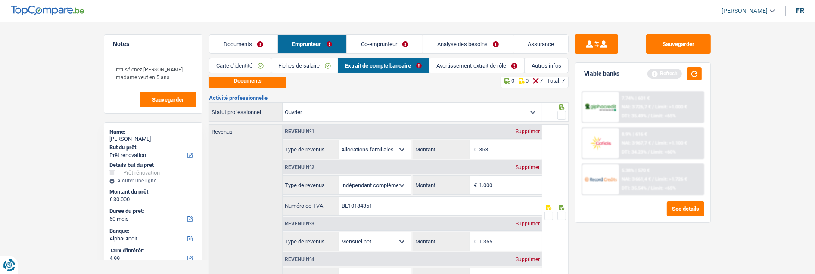
scroll to position [0, 0]
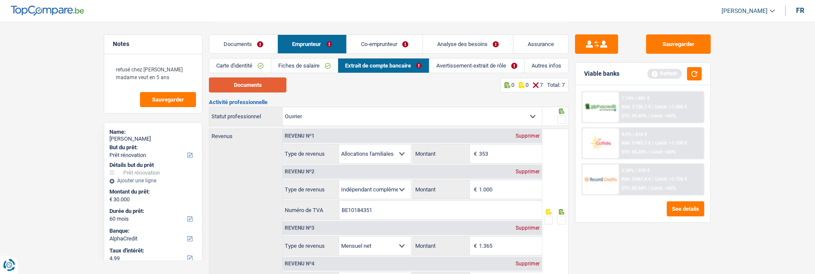
click at [253, 88] on button "Documents" at bounding box center [248, 85] width 78 height 15
click at [562, 118] on span at bounding box center [561, 119] width 9 height 9
click at [0, 0] on input "radio" at bounding box center [0, 0] width 0 height 0
click at [564, 218] on span at bounding box center [561, 220] width 9 height 9
click at [0, 0] on input "radio" at bounding box center [0, 0] width 0 height 0
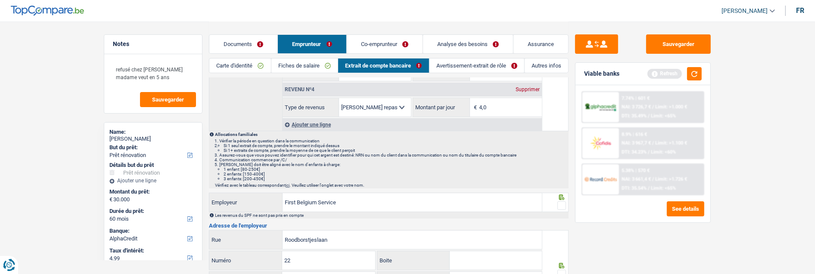
scroll to position [191, 0]
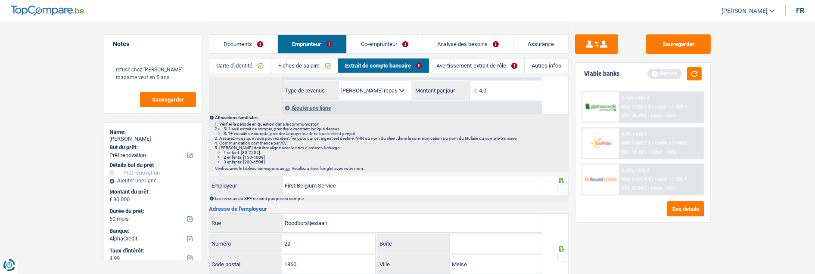
click at [560, 181] on icon at bounding box center [562, 181] width 6 height 6
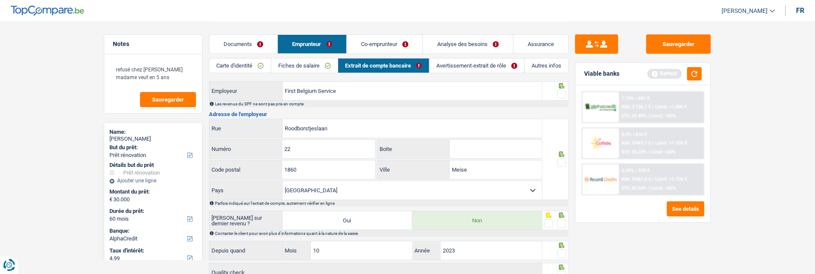
scroll to position [287, 0]
drag, startPoint x: 561, startPoint y: 93, endPoint x: 557, endPoint y: 124, distance: 30.8
click at [561, 94] on span at bounding box center [561, 93] width 9 height 9
click at [0, 0] on input "radio" at bounding box center [0, 0] width 0 height 0
click at [561, 159] on span at bounding box center [561, 162] width 9 height 9
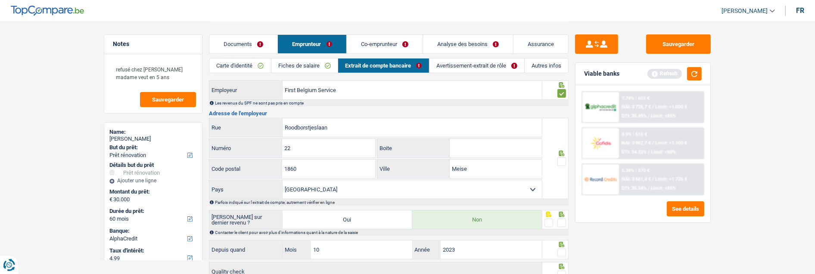
click at [0, 0] on input "radio" at bounding box center [0, 0] width 0 height 0
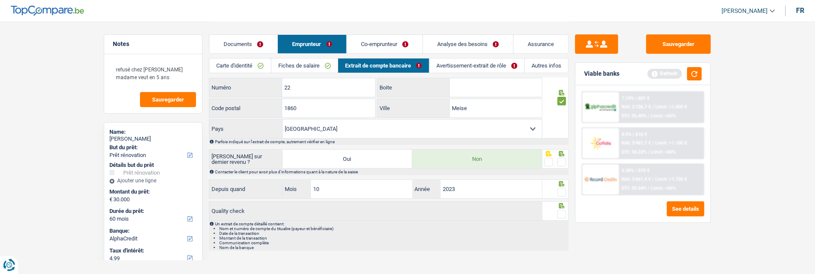
scroll to position [356, 0]
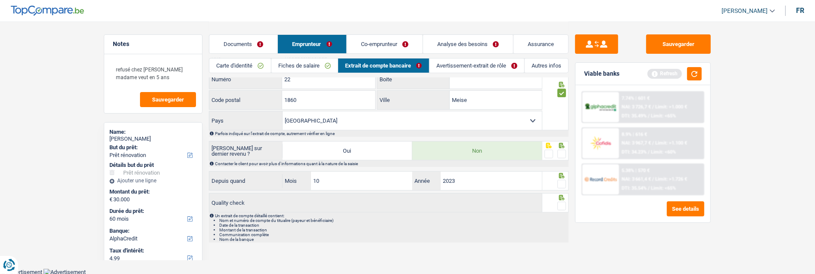
click at [561, 153] on span at bounding box center [561, 154] width 9 height 9
click at [0, 0] on input "radio" at bounding box center [0, 0] width 0 height 0
click at [563, 185] on span at bounding box center [561, 184] width 9 height 9
click at [0, 0] on input "radio" at bounding box center [0, 0] width 0 height 0
click at [565, 202] on span at bounding box center [561, 206] width 9 height 9
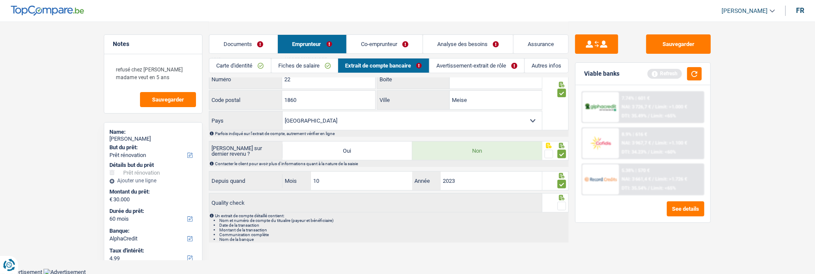
click at [0, 0] on input "radio" at bounding box center [0, 0] width 0 height 0
click at [496, 67] on link "Avertissement-extrait de rôle" at bounding box center [476, 66] width 95 height 14
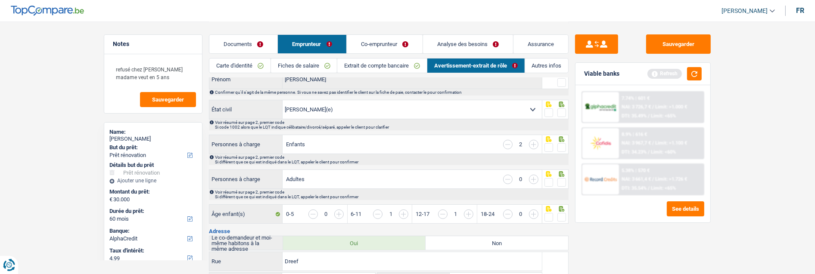
scroll to position [0, 0]
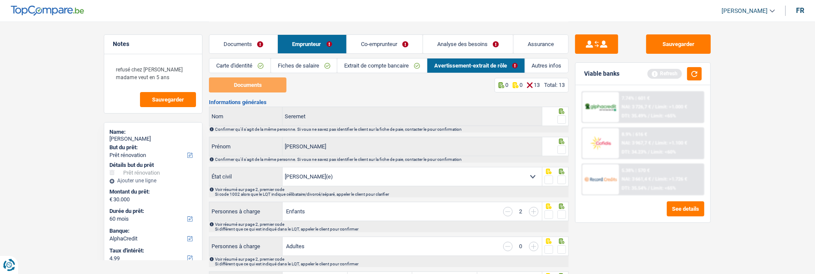
click at [349, 65] on link "Extrait de compte bancaire" at bounding box center [382, 66] width 90 height 14
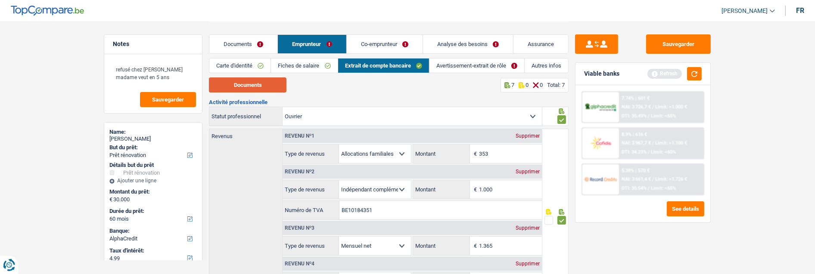
click at [235, 84] on button "Documents" at bounding box center [248, 85] width 78 height 15
drag, startPoint x: 478, startPoint y: 68, endPoint x: 473, endPoint y: 67, distance: 5.7
click at [478, 68] on link "Avertissement-extrait de rôle" at bounding box center [476, 66] width 95 height 14
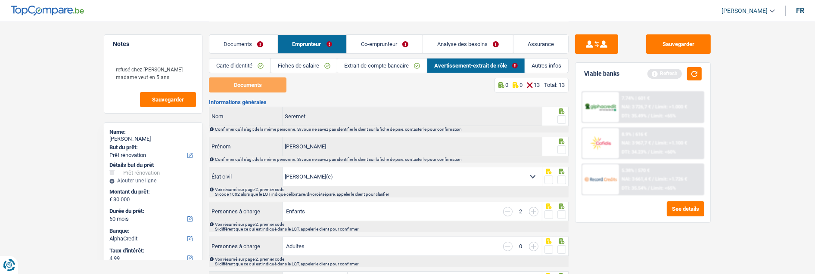
click at [255, 45] on link "Documents" at bounding box center [243, 44] width 68 height 19
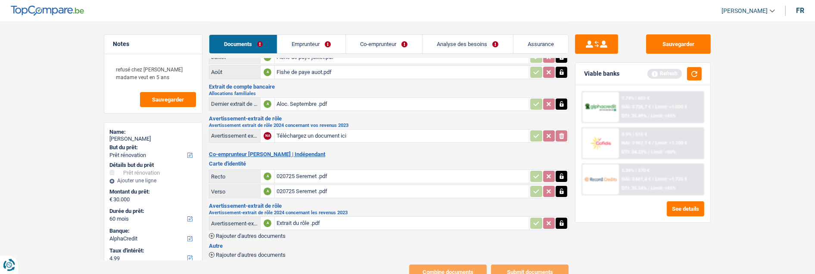
scroll to position [114, 0]
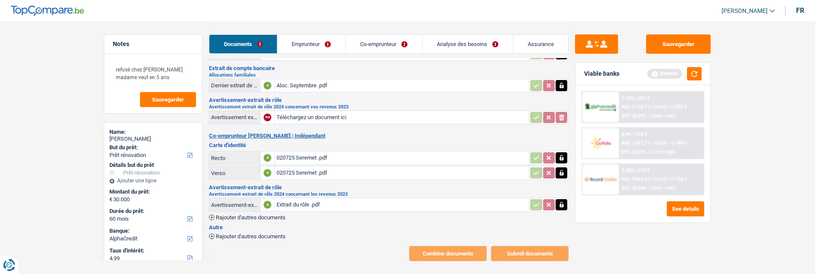
click at [312, 199] on div "Extrait du rôle .pdf" at bounding box center [402, 205] width 251 height 13
click at [319, 49] on link "Emprunteur" at bounding box center [311, 44] width 68 height 19
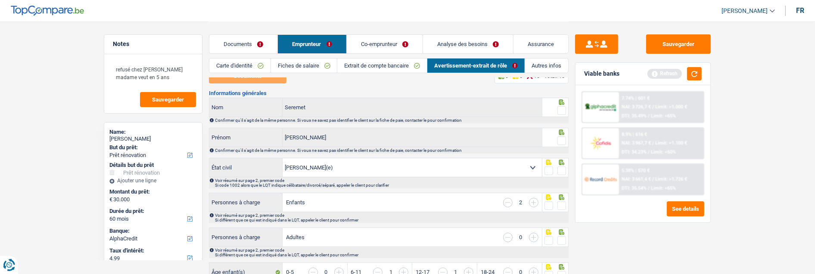
scroll to position [0, 0]
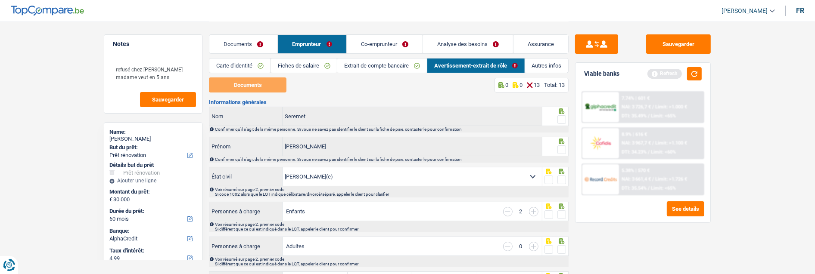
click at [403, 63] on link "Extrait de compte bancaire" at bounding box center [382, 66] width 90 height 14
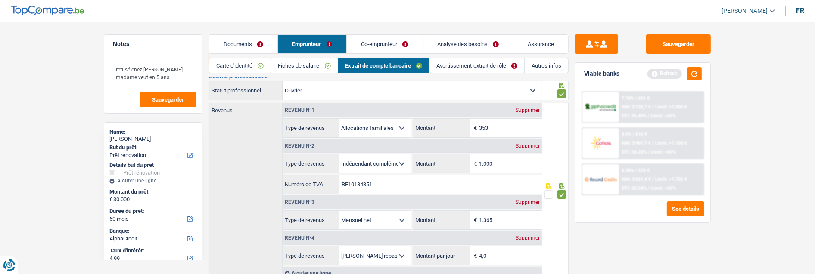
scroll to position [48, 0]
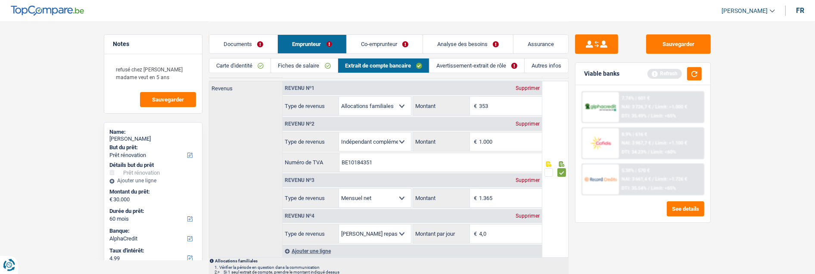
click at [528, 122] on div "Supprimer" at bounding box center [527, 123] width 28 height 5
select select "netSalary"
type input "1.365"
select select "mealVouchers"
type input "4,0"
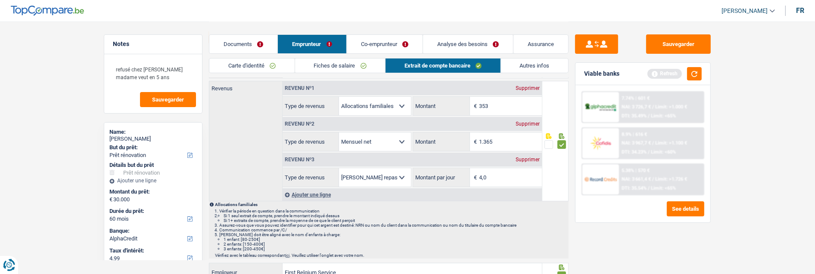
click at [348, 64] on link "Fiches de salaire" at bounding box center [340, 66] width 90 height 14
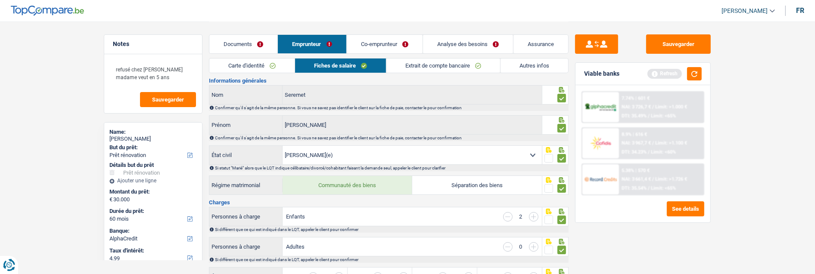
scroll to position [0, 0]
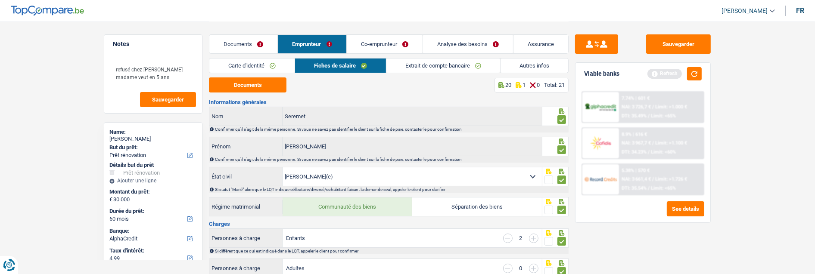
click at [404, 47] on link "Co-emprunteur" at bounding box center [385, 44] width 76 height 19
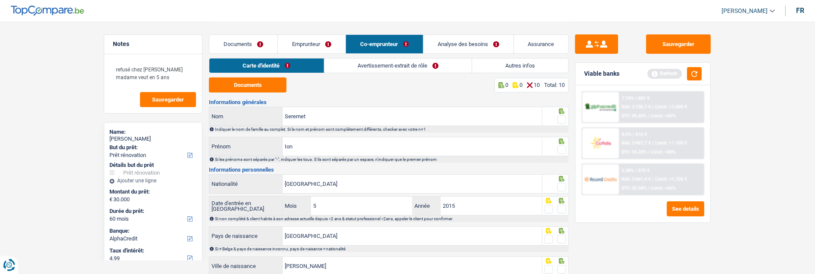
drag, startPoint x: 557, startPoint y: 114, endPoint x: 553, endPoint y: 119, distance: 6.4
click at [556, 117] on fieldset at bounding box center [555, 120] width 22 height 11
click at [268, 84] on button "Documents" at bounding box center [248, 85] width 78 height 15
click at [557, 117] on span at bounding box center [561, 119] width 9 height 9
click at [0, 0] on input "radio" at bounding box center [0, 0] width 0 height 0
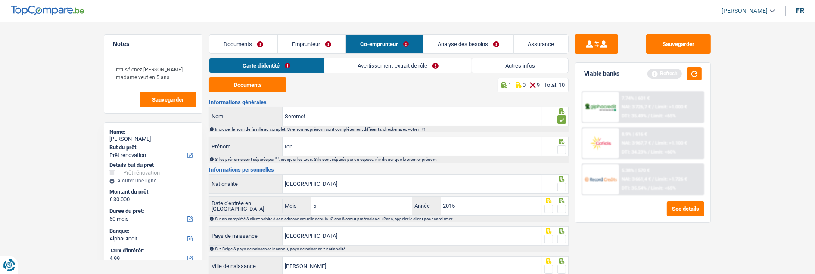
click at [559, 146] on span at bounding box center [561, 150] width 9 height 9
click at [0, 0] on input "radio" at bounding box center [0, 0] width 0 height 0
click at [556, 184] on fieldset at bounding box center [555, 187] width 22 height 11
click at [566, 185] on span at bounding box center [561, 187] width 9 height 9
click at [0, 0] on input "radio" at bounding box center [0, 0] width 0 height 0
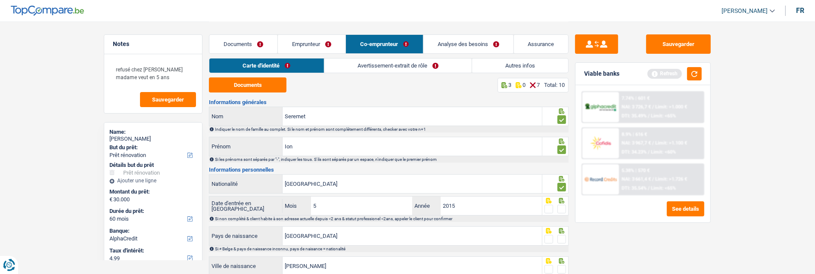
click at [563, 208] on span at bounding box center [561, 209] width 9 height 9
click at [0, 0] on input "radio" at bounding box center [0, 0] width 0 height 0
click at [560, 235] on span at bounding box center [561, 239] width 9 height 9
click at [0, 0] on input "radio" at bounding box center [0, 0] width 0 height 0
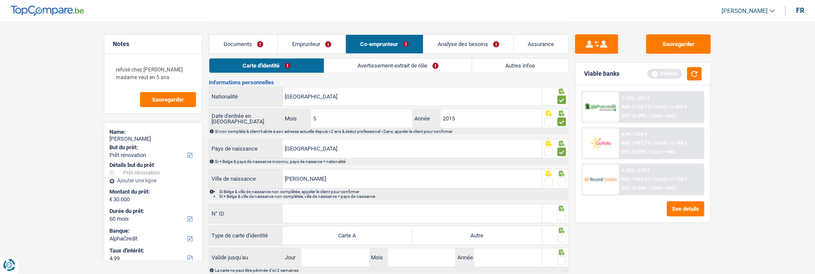
scroll to position [96, 0]
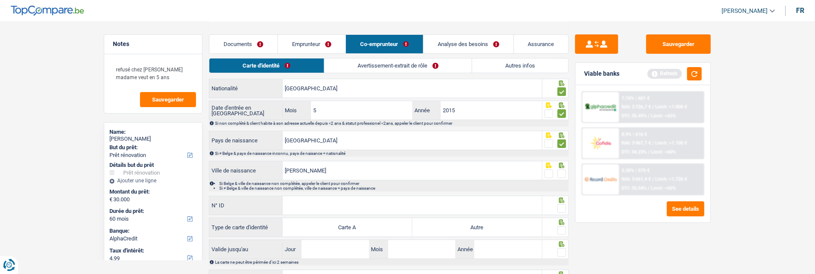
click at [561, 172] on span at bounding box center [561, 174] width 9 height 9
click at [0, 0] on input "radio" at bounding box center [0, 0] width 0 height 0
click at [397, 208] on input "N° ID" at bounding box center [412, 205] width 259 height 19
type input "B-6639237-72"
drag, startPoint x: 561, startPoint y: 207, endPoint x: 543, endPoint y: 218, distance: 21.6
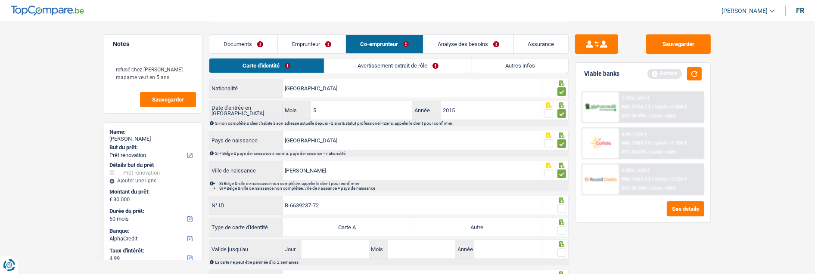
click at [560, 207] on span at bounding box center [561, 209] width 9 height 9
click at [0, 0] on input "radio" at bounding box center [0, 0] width 0 height 0
drag, startPoint x: 495, startPoint y: 222, endPoint x: 500, endPoint y: 224, distance: 5.2
click at [495, 222] on label "Autre" at bounding box center [477, 227] width 130 height 19
click at [495, 222] on input "Autre" at bounding box center [477, 227] width 130 height 19
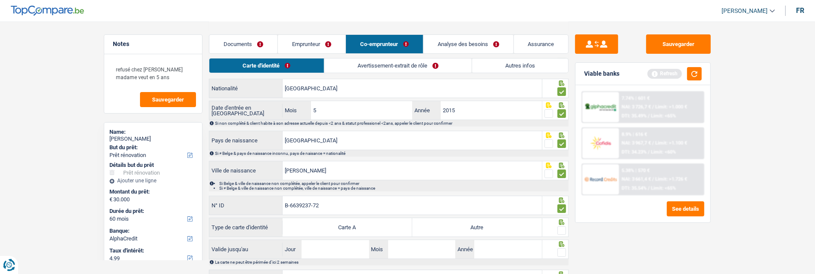
radio input "true"
drag, startPoint x: 561, startPoint y: 229, endPoint x: 557, endPoint y: 235, distance: 6.6
click at [561, 230] on span at bounding box center [561, 231] width 9 height 9
click at [0, 0] on input "radio" at bounding box center [0, 0] width 0 height 0
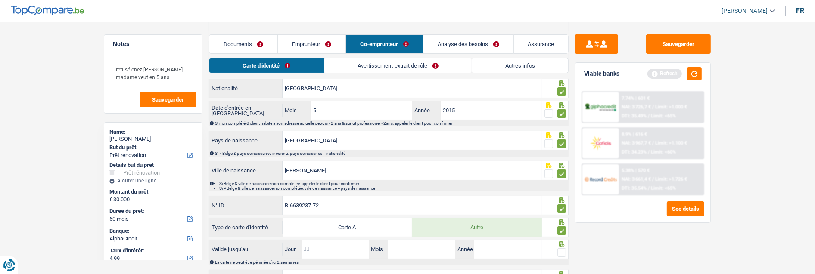
click at [345, 250] on input "Jour" at bounding box center [335, 249] width 67 height 19
type input "06"
type input "2030"
click at [559, 249] on span at bounding box center [561, 253] width 9 height 9
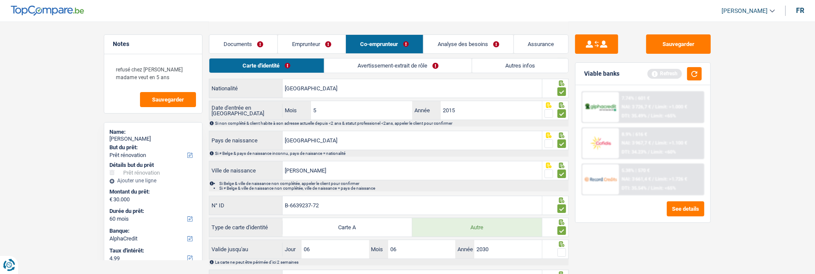
click at [0, 0] on input "radio" at bounding box center [0, 0] width 0 height 0
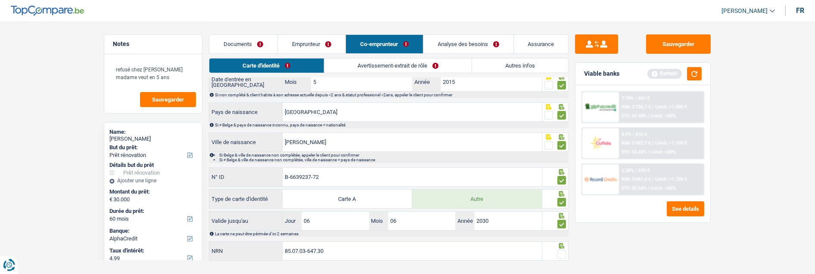
scroll to position [140, 0]
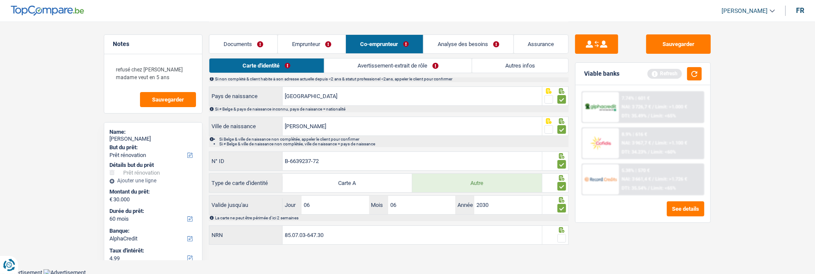
click at [562, 234] on span at bounding box center [561, 238] width 9 height 9
click at [0, 0] on input "radio" at bounding box center [0, 0] width 0 height 0
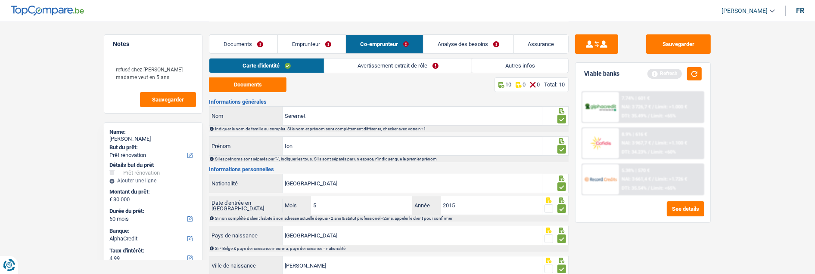
scroll to position [0, 0]
click at [398, 65] on link "Avertissement-extrait de rôle" at bounding box center [397, 66] width 147 height 14
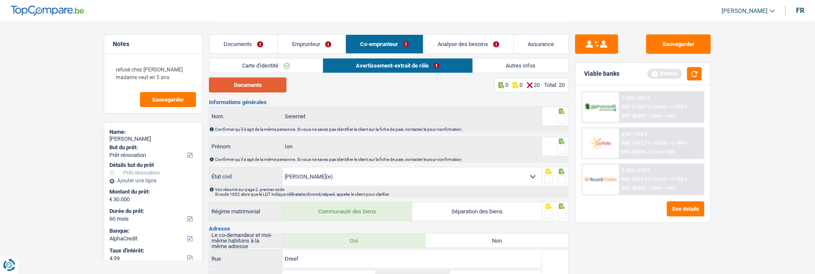
click at [244, 87] on button "Documents" at bounding box center [248, 85] width 78 height 15
drag, startPoint x: 562, startPoint y: 118, endPoint x: 561, endPoint y: 124, distance: 6.0
click at [561, 118] on span at bounding box center [561, 119] width 9 height 9
click at [0, 0] on input "radio" at bounding box center [0, 0] width 0 height 0
click at [560, 149] on span at bounding box center [561, 150] width 9 height 9
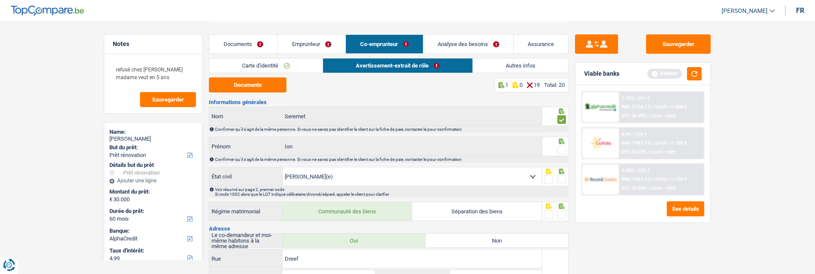
click at [0, 0] on input "radio" at bounding box center [0, 0] width 0 height 0
click at [560, 179] on span at bounding box center [561, 180] width 9 height 9
click at [0, 0] on input "radio" at bounding box center [0, 0] width 0 height 0
click at [560, 212] on span at bounding box center [561, 215] width 9 height 9
click at [0, 0] on input "radio" at bounding box center [0, 0] width 0 height 0
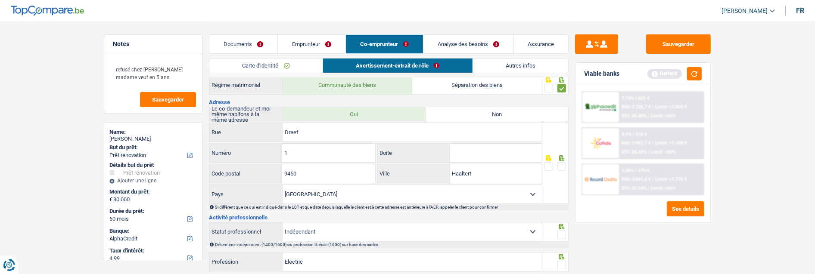
scroll to position [143, 0]
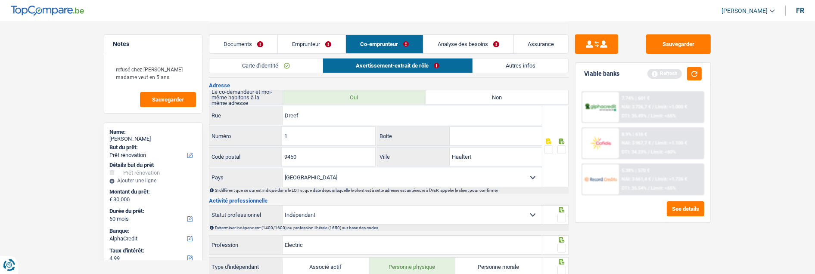
drag, startPoint x: 563, startPoint y: 146, endPoint x: 563, endPoint y: 168, distance: 22.4
click at [562, 147] on span at bounding box center [561, 150] width 9 height 9
click at [0, 0] on input "radio" at bounding box center [0, 0] width 0 height 0
click at [563, 216] on span at bounding box center [561, 218] width 9 height 9
click at [0, 0] on input "radio" at bounding box center [0, 0] width 0 height 0
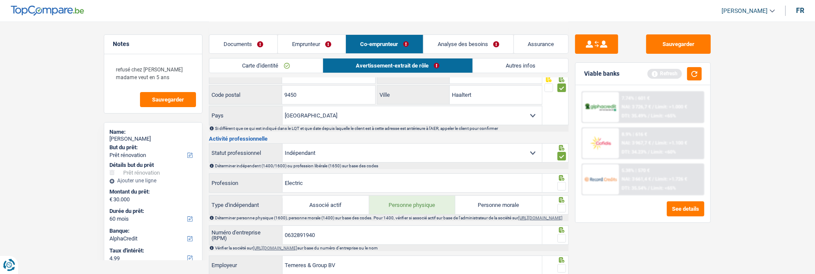
scroll to position [239, 0]
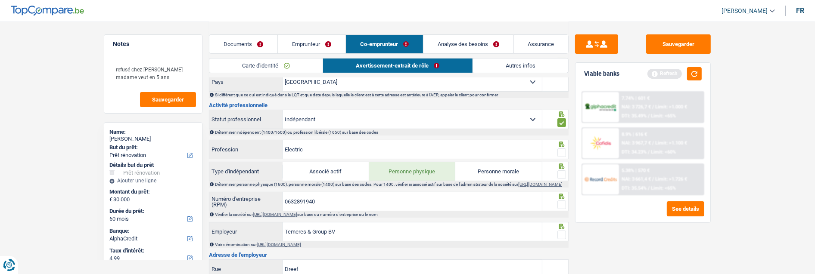
click at [562, 152] on span at bounding box center [561, 153] width 9 height 9
click at [0, 0] on input "radio" at bounding box center [0, 0] width 0 height 0
click at [319, 205] on input "0632891940" at bounding box center [412, 202] width 259 height 19
click at [297, 217] on link "[URL][DOMAIN_NAME]" at bounding box center [275, 214] width 44 height 5
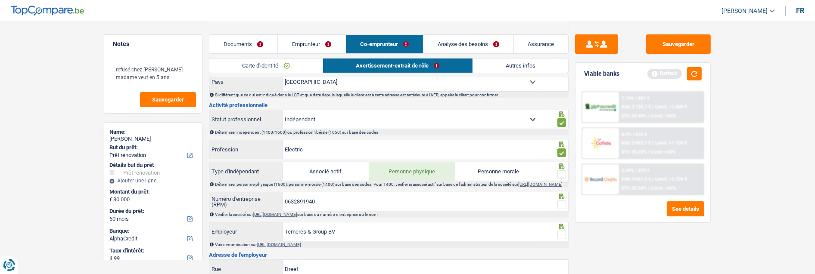
drag, startPoint x: 563, startPoint y: 169, endPoint x: 559, endPoint y: 174, distance: 5.5
click at [562, 171] on span at bounding box center [561, 175] width 9 height 9
click at [0, 0] on input "radio" at bounding box center [0, 0] width 0 height 0
click at [560, 209] on span at bounding box center [561, 205] width 9 height 9
click at [0, 0] on input "radio" at bounding box center [0, 0] width 0 height 0
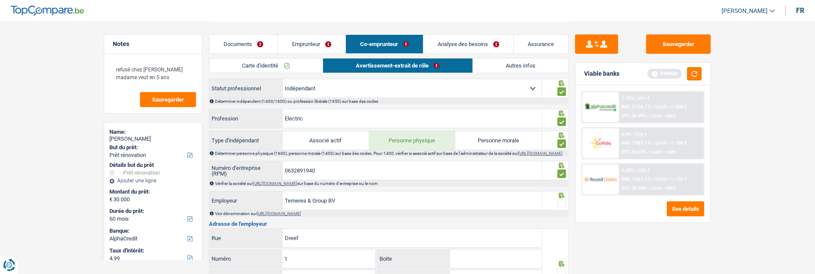
scroll to position [287, 0]
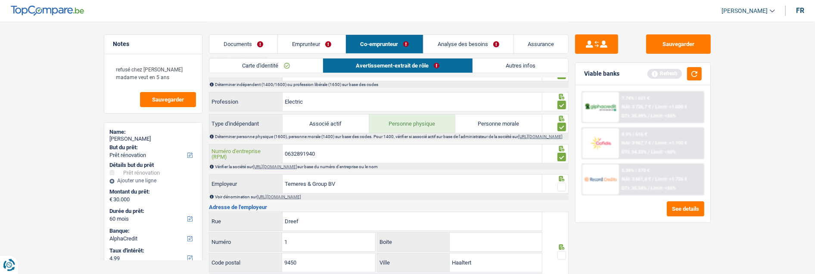
drag, startPoint x: 364, startPoint y: 159, endPoint x: 221, endPoint y: 157, distance: 143.5
click at [221, 157] on div "0632891940 Numéro d'entreprise (RPM)" at bounding box center [375, 154] width 333 height 19
drag, startPoint x: 346, startPoint y: 183, endPoint x: 206, endPoint y: 190, distance: 140.6
click at [206, 190] on div "Notes refusé chez fortis madame veut en 5 ans Sauvegarder Name: Oxana Seremet B…" at bounding box center [407, 173] width 620 height 877
type input "Seremet Ion"
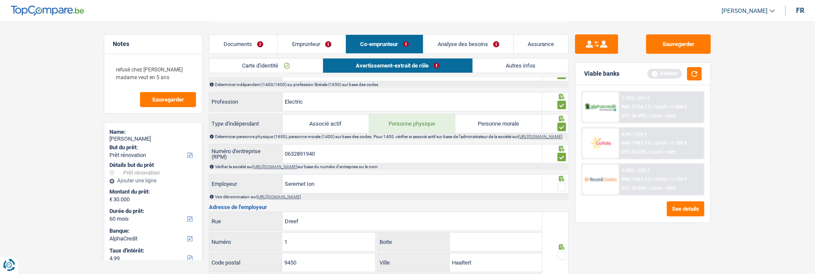
click at [559, 192] on span at bounding box center [561, 187] width 9 height 9
click at [0, 0] on input "radio" at bounding box center [0, 0] width 0 height 0
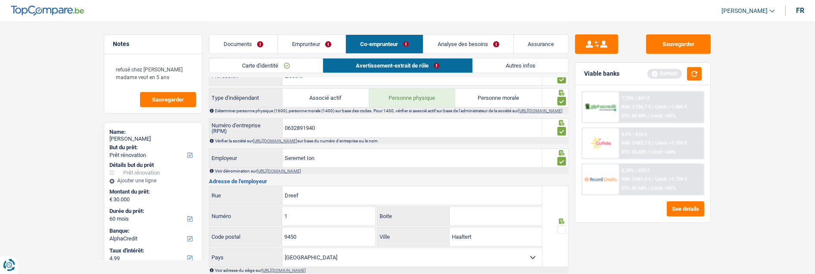
scroll to position [335, 0]
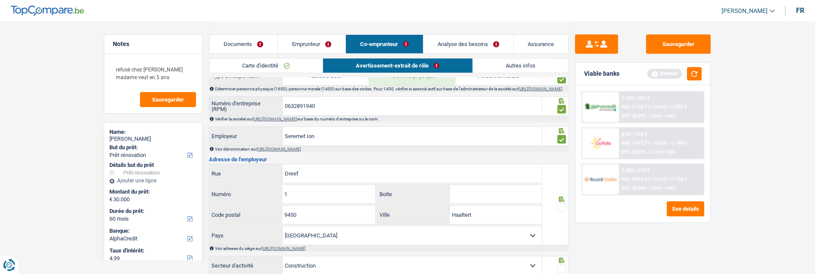
click at [561, 206] on div at bounding box center [561, 208] width 9 height 11
click at [559, 210] on span at bounding box center [561, 208] width 9 height 9
click at [0, 0] on input "radio" at bounding box center [0, 0] width 0 height 0
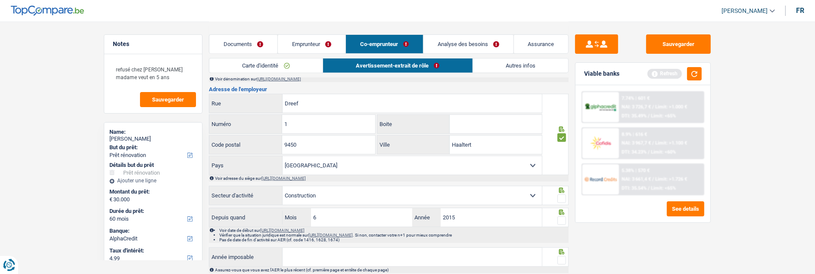
scroll to position [431, 0]
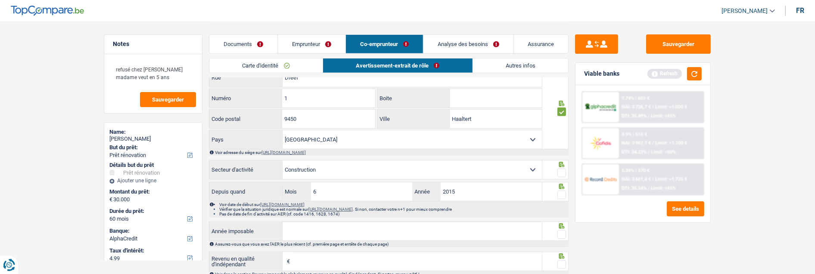
click at [561, 174] on span at bounding box center [561, 173] width 9 height 9
click at [0, 0] on input "radio" at bounding box center [0, 0] width 0 height 0
drag, startPoint x: 563, startPoint y: 196, endPoint x: 557, endPoint y: 178, distance: 18.5
click at [557, 187] on div at bounding box center [555, 191] width 27 height 19
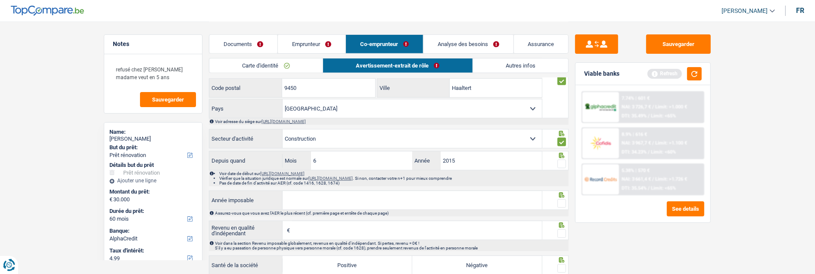
scroll to position [479, 0]
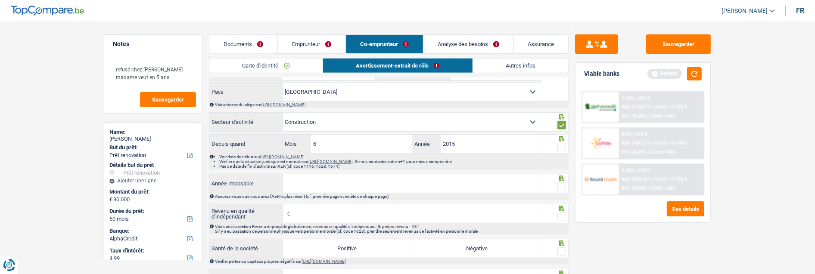
click at [560, 148] on span at bounding box center [561, 147] width 9 height 9
click at [0, 0] on input "radio" at bounding box center [0, 0] width 0 height 0
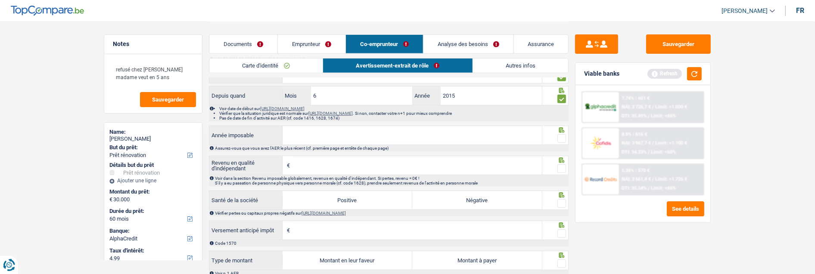
scroll to position [526, 0]
click at [338, 100] on input "6" at bounding box center [361, 96] width 101 height 19
type input "7"
click at [440, 144] on input "Année imposable" at bounding box center [412, 136] width 259 height 19
type input "2023"
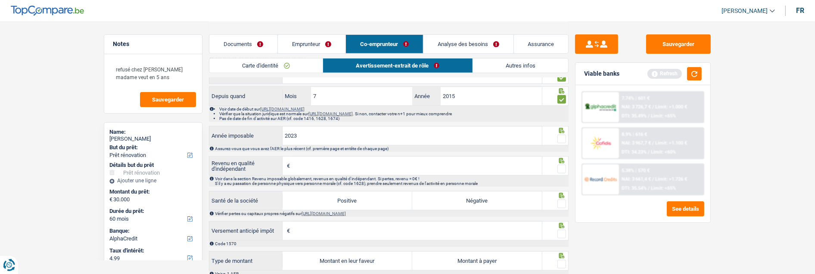
drag, startPoint x: 563, startPoint y: 144, endPoint x: 544, endPoint y: 148, distance: 19.9
click at [563, 143] on span at bounding box center [561, 139] width 9 height 9
click at [0, 0] on input "radio" at bounding box center [0, 0] width 0 height 0
click at [423, 171] on input "Revenu en qualité d'indépendant" at bounding box center [417, 166] width 250 height 19
click at [328, 167] on input "Revenu en qualité d'indépendant" at bounding box center [417, 166] width 250 height 19
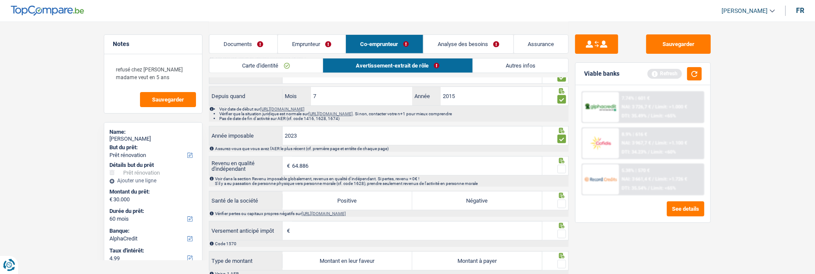
type input "64.886"
click at [566, 171] on div at bounding box center [555, 165] width 27 height 19
drag, startPoint x: 383, startPoint y: 202, endPoint x: 461, endPoint y: 190, distance: 79.6
click at [386, 202] on label "Positive" at bounding box center [348, 201] width 130 height 19
click at [386, 202] on input "Positive" at bounding box center [348, 201] width 130 height 19
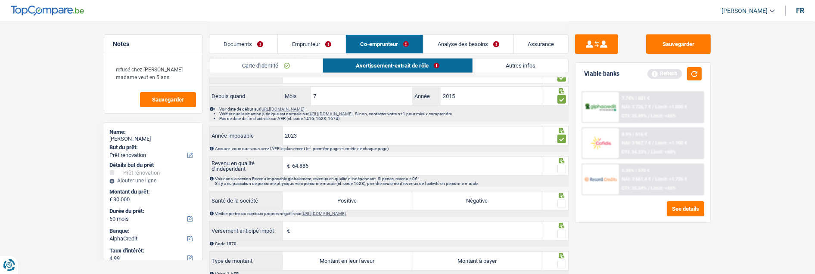
radio input "true"
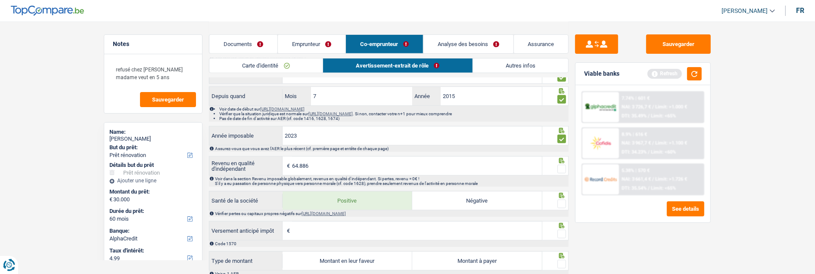
click at [562, 173] on span at bounding box center [561, 169] width 9 height 9
click at [0, 0] on input "radio" at bounding box center [0, 0] width 0 height 0
drag, startPoint x: 559, startPoint y: 204, endPoint x: 531, endPoint y: 215, distance: 30.2
click at [559, 205] on span at bounding box center [561, 204] width 9 height 9
click at [0, 0] on input "radio" at bounding box center [0, 0] width 0 height 0
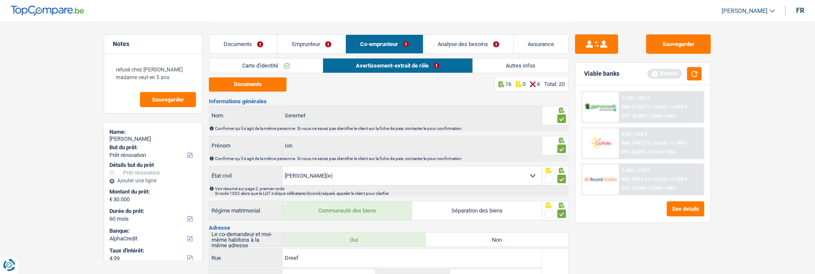
scroll to position [0, 0]
click at [307, 40] on link "Emprunteur" at bounding box center [312, 44] width 68 height 19
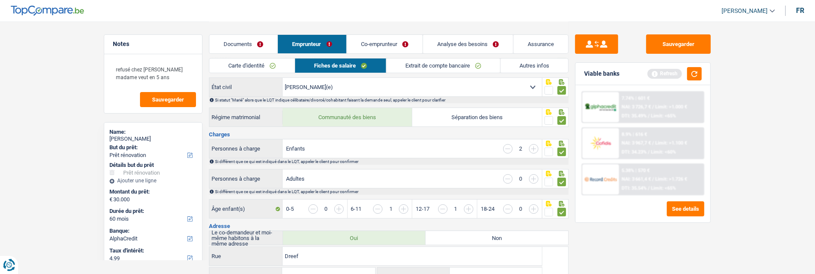
scroll to position [96, 0]
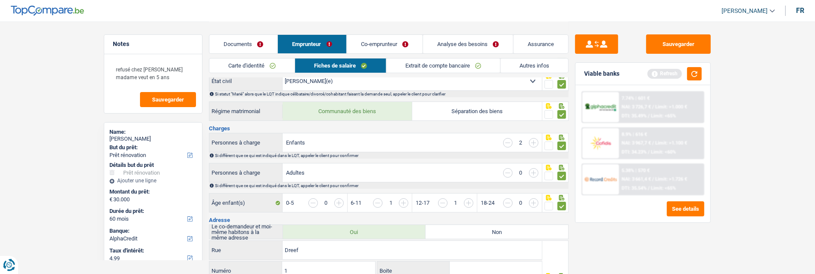
click at [390, 47] on link "Co-emprunteur" at bounding box center [385, 44] width 76 height 19
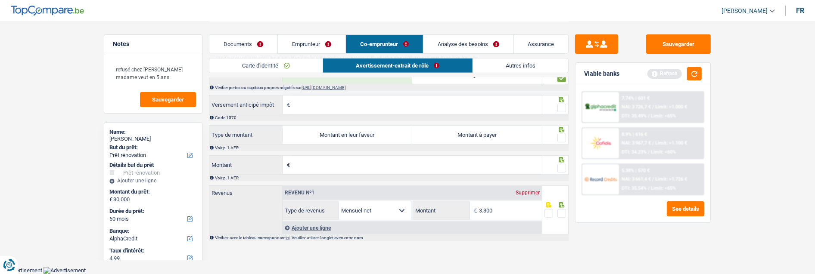
scroll to position [608, 0]
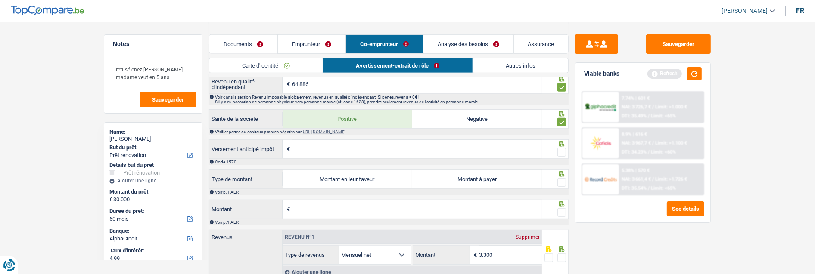
drag, startPoint x: 559, startPoint y: 154, endPoint x: 542, endPoint y: 171, distance: 24.1
click at [559, 156] on span at bounding box center [561, 152] width 9 height 9
click at [0, 0] on input "radio" at bounding box center [0, 0] width 0 height 0
click at [490, 183] on label "Montant à payer" at bounding box center [477, 179] width 130 height 19
click at [513, 182] on label "Montant à payer" at bounding box center [477, 179] width 130 height 19
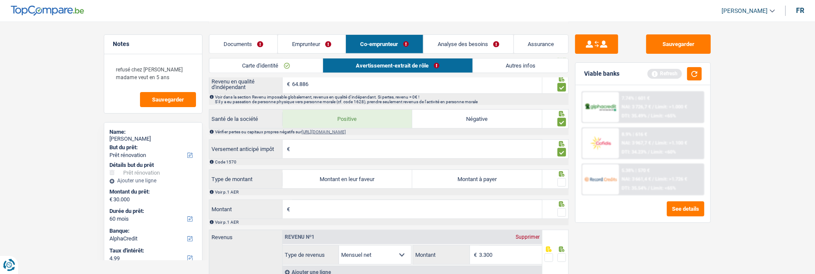
click at [513, 182] on input "Montant à payer" at bounding box center [477, 179] width 130 height 19
radio input "true"
type input "5.407"
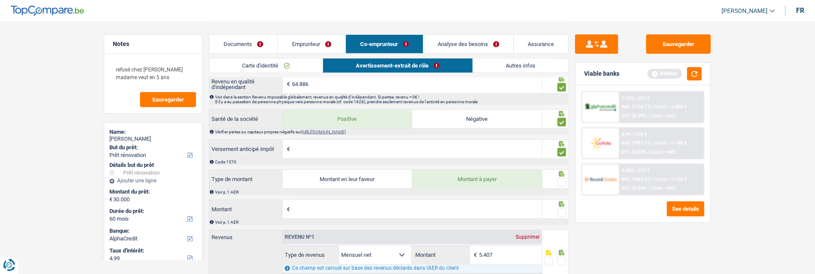
click at [565, 183] on span at bounding box center [561, 182] width 9 height 9
click at [0, 0] on input "radio" at bounding box center [0, 0] width 0 height 0
click at [394, 216] on input "Montant" at bounding box center [417, 209] width 250 height 19
type input "24.236"
type input "3.388"
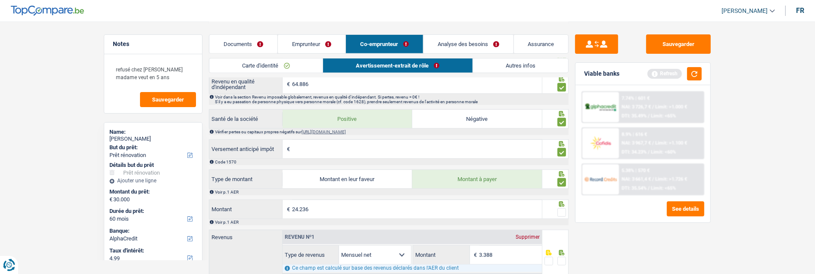
click at [562, 217] on span at bounding box center [561, 212] width 9 height 9
click at [0, 0] on input "radio" at bounding box center [0, 0] width 0 height 0
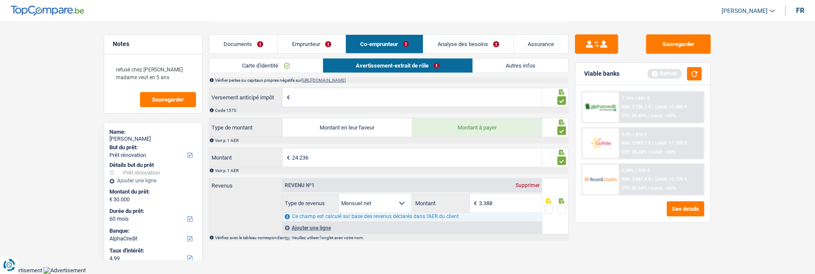
scroll to position [664, 0]
click at [560, 212] on span at bounding box center [561, 209] width 9 height 9
click at [0, 0] on input "radio" at bounding box center [0, 0] width 0 height 0
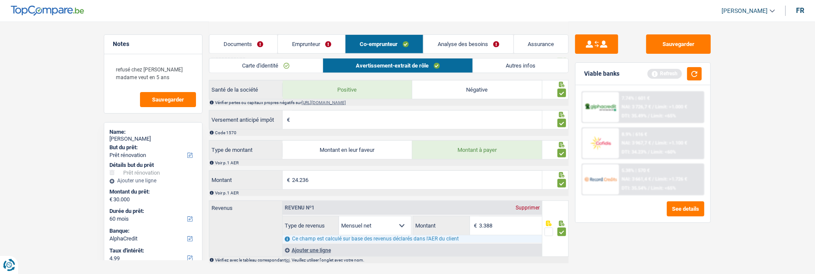
scroll to position [616, 0]
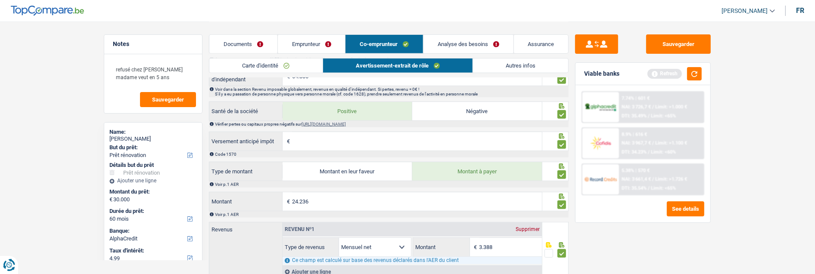
click at [515, 68] on link "Autres infos" at bounding box center [520, 66] width 95 height 14
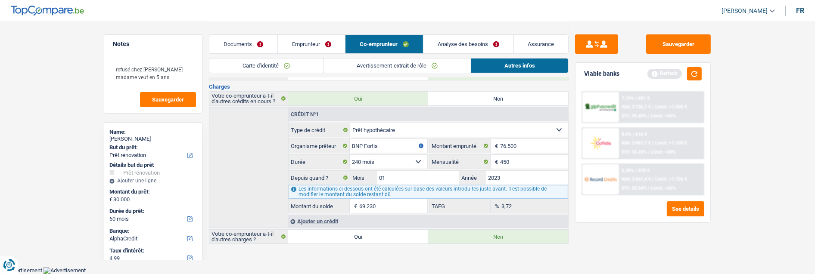
scroll to position [62, 0]
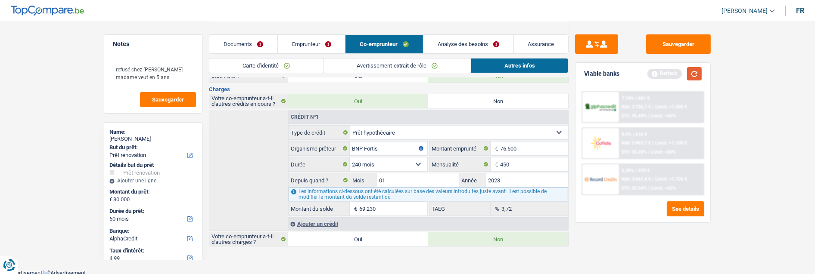
click at [691, 73] on button "button" at bounding box center [694, 73] width 15 height 13
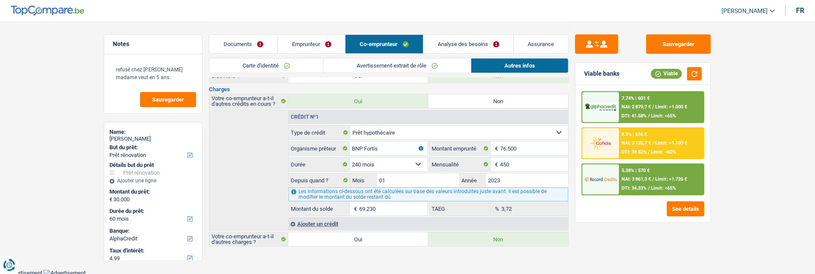
click at [658, 180] on div "5.38% | 570 € NAI: 3 861,3 € / Limit: >1.726 € DTI: 34.33% / Limit: <65%" at bounding box center [661, 180] width 85 height 30
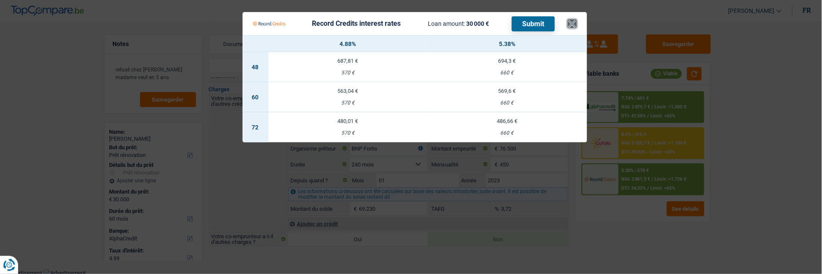
click at [577, 19] on button "×" at bounding box center [572, 23] width 9 height 9
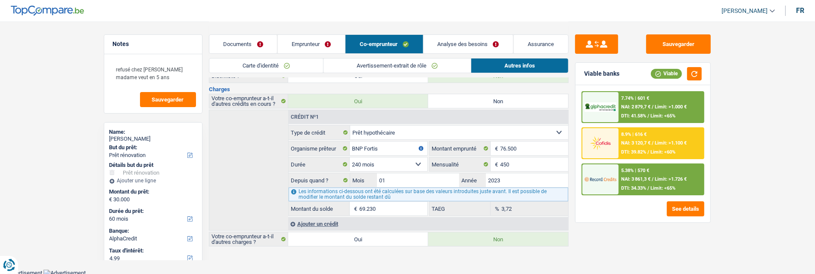
click at [457, 37] on link "Analyse des besoins" at bounding box center [468, 44] width 90 height 19
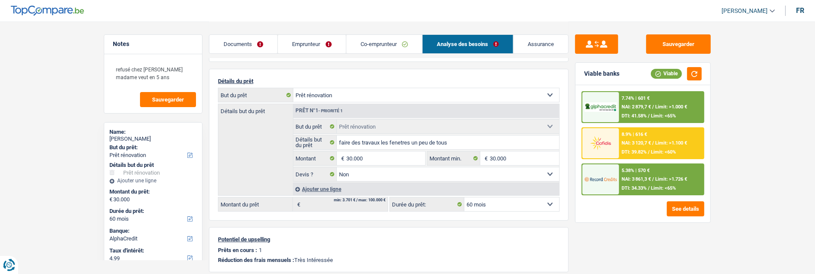
click at [649, 184] on div "5.38% | 570 € NAI: 3 861,3 € / Limit: >1.726 € DTI: 34.33% / Limit: <65%" at bounding box center [661, 180] width 85 height 30
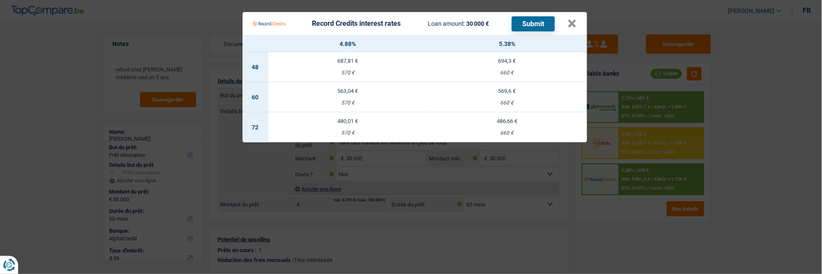
click at [529, 88] on div "569,6 €" at bounding box center [507, 91] width 159 height 6
select select "record credits"
type input "5,38"
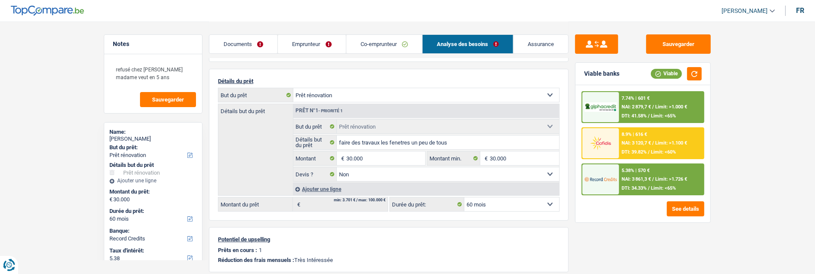
click at [657, 174] on div "5.38% | 570 € NAI: 3 861,3 € / Limit: >1.726 € DTI: 34.33% / Limit: <65%" at bounding box center [661, 180] width 85 height 30
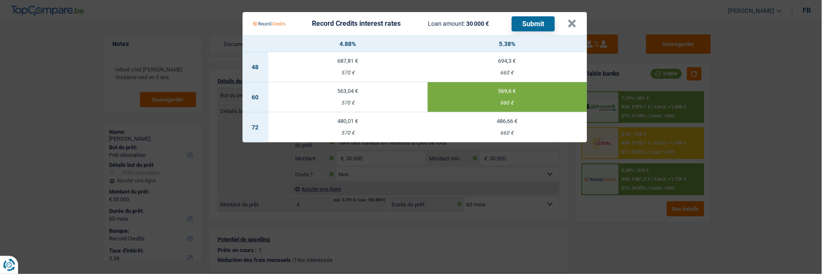
click at [535, 22] on button "Submit" at bounding box center [533, 23] width 43 height 15
click at [573, 21] on button "×" at bounding box center [572, 23] width 9 height 9
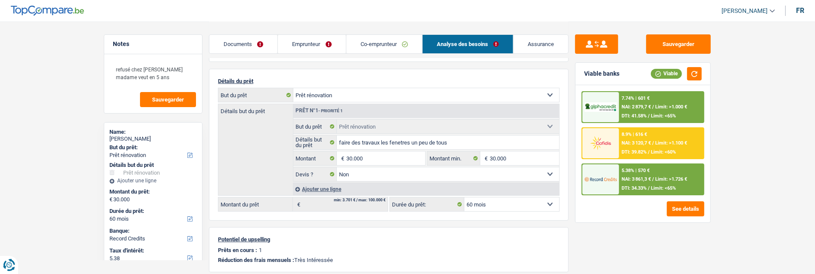
click at [657, 138] on div "8.9% | 616 € NAI: 3 120,7 € / Limit: >1.100 € DTI: 39.82% / Limit: <60%" at bounding box center [661, 143] width 85 height 30
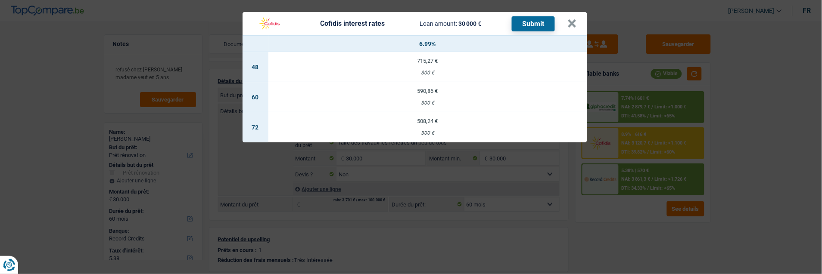
click at [450, 118] on div "508,24 €" at bounding box center [427, 121] width 319 height 6
select select "72"
select select "cofidis"
type input "6,99"
select select "72"
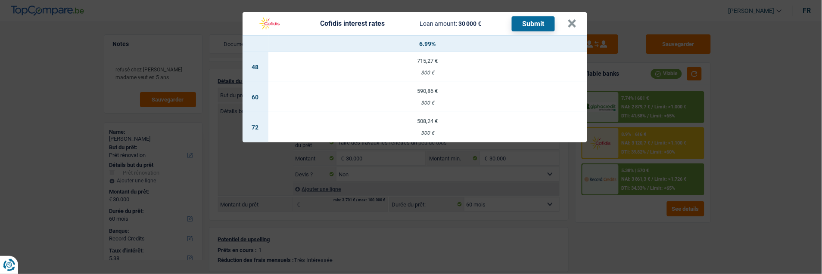
select select "72"
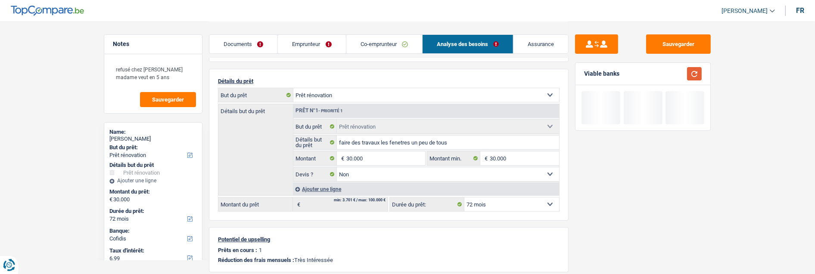
click at [696, 72] on button "button" at bounding box center [694, 73] width 15 height 13
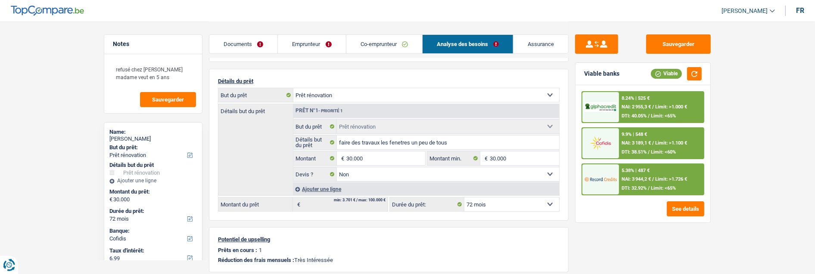
click at [652, 141] on span "/" at bounding box center [653, 143] width 2 height 6
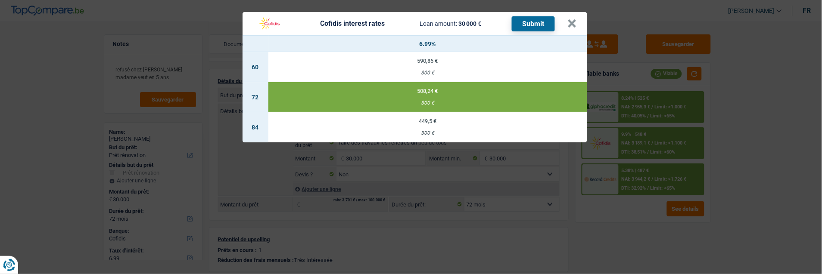
click at [544, 19] on button "Submit" at bounding box center [533, 23] width 43 height 15
click at [575, 19] on button "×" at bounding box center [572, 23] width 9 height 9
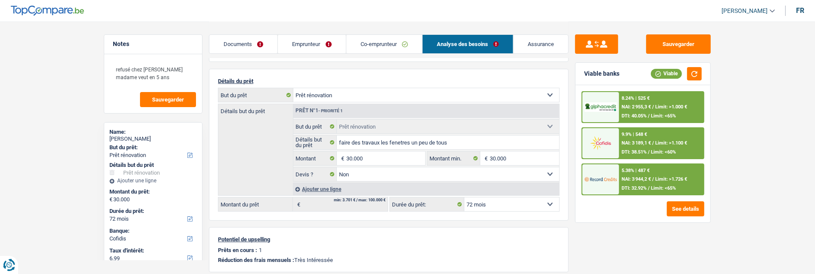
click at [252, 40] on link "Documents" at bounding box center [243, 44] width 68 height 19
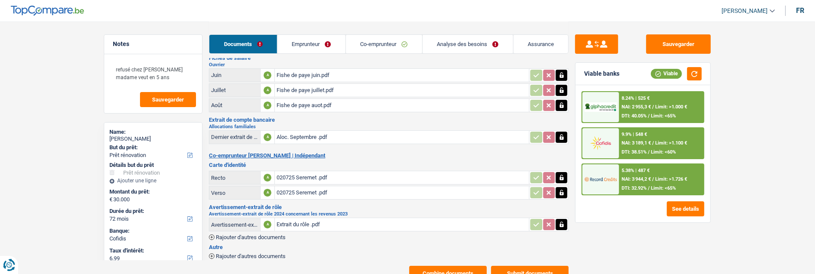
click at [533, 266] on button "Submit documents" at bounding box center [530, 273] width 78 height 15
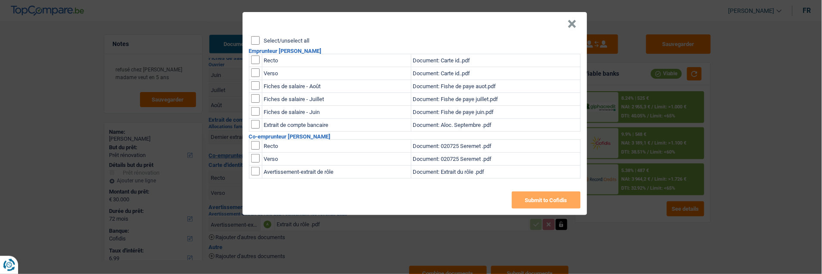
click at [255, 38] on input "Select/unselect all" at bounding box center [255, 40] width 9 height 9
checkbox input "true"
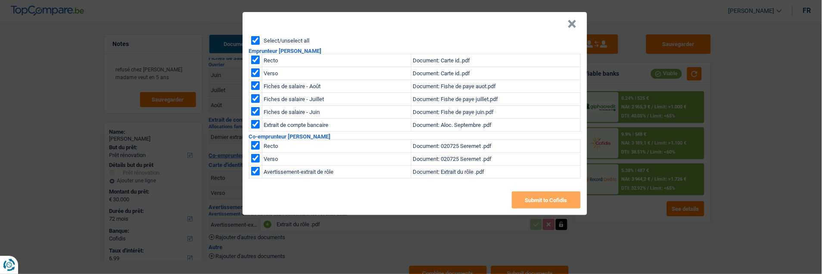
checkbox input "true"
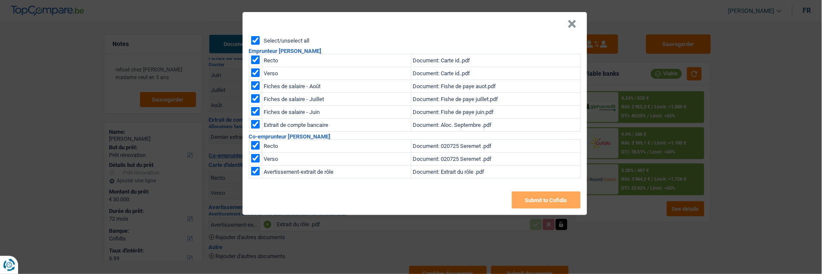
checkbox input "true"
click at [565, 196] on button "Submit to Cofidis" at bounding box center [546, 200] width 69 height 17
click at [569, 21] on header "×" at bounding box center [415, 24] width 345 height 24
click at [574, 20] on button "×" at bounding box center [572, 24] width 9 height 9
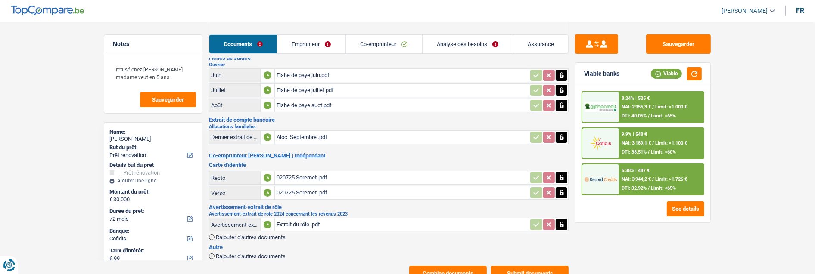
click at [655, 106] on span "Limit: >1.000 €" at bounding box center [671, 107] width 32 height 6
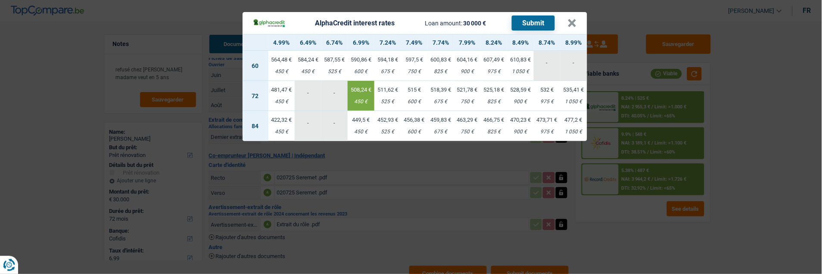
click at [417, 62] on td "597,5 € 750 €" at bounding box center [414, 66] width 27 height 30
select select "60"
select select "alphacredit"
type input "7,49"
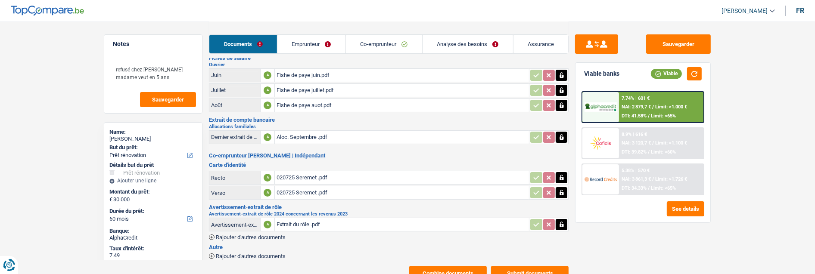
click at [666, 107] on span "Limit: >1.000 €" at bounding box center [671, 107] width 32 height 6
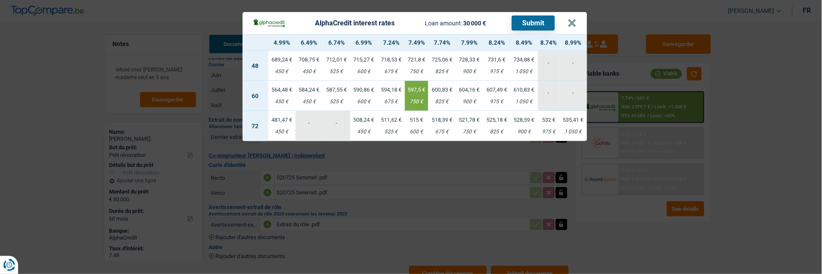
click at [364, 88] on td "590,86 € 600 €" at bounding box center [364, 96] width 28 height 30
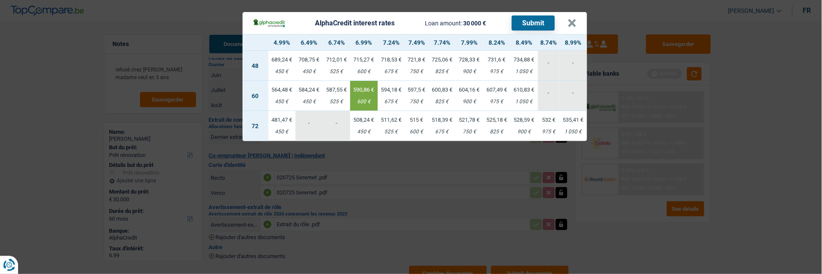
click at [537, 20] on button "Submit" at bounding box center [533, 23] width 43 height 15
click at [575, 19] on button "×" at bounding box center [572, 23] width 9 height 9
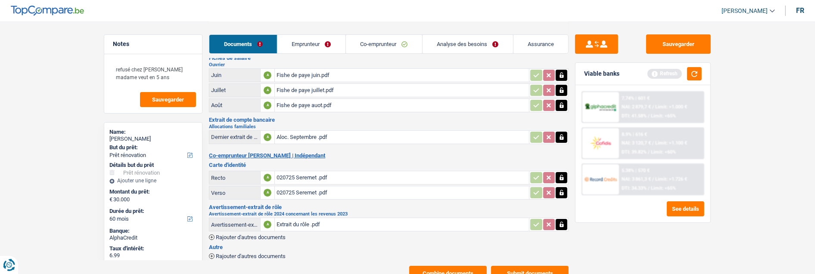
click at [458, 266] on button "Combine documents" at bounding box center [448, 273] width 78 height 15
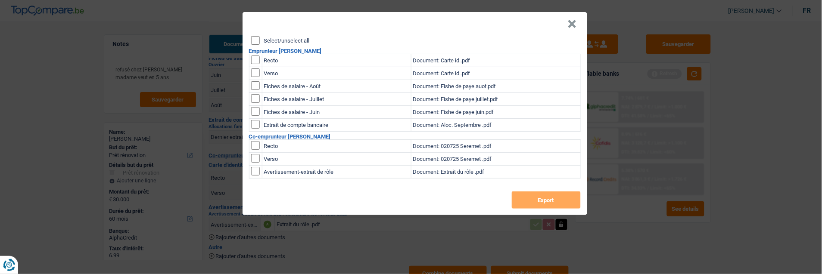
click at [252, 32] on header "×" at bounding box center [415, 24] width 345 height 24
click at [255, 37] on input "Select/unselect all" at bounding box center [255, 40] width 9 height 9
checkbox input "true"
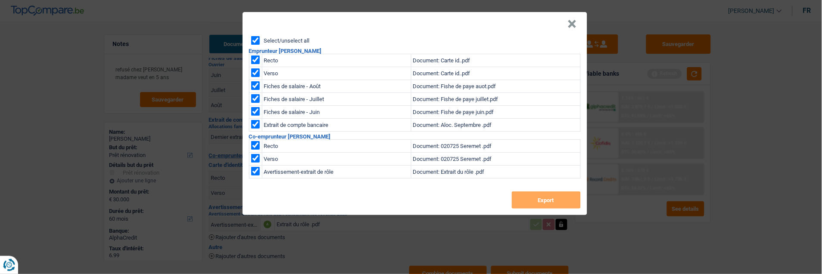
checkbox input "true"
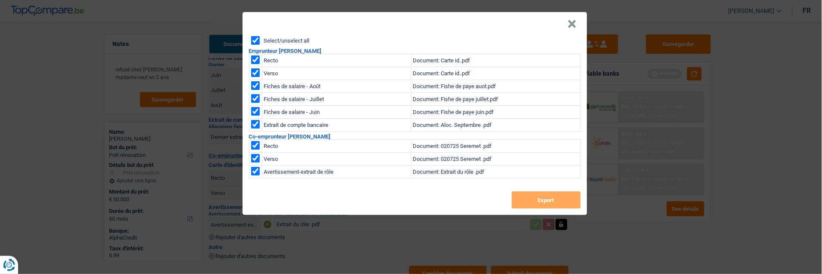
checkbox input "true"
click at [553, 196] on button "Export" at bounding box center [546, 200] width 69 height 17
click at [577, 22] on button "×" at bounding box center [572, 24] width 9 height 9
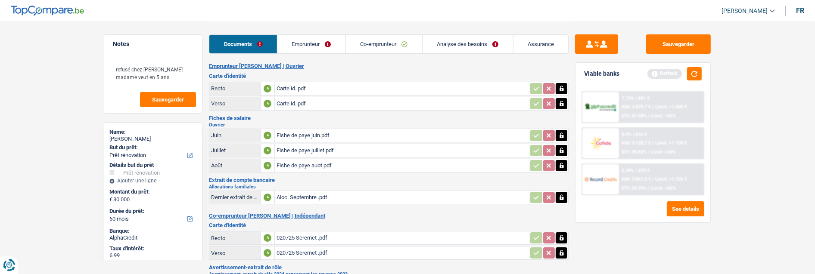
scroll to position [0, 0]
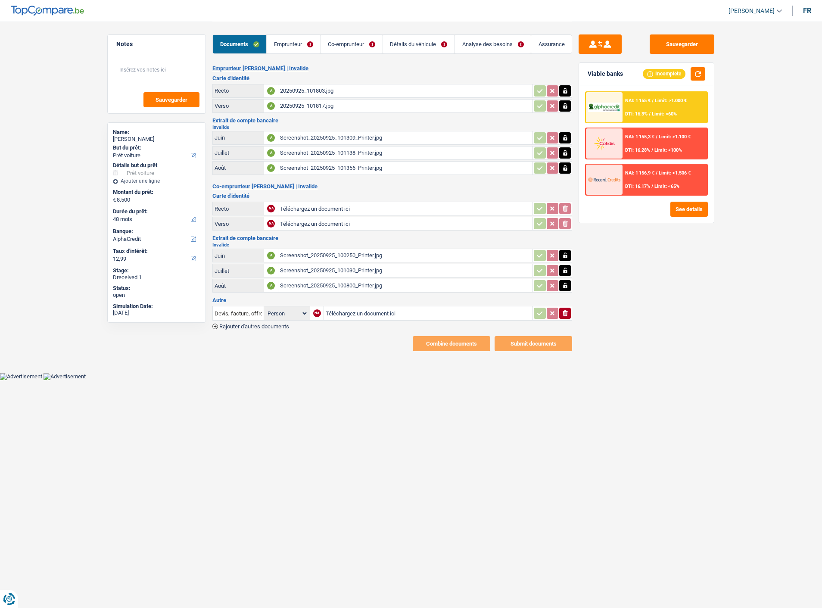
select select "car"
select select "48"
select select "alphacredit"
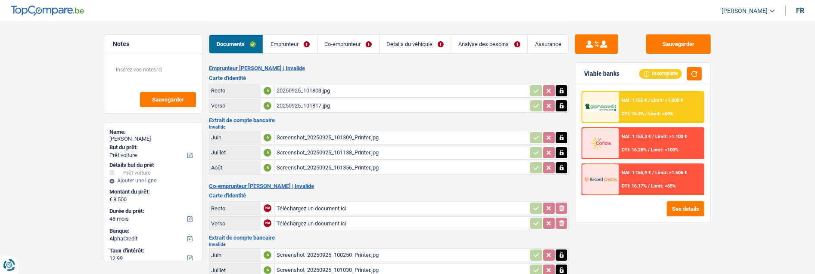
click at [305, 44] on link "Emprunteur" at bounding box center [289, 44] width 53 height 19
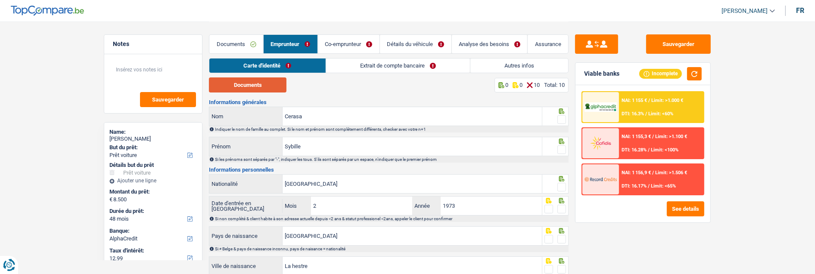
click at [267, 84] on button "Documents" at bounding box center [248, 85] width 78 height 15
click at [562, 118] on span at bounding box center [561, 119] width 9 height 9
click at [0, 0] on input "radio" at bounding box center [0, 0] width 0 height 0
click at [557, 147] on fieldset at bounding box center [555, 150] width 22 height 11
click at [349, 45] on link "Co-emprunteur" at bounding box center [349, 44] width 62 height 19
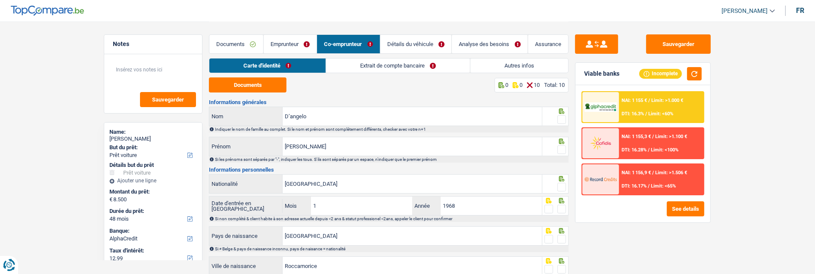
click at [307, 41] on link "Emprunteur" at bounding box center [290, 44] width 53 height 19
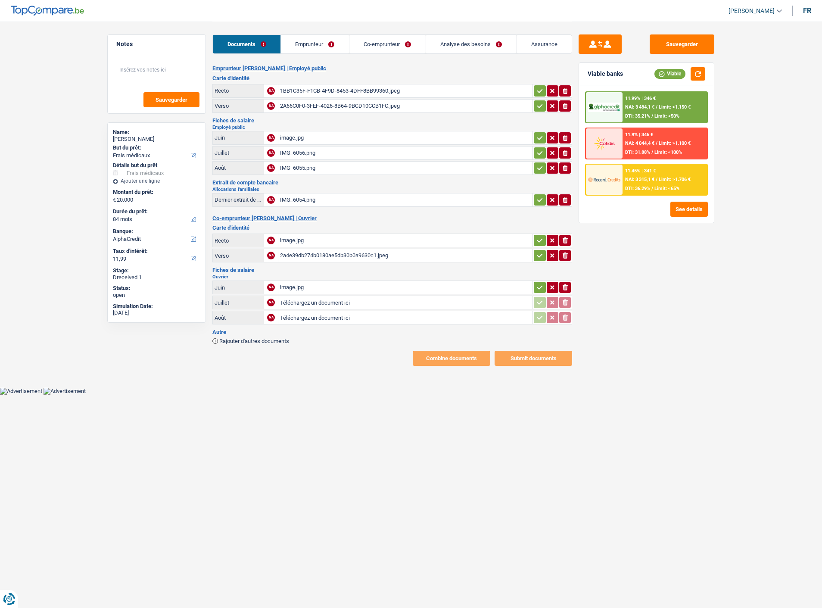
select select "medical"
select select "84"
select select "alphacredit"
click at [306, 46] on link "Emprunteur" at bounding box center [315, 44] width 68 height 19
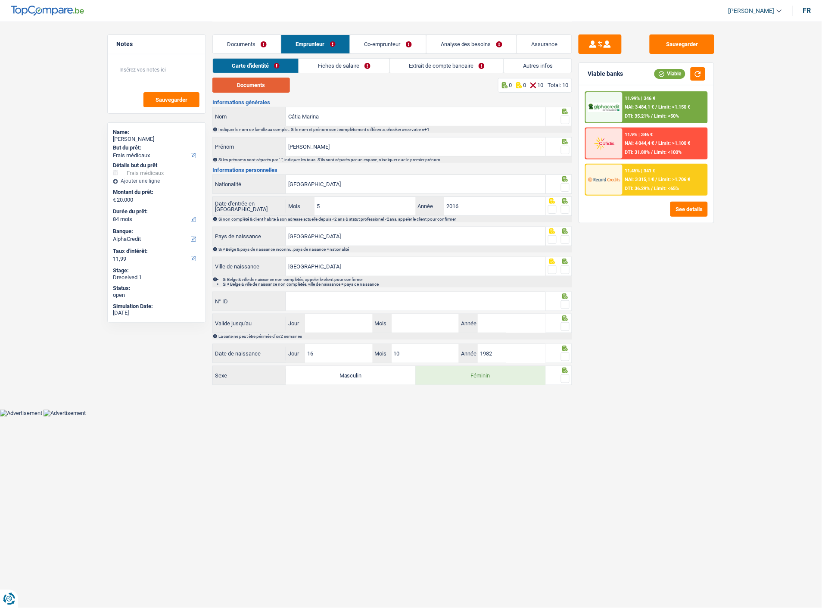
click at [259, 85] on button "Documents" at bounding box center [251, 85] width 78 height 15
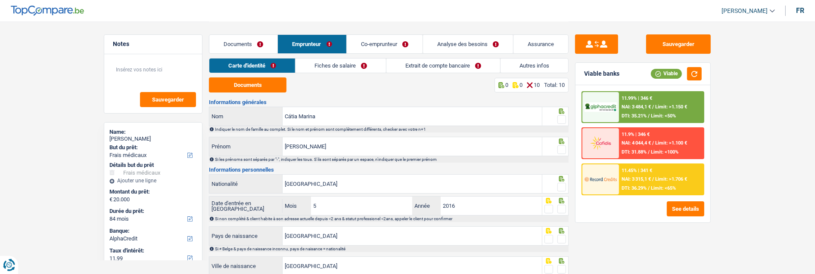
click at [562, 115] on span at bounding box center [561, 119] width 9 height 9
click at [0, 0] on input "radio" at bounding box center [0, 0] width 0 height 0
click at [563, 149] on span at bounding box center [561, 150] width 9 height 9
click at [0, 0] on input "radio" at bounding box center [0, 0] width 0 height 0
drag, startPoint x: 343, startPoint y: 150, endPoint x: 298, endPoint y: 148, distance: 45.3
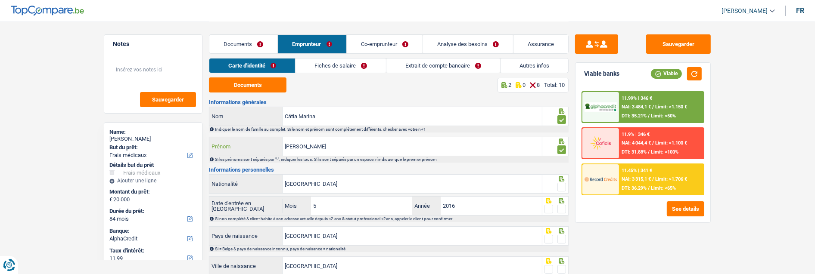
click at [298, 148] on input "Neto Pereira Freire" at bounding box center [412, 146] width 259 height 19
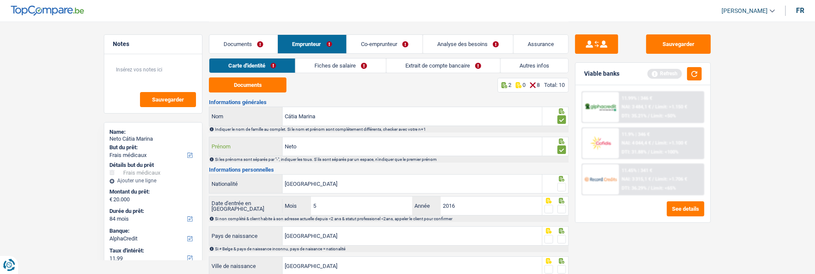
type input "Neto"
click at [563, 184] on span at bounding box center [561, 187] width 9 height 9
click at [0, 0] on input "radio" at bounding box center [0, 0] width 0 height 0
click at [559, 205] on span at bounding box center [561, 209] width 9 height 9
click at [0, 0] on input "radio" at bounding box center [0, 0] width 0 height 0
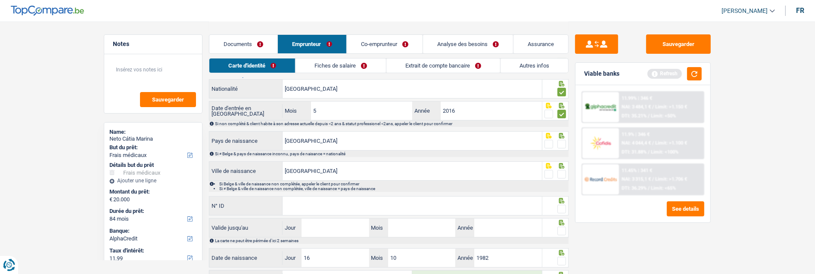
scroll to position [96, 0]
click at [560, 141] on span at bounding box center [561, 144] width 9 height 9
click at [0, 0] on input "radio" at bounding box center [0, 0] width 0 height 0
click at [560, 170] on span at bounding box center [561, 174] width 9 height 9
click at [0, 0] on input "radio" at bounding box center [0, 0] width 0 height 0
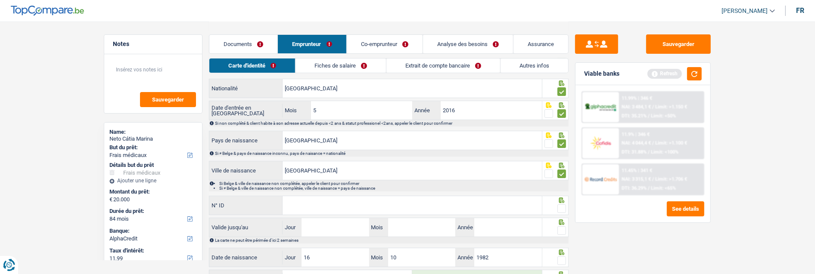
click at [432, 204] on input "N° ID" at bounding box center [412, 205] width 259 height 19
type input "12375282"
click at [558, 207] on span at bounding box center [561, 209] width 9 height 9
click at [0, 0] on input "radio" at bounding box center [0, 0] width 0 height 0
click at [356, 231] on input "Jour" at bounding box center [335, 227] width 67 height 19
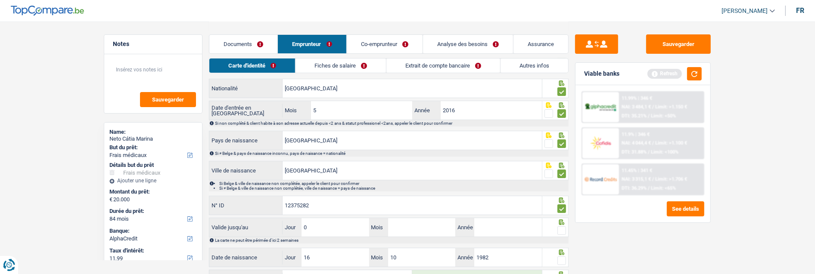
type input "03"
type input "08"
type input "2031"
click at [561, 227] on span at bounding box center [561, 231] width 9 height 9
click at [0, 0] on input "radio" at bounding box center [0, 0] width 0 height 0
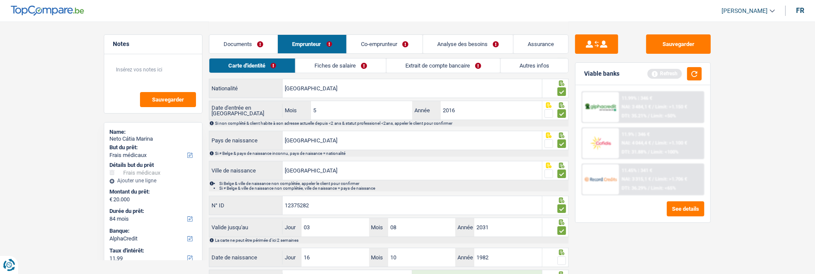
click at [561, 259] on span at bounding box center [561, 261] width 9 height 9
click at [0, 0] on input "radio" at bounding box center [0, 0] width 0 height 0
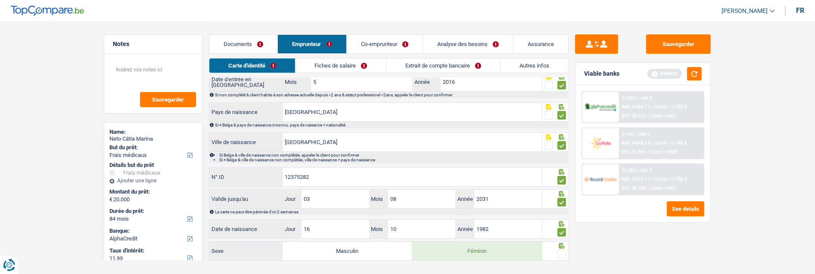
scroll to position [140, 0]
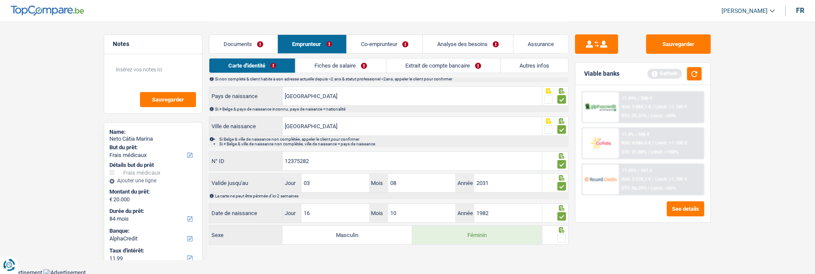
click at [562, 239] on span at bounding box center [561, 238] width 9 height 9
click at [0, 0] on input "radio" at bounding box center [0, 0] width 0 height 0
click at [346, 65] on link "Fiches de salaire" at bounding box center [341, 66] width 90 height 14
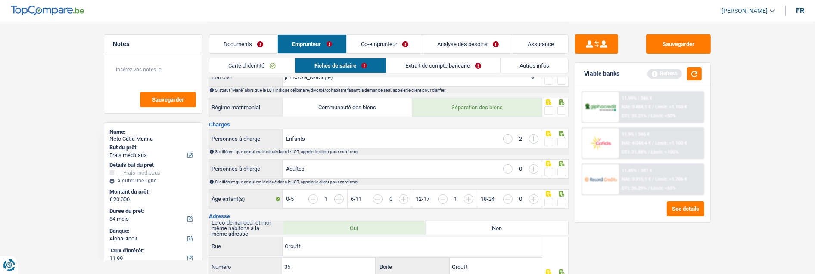
scroll to position [0, 0]
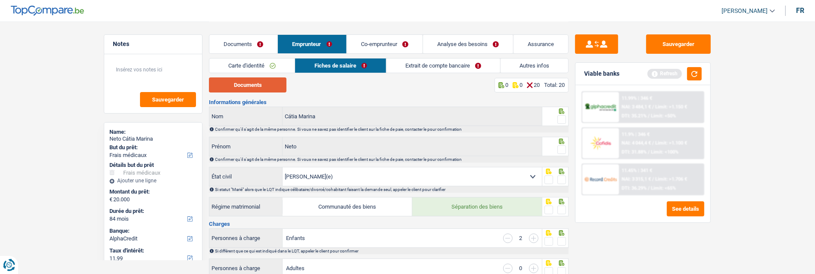
click at [274, 85] on button "Documents" at bounding box center [248, 85] width 78 height 15
click at [560, 115] on span at bounding box center [561, 119] width 9 height 9
click at [0, 0] on input "radio" at bounding box center [0, 0] width 0 height 0
click at [248, 47] on link "Documents" at bounding box center [243, 44] width 68 height 19
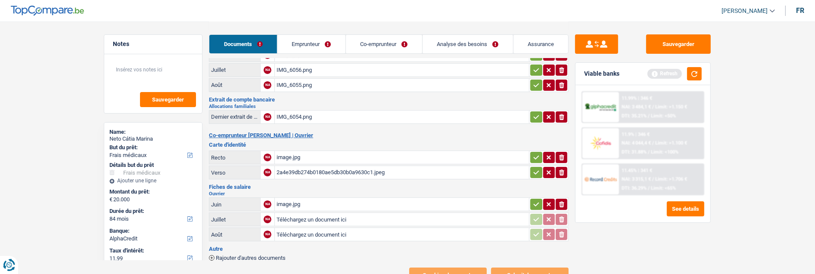
scroll to position [96, 0]
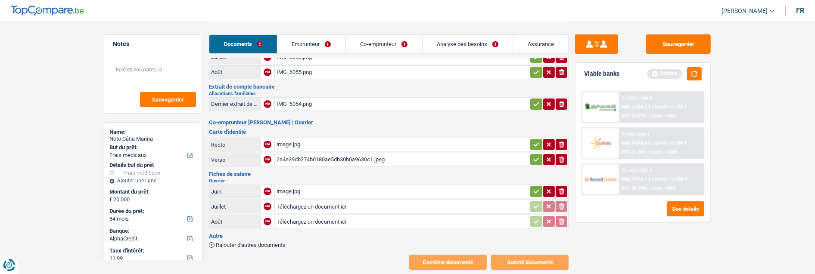
click at [320, 153] on div "2a4e39db274b0180ae5db30b0a9630c1.jpeg" at bounding box center [402, 159] width 251 height 13
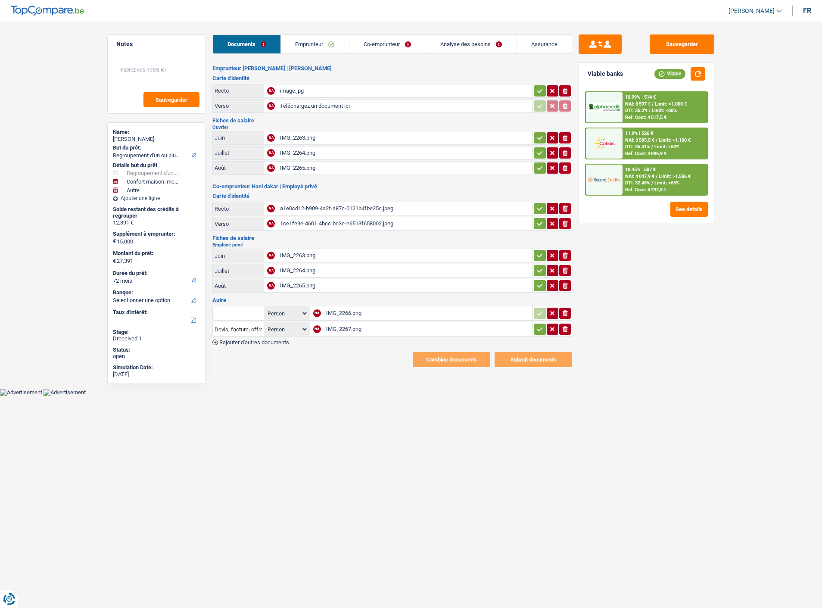
select select "refinancing"
select select "household"
select select "other"
select select "72"
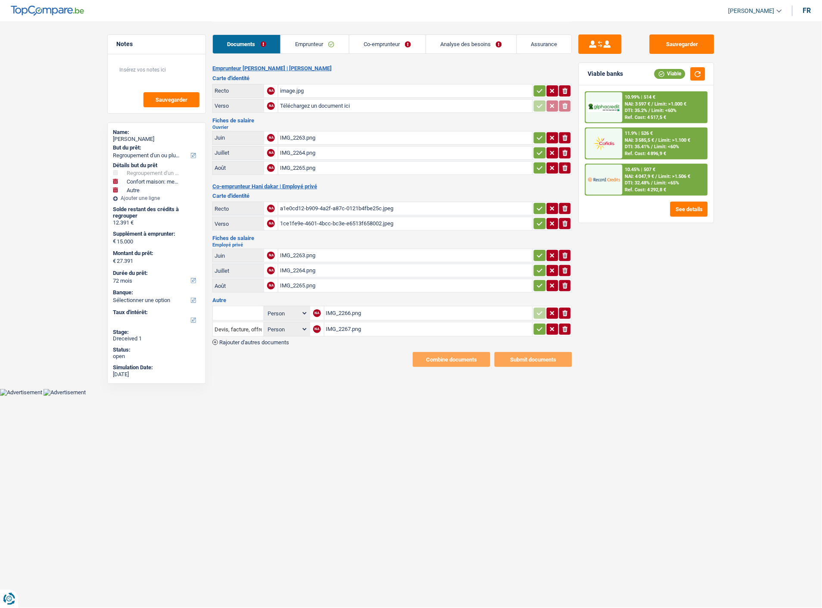
click at [298, 279] on div "IMG_2265.png" at bounding box center [405, 285] width 251 height 13
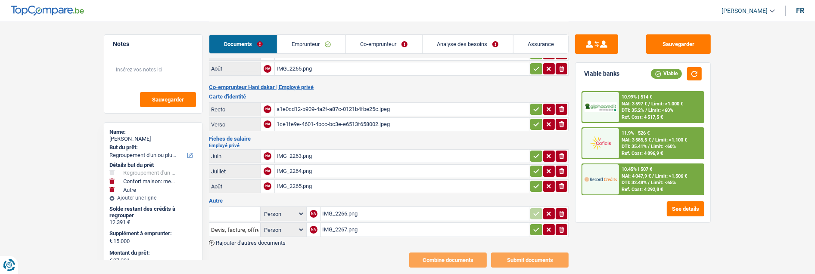
scroll to position [106, 0]
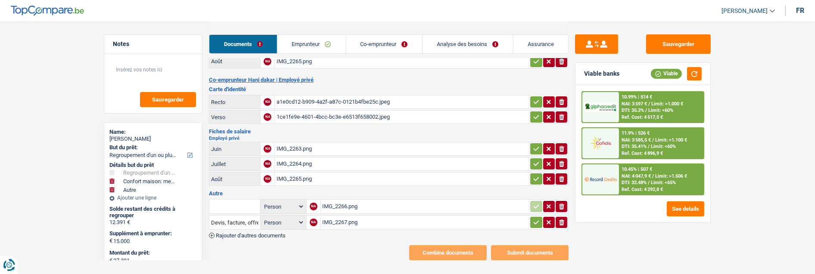
click at [306, 46] on link "Emprunteur" at bounding box center [311, 44] width 68 height 19
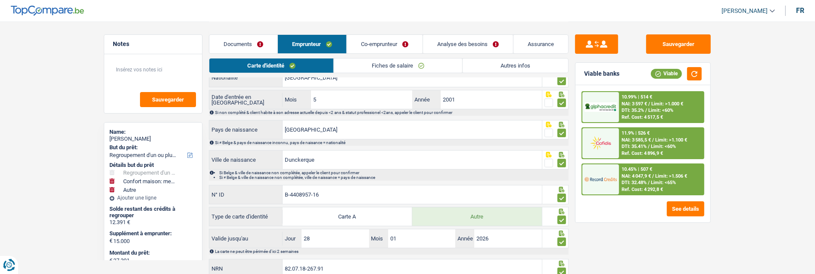
click at [380, 43] on link "Co-emprunteur" at bounding box center [385, 44] width 76 height 19
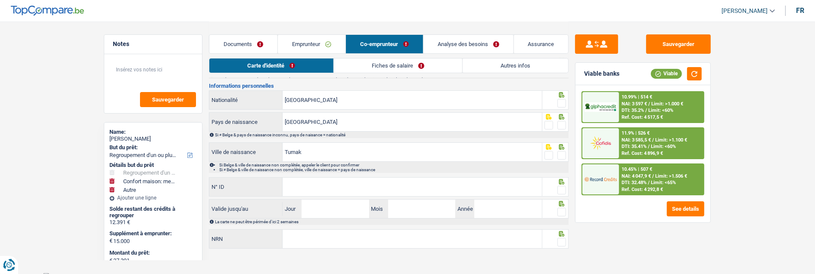
scroll to position [88, 0]
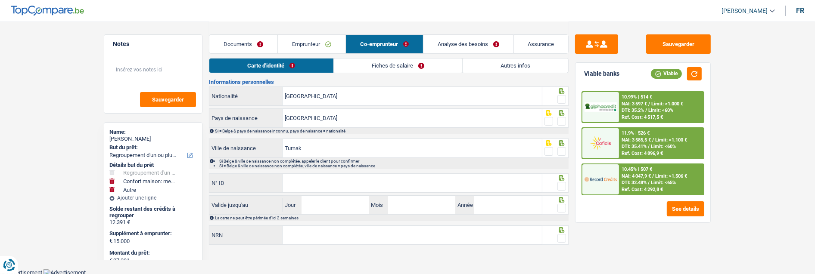
click at [386, 66] on link "Fiches de salaire" at bounding box center [398, 66] width 128 height 14
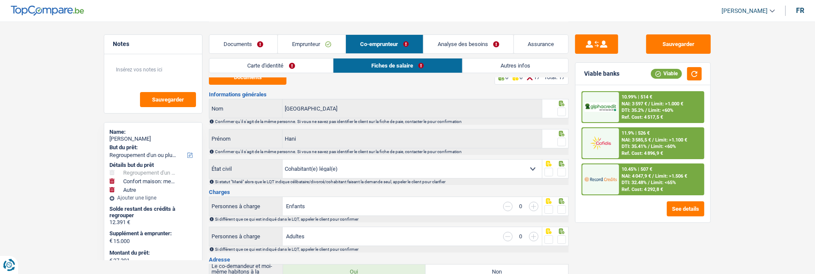
scroll to position [0, 0]
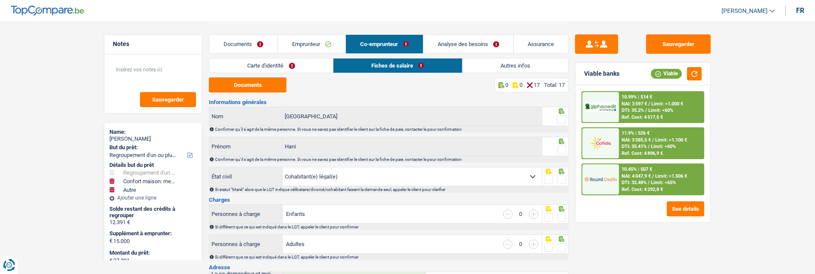
click at [321, 41] on link "Emprunteur" at bounding box center [312, 44] width 68 height 19
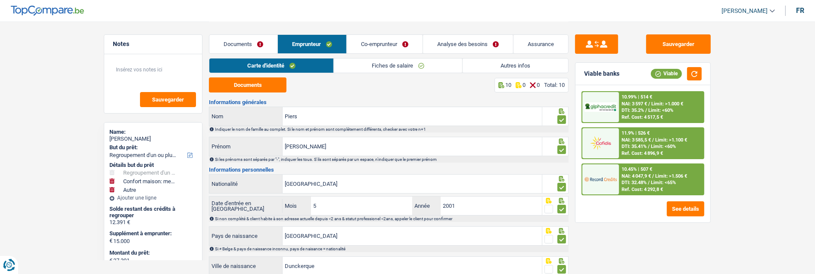
click at [432, 59] on link "Fiches de salaire" at bounding box center [398, 66] width 128 height 14
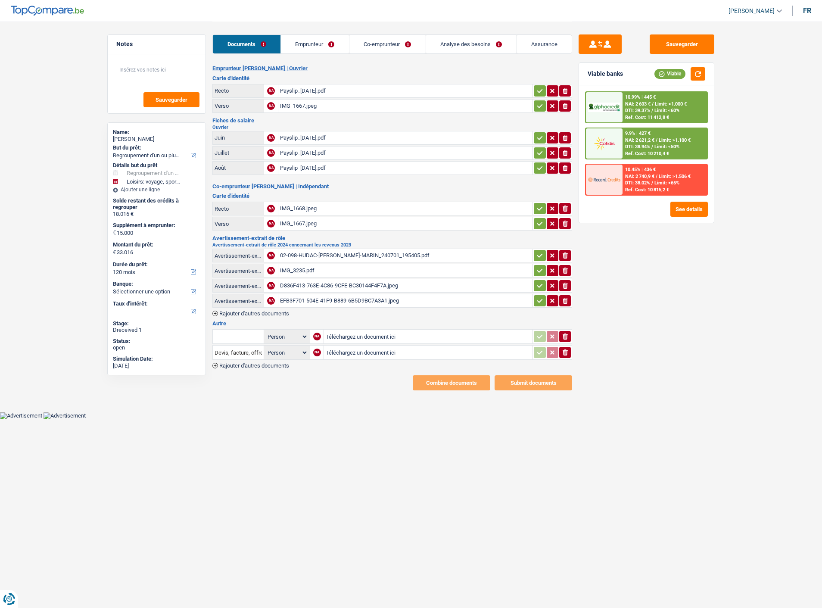
select select "refinancing"
select select "hobbies"
select select "120"
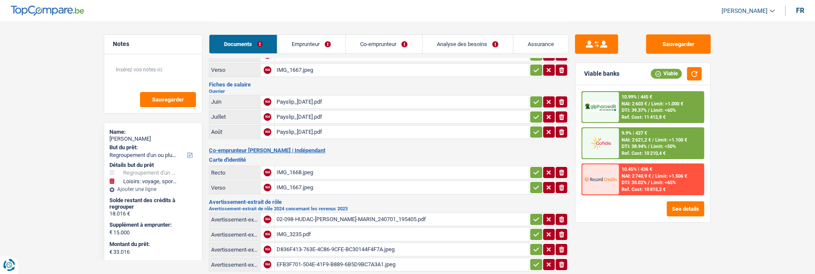
scroll to position [35, 0]
click at [303, 167] on div "IMG_1668.jpeg" at bounding box center [402, 173] width 251 height 13
click at [304, 229] on div "IMG_3235.pdf" at bounding box center [402, 235] width 251 height 13
click at [325, 214] on div "02-098-HUDAC-[PERSON_NAME]-MARIN_240701_195405.pdf" at bounding box center [402, 220] width 251 height 13
click at [336, 244] on div "D836F413-763E-4C86-9CFE-BC30144F4F7A.jpeg" at bounding box center [402, 250] width 251 height 13
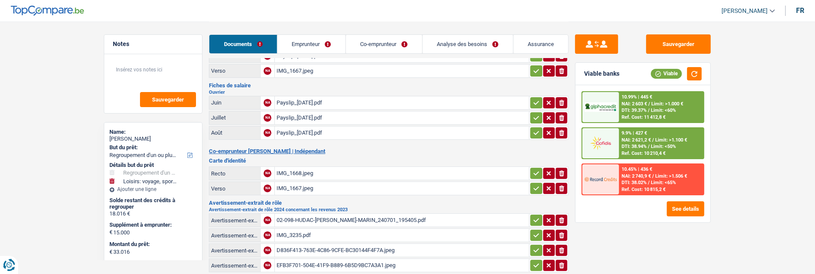
click at [386, 259] on div "EFB3F701-504E-41F9-B889-6B5D9BC7A3A1.jpeg" at bounding box center [402, 265] width 251 height 13
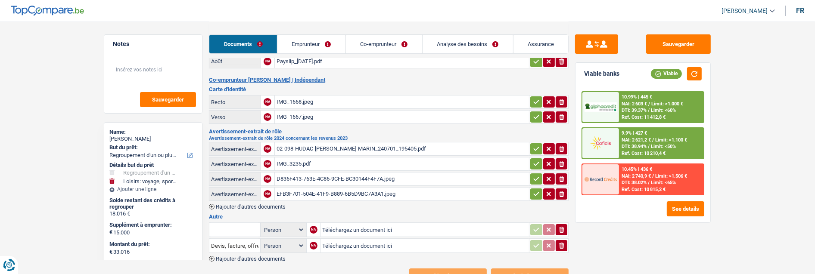
scroll to position [83, 0]
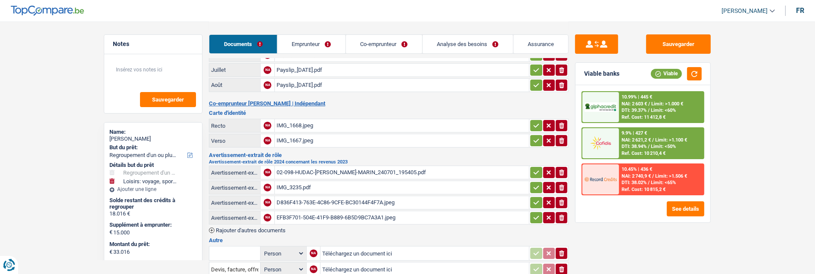
click at [563, 121] on icon "ionicons-v5-e" at bounding box center [561, 125] width 7 height 9
click at [561, 137] on icon "ionicons-v5-e" at bounding box center [561, 141] width 7 height 9
click at [299, 119] on input "Téléchargez un document ici" at bounding box center [402, 125] width 251 height 13
type input "C:\fakepath\IDrec Hudac.jpeg"
click at [315, 134] on input "Téléchargez un document ici" at bounding box center [402, 140] width 251 height 13
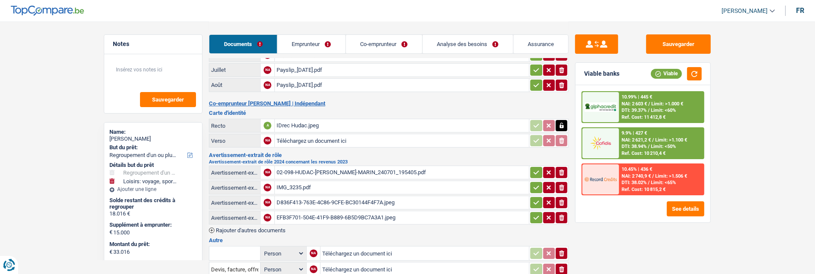
type input "C:\fakepath\ID ver Hudac.jpeg"
click at [536, 168] on icon "button" at bounding box center [536, 172] width 7 height 9
click at [533, 184] on icon "button" at bounding box center [536, 188] width 7 height 9
click at [560, 267] on icon "button" at bounding box center [561, 270] width 5 height 6
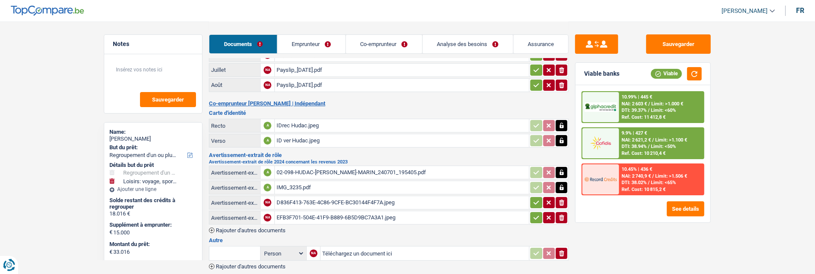
click at [566, 248] on button "ionicons-v5-e" at bounding box center [562, 253] width 12 height 11
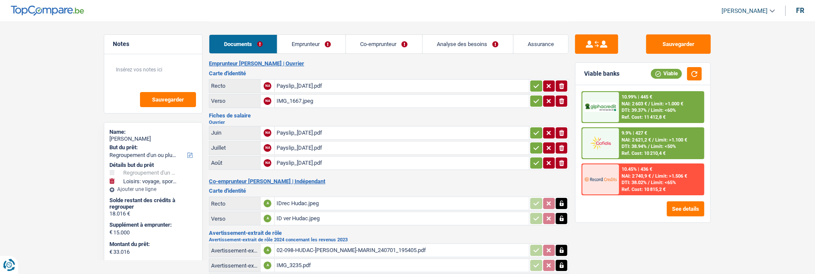
scroll to position [0, 0]
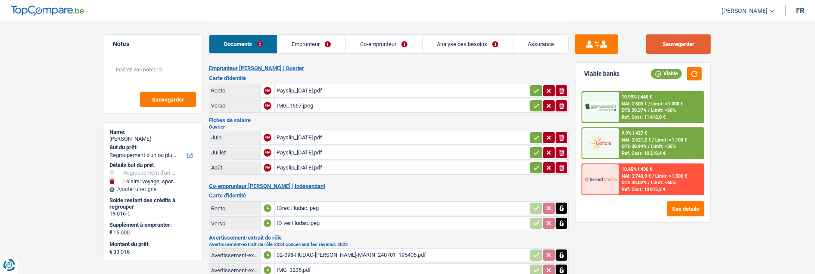
click at [675, 39] on button "Sauvegarder" at bounding box center [678, 43] width 65 height 19
click at [328, 46] on link "Emprunteur" at bounding box center [311, 44] width 68 height 19
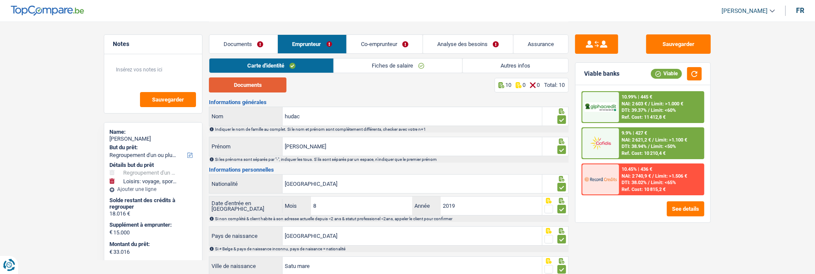
click at [256, 86] on button "Documents" at bounding box center [248, 85] width 78 height 15
click at [402, 43] on link "Co-emprunteur" at bounding box center [385, 44] width 76 height 19
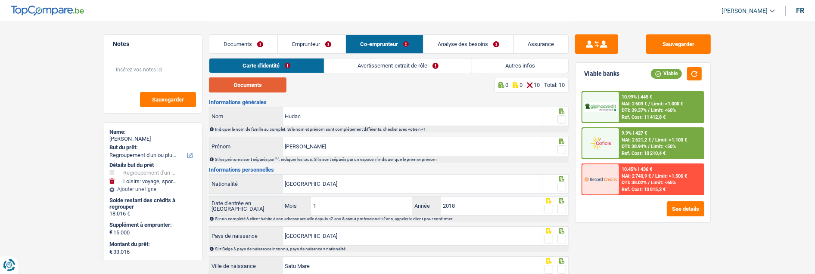
click at [255, 87] on button "Documents" at bounding box center [248, 85] width 78 height 15
drag, startPoint x: 560, startPoint y: 118, endPoint x: 558, endPoint y: 131, distance: 13.1
click at [559, 123] on div at bounding box center [561, 120] width 9 height 11
drag, startPoint x: 561, startPoint y: 114, endPoint x: 558, endPoint y: 135, distance: 21.3
click at [560, 115] on span at bounding box center [561, 119] width 9 height 9
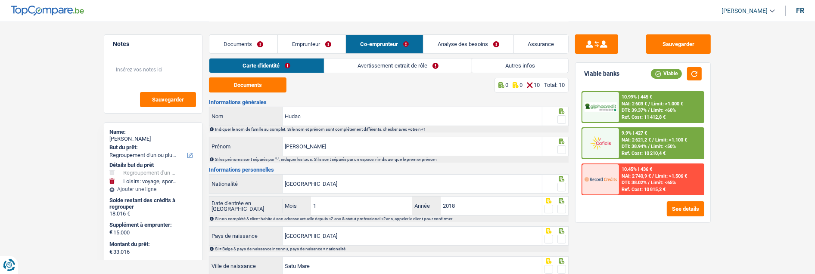
click at [0, 0] on input "radio" at bounding box center [0, 0] width 0 height 0
drag, startPoint x: 562, startPoint y: 148, endPoint x: 554, endPoint y: 160, distance: 14.7
click at [562, 149] on span at bounding box center [561, 150] width 9 height 9
click at [0, 0] on input "radio" at bounding box center [0, 0] width 0 height 0
drag, startPoint x: 559, startPoint y: 182, endPoint x: 561, endPoint y: 201, distance: 19.5
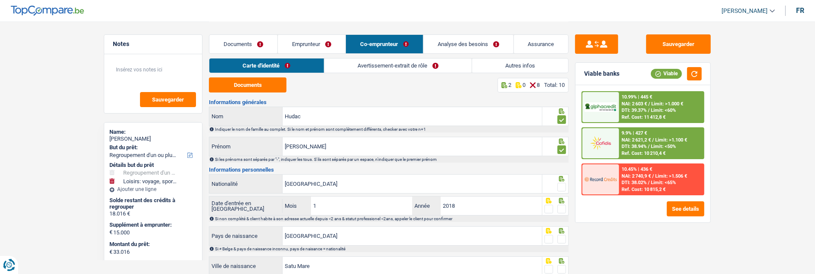
click at [559, 184] on span at bounding box center [561, 187] width 9 height 9
click at [0, 0] on input "radio" at bounding box center [0, 0] width 0 height 0
click at [564, 208] on span at bounding box center [561, 209] width 9 height 9
click at [0, 0] on input "radio" at bounding box center [0, 0] width 0 height 0
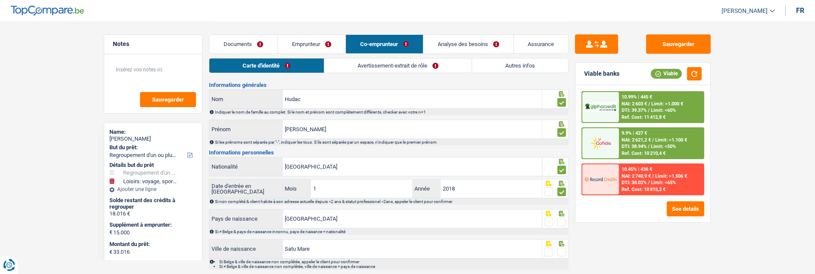
scroll to position [48, 0]
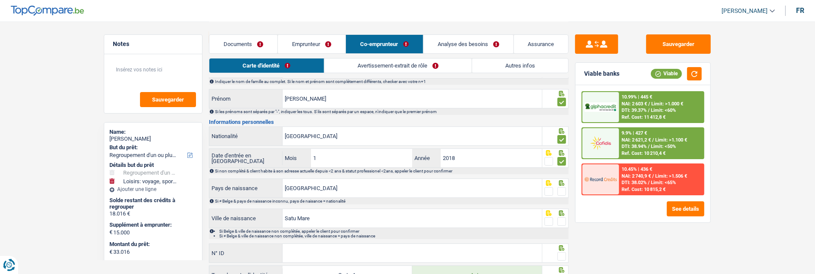
drag, startPoint x: 563, startPoint y: 190, endPoint x: 566, endPoint y: 201, distance: 11.5
click at [565, 197] on div "Roumanie Pays de naissance Si ≠ Belge & pays de naissance inconnu, pays de nais…" at bounding box center [389, 192] width 360 height 26
click at [563, 221] on span at bounding box center [561, 222] width 9 height 9
click at [0, 0] on input "radio" at bounding box center [0, 0] width 0 height 0
click at [563, 187] on span at bounding box center [561, 191] width 9 height 9
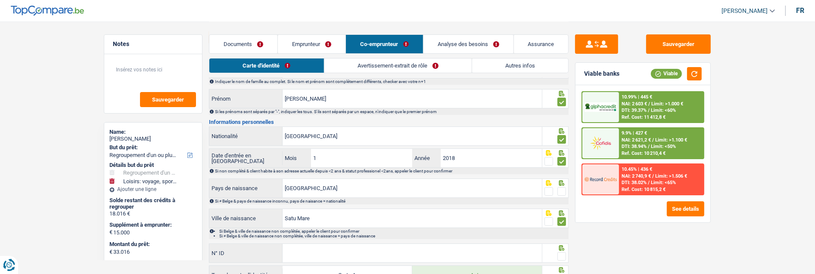
click at [0, 0] on input "radio" at bounding box center [0, 0] width 0 height 0
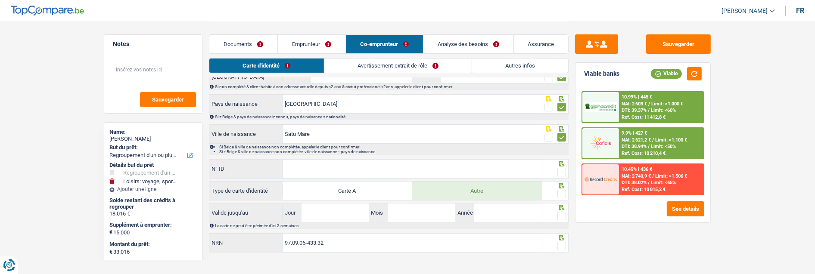
scroll to position [140, 0]
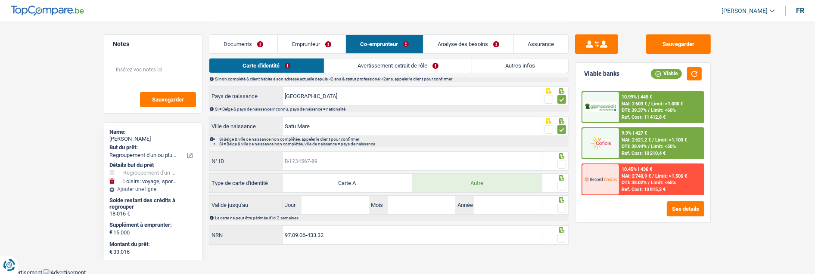
click at [397, 158] on input "N° ID" at bounding box center [412, 161] width 259 height 19
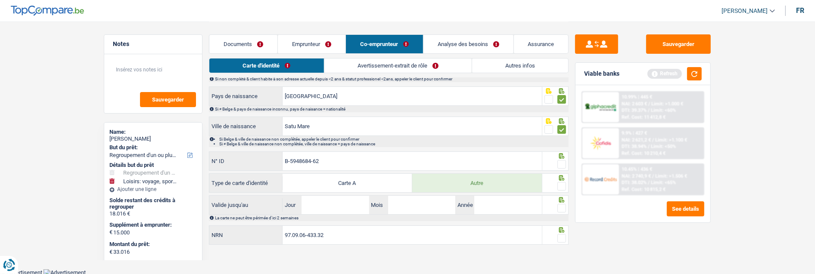
type input "B-5948684-62"
click at [559, 162] on span at bounding box center [561, 164] width 9 height 9
click at [0, 0] on input "radio" at bounding box center [0, 0] width 0 height 0
click at [564, 187] on span at bounding box center [561, 186] width 9 height 9
click at [0, 0] on input "radio" at bounding box center [0, 0] width 0 height 0
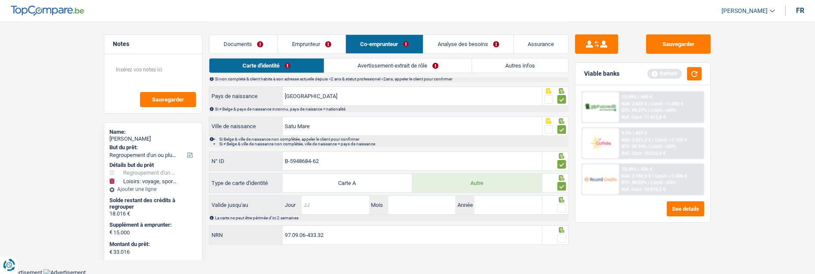
click at [355, 208] on input "Jour" at bounding box center [335, 205] width 67 height 19
type input "16"
type input "04"
type input "2029"
drag, startPoint x: 565, startPoint y: 207, endPoint x: 550, endPoint y: 231, distance: 28.2
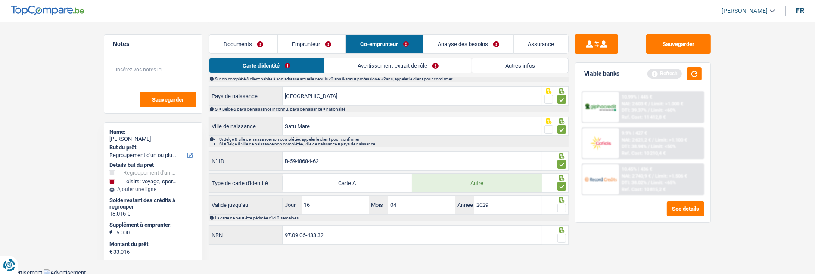
click at [565, 208] on span at bounding box center [561, 208] width 9 height 9
click at [0, 0] on input "radio" at bounding box center [0, 0] width 0 height 0
click at [558, 236] on span at bounding box center [561, 238] width 9 height 9
click at [0, 0] on input "radio" at bounding box center [0, 0] width 0 height 0
click at [386, 68] on link "Avertissement-extrait de rôle" at bounding box center [397, 66] width 147 height 14
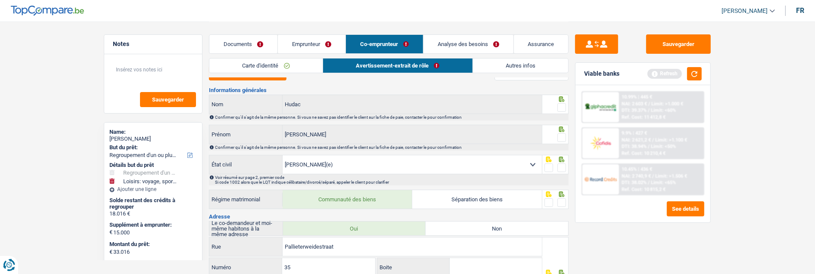
scroll to position [0, 0]
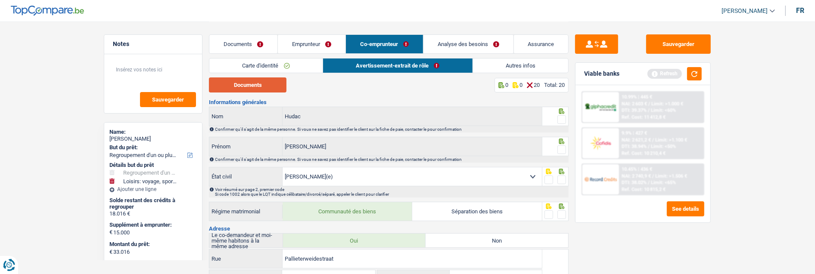
click at [255, 87] on button "Documents" at bounding box center [248, 85] width 78 height 15
drag, startPoint x: 561, startPoint y: 117, endPoint x: 558, endPoint y: 130, distance: 12.9
click at [559, 117] on span at bounding box center [561, 119] width 9 height 9
click at [0, 0] on input "radio" at bounding box center [0, 0] width 0 height 0
click at [558, 147] on span at bounding box center [561, 150] width 9 height 9
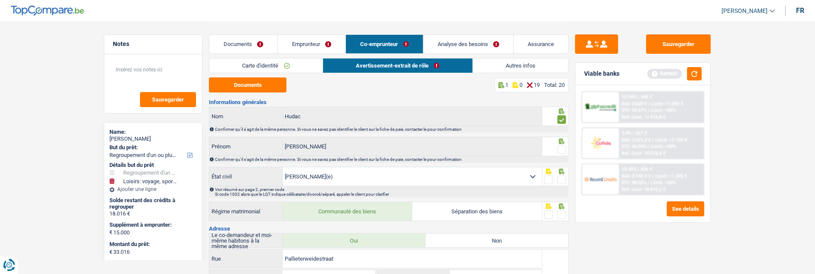
click at [0, 0] on input "radio" at bounding box center [0, 0] width 0 height 0
click at [322, 44] on link "Emprunteur" at bounding box center [312, 44] width 68 height 19
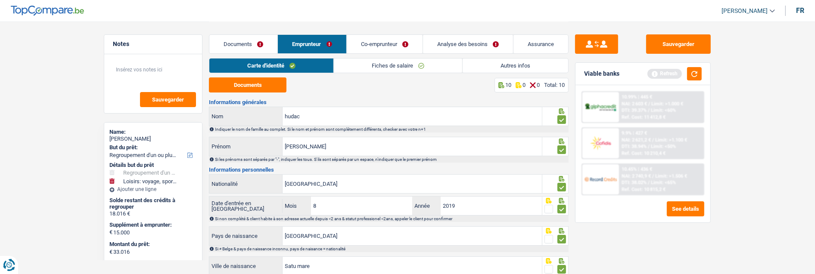
click at [414, 67] on link "Fiches de salaire" at bounding box center [398, 66] width 128 height 14
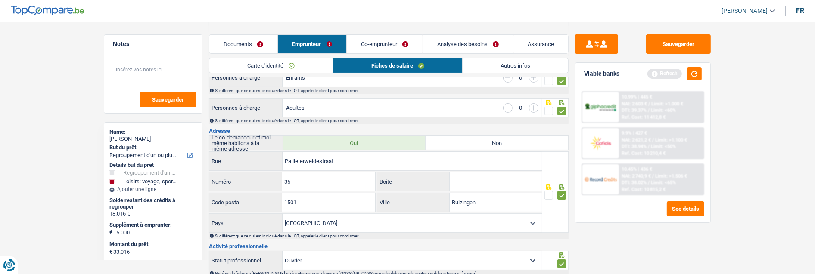
scroll to position [143, 0]
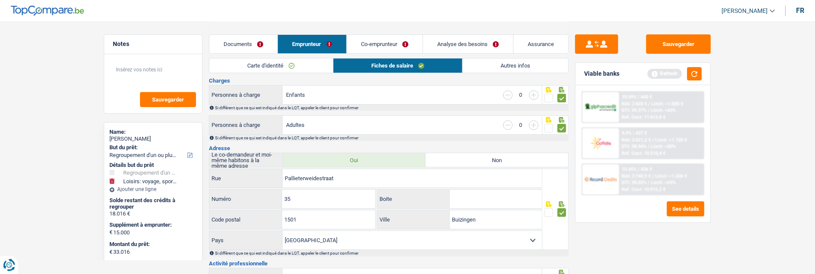
click at [401, 43] on link "Co-emprunteur" at bounding box center [385, 44] width 76 height 19
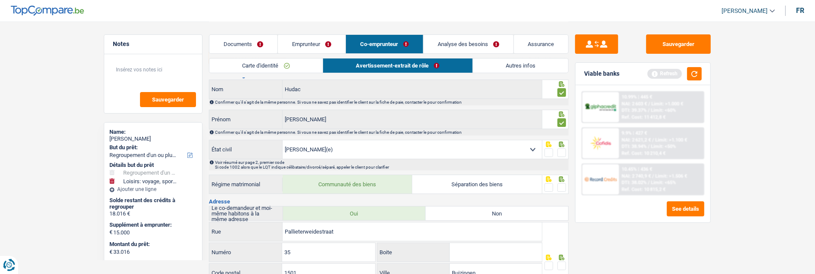
scroll to position [0, 0]
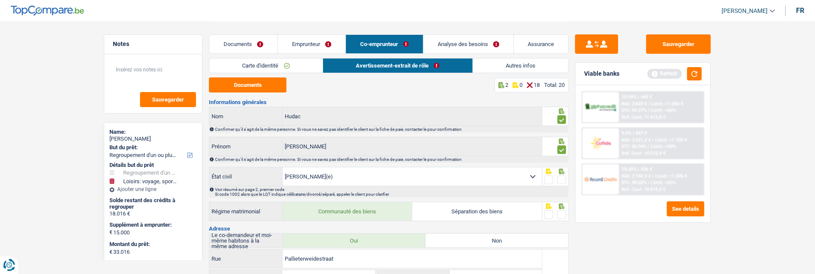
drag, startPoint x: 562, startPoint y: 175, endPoint x: 560, endPoint y: 191, distance: 15.6
click at [561, 178] on span at bounding box center [561, 180] width 9 height 9
click at [0, 0] on input "radio" at bounding box center [0, 0] width 0 height 0
click at [563, 211] on span at bounding box center [561, 215] width 9 height 9
click at [0, 0] on input "radio" at bounding box center [0, 0] width 0 height 0
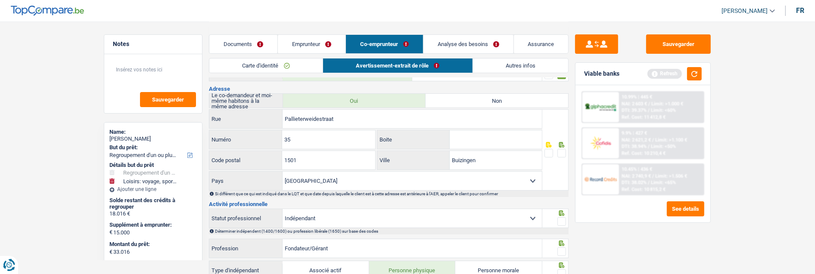
scroll to position [143, 0]
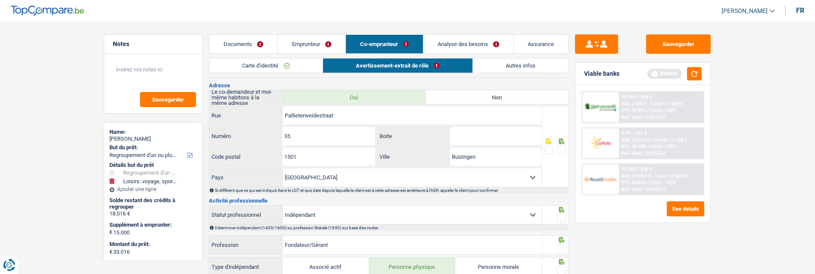
click at [563, 149] on span at bounding box center [561, 150] width 9 height 9
click at [0, 0] on input "radio" at bounding box center [0, 0] width 0 height 0
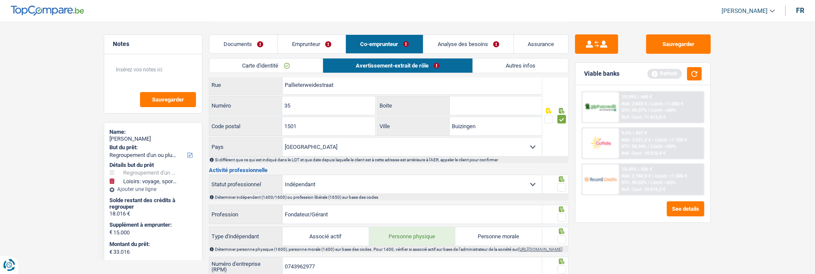
scroll to position [191, 0]
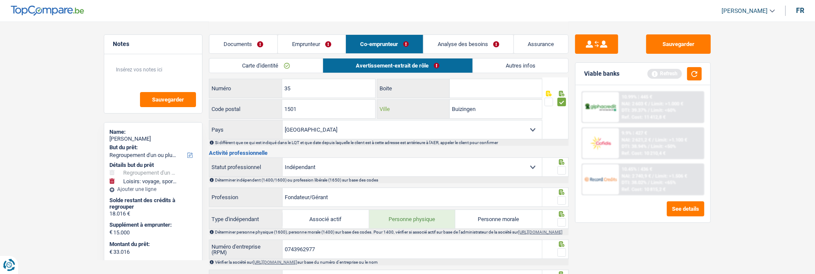
drag, startPoint x: 485, startPoint y: 108, endPoint x: 366, endPoint y: 109, distance: 118.9
click at [366, 109] on div "1501 Code postal Buizingen Ville" at bounding box center [375, 110] width 333 height 21
type input "Halle"
click at [563, 166] on span at bounding box center [561, 170] width 9 height 9
click at [0, 0] on input "radio" at bounding box center [0, 0] width 0 height 0
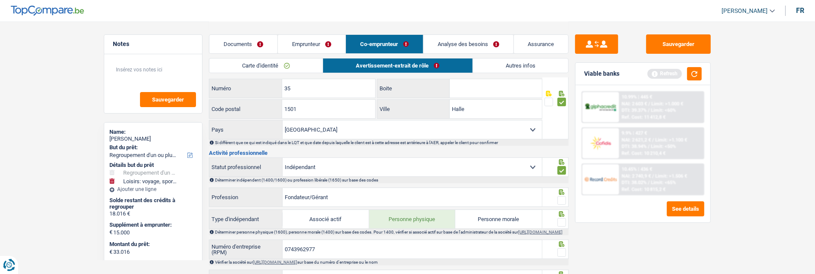
click at [560, 198] on span at bounding box center [561, 200] width 9 height 9
click at [0, 0] on input "radio" at bounding box center [0, 0] width 0 height 0
drag, startPoint x: 355, startPoint y: 191, endPoint x: 269, endPoint y: 190, distance: 86.2
click at [268, 190] on div "Fondateur/Gérant Profession" at bounding box center [375, 197] width 333 height 19
click at [315, 246] on input "0743962977" at bounding box center [412, 249] width 259 height 19
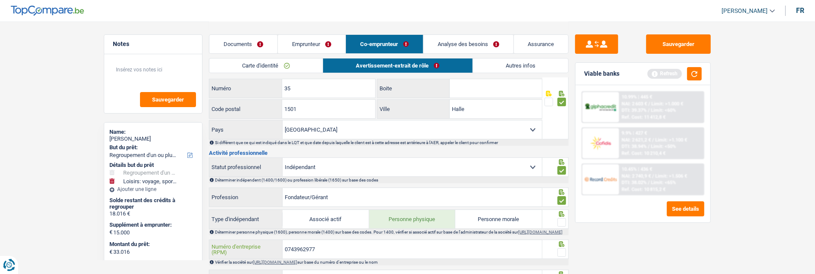
click at [315, 248] on input "0743962977" at bounding box center [412, 249] width 259 height 19
click at [297, 265] on link "[URL][DOMAIN_NAME]" at bounding box center [275, 262] width 44 height 5
click at [308, 37] on link "Emprunteur" at bounding box center [312, 44] width 68 height 19
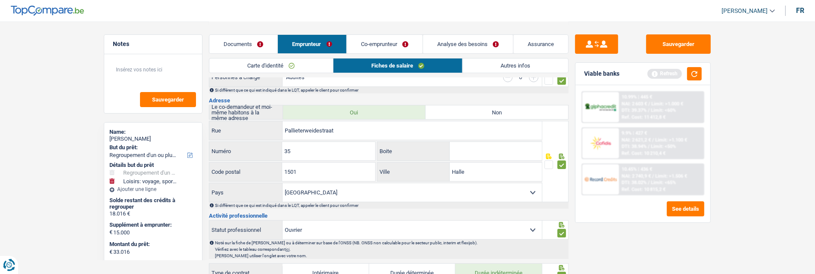
click at [398, 44] on link "Co-emprunteur" at bounding box center [385, 44] width 76 height 19
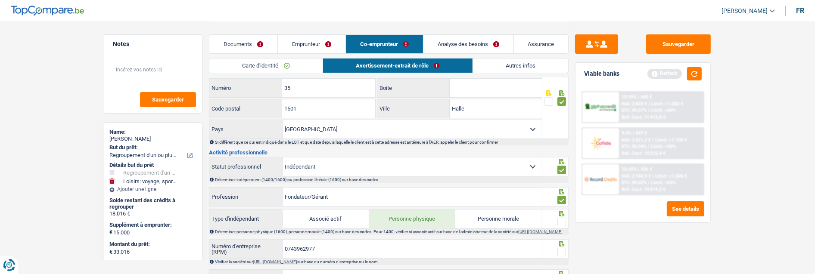
scroll to position [287, 0]
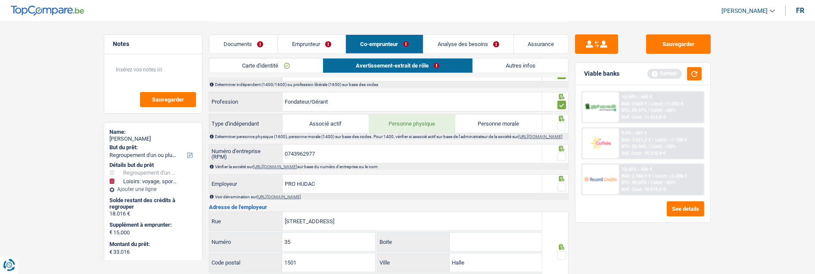
click at [558, 125] on span at bounding box center [561, 127] width 9 height 9
click at [0, 0] on input "radio" at bounding box center [0, 0] width 0 height 0
click at [562, 160] on span at bounding box center [561, 157] width 9 height 9
click at [0, 0] on input "radio" at bounding box center [0, 0] width 0 height 0
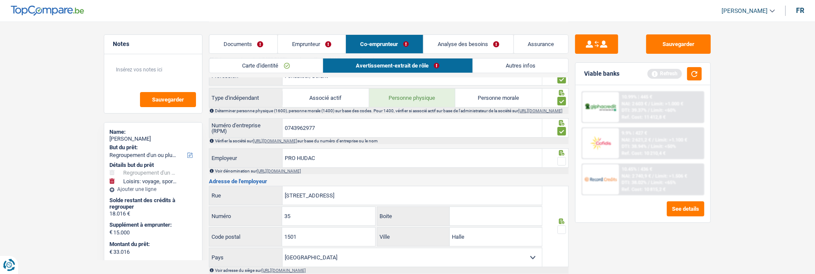
scroll to position [335, 0]
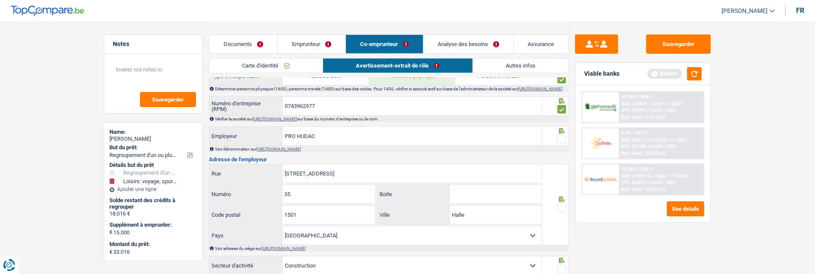
drag, startPoint x: 558, startPoint y: 143, endPoint x: 557, endPoint y: 154, distance: 10.5
click at [558, 144] on span at bounding box center [561, 139] width 9 height 9
click at [0, 0] on input "radio" at bounding box center [0, 0] width 0 height 0
drag, startPoint x: 559, startPoint y: 210, endPoint x: 543, endPoint y: 204, distance: 17.6
click at [559, 210] on span at bounding box center [561, 208] width 9 height 9
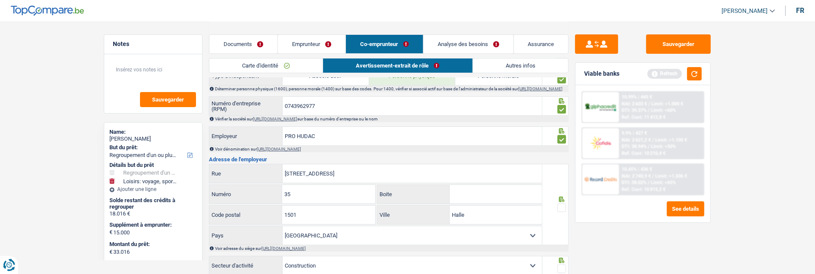
click at [0, 0] on input "radio" at bounding box center [0, 0] width 0 height 0
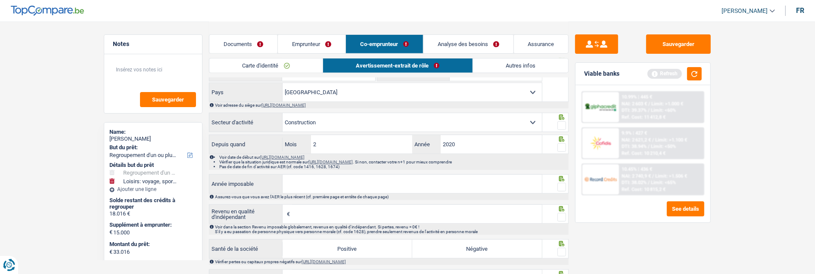
scroll to position [479, 0]
click at [563, 128] on span at bounding box center [561, 125] width 9 height 9
click at [0, 0] on input "radio" at bounding box center [0, 0] width 0 height 0
click at [561, 152] on span at bounding box center [561, 147] width 9 height 9
click at [0, 0] on input "radio" at bounding box center [0, 0] width 0 height 0
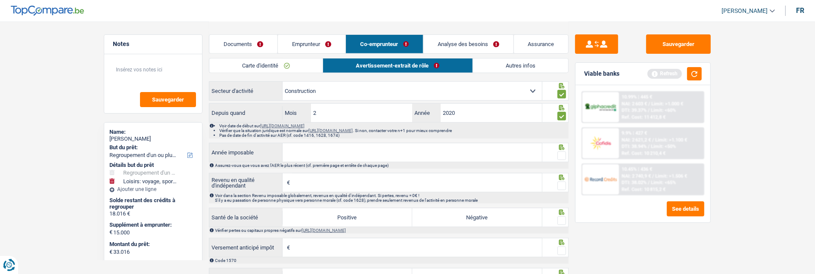
scroll to position [526, 0]
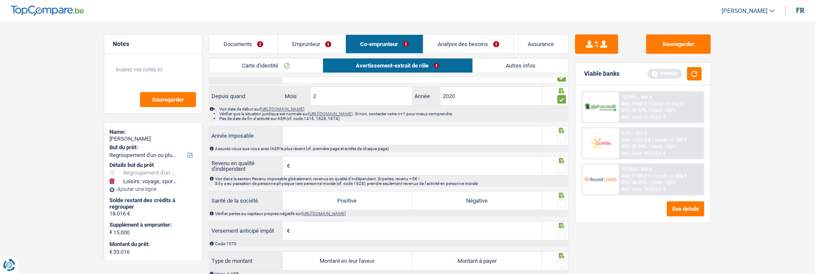
click at [343, 148] on div "Année imposable Assurez-vous que vous avez l'AER le plus récent (cf. première p…" at bounding box center [389, 139] width 360 height 26
click at [344, 140] on input "Année imposable" at bounding box center [412, 136] width 259 height 19
type input "2023"
click at [565, 143] on span at bounding box center [561, 139] width 9 height 9
click at [0, 0] on input "radio" at bounding box center [0, 0] width 0 height 0
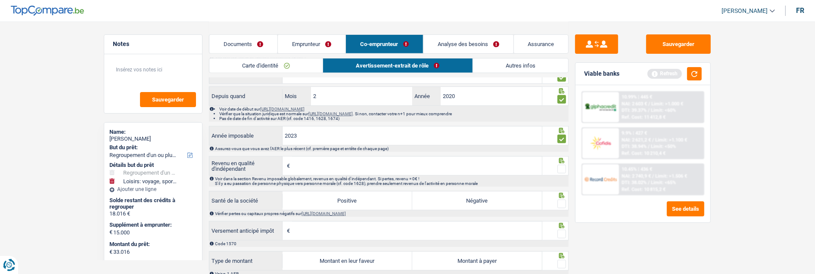
click at [346, 175] on input "Revenu en qualité d'indépendant" at bounding box center [417, 166] width 250 height 19
click at [364, 174] on input "Revenu en qualité d'indépendant" at bounding box center [417, 166] width 250 height 19
type input "51.315"
click at [563, 171] on span at bounding box center [561, 169] width 9 height 9
click at [0, 0] on input "radio" at bounding box center [0, 0] width 0 height 0
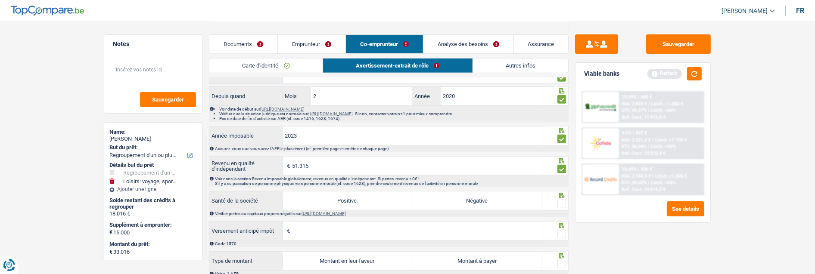
drag, startPoint x: 357, startPoint y: 205, endPoint x: 390, endPoint y: 205, distance: 33.2
click at [358, 205] on label "Positive" at bounding box center [348, 201] width 130 height 19
click at [358, 205] on input "Positive" at bounding box center [348, 201] width 130 height 19
radio input "true"
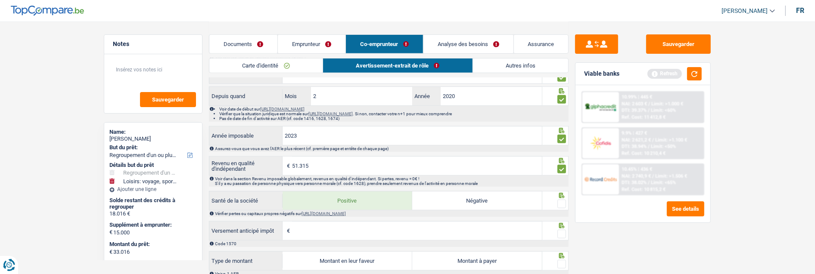
click at [561, 205] on span at bounding box center [561, 204] width 9 height 9
click at [0, 0] on input "radio" at bounding box center [0, 0] width 0 height 0
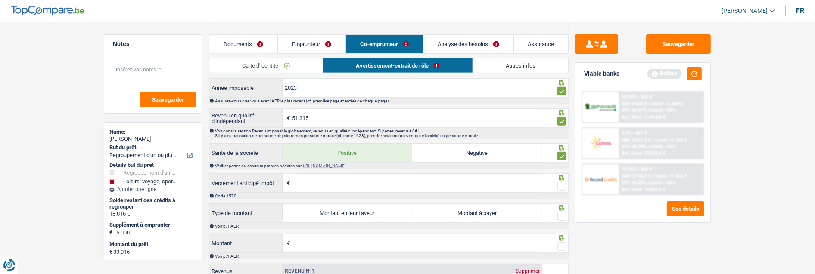
click at [561, 187] on span at bounding box center [561, 186] width 9 height 9
click at [0, 0] on input "radio" at bounding box center [0, 0] width 0 height 0
click at [501, 215] on label "Montant à payer" at bounding box center [477, 213] width 130 height 19
click at [501, 215] on input "Montant à payer" at bounding box center [477, 213] width 130 height 19
radio input "true"
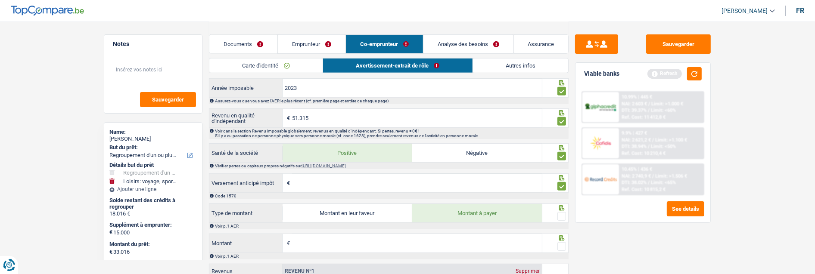
type input "4.276"
drag, startPoint x: 561, startPoint y: 221, endPoint x: 552, endPoint y: 220, distance: 8.6
click at [561, 220] on span at bounding box center [561, 216] width 9 height 9
click at [0, 0] on input "radio" at bounding box center [0, 0] width 0 height 0
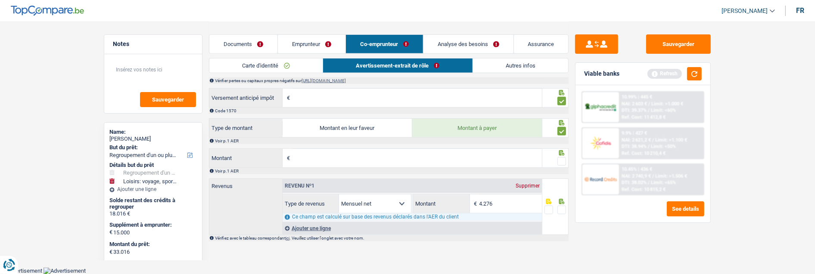
scroll to position [664, 0]
click at [343, 152] on input "Montant" at bounding box center [417, 158] width 250 height 19
type input "19.130"
type input "2.682"
click at [561, 162] on span at bounding box center [561, 161] width 9 height 9
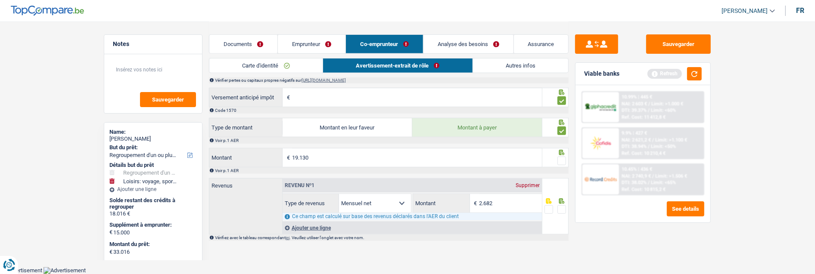
click at [0, 0] on input "radio" at bounding box center [0, 0] width 0 height 0
click at [560, 211] on span at bounding box center [561, 209] width 9 height 9
click at [0, 0] on input "radio" at bounding box center [0, 0] width 0 height 0
click at [513, 66] on link "Autres infos" at bounding box center [520, 66] width 95 height 14
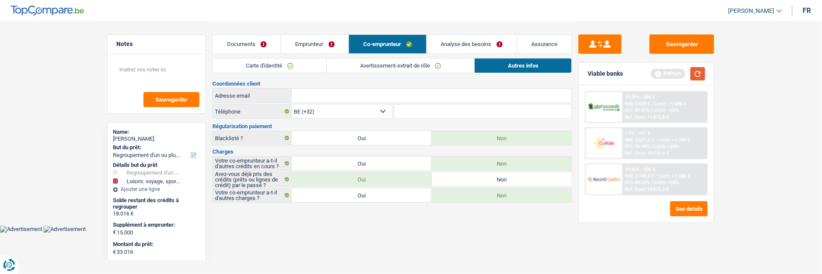
click at [704, 75] on button "button" at bounding box center [698, 73] width 15 height 13
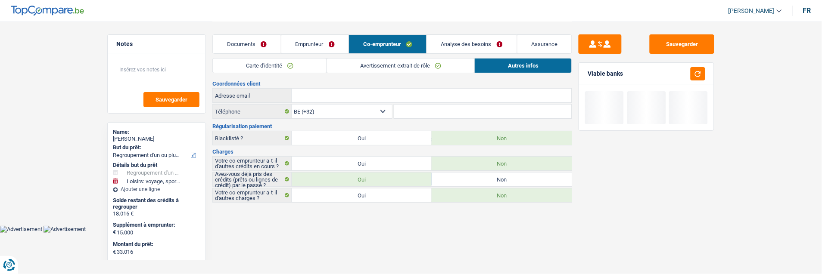
click at [325, 42] on link "Emprunteur" at bounding box center [315, 44] width 68 height 19
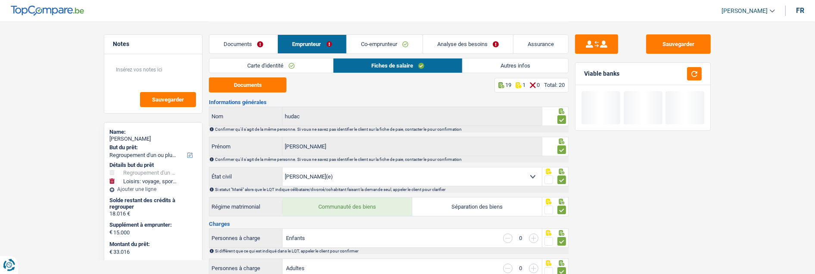
click at [513, 60] on link "Autres infos" at bounding box center [516, 66] width 106 height 14
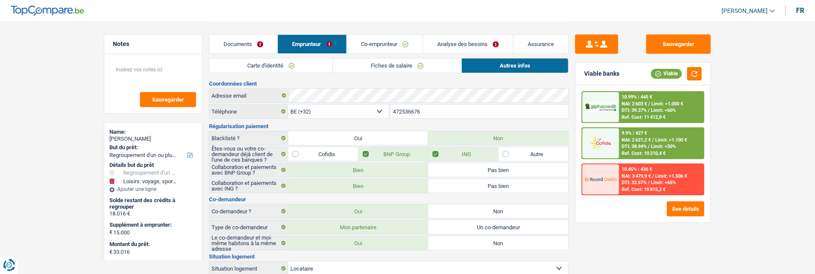
click at [471, 37] on link "Analyse des besoins" at bounding box center [468, 44] width 90 height 19
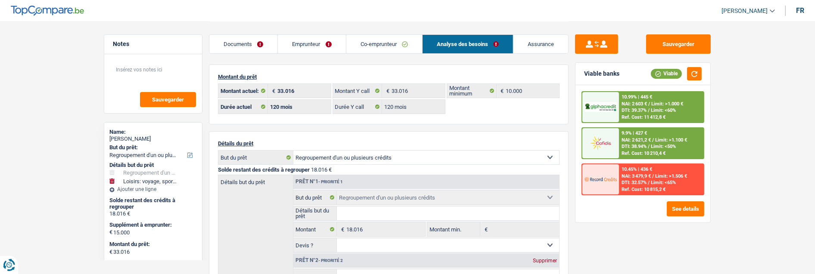
click at [389, 47] on link "Co-emprunteur" at bounding box center [384, 44] width 76 height 19
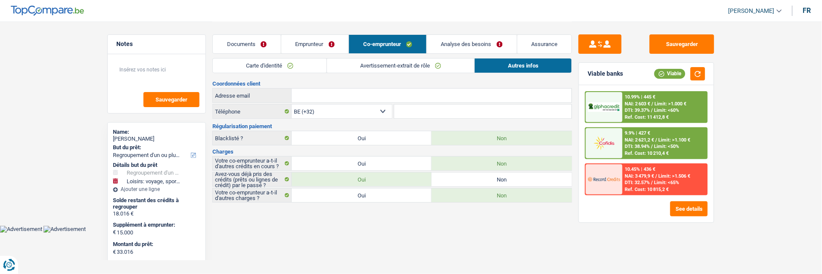
click at [411, 96] on input "Adresse email" at bounding box center [432, 96] width 280 height 14
paste input "budmariana@icloud.com"
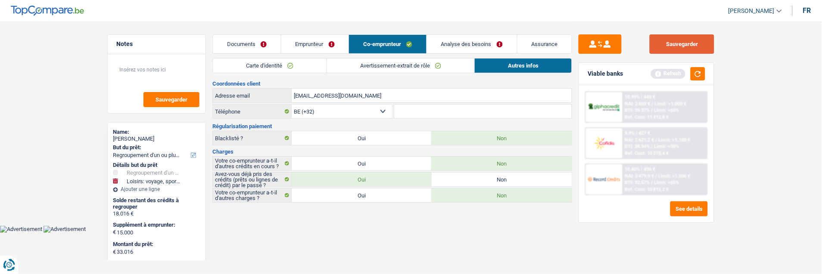
type input "budmariana@icloud.com"
drag, startPoint x: 669, startPoint y: 44, endPoint x: 615, endPoint y: 42, distance: 54.3
click at [669, 44] on button "Sauvegarder" at bounding box center [682, 43] width 65 height 19
click at [468, 40] on link "Analyse des besoins" at bounding box center [472, 44] width 90 height 19
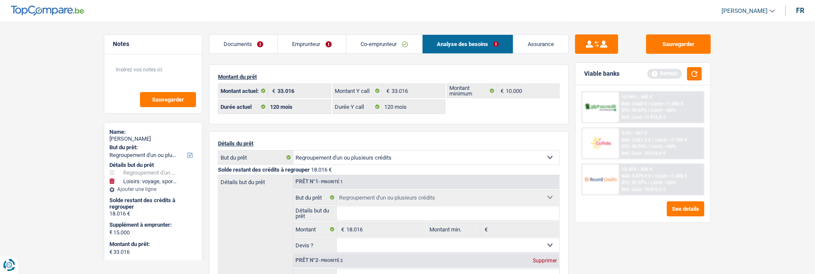
drag, startPoint x: 478, startPoint y: 37, endPoint x: 494, endPoint y: 42, distance: 16.3
click at [478, 38] on link "Analyse des besoins" at bounding box center [468, 44] width 90 height 19
click at [696, 77] on button "button" at bounding box center [694, 73] width 15 height 13
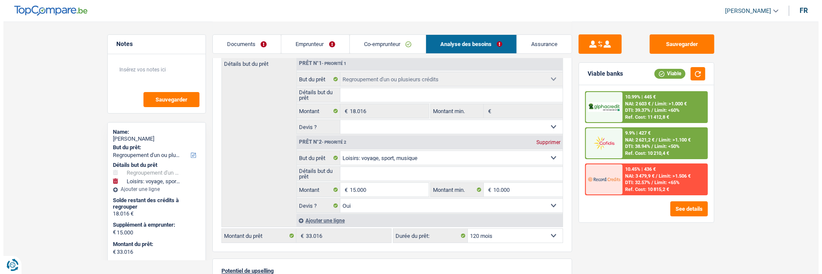
scroll to position [96, 0]
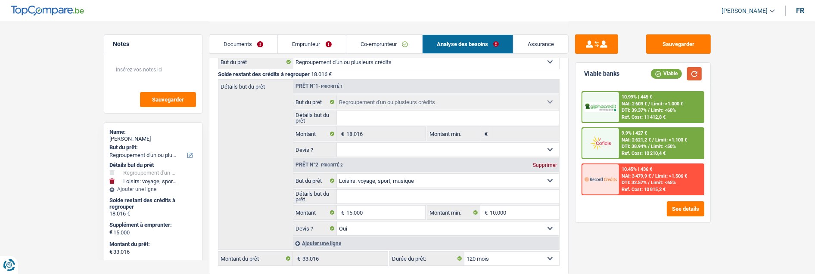
click at [698, 73] on button "button" at bounding box center [694, 73] width 15 height 13
click at [689, 205] on button "See details" at bounding box center [685, 209] width 37 height 15
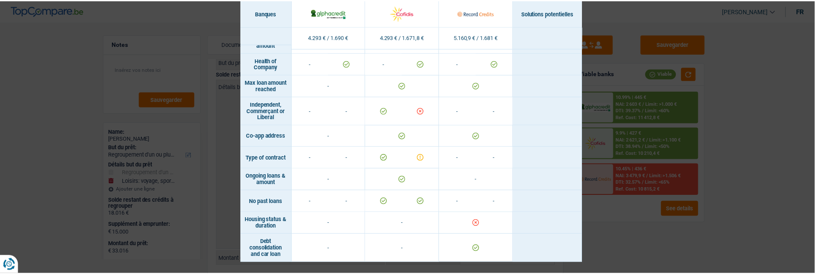
scroll to position [597, 0]
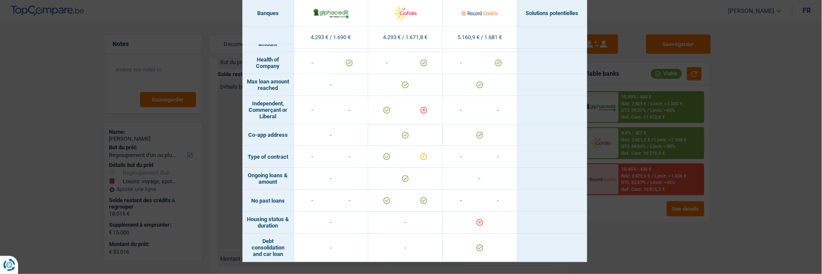
drag, startPoint x: 755, startPoint y: 66, endPoint x: 734, endPoint y: 75, distance: 22.7
click at [754, 66] on div "Banks conditions × Banques Solutions potentielles Revenus / Charges 4.293 € / 1…" at bounding box center [411, 137] width 822 height 274
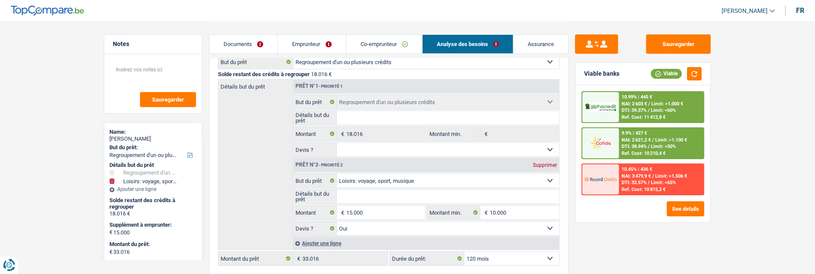
click at [533, 259] on select "12 mois 18 mois 24 mois 30 mois 36 mois 42 mois 48 mois 60 mois 72 mois 84 mois…" at bounding box center [511, 259] width 95 height 14
select select "84"
click at [464, 252] on select "12 mois 18 mois 24 mois 30 mois 36 mois 42 mois 48 mois 60 mois 72 mois 84 mois…" at bounding box center [511, 259] width 95 height 14
select select "84"
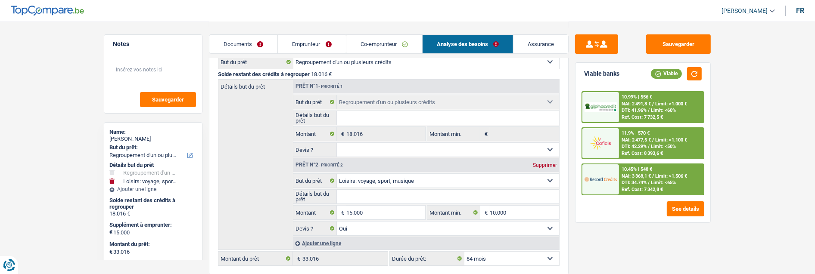
click at [686, 177] on div "10.45% | 548 € NAI: 3 368,1 € / Limit: >1.506 € DTI: 34.74% / Limit: <65% Ref. …" at bounding box center [661, 180] width 85 height 30
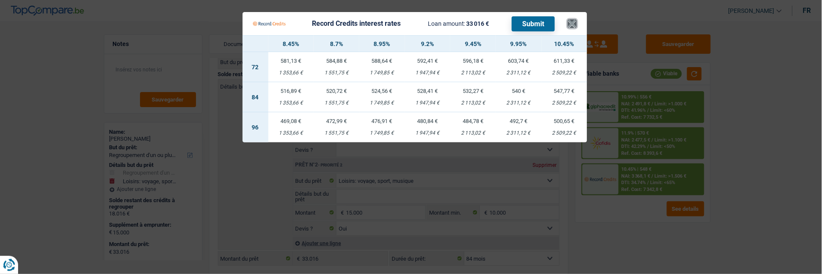
click at [575, 19] on button "×" at bounding box center [572, 23] width 9 height 9
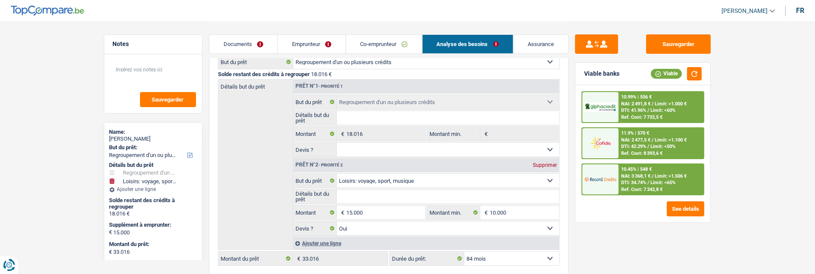
click at [330, 41] on link "Emprunteur" at bounding box center [312, 44] width 68 height 19
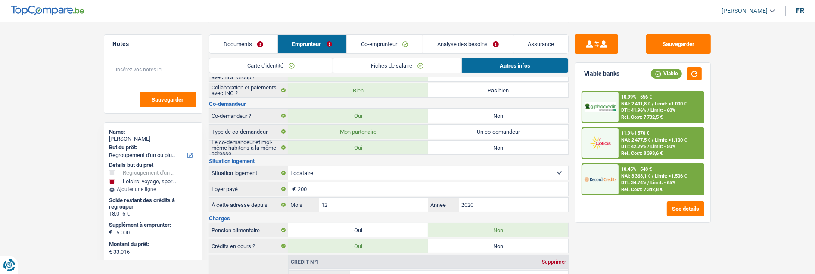
click at [409, 63] on link "Fiches de salaire" at bounding box center [397, 66] width 128 height 14
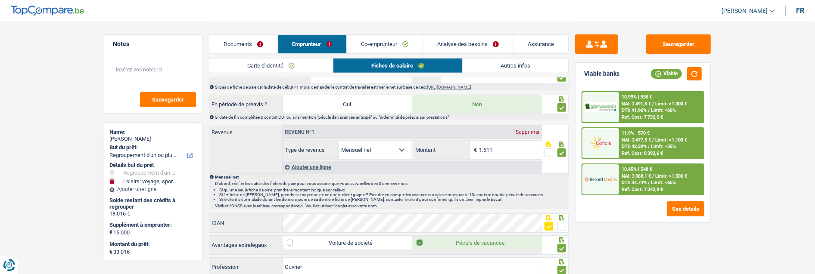
scroll to position [431, 0]
click at [624, 176] on span "NAI: 3 368,1 €" at bounding box center [636, 177] width 29 height 6
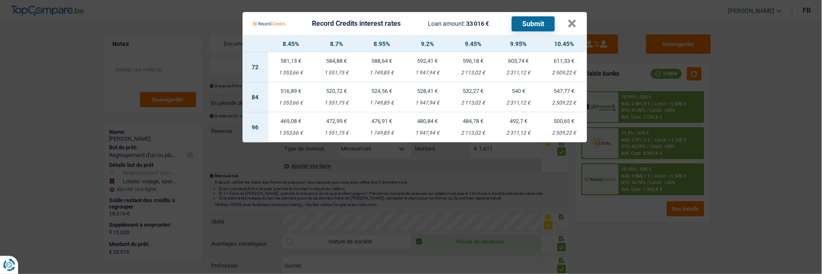
click at [472, 92] on td "532,27 € 2 113,02 €" at bounding box center [473, 97] width 46 height 30
select select "record credits"
type input "9,45"
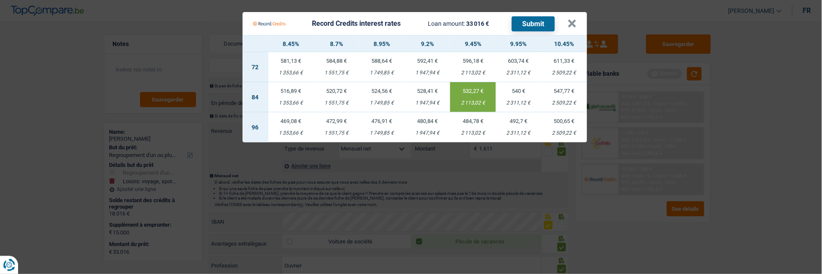
click at [543, 22] on button "Submit" at bounding box center [533, 23] width 43 height 15
click at [577, 19] on button "×" at bounding box center [572, 23] width 9 height 9
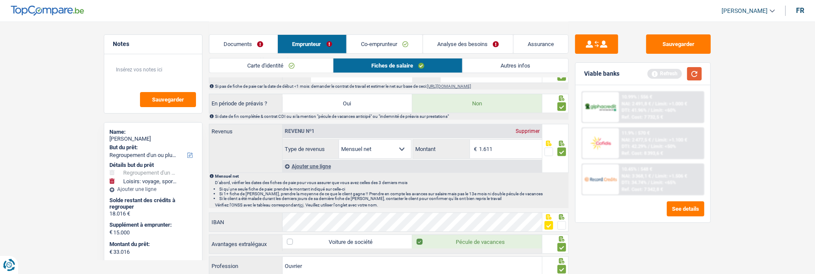
drag, startPoint x: 693, startPoint y: 70, endPoint x: 699, endPoint y: 70, distance: 6.5
click at [694, 70] on button "button" at bounding box center [694, 73] width 15 height 13
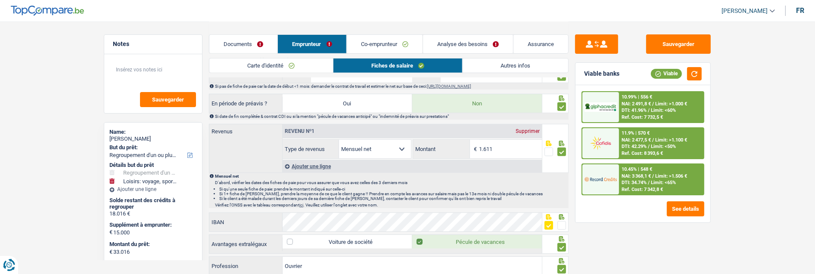
click at [656, 136] on div "11.9% | 570 € NAI: 2 477,5 € / Limit: >1.100 € DTI: 42.29% / Limit: <50% Ref. C…" at bounding box center [661, 143] width 85 height 30
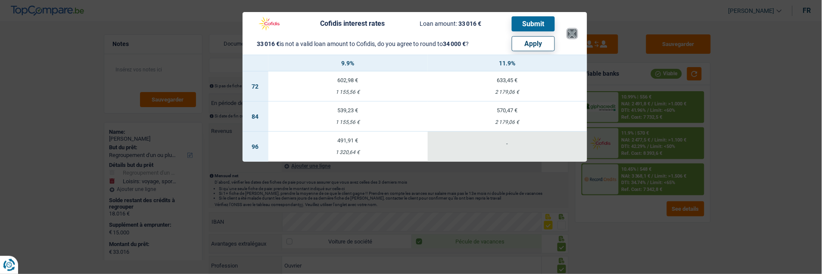
click at [570, 29] on button "×" at bounding box center [572, 33] width 9 height 9
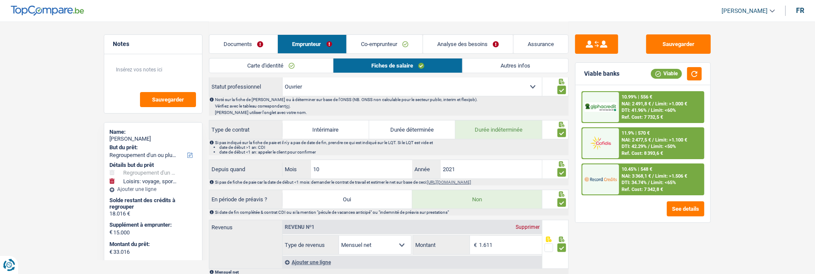
click at [479, 43] on link "Analyse des besoins" at bounding box center [468, 44] width 90 height 19
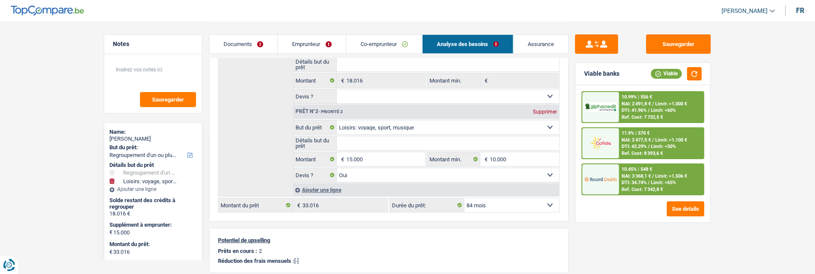
scroll to position [122, 0]
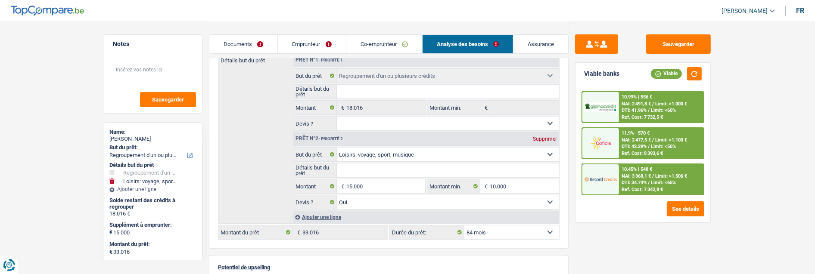
click at [504, 235] on select "12 mois 18 mois 24 mois 30 mois 36 mois 42 mois 48 mois 60 mois 72 mois 84 mois…" at bounding box center [511, 233] width 95 height 14
select select "120"
click at [464, 226] on select "12 mois 18 mois 24 mois 30 mois 36 mois 42 mois 48 mois 60 mois 72 mois 84 mois…" at bounding box center [511, 233] width 95 height 14
select select "120"
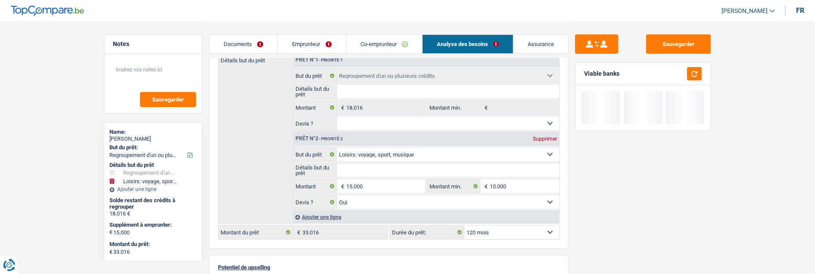
click at [578, 217] on div "Sauvegarder Viable banks" at bounding box center [643, 147] width 149 height 226
click at [696, 71] on button "button" at bounding box center [694, 73] width 15 height 13
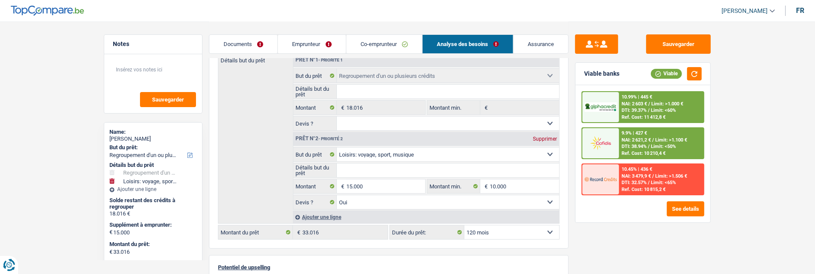
click at [669, 131] on div "9.9% | 427 € NAI: 2 621,2 € / Limit: >1.100 € DTI: 38.94% / Limit: <50% Ref. Co…" at bounding box center [661, 143] width 85 height 30
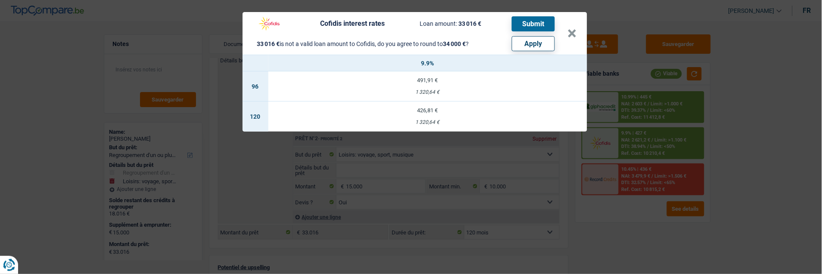
click at [535, 39] on button "Apply" at bounding box center [533, 43] width 43 height 15
type input "15.984"
type input "34.000"
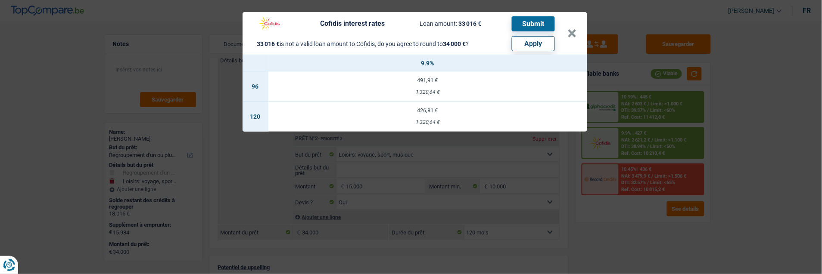
select select "other"
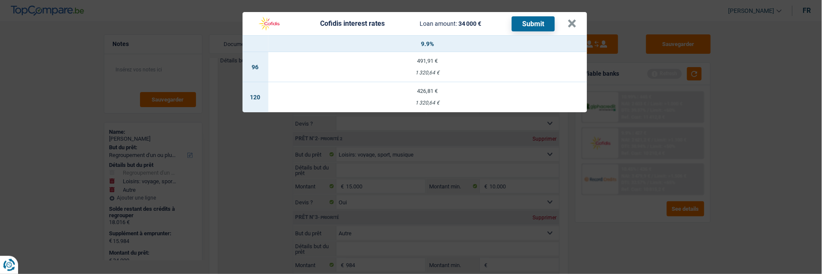
click at [441, 90] on td "426,81 € 1 320,64 €" at bounding box center [427, 97] width 319 height 30
select select "cofidis"
type input "9,90"
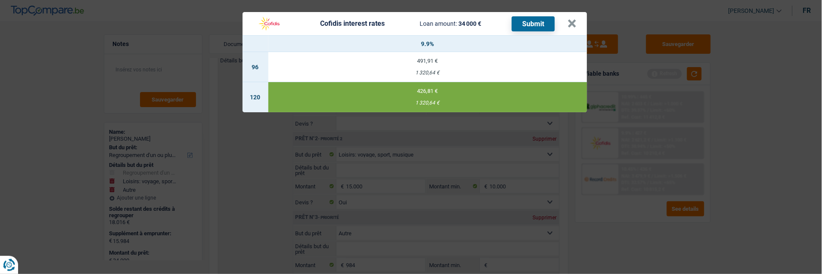
click at [536, 16] on button "Submit" at bounding box center [533, 23] width 43 height 15
click at [572, 22] on button "×" at bounding box center [572, 23] width 9 height 9
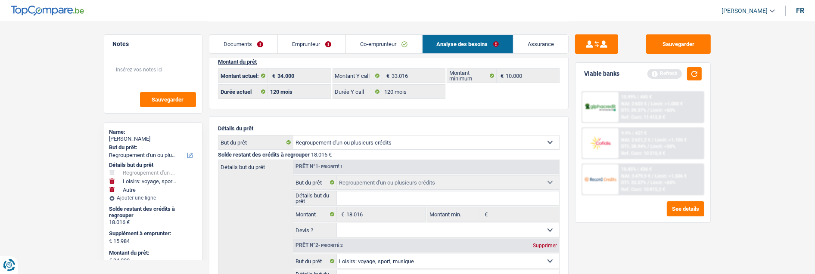
scroll to position [0, 0]
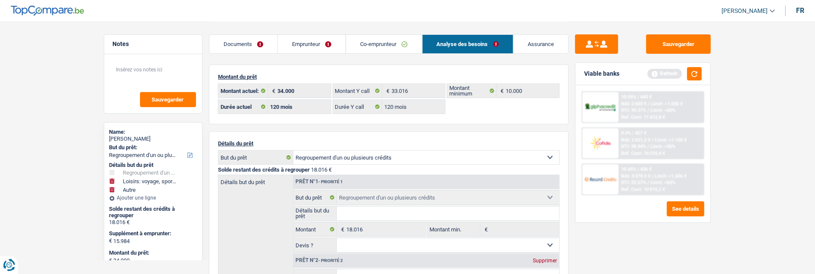
click at [252, 49] on link "Documents" at bounding box center [243, 44] width 68 height 19
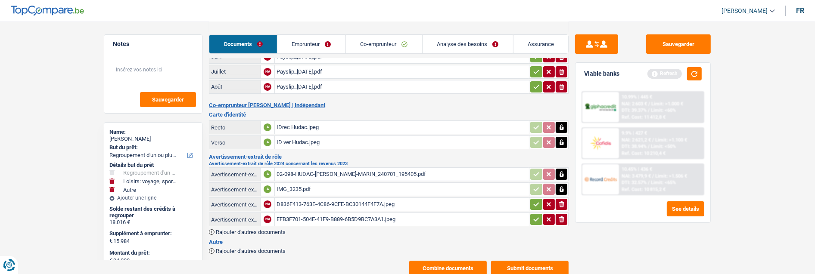
scroll to position [98, 0]
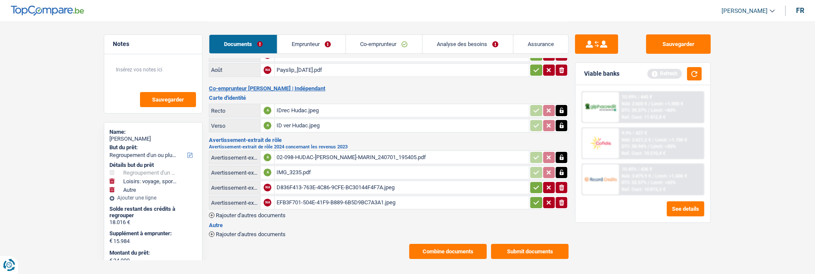
click at [530, 244] on button "Submit documents" at bounding box center [530, 251] width 78 height 15
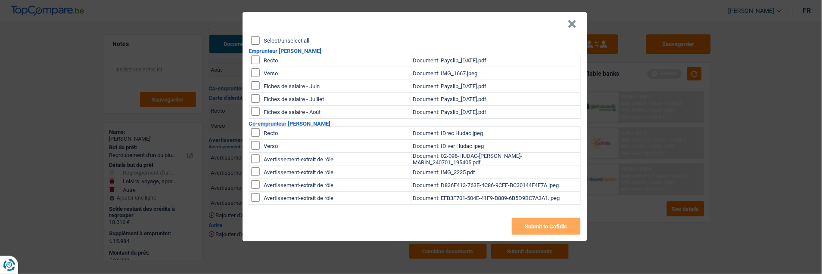
click at [254, 36] on input "Select/unselect all" at bounding box center [255, 40] width 9 height 9
checkbox input "true"
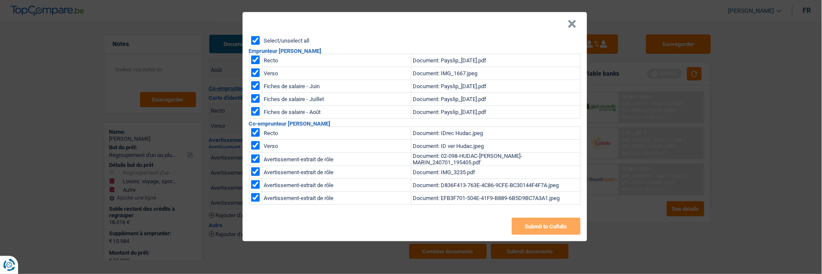
checkbox input "true"
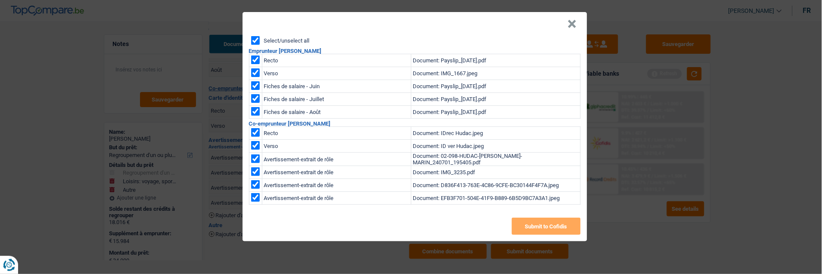
checkbox input "true"
click at [553, 222] on button "Submit to Cofidis" at bounding box center [546, 226] width 69 height 17
click at [572, 20] on button "×" at bounding box center [572, 24] width 9 height 9
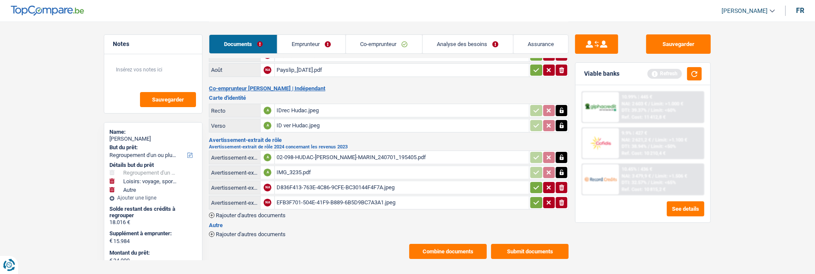
click at [536, 244] on button "Submit documents" at bounding box center [530, 251] width 78 height 15
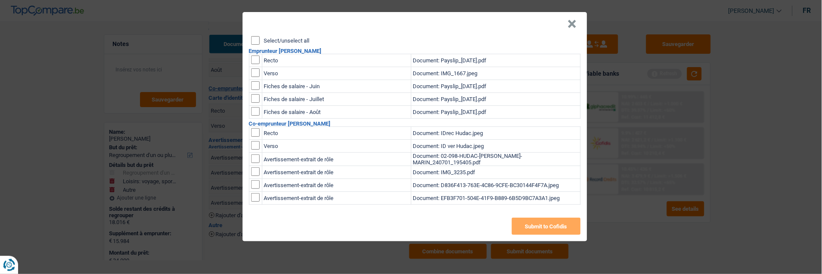
drag, startPoint x: 578, startPoint y: 19, endPoint x: 573, endPoint y: 19, distance: 4.8
click at [577, 20] on button "×" at bounding box center [572, 24] width 9 height 9
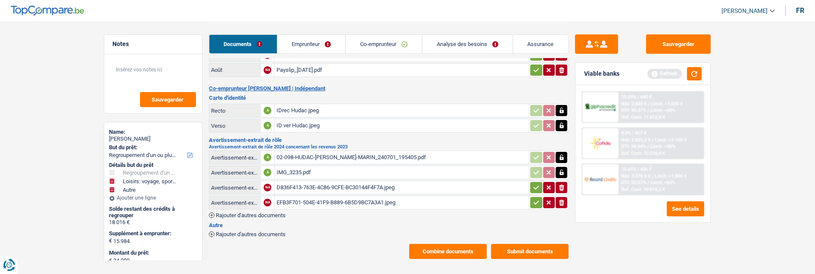
click at [457, 244] on button "Combine documents" at bounding box center [448, 251] width 78 height 15
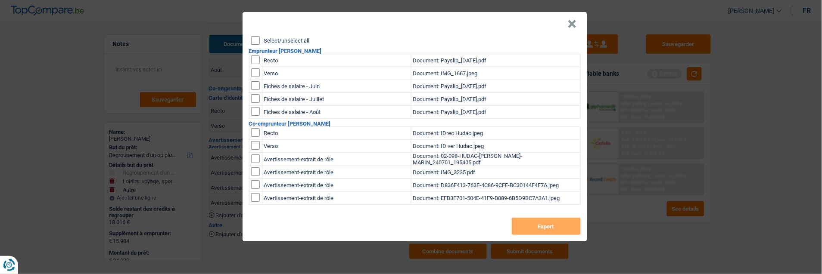
click at [256, 37] on input "Select/unselect all" at bounding box center [255, 40] width 9 height 9
checkbox input "true"
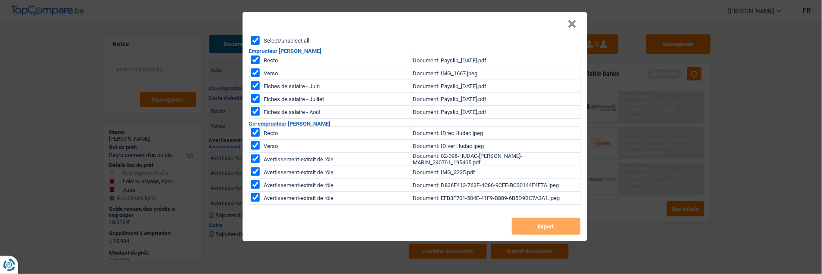
checkbox input "true"
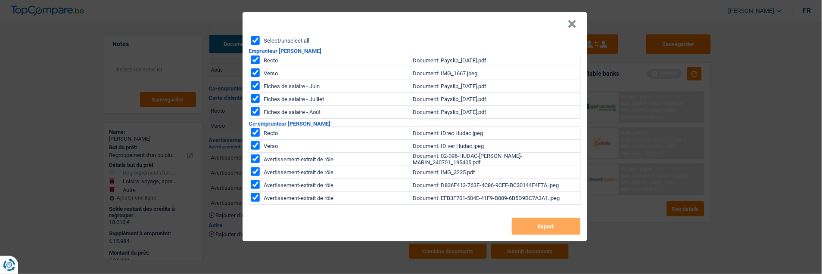
checkbox input "true"
click at [541, 220] on button "Export" at bounding box center [546, 226] width 69 height 17
click at [577, 23] on button "×" at bounding box center [572, 24] width 9 height 9
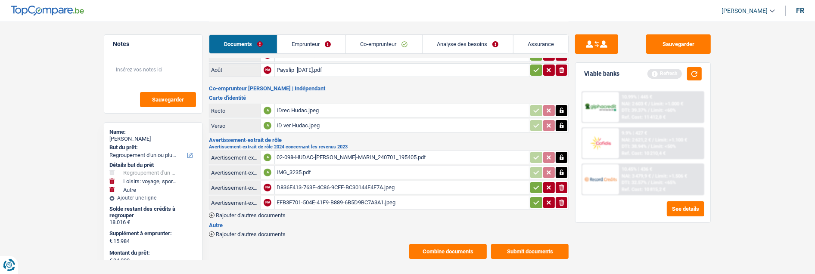
scroll to position [0, 0]
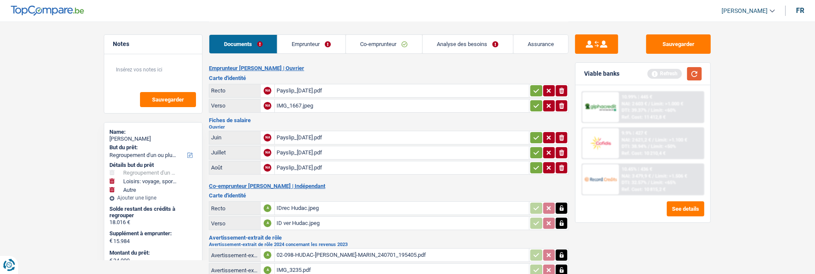
click at [695, 70] on button "button" at bounding box center [694, 73] width 15 height 13
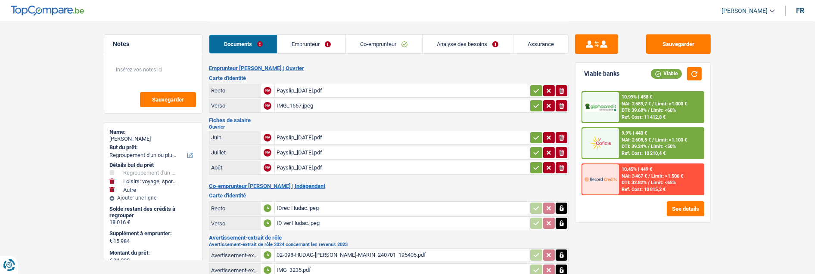
click at [686, 106] on div "10.99% | 458 € NAI: 2 589,7 € / Limit: >1.000 € DTI: 39.68% / Limit: <60% Ref. …" at bounding box center [661, 107] width 85 height 30
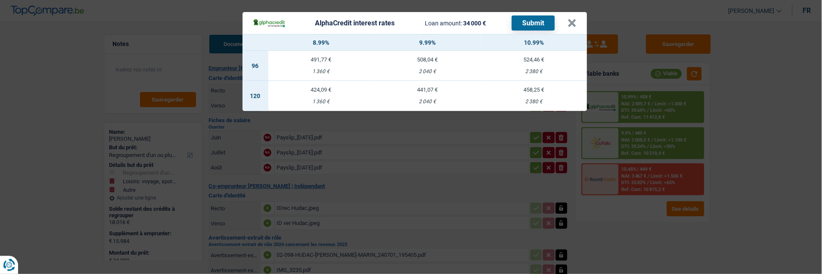
click at [430, 87] on div "441,07 €" at bounding box center [427, 90] width 106 height 6
select select "alphacredit"
type input "9,99"
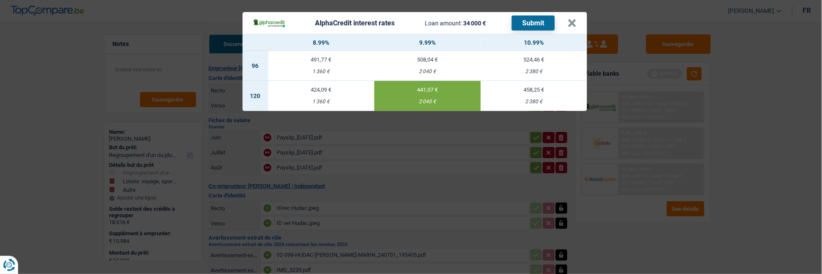
click at [532, 19] on button "Submit" at bounding box center [533, 23] width 43 height 15
click at [573, 19] on button "×" at bounding box center [572, 23] width 9 height 9
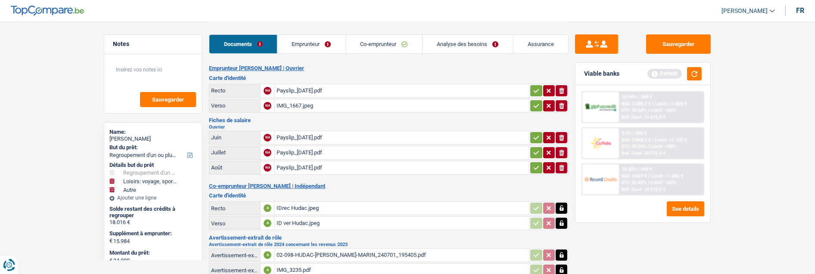
click at [474, 40] on link "Analyse des besoins" at bounding box center [468, 44] width 90 height 19
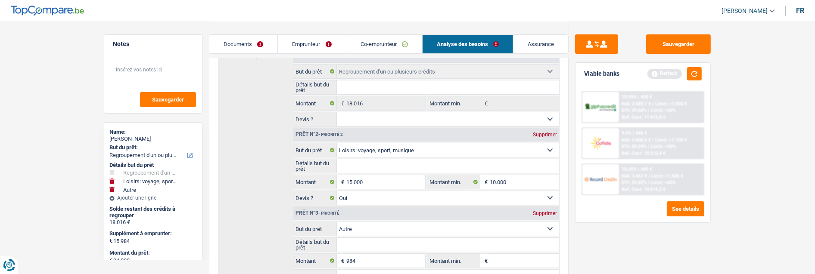
scroll to position [143, 0]
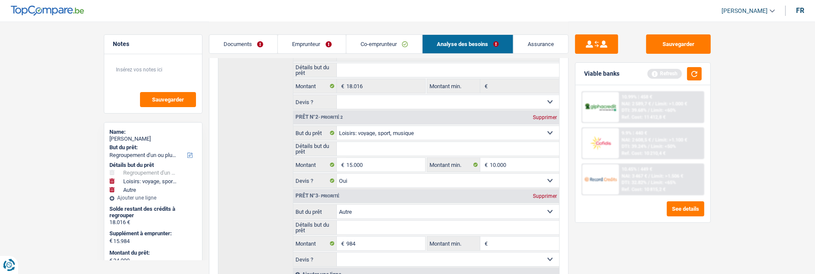
click at [546, 196] on div "Supprimer" at bounding box center [545, 196] width 28 height 5
type input "15.000"
type input "33.016"
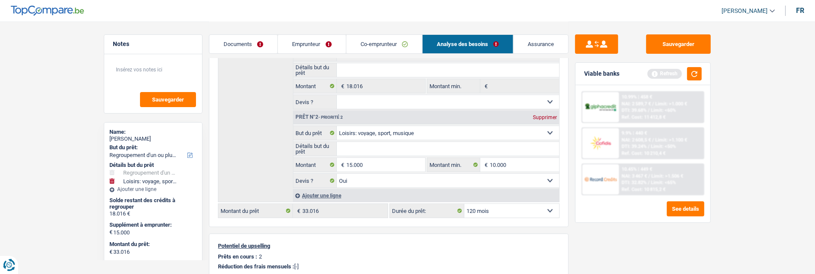
click at [240, 45] on link "Documents" at bounding box center [243, 44] width 68 height 19
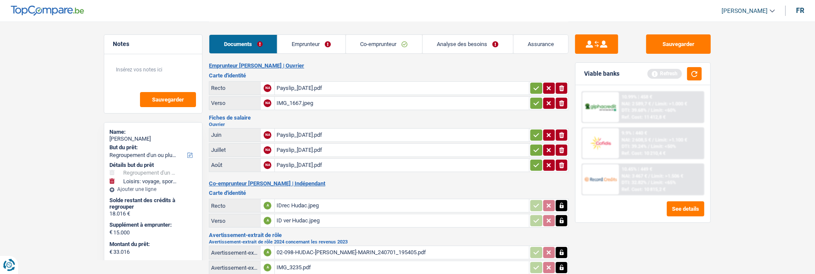
scroll to position [0, 0]
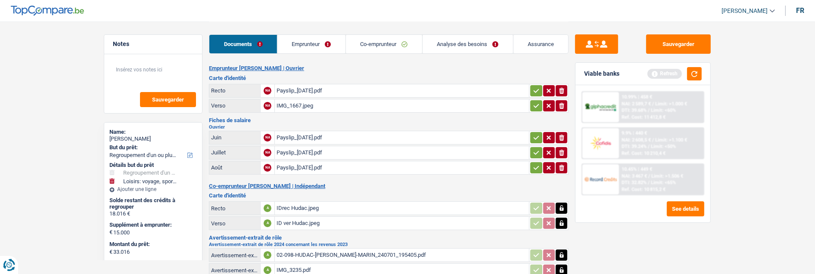
click at [301, 100] on div "IMG_1667.jpeg" at bounding box center [402, 106] width 251 height 13
click at [325, 84] on div "Payslip_02-07-2025.pdf" at bounding box center [402, 90] width 251 height 13
click at [321, 44] on link "Emprunteur" at bounding box center [311, 44] width 68 height 19
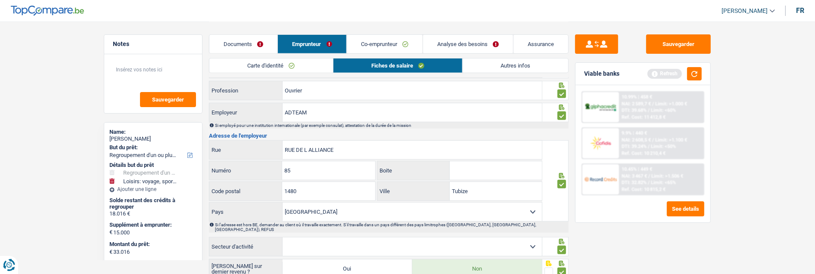
scroll to position [622, 0]
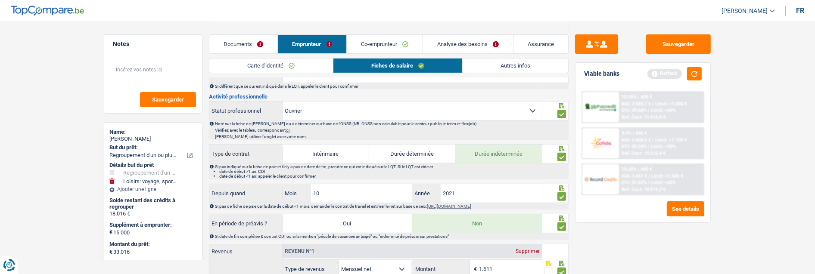
click at [312, 67] on link "Carte d'identité" at bounding box center [270, 66] width 123 height 14
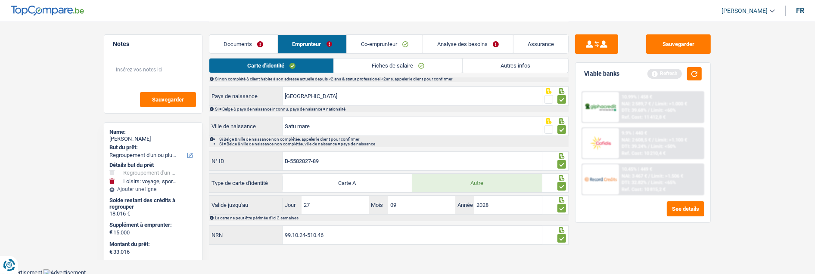
click at [255, 42] on link "Documents" at bounding box center [243, 44] width 68 height 19
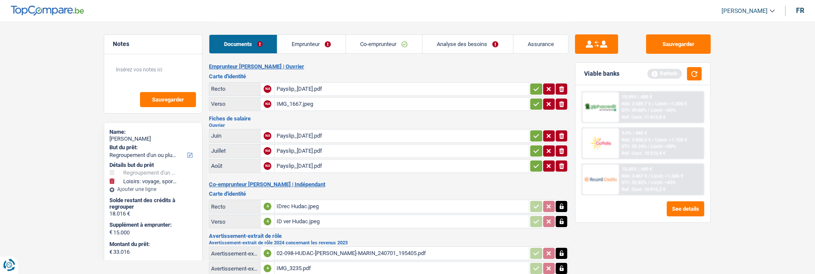
scroll to position [0, 0]
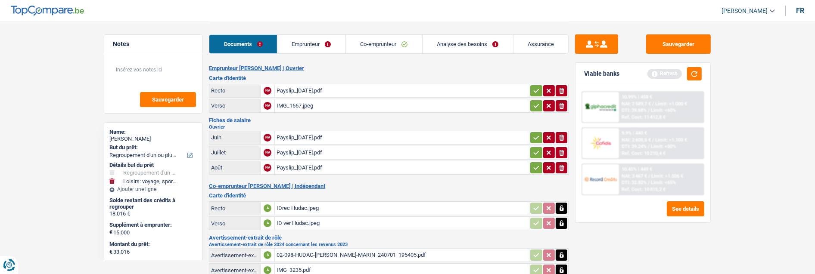
click at [293, 217] on div "ID ver Hudac.jpeg" at bounding box center [402, 223] width 251 height 13
click at [386, 45] on link "Co-emprunteur" at bounding box center [384, 44] width 76 height 19
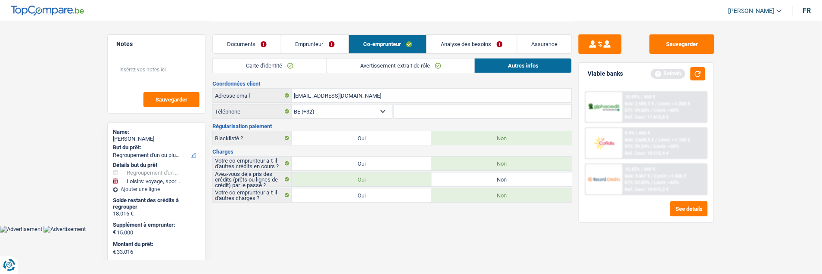
click at [381, 67] on link "Avertissement-extrait de rôle" at bounding box center [400, 66] width 147 height 14
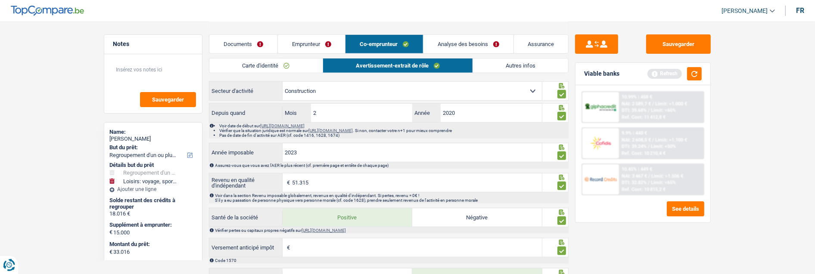
scroll to position [526, 0]
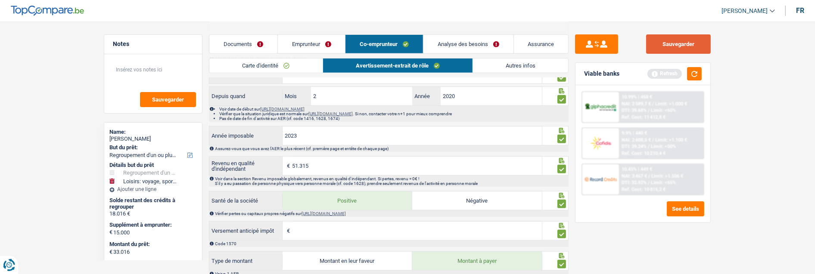
click at [679, 49] on button "Sauvegarder" at bounding box center [678, 43] width 65 height 19
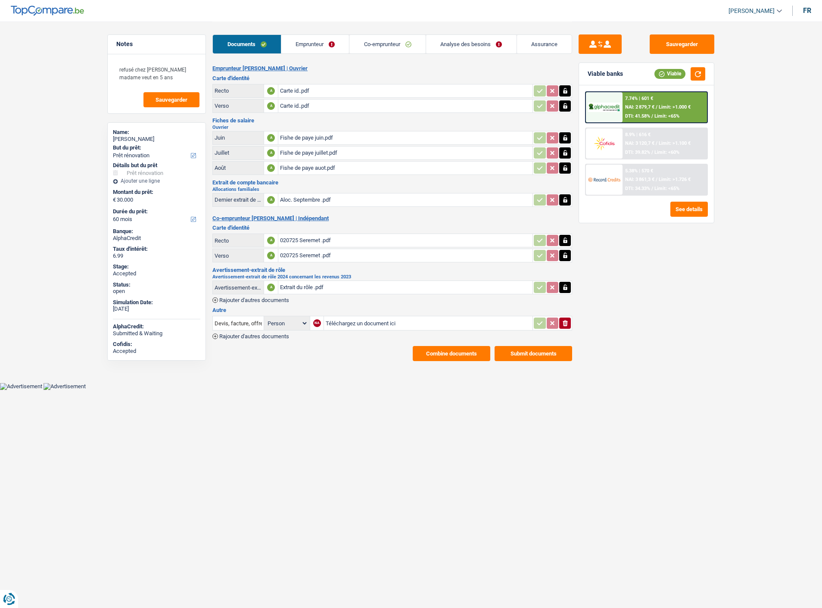
select select "renovation"
select select "60"
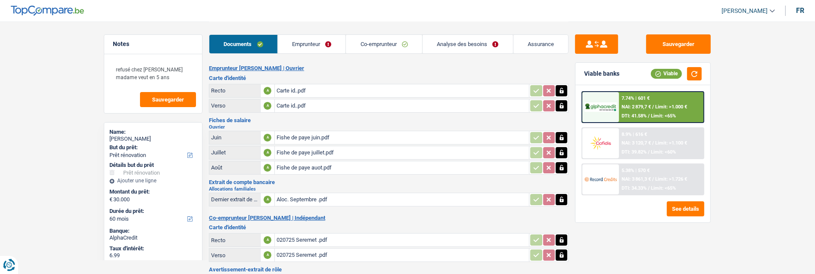
click at [463, 45] on link "Analyse des besoins" at bounding box center [468, 44] width 90 height 19
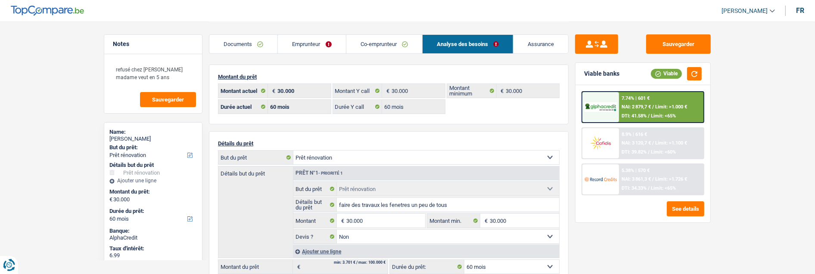
click at [365, 42] on link "Co-emprunteur" at bounding box center [384, 44] width 76 height 19
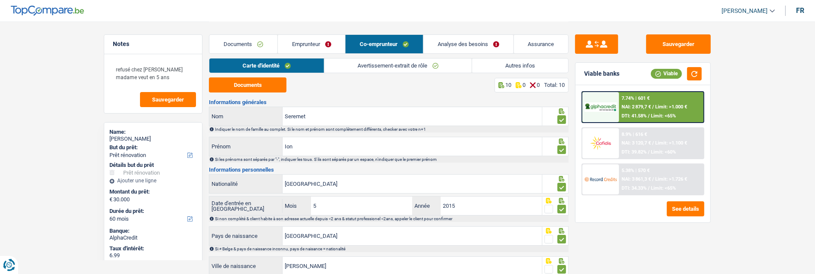
click at [262, 40] on link "Documents" at bounding box center [243, 44] width 68 height 19
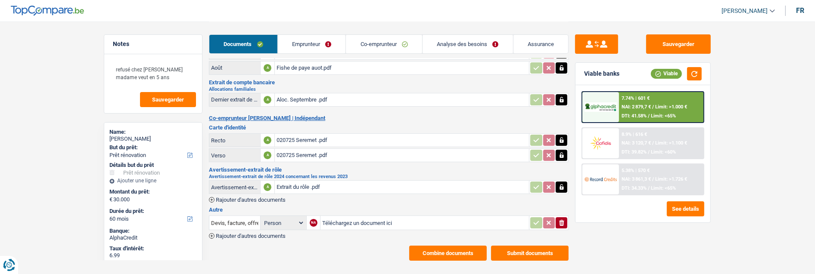
scroll to position [100, 0]
click at [300, 149] on div "020725 Seremet .pdf" at bounding box center [402, 155] width 251 height 13
click at [307, 45] on link "Emprunteur" at bounding box center [312, 44] width 68 height 19
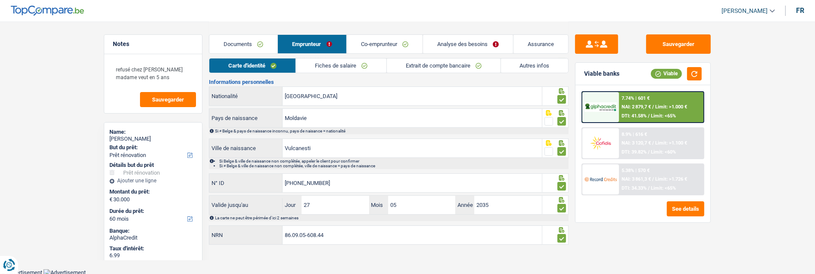
click at [520, 63] on link "Autres infos" at bounding box center [535, 66] width 68 height 14
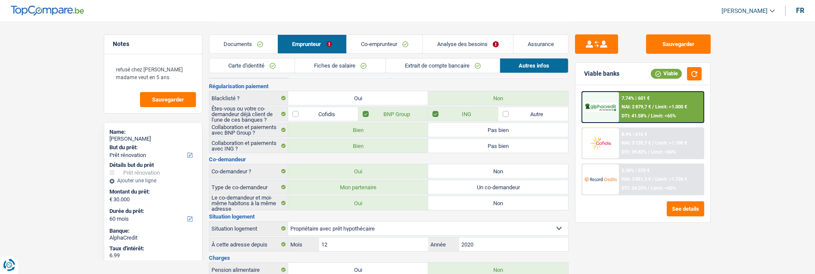
scroll to position [0, 0]
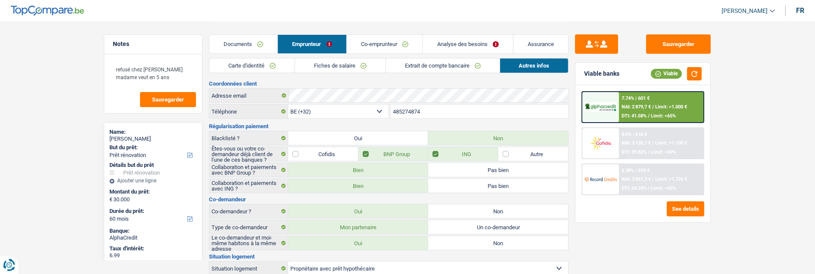
click at [402, 42] on link "Co-emprunteur" at bounding box center [385, 44] width 76 height 19
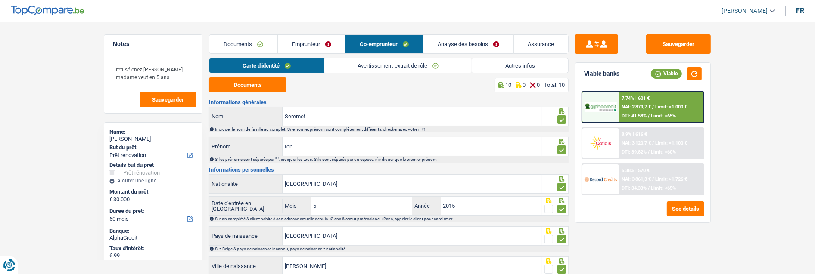
click at [386, 67] on link "Avertissement-extrait de rôle" at bounding box center [397, 66] width 147 height 14
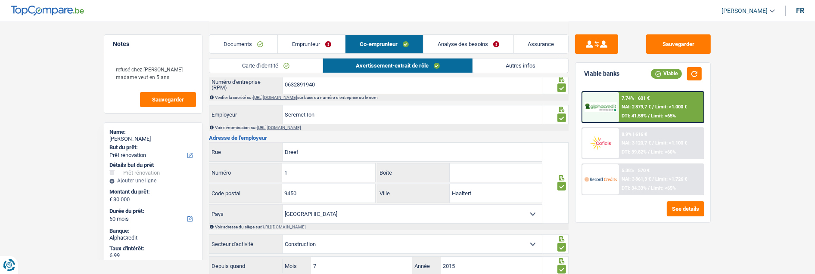
scroll to position [335, 0]
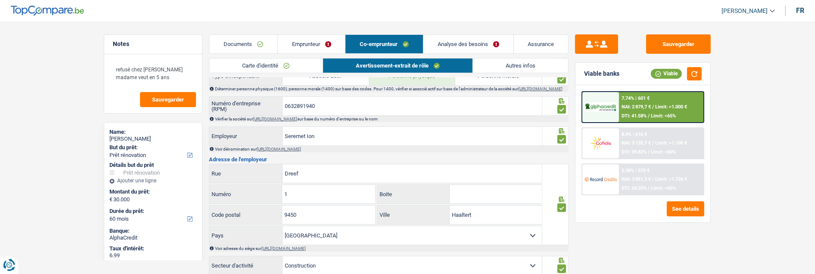
click at [297, 121] on link "[URL][DOMAIN_NAME]" at bounding box center [275, 119] width 44 height 5
click at [338, 111] on input "0632891940" at bounding box center [412, 106] width 259 height 19
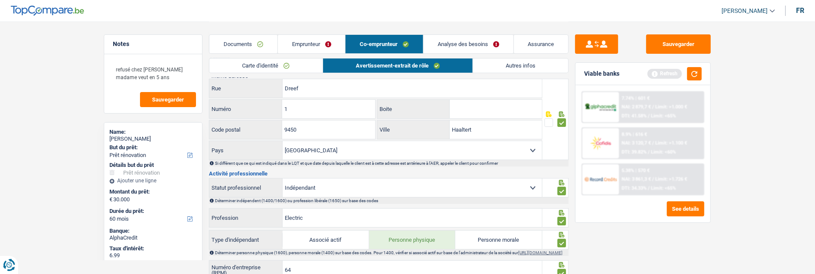
scroll to position [249, 0]
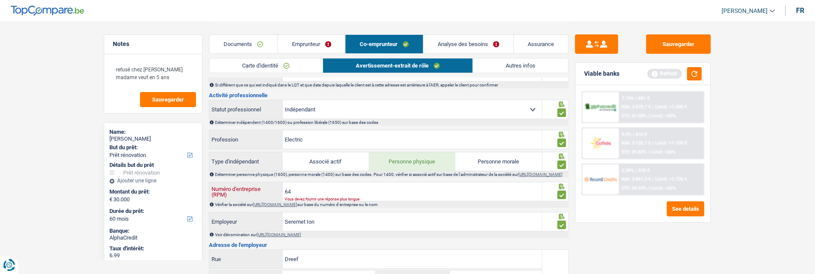
click at [319, 194] on input "64" at bounding box center [412, 192] width 259 height 19
click at [378, 201] on input "0632891940" at bounding box center [412, 192] width 259 height 19
type input "0632891940"
click at [670, 246] on div "Sauvegarder Viable banks Refresh 7.74% | 601 € NAI: 2 879,7 € / Limit: >1.000 €…" at bounding box center [643, 147] width 149 height 226
click at [669, 45] on button "Sauvegarder" at bounding box center [678, 43] width 65 height 19
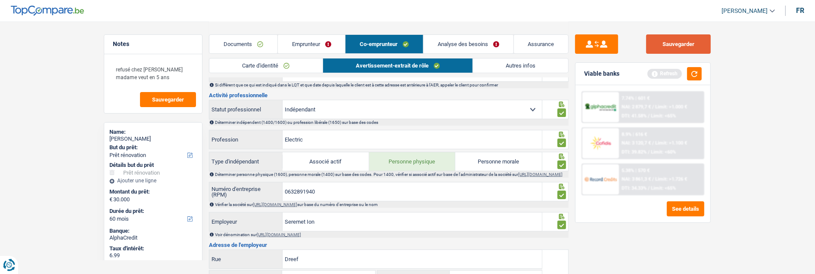
click at [664, 42] on button "Sauvegarder" at bounding box center [678, 43] width 65 height 19
